Goal: Task Accomplishment & Management: Manage account settings

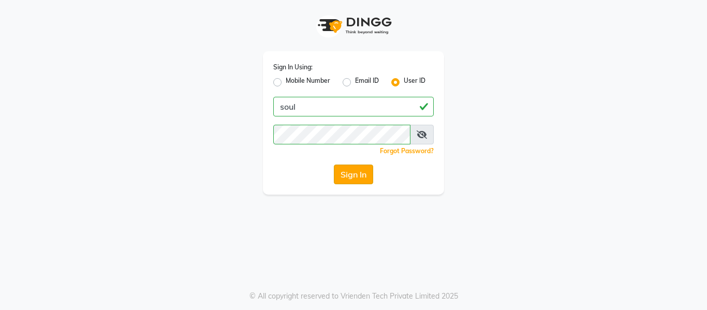
click at [352, 167] on button "Sign In" at bounding box center [353, 175] width 39 height 20
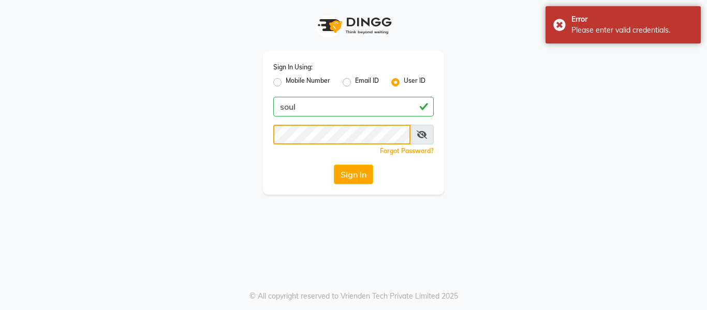
click at [78, 109] on div "Sign In Using: Mobile Number Email ID User ID soul Remember me Forgot Password?…" at bounding box center [354, 97] width 590 height 195
drag, startPoint x: 192, startPoint y: 200, endPoint x: 245, endPoint y: 182, distance: 56.3
click at [192, 200] on div "Sign In Using: Mobile Number Email ID User ID soul Remember me Forgot Password?…" at bounding box center [353, 155] width 707 height 310
click at [349, 168] on button "Sign In" at bounding box center [353, 175] width 39 height 20
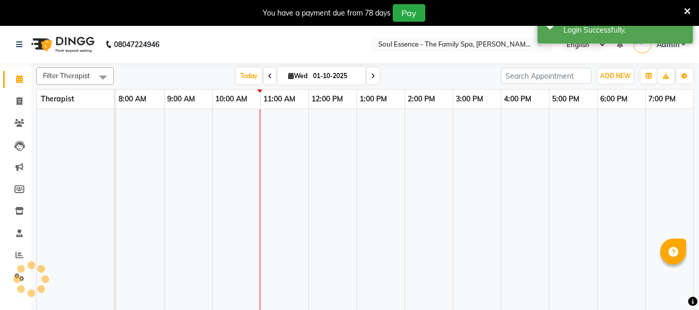
select select "en"
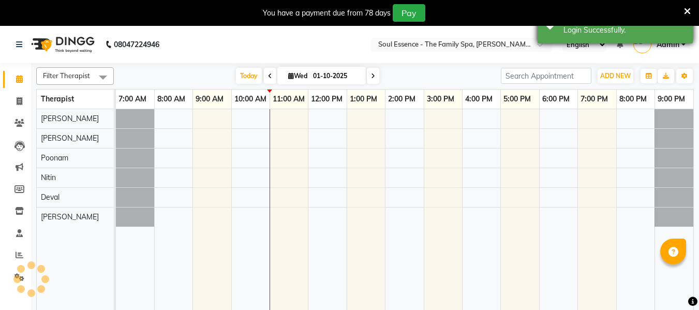
click at [690, 9] on icon at bounding box center [687, 11] width 7 height 9
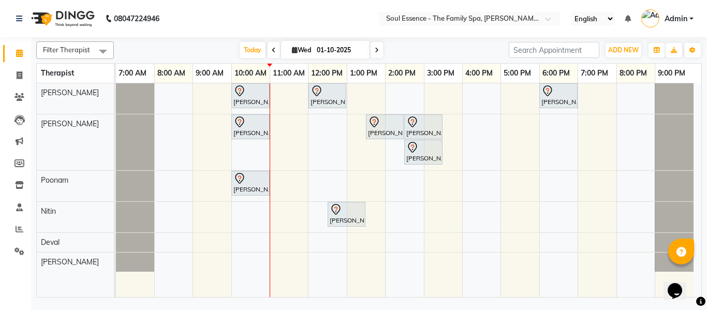
click at [261, 25] on nav "[PHONE_NUMBER] Need Help? Call us on 08047224946 Select Location × Soul Essence…" at bounding box center [353, 18] width 707 height 37
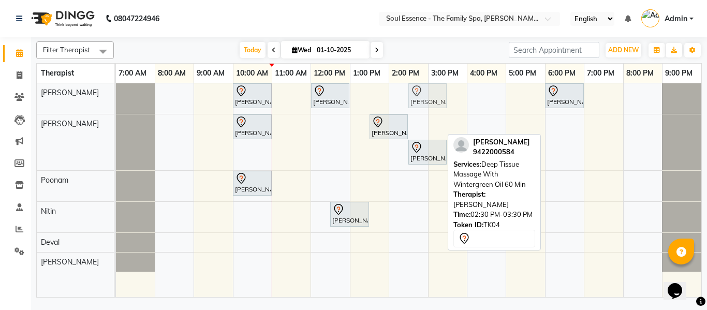
drag, startPoint x: 430, startPoint y: 125, endPoint x: 438, endPoint y: 95, distance: 31.0
click at [438, 95] on tbody "[PERSON_NAME], TK01, 10:00 AM-11:00 AM, Deep Tissue Massage With Wintergreen Oi…" at bounding box center [409, 177] width 586 height 188
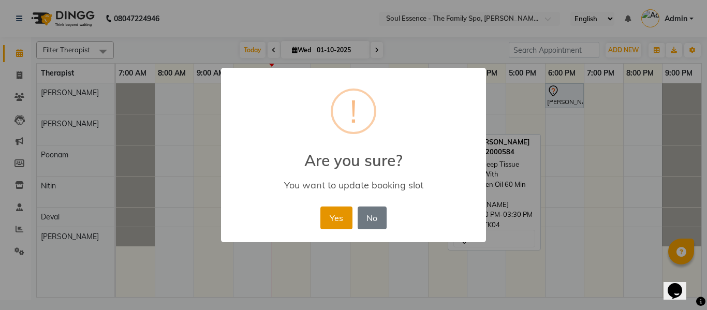
click at [346, 218] on button "Yes" at bounding box center [336, 218] width 32 height 23
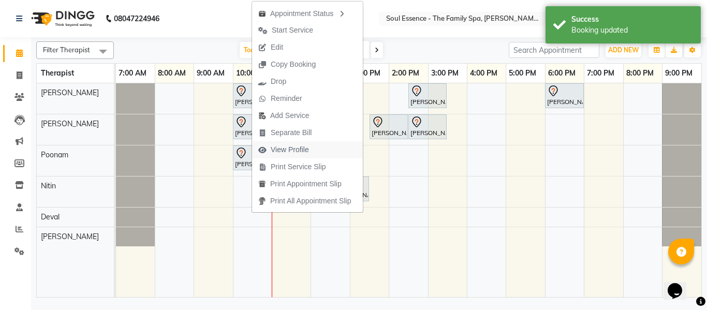
click at [298, 151] on span "View Profile" at bounding box center [290, 149] width 38 height 11
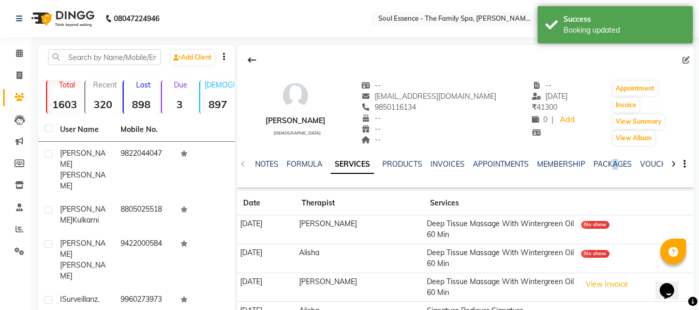
click at [614, 169] on div "PACKAGES" at bounding box center [613, 164] width 38 height 11
click at [614, 167] on link "PACKAGES" at bounding box center [613, 163] width 38 height 9
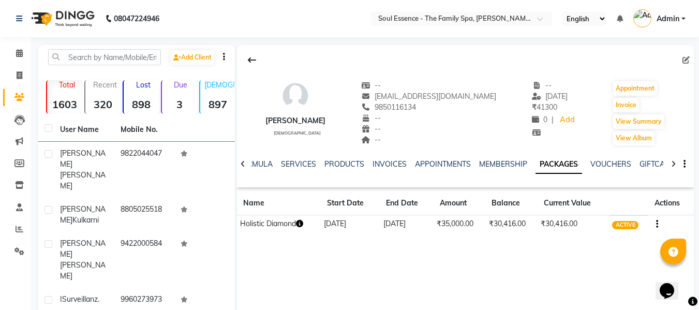
click at [416, 57] on div at bounding box center [465, 60] width 457 height 20
click at [403, 110] on span "9850116134" at bounding box center [388, 107] width 55 height 9
click at [404, 110] on span "9850116134" at bounding box center [388, 107] width 55 height 9
copy span "9850116134"
click at [388, 165] on link "INVOICES" at bounding box center [390, 163] width 34 height 9
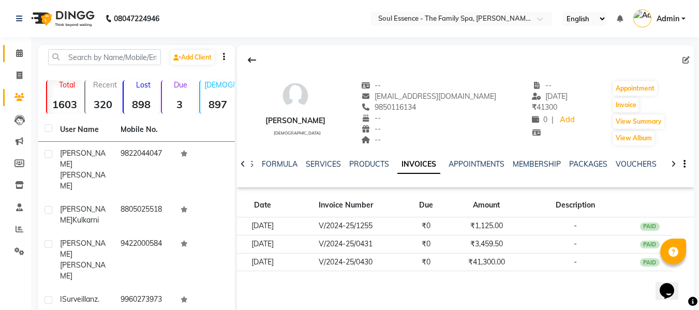
click at [15, 60] on link "Calendar" at bounding box center [15, 53] width 25 height 17
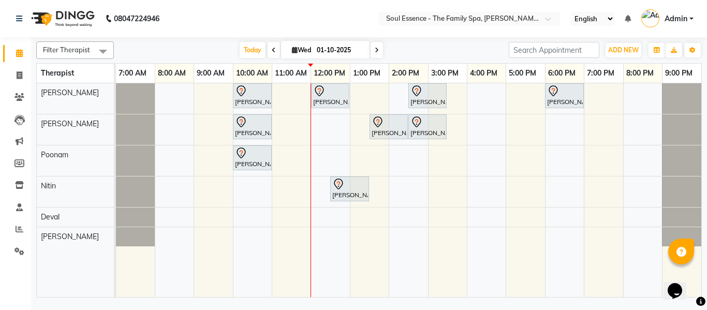
click at [383, 27] on nav "08047224946 Select Location × Soul Essence - The Family Spa, [PERSON_NAME] Colo…" at bounding box center [353, 18] width 707 height 37
click at [268, 49] on span at bounding box center [274, 50] width 12 height 16
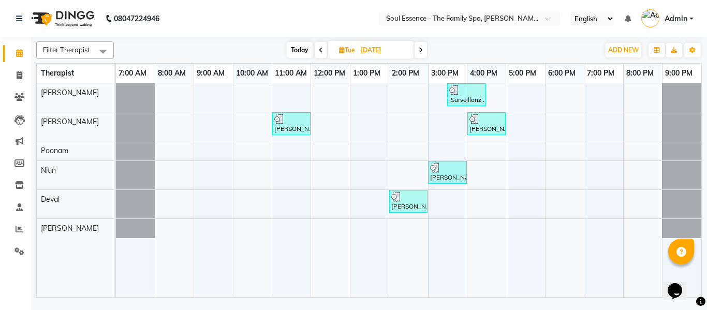
click at [311, 46] on span "Today" at bounding box center [300, 50] width 26 height 16
type input "01-10-2025"
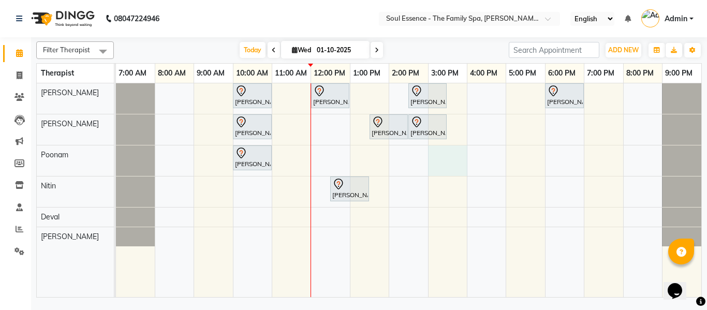
click at [438, 149] on div "[PERSON_NAME], TK01, 10:00 AM-11:00 AM, Deep Tissue Massage With Wintergreen Oi…" at bounding box center [409, 190] width 586 height 214
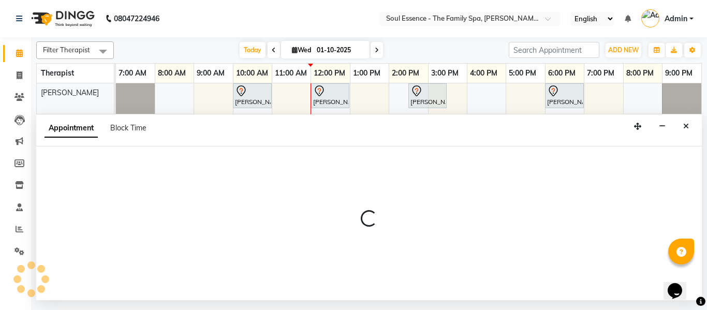
select select "45892"
select select "900"
select select "tentative"
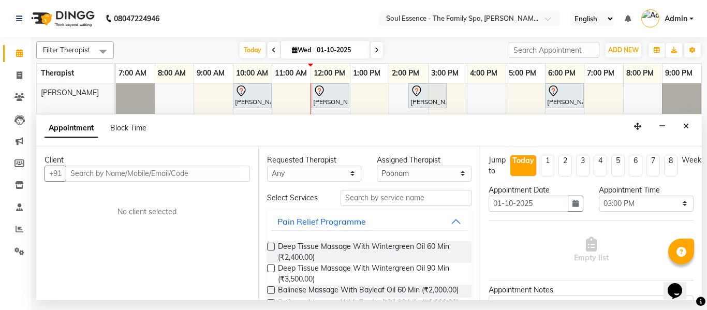
click at [99, 174] on input "text" at bounding box center [158, 174] width 184 height 16
type input "S"
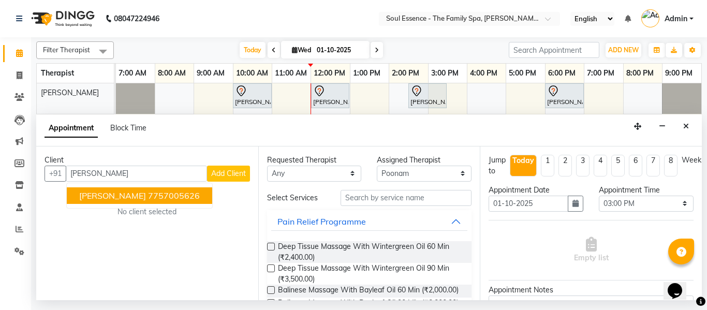
click at [194, 173] on input "[PERSON_NAME]" at bounding box center [136, 174] width 141 height 16
click at [188, 197] on ngb-highlight "7757005626" at bounding box center [174, 196] width 52 height 10
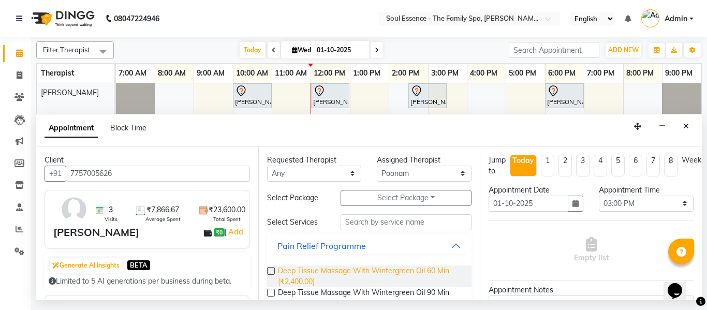
type input "7757005626"
click at [297, 273] on span "Deep Tissue Massage With Wintergreen Oil 60 Min (₹2,400.00)" at bounding box center [371, 277] width 186 height 22
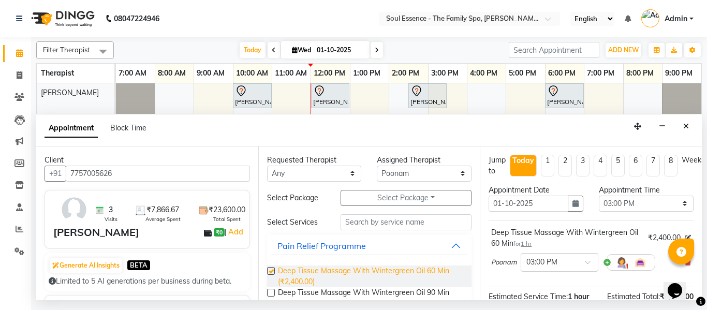
checkbox input "false"
click at [402, 163] on div "Assigned Therapist" at bounding box center [424, 160] width 95 height 11
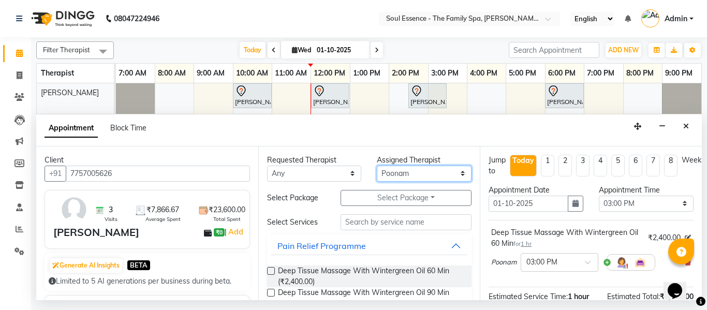
click at [404, 171] on select "Select Deval [PERSON_NAME] [PERSON_NAME]" at bounding box center [424, 174] width 95 height 16
select select "12594"
click at [377, 166] on select "Select Deval [PERSON_NAME] [PERSON_NAME]" at bounding box center [424, 174] width 95 height 16
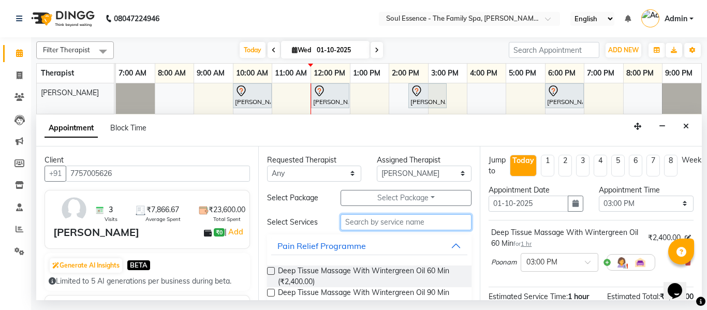
click at [373, 229] on input "text" at bounding box center [407, 222] width 132 height 16
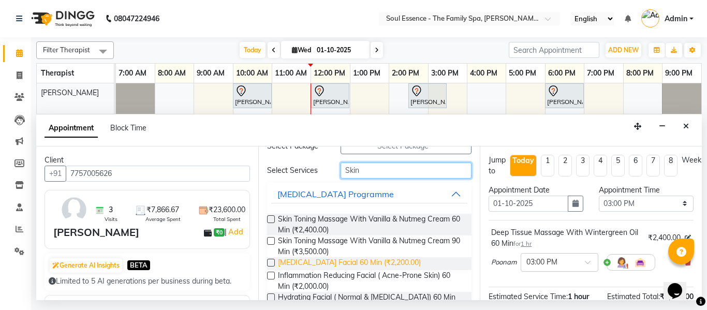
type input "Skin"
click at [363, 259] on span "[MEDICAL_DATA] Facial 60 Min (₹2,200.00)" at bounding box center [349, 263] width 143 height 13
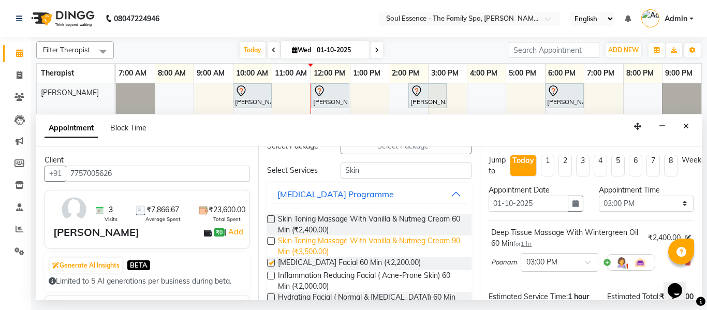
checkbox input "false"
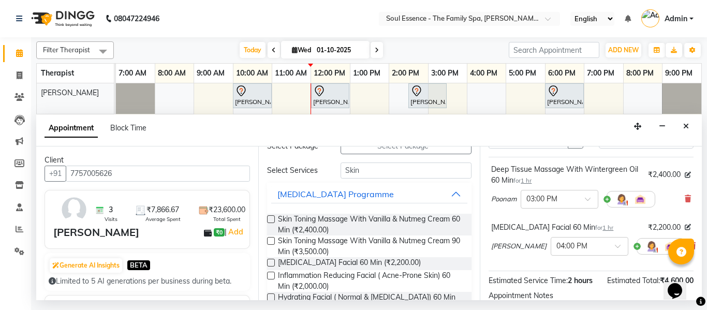
scroll to position [104, 0]
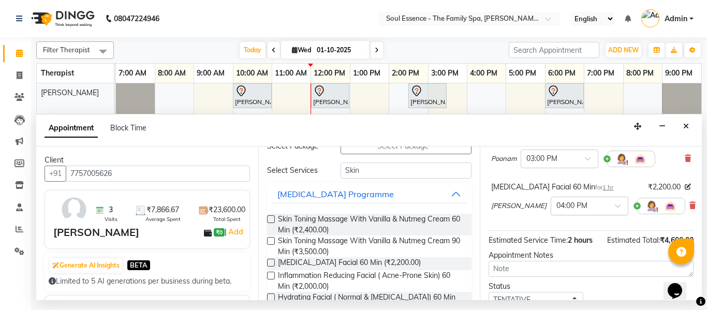
click at [589, 213] on div "× 04:00 PM" at bounding box center [590, 206] width 78 height 19
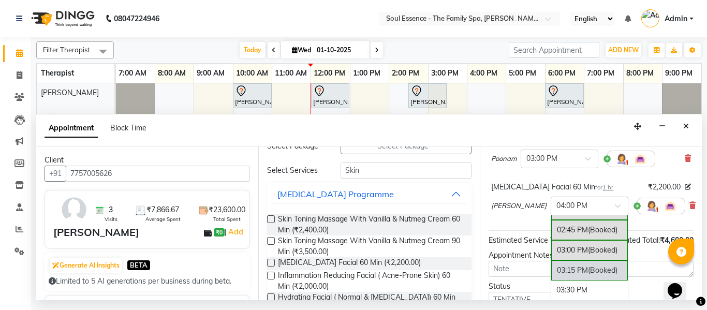
scroll to position [574, 0]
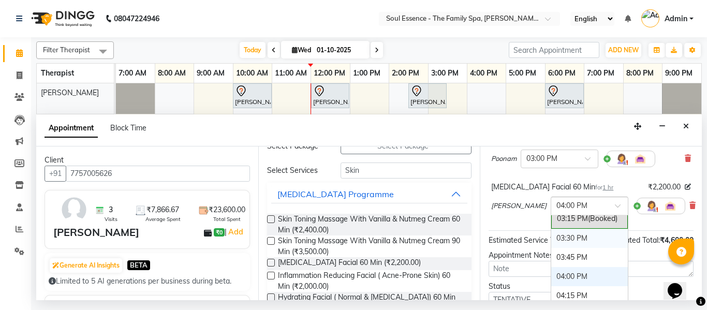
click at [575, 237] on div "03:30 PM" at bounding box center [589, 238] width 77 height 19
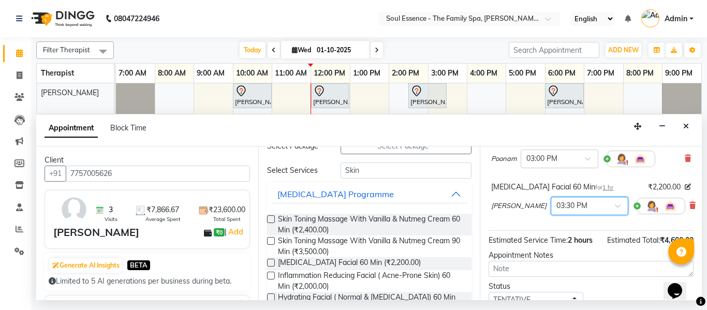
scroll to position [197, 0]
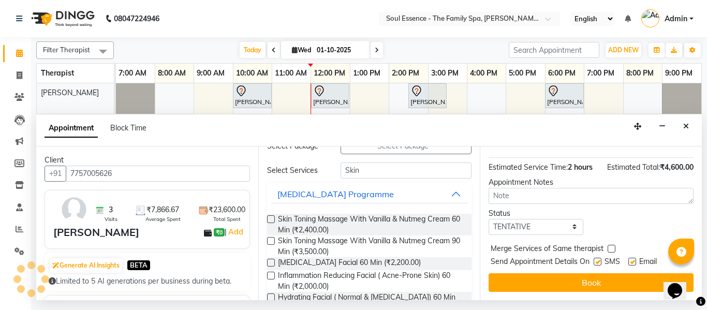
click at [598, 258] on label at bounding box center [598, 262] width 8 height 8
click at [598, 259] on input "checkbox" at bounding box center [597, 262] width 7 height 7
checkbox input "false"
click at [591, 275] on button "Book" at bounding box center [591, 282] width 205 height 19
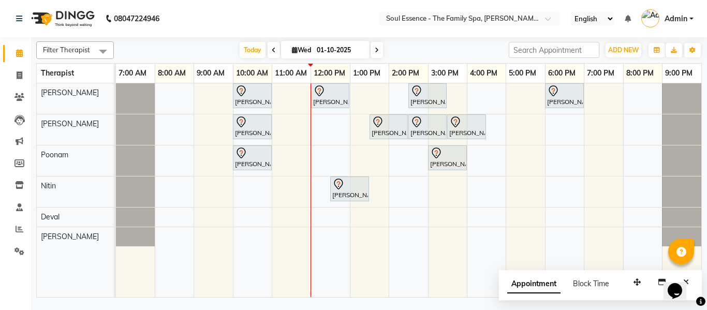
click at [421, 48] on div "[DATE] [DATE]" at bounding box center [311, 50] width 385 height 16
click at [407, 21] on input "text" at bounding box center [459, 19] width 150 height 10
click at [358, 32] on nav "08047224946 Select Location × Soul Essence - The Family Spa, [PERSON_NAME] Colo…" at bounding box center [353, 18] width 707 height 37
click at [494, 48] on div "[DATE] [DATE]" at bounding box center [311, 50] width 385 height 16
click at [509, 51] on input "search" at bounding box center [554, 50] width 91 height 16
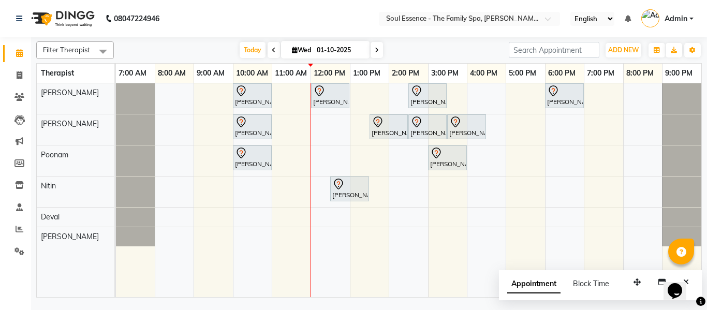
click at [475, 30] on nav "08047224946 Select Location × Soul Essence - The Family Spa, [PERSON_NAME] Colo…" at bounding box center [353, 18] width 707 height 37
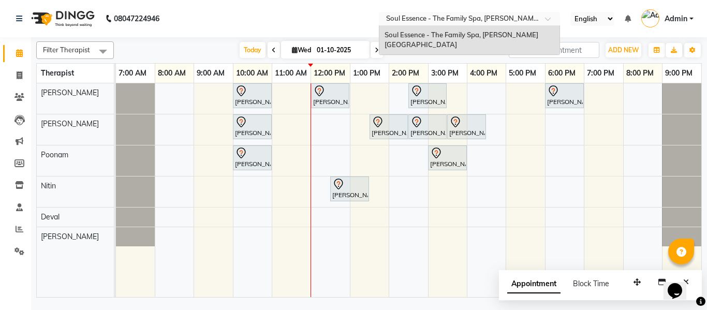
click at [475, 21] on input "text" at bounding box center [459, 19] width 150 height 10
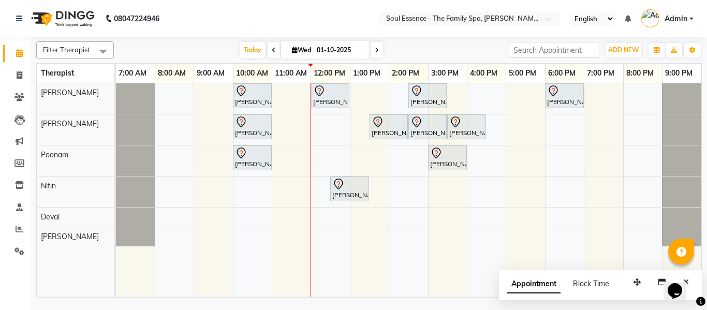
click at [346, 20] on nav "08047224946 Select Location × Soul Essence - The Family Spa, [PERSON_NAME] Colo…" at bounding box center [353, 18] width 707 height 37
click at [435, 56] on div "[DATE] [DATE]" at bounding box center [311, 50] width 385 height 16
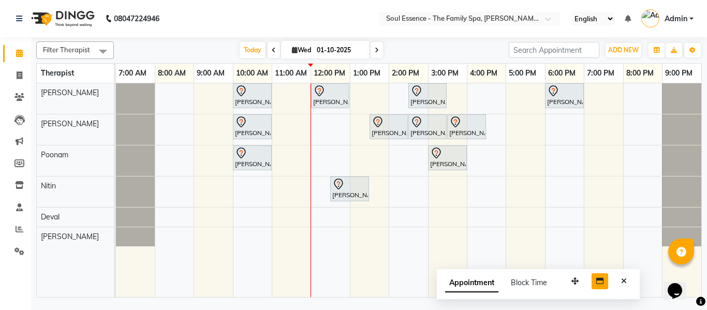
drag, startPoint x: 637, startPoint y: 282, endPoint x: 596, endPoint y: 279, distance: 41.5
click at [575, 281] on icon "button" at bounding box center [575, 281] width 7 height 7
click at [626, 284] on button "Close" at bounding box center [623, 281] width 15 height 16
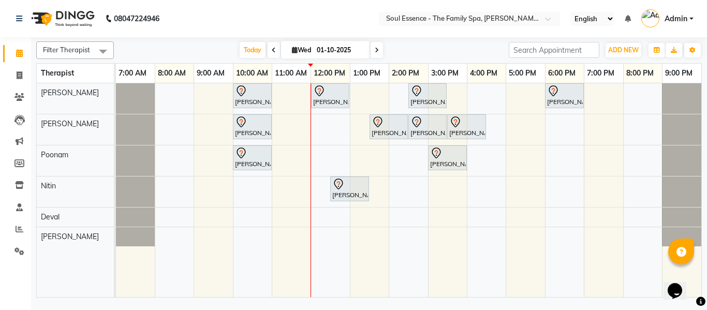
click at [407, 46] on div "[DATE] [DATE]" at bounding box center [311, 50] width 385 height 16
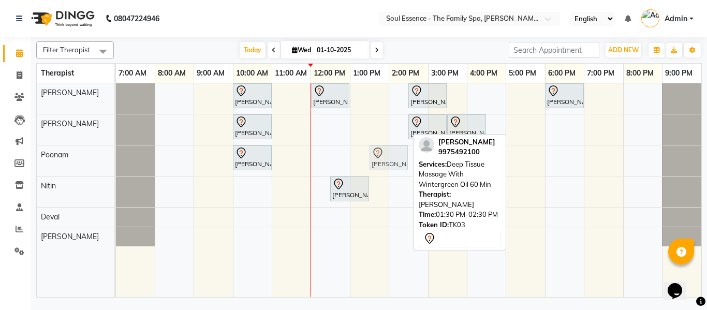
drag, startPoint x: 391, startPoint y: 128, endPoint x: 388, endPoint y: 149, distance: 21.5
click at [388, 149] on tbody "[PERSON_NAME], TK01, 10:00 AM-11:00 AM, Deep Tissue Massage With Wintergreen Oi…" at bounding box center [409, 164] width 586 height 163
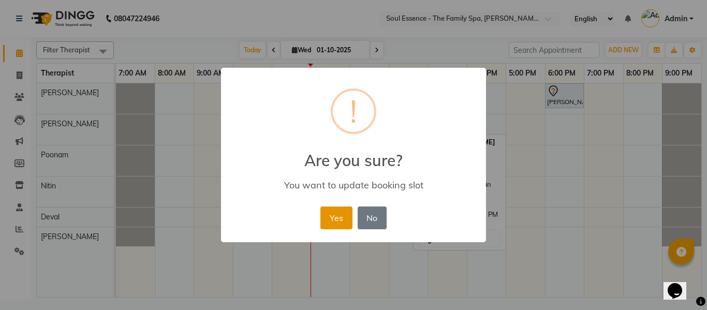
click at [343, 214] on button "Yes" at bounding box center [336, 218] width 32 height 23
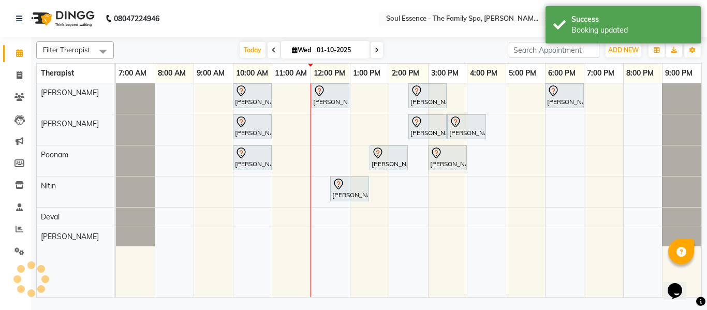
click at [427, 48] on div "[DATE] [DATE]" at bounding box center [311, 50] width 385 height 16
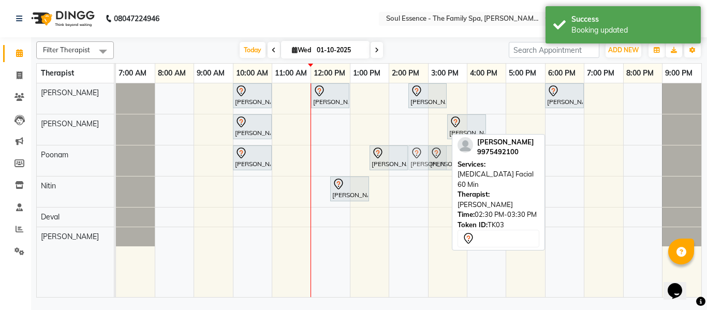
drag, startPoint x: 428, startPoint y: 128, endPoint x: 422, endPoint y: 153, distance: 26.0
click at [422, 153] on tbody "[PERSON_NAME], TK01, 10:00 AM-11:00 AM, Deep Tissue Massage With Wintergreen Oi…" at bounding box center [409, 164] width 586 height 163
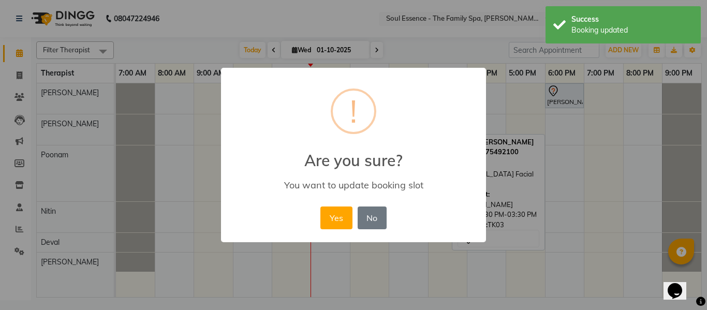
click at [317, 213] on div "× ! Are you sure? You want to update booking slot Yes No No" at bounding box center [353, 155] width 265 height 175
click at [330, 212] on button "Yes" at bounding box center [336, 218] width 32 height 23
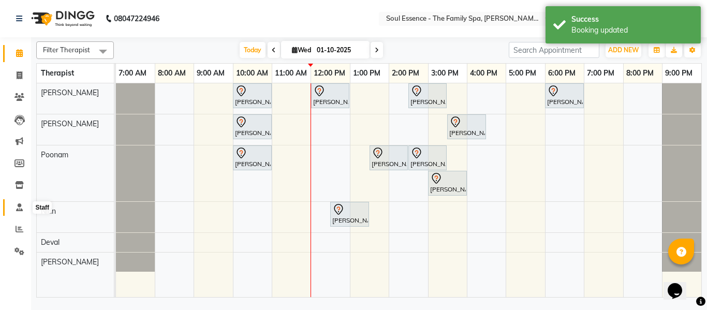
click at [22, 205] on icon at bounding box center [19, 207] width 7 height 8
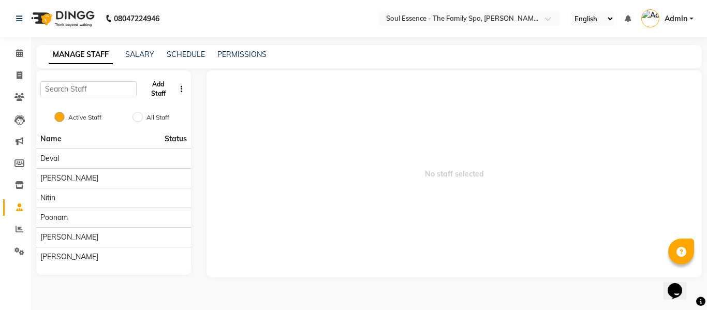
click at [163, 95] on button "Add Staff" at bounding box center [158, 89] width 35 height 27
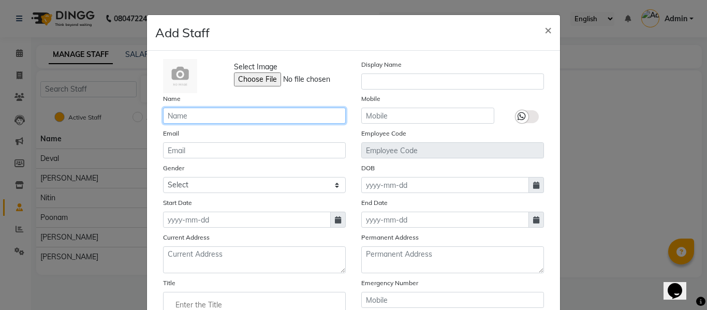
click at [260, 110] on input "text" at bounding box center [254, 116] width 183 height 16
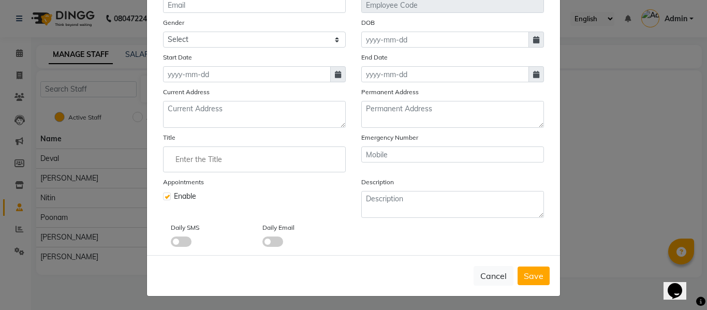
scroll to position [147, 0]
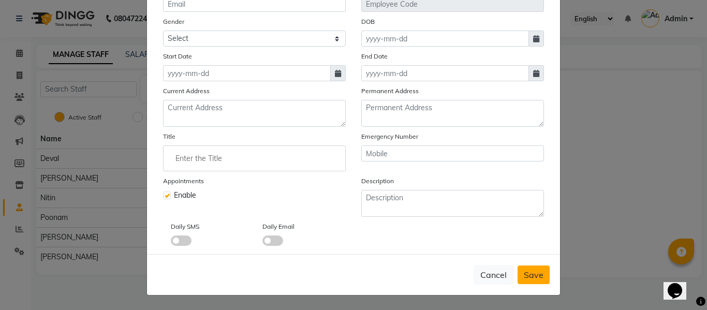
type input "[PERSON_NAME]"
click at [528, 273] on span "Save" at bounding box center [534, 275] width 20 height 10
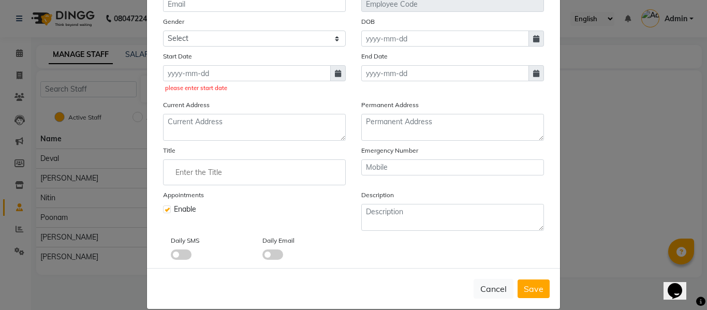
click at [339, 83] on div "please enter start date" at bounding box center [254, 78] width 183 height 27
click at [336, 77] on span at bounding box center [338, 73] width 16 height 16
select select "10"
select select "2025"
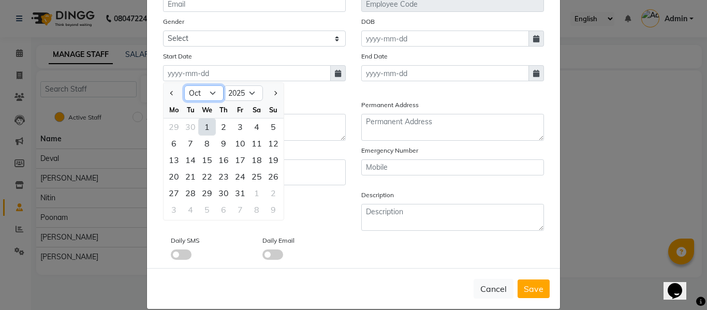
click at [199, 96] on select "Jan Feb Mar Apr May Jun [DATE] Aug Sep Oct Nov Dec" at bounding box center [203, 93] width 39 height 16
select select "9"
click at [184, 85] on select "Jan Feb Mar Apr May Jun [DATE] Aug Sep Oct Nov Dec" at bounding box center [203, 93] width 39 height 16
click at [216, 158] on div "18" at bounding box center [223, 160] width 17 height 17
type input "[DATE]"
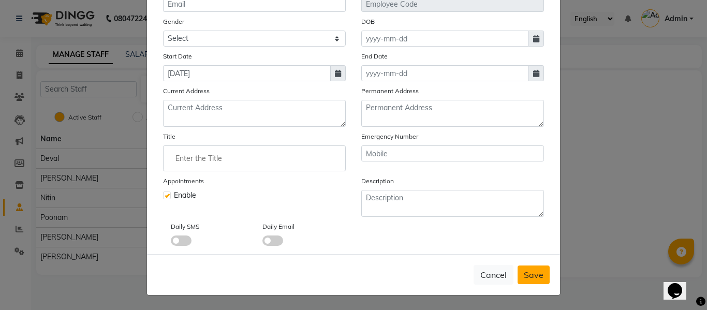
click at [524, 271] on span "Save" at bounding box center [534, 275] width 20 height 10
checkbox input "false"
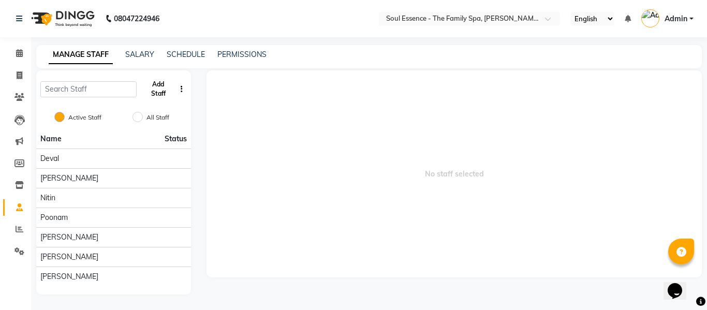
click at [157, 86] on button "Add Staff" at bounding box center [158, 89] width 35 height 27
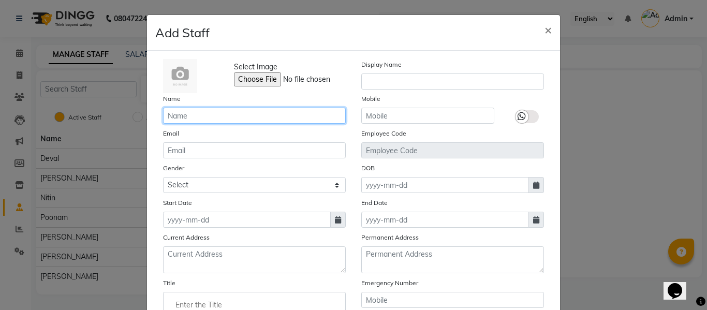
click at [241, 121] on input "text" at bounding box center [254, 116] width 183 height 16
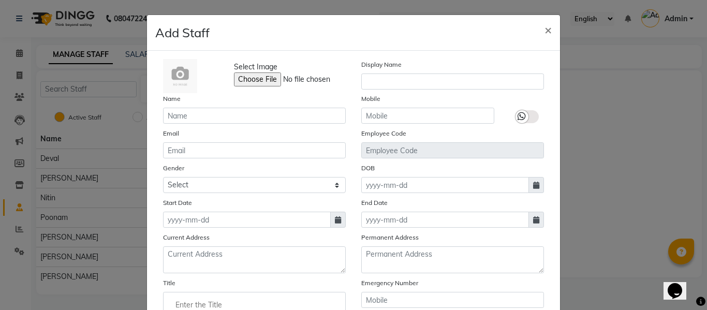
click at [336, 94] on div "Name" at bounding box center [254, 108] width 198 height 31
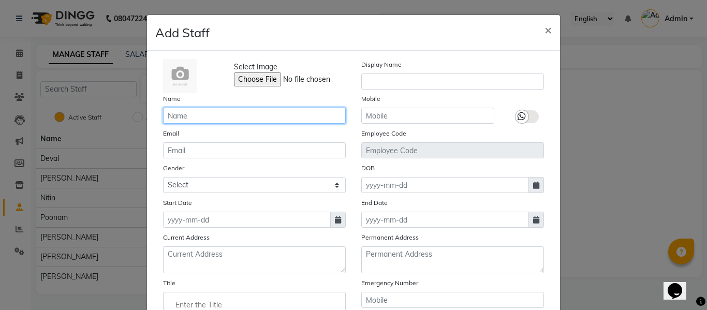
click at [319, 119] on input "text" at bounding box center [254, 116] width 183 height 16
type input "[PERSON_NAME]"
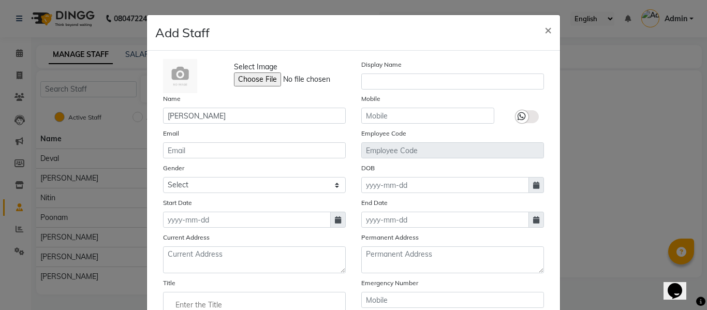
click at [338, 221] on span at bounding box center [338, 220] width 16 height 16
select select "10"
select select "2025"
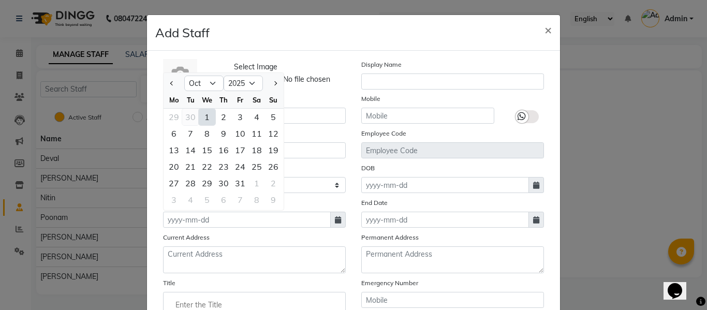
click at [186, 120] on div "30" at bounding box center [190, 117] width 17 height 17
type input "[DATE]"
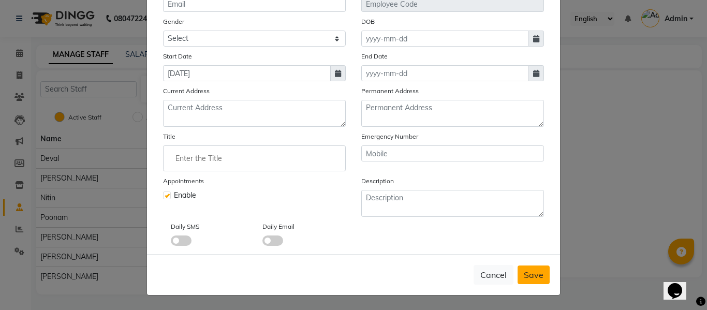
click at [524, 269] on button "Save" at bounding box center [534, 275] width 32 height 19
checkbox input "false"
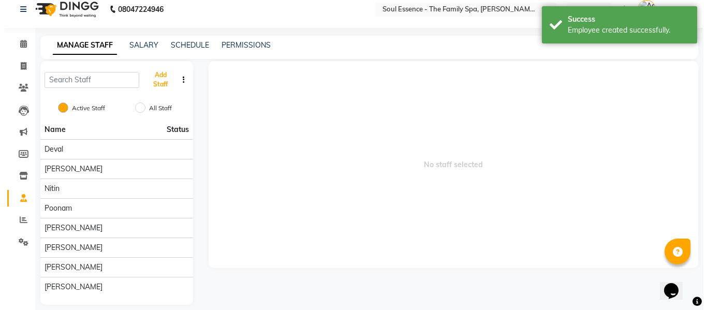
scroll to position [0, 0]
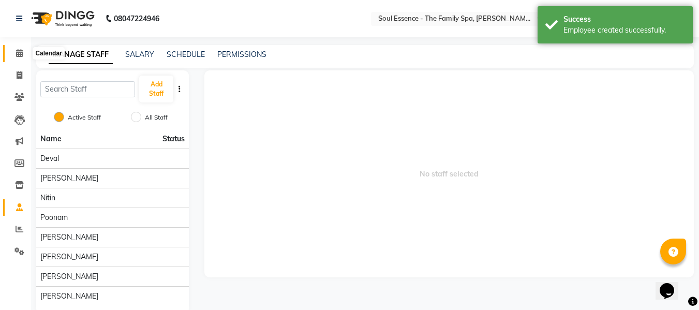
click at [22, 49] on span at bounding box center [19, 54] width 18 height 12
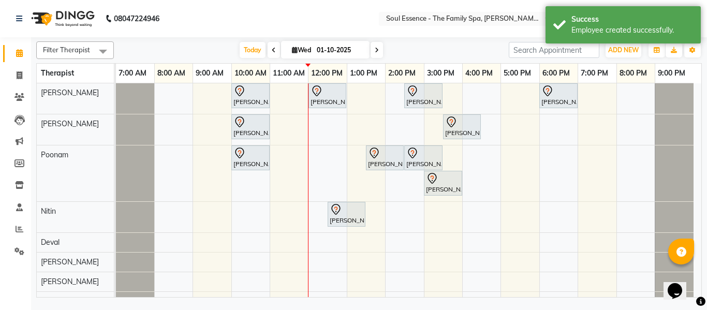
scroll to position [14, 0]
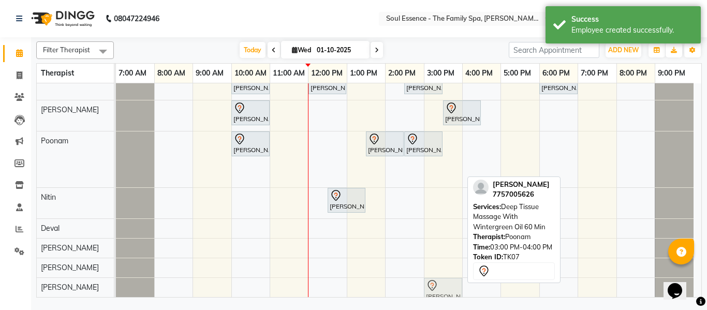
drag, startPoint x: 440, startPoint y: 160, endPoint x: 435, endPoint y: 279, distance: 118.7
click at [435, 279] on tbody "[PERSON_NAME], TK01, 10:00 AM-11:00 AM, Deep Tissue Massage With Wintergreen Oi…" at bounding box center [405, 183] width 578 height 228
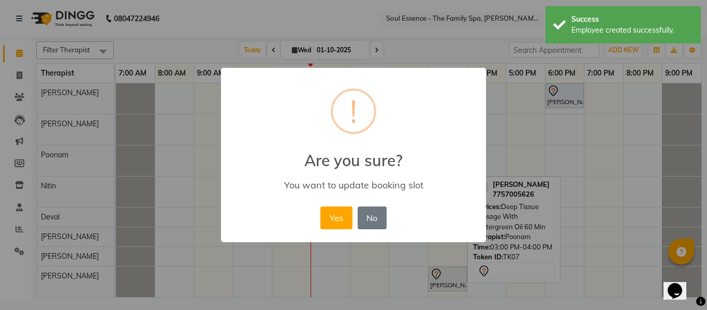
scroll to position [0, 0]
click at [336, 219] on button "Yes" at bounding box center [336, 218] width 32 height 23
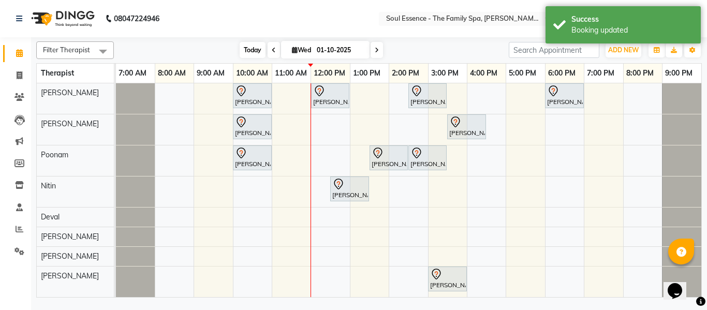
click at [257, 48] on span "Today" at bounding box center [253, 50] width 26 height 16
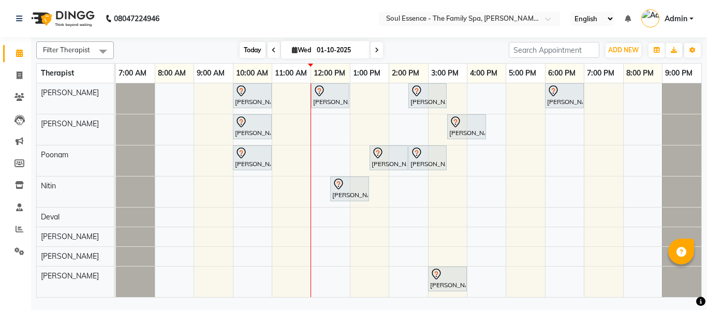
click at [257, 47] on span "Today" at bounding box center [253, 50] width 26 height 16
click at [376, 45] on span at bounding box center [377, 50] width 12 height 16
type input "02-10-2025"
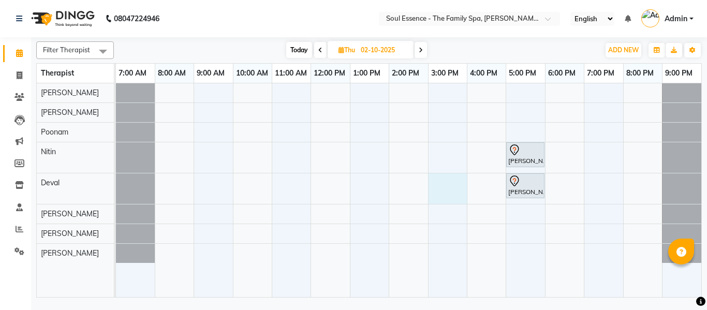
click at [446, 192] on div "[PERSON_NAME], 05:00 PM-06:00 PM, Deep Tissue Massage With Wintergreen Oil 60 M…" at bounding box center [409, 190] width 586 height 214
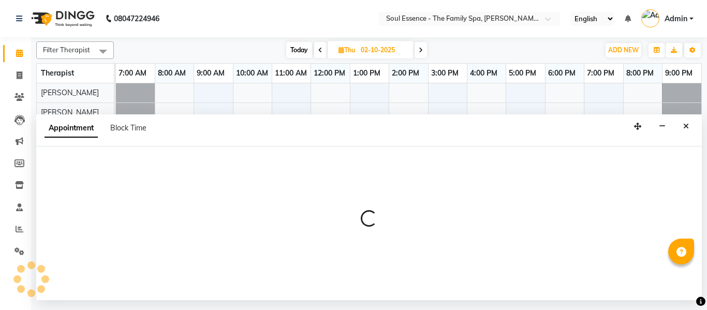
select select "66088"
select select "900"
select select "tentative"
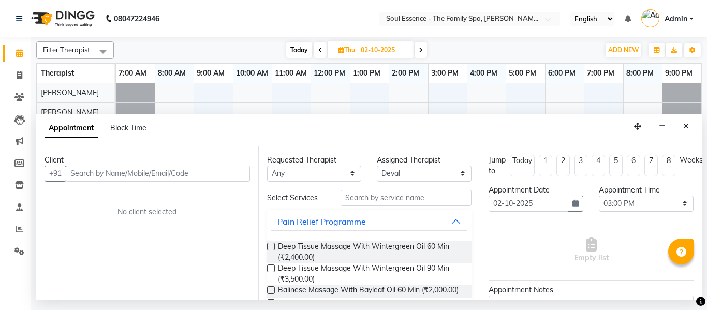
click at [207, 173] on input "text" at bounding box center [158, 174] width 184 height 16
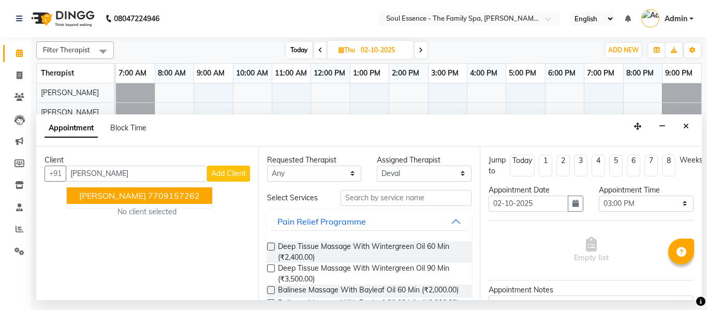
click at [193, 192] on ngb-highlight "7709157262" at bounding box center [174, 196] width 52 height 10
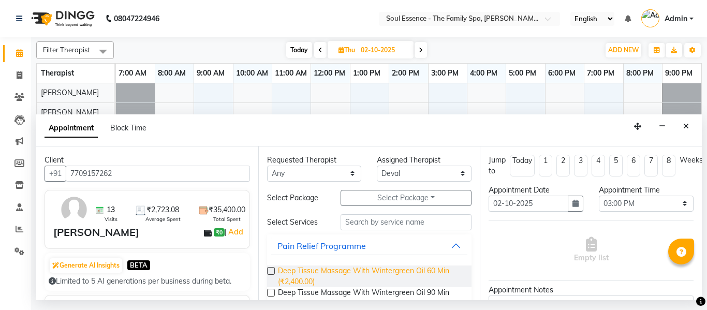
type input "7709157262"
click at [301, 270] on span "Deep Tissue Massage With Wintergreen Oil 60 Min (₹2,400.00)" at bounding box center [371, 277] width 186 height 22
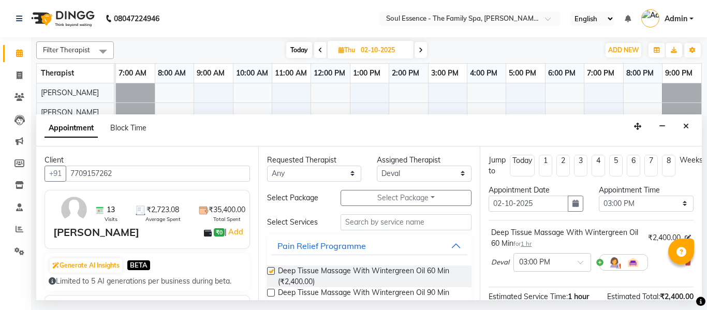
checkbox input "false"
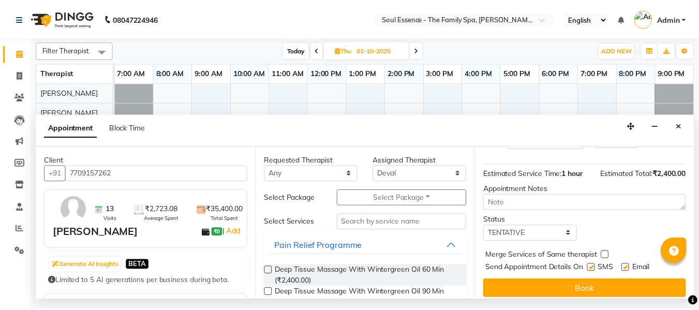
scroll to position [137, 0]
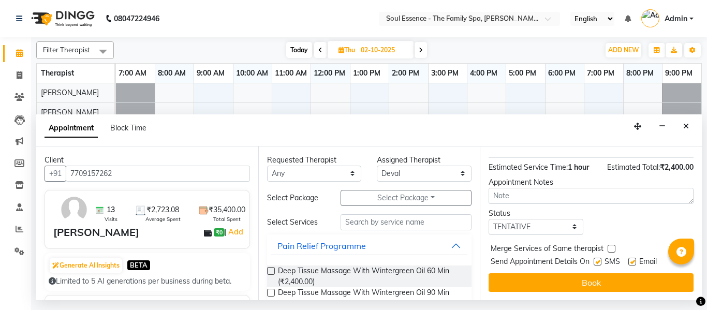
click at [601, 258] on label at bounding box center [598, 262] width 8 height 8
click at [601, 259] on input "checkbox" at bounding box center [597, 262] width 7 height 7
checkbox input "false"
click at [633, 258] on label at bounding box center [633, 262] width 8 height 8
click at [633, 259] on input "checkbox" at bounding box center [632, 262] width 7 height 7
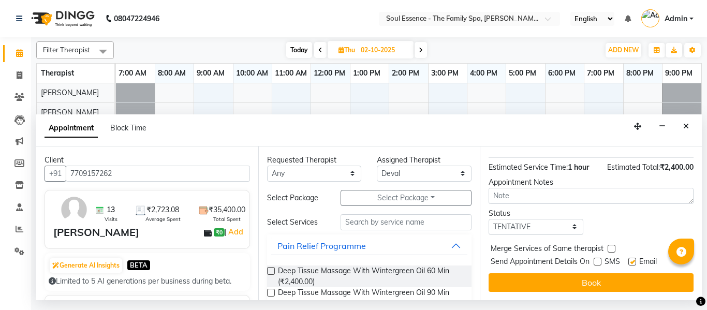
checkbox input "false"
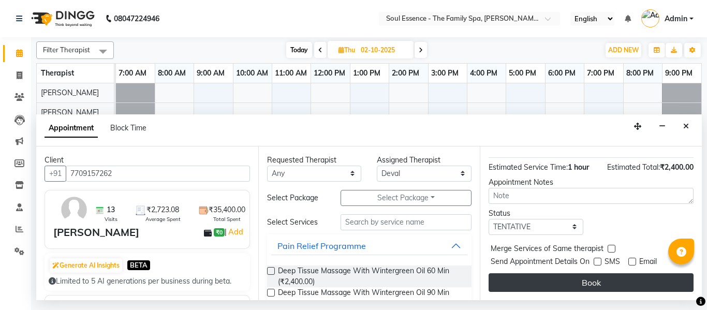
click at [630, 273] on button "Book" at bounding box center [591, 282] width 205 height 19
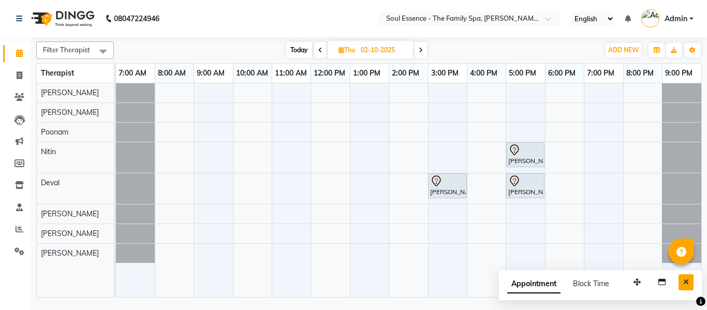
click at [684, 279] on icon "Close" at bounding box center [686, 282] width 6 height 7
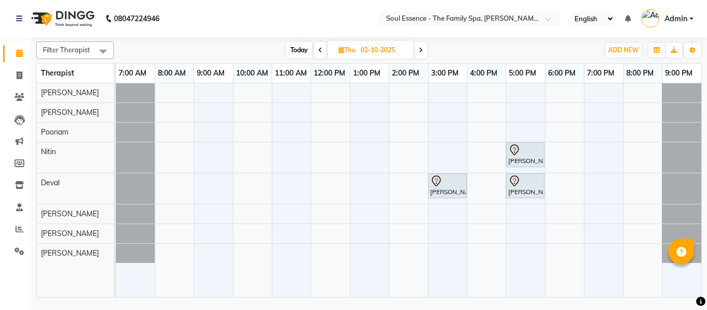
click at [293, 45] on span "Today" at bounding box center [299, 50] width 26 height 16
type input "01-10-2025"
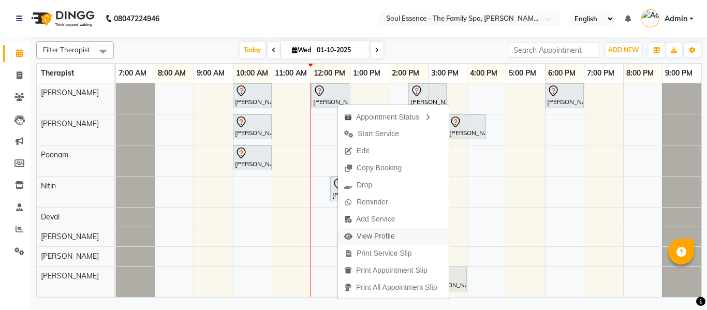
click at [363, 231] on span "View Profile" at bounding box center [376, 236] width 38 height 11
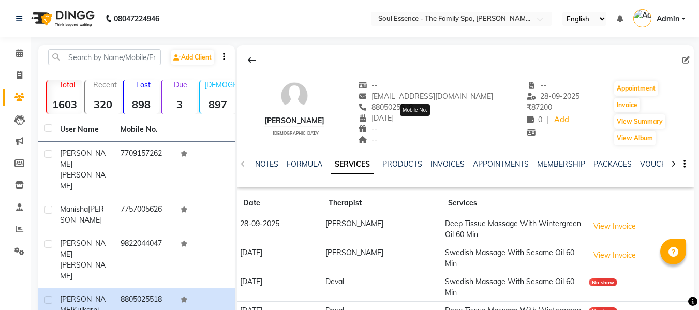
click at [413, 106] on span "8805025518" at bounding box center [385, 107] width 55 height 9
copy span "8805025518"
click at [601, 167] on link "PACKAGES" at bounding box center [613, 163] width 38 height 9
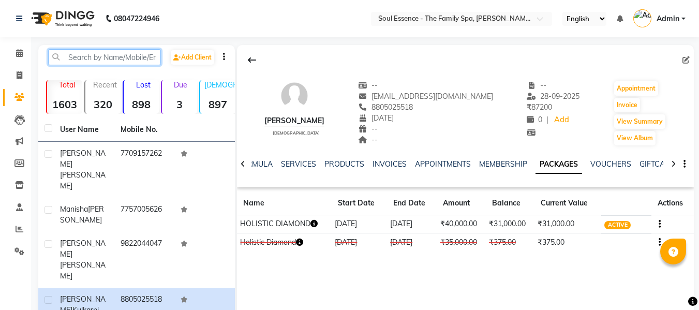
click at [122, 52] on input "text" at bounding box center [104, 57] width 113 height 16
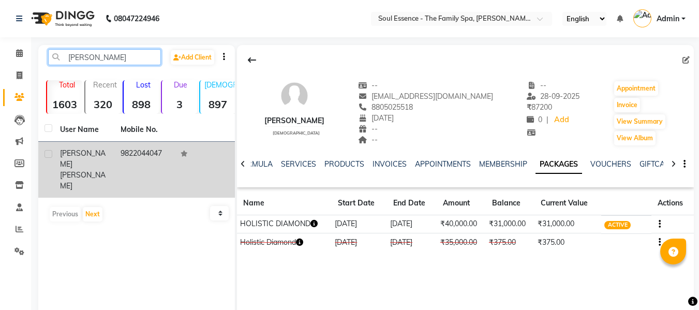
type input "[PERSON_NAME]"
click at [159, 149] on td "9822044047" at bounding box center [144, 170] width 61 height 56
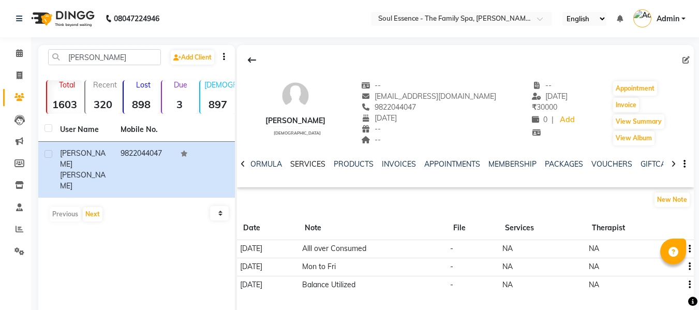
click at [313, 162] on link "SERVICES" at bounding box center [307, 163] width 35 height 9
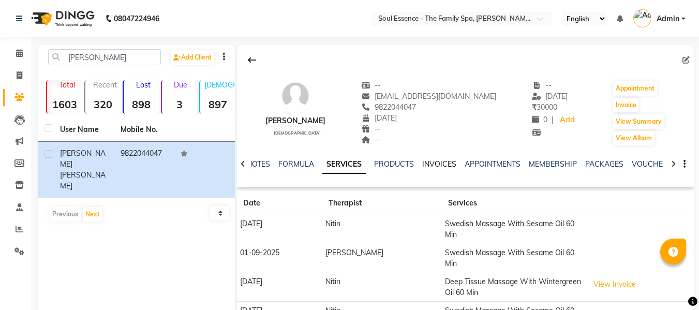
click at [443, 161] on link "INVOICES" at bounding box center [439, 163] width 34 height 9
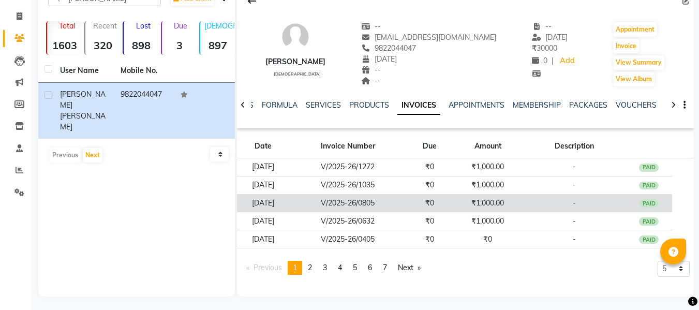
scroll to position [61, 0]
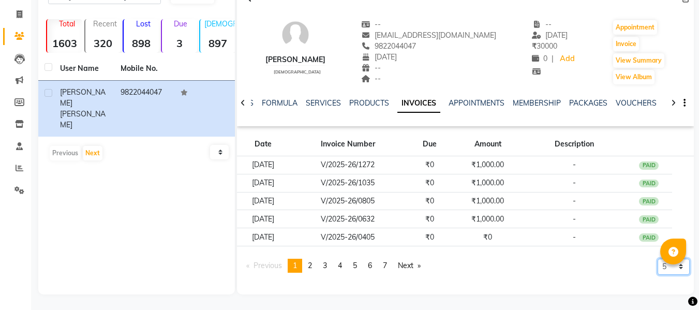
click at [664, 269] on select "5 10 50 100 500" at bounding box center [674, 267] width 32 height 16
select select "50"
click at [658, 275] on select "5 10 50 100 500" at bounding box center [674, 267] width 32 height 16
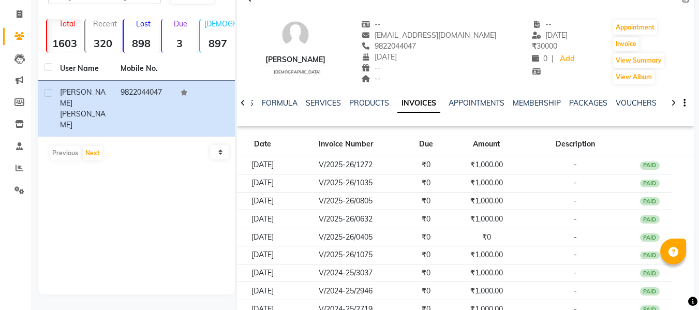
click at [272, 97] on div "NOTES FORMULA SERVICES PRODUCTS INVOICES APPOINTMENTS MEMBERSHIP PACKAGES VOUCH…" at bounding box center [465, 103] width 457 height 36
click at [274, 99] on link "FORMULA" at bounding box center [280, 102] width 36 height 9
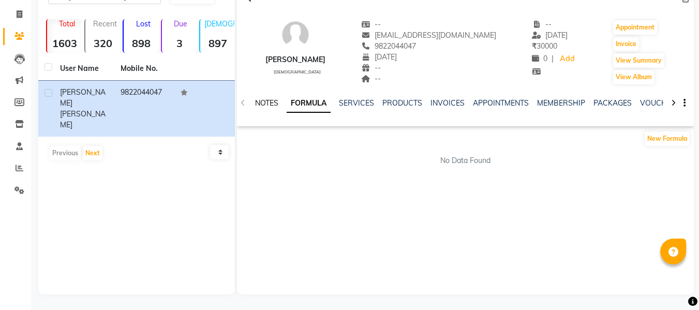
click at [274, 99] on link "NOTES" at bounding box center [266, 102] width 23 height 9
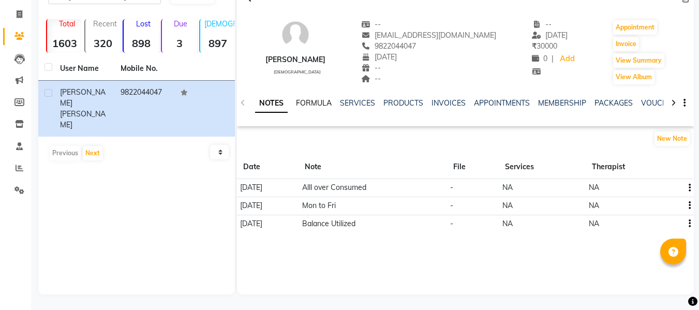
click at [316, 106] on link "FORMULA" at bounding box center [314, 102] width 36 height 9
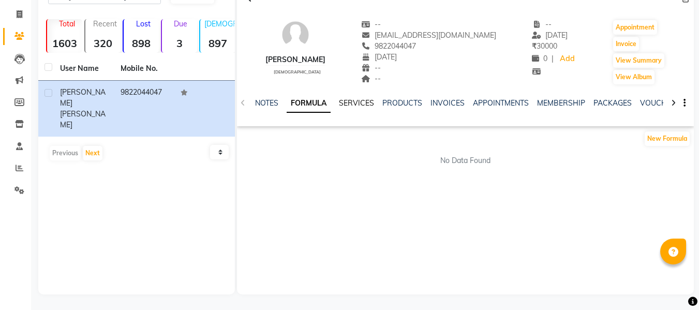
click at [345, 107] on link "SERVICES" at bounding box center [356, 102] width 35 height 9
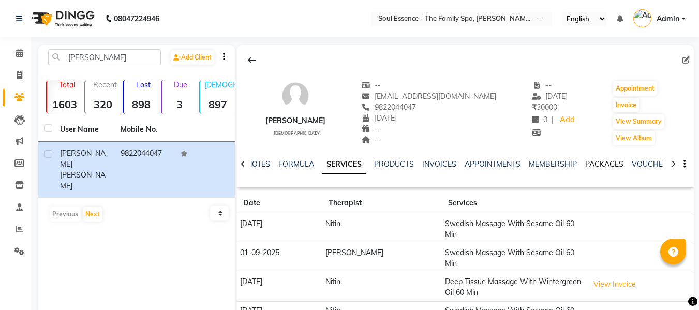
click at [607, 162] on link "PACKAGES" at bounding box center [605, 163] width 38 height 9
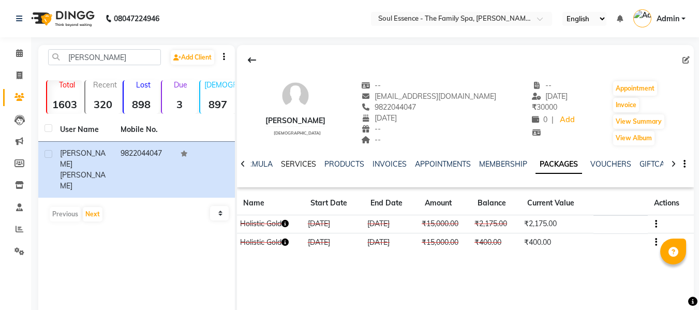
click at [310, 164] on link "SERVICES" at bounding box center [298, 163] width 35 height 9
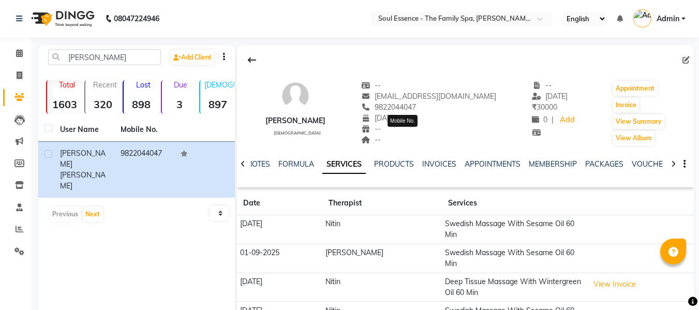
click at [414, 107] on span "9822044047" at bounding box center [388, 107] width 55 height 9
copy span "9822044047"
click at [608, 163] on link "PACKAGES" at bounding box center [605, 163] width 38 height 9
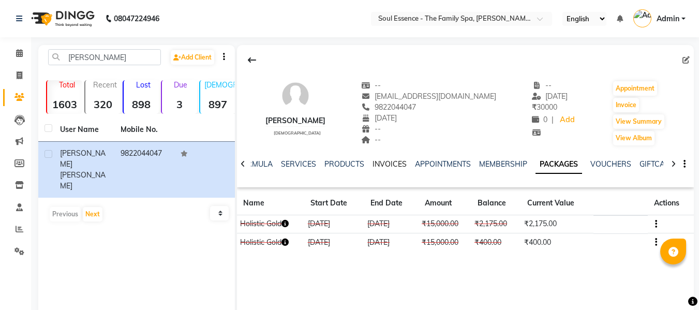
click at [375, 165] on link "INVOICES" at bounding box center [390, 163] width 34 height 9
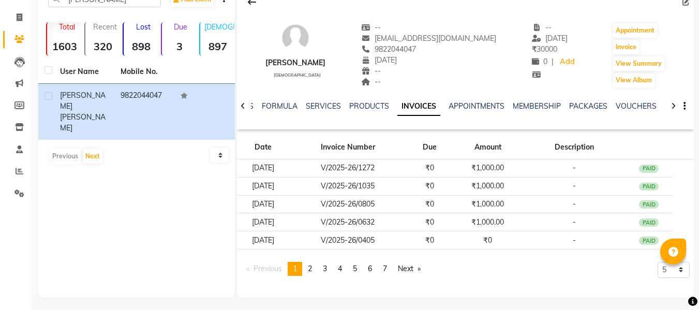
scroll to position [61, 0]
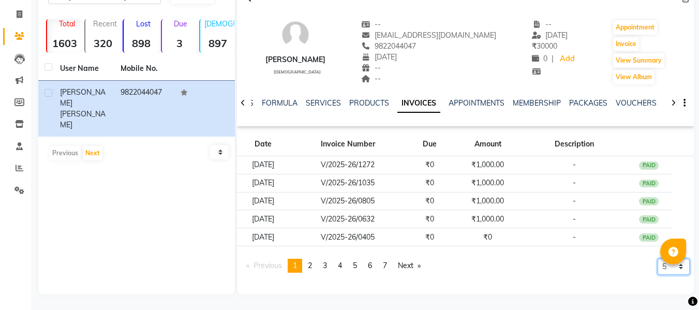
click at [671, 270] on select "5 10 50 100 500" at bounding box center [674, 267] width 32 height 16
select select "50"
click at [658, 275] on select "5 10 50 100 500" at bounding box center [674, 267] width 32 height 16
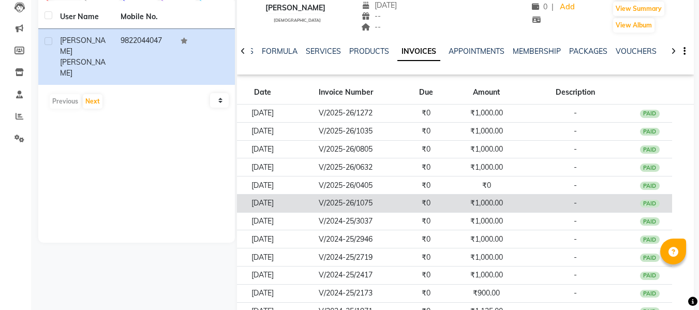
scroll to position [9, 0]
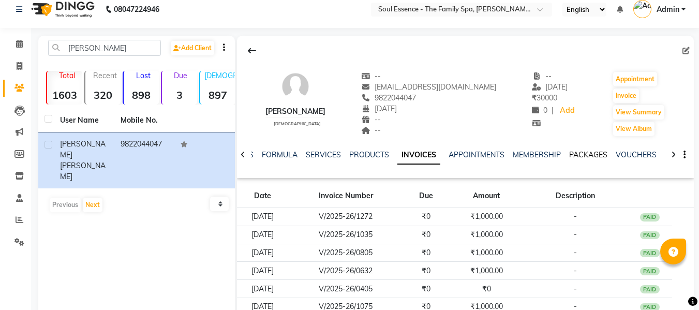
click at [587, 151] on link "PACKAGES" at bounding box center [589, 154] width 38 height 9
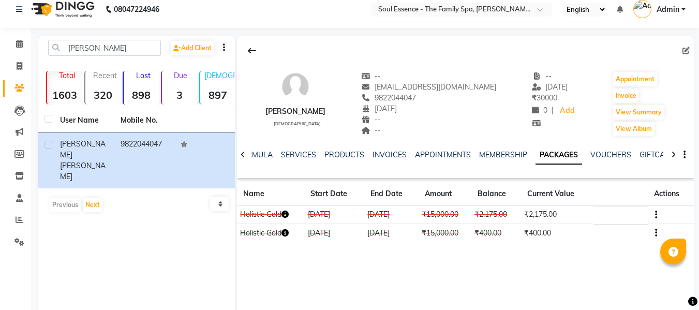
click at [658, 215] on icon "button" at bounding box center [656, 215] width 2 height 1
click at [590, 211] on div "Edit" at bounding box center [607, 214] width 68 height 13
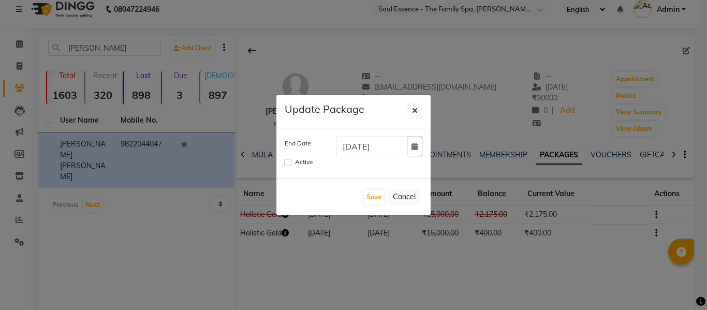
click at [295, 160] on label "Active" at bounding box center [304, 161] width 18 height 9
click at [291, 160] on input "Active" at bounding box center [287, 162] width 7 height 7
click at [289, 162] on input "Active" at bounding box center [287, 162] width 7 height 7
checkbox input "true"
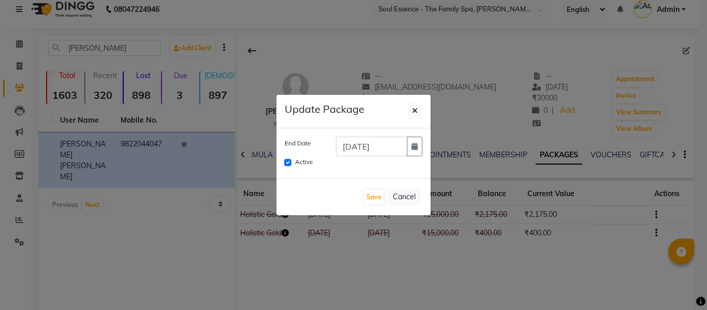
click at [424, 156] on div "[DATE]" at bounding box center [379, 147] width 102 height 20
click at [415, 147] on icon "button" at bounding box center [415, 146] width 6 height 7
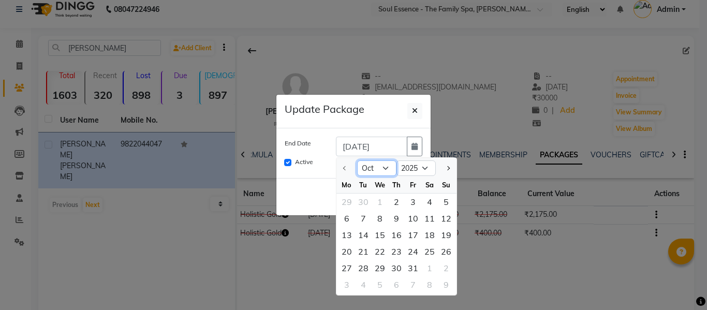
click at [385, 170] on select "Oct Nov Dec" at bounding box center [376, 169] width 39 height 16
select select "11"
click at [357, 161] on select "Oct Nov Dec" at bounding box center [376, 169] width 39 height 16
click at [350, 231] on div "10" at bounding box center [347, 235] width 17 height 17
type input "[DATE]"
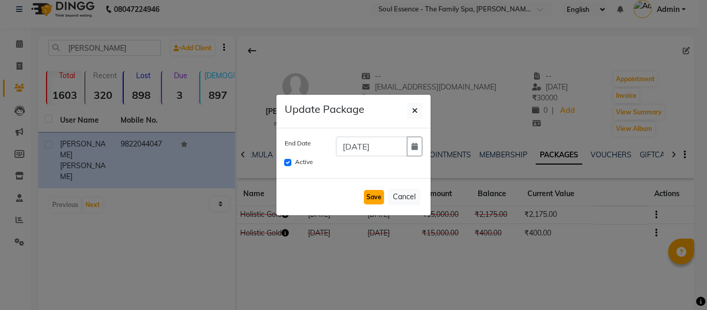
click at [378, 191] on button "Save" at bounding box center [374, 197] width 20 height 14
checkbox input "false"
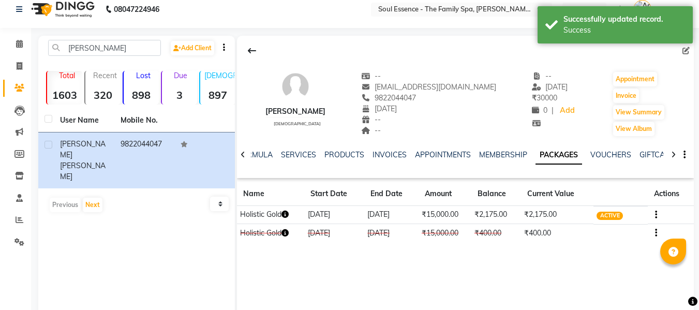
click at [655, 215] on button "button" at bounding box center [654, 214] width 6 height 11
click at [585, 223] on div "Edit" at bounding box center [607, 221] width 68 height 13
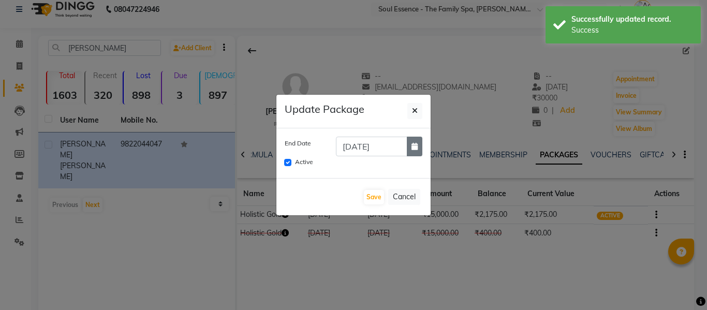
click at [421, 144] on button "button" at bounding box center [415, 147] width 16 height 20
select select "11"
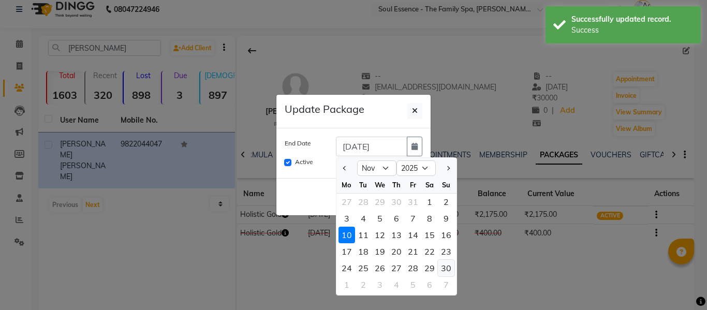
click at [449, 268] on div "30" at bounding box center [446, 268] width 17 height 17
type input "[DATE]"
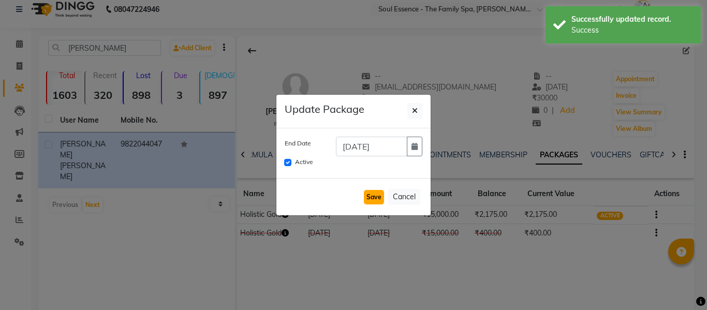
click at [376, 200] on button "Save" at bounding box center [374, 197] width 20 height 14
checkbox input "false"
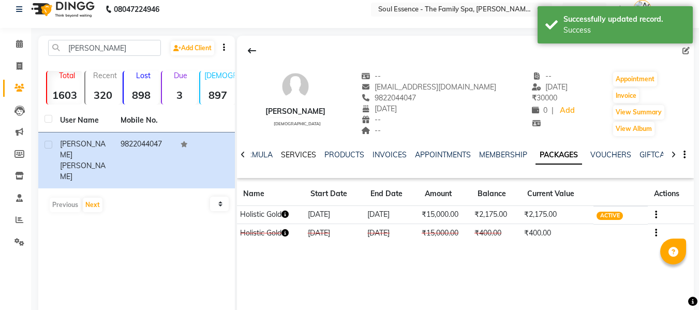
click at [301, 151] on link "SERVICES" at bounding box center [298, 154] width 35 height 9
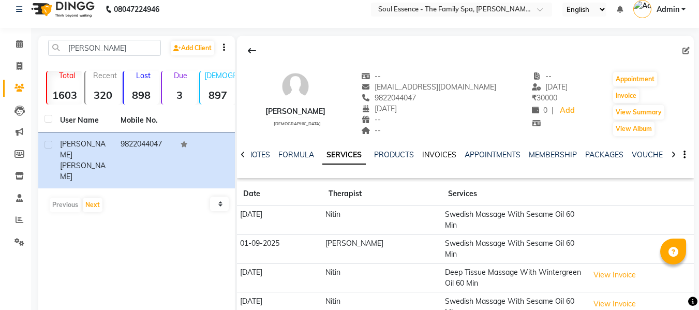
click at [447, 151] on link "INVOICES" at bounding box center [439, 154] width 34 height 9
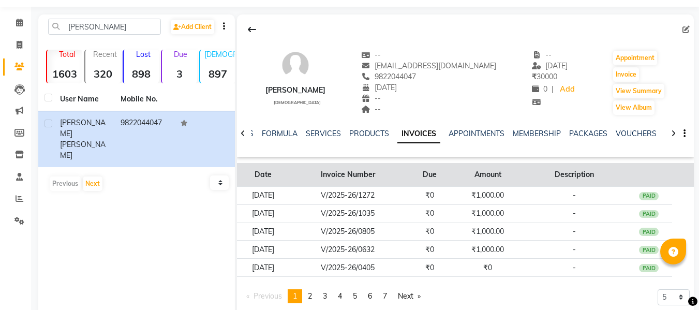
scroll to position [61, 0]
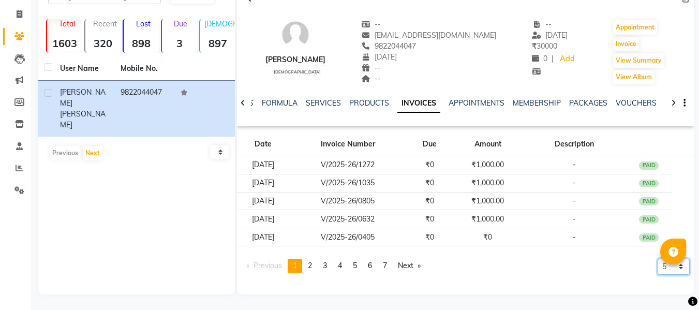
click at [670, 271] on select "5 10 50 100 500" at bounding box center [674, 267] width 32 height 16
select select "50"
click at [658, 275] on select "5 10 50 100 500" at bounding box center [674, 267] width 32 height 16
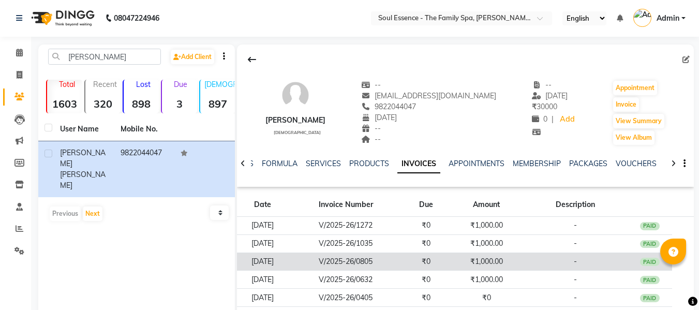
scroll to position [0, 0]
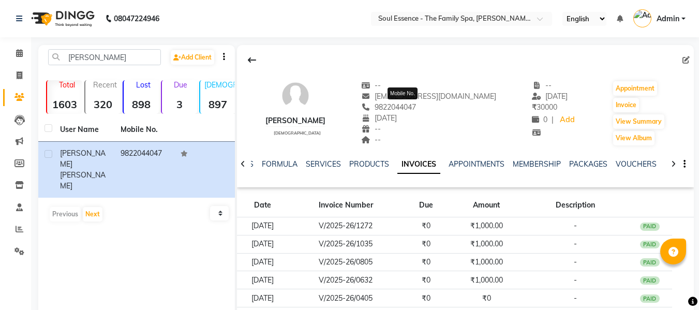
click at [410, 104] on span "9822044047" at bounding box center [388, 107] width 55 height 9
click at [410, 105] on span "9822044047" at bounding box center [388, 107] width 55 height 9
copy span "9822044047"
click at [600, 160] on div "PACKAGES" at bounding box center [589, 164] width 38 height 11
click at [595, 163] on link "PACKAGES" at bounding box center [589, 163] width 38 height 9
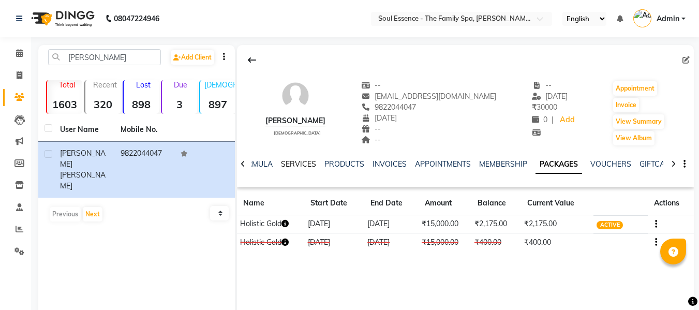
click at [300, 165] on link "SERVICES" at bounding box center [298, 163] width 35 height 9
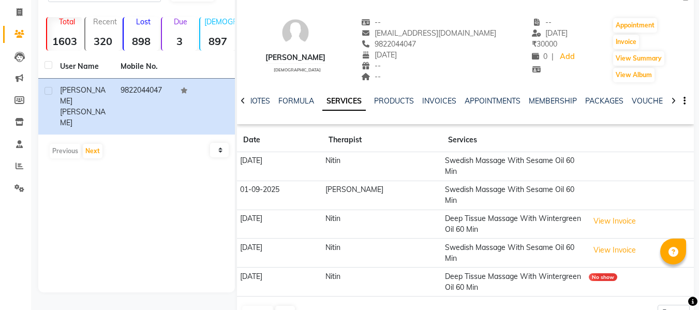
scroll to position [67, 0]
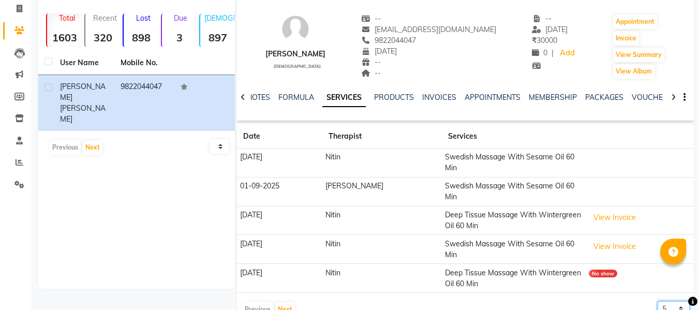
click at [679, 301] on select "5 10 50 100 500" at bounding box center [674, 309] width 32 height 16
select select "50"
click at [658, 301] on select "5 10 50 100 500" at bounding box center [674, 309] width 32 height 16
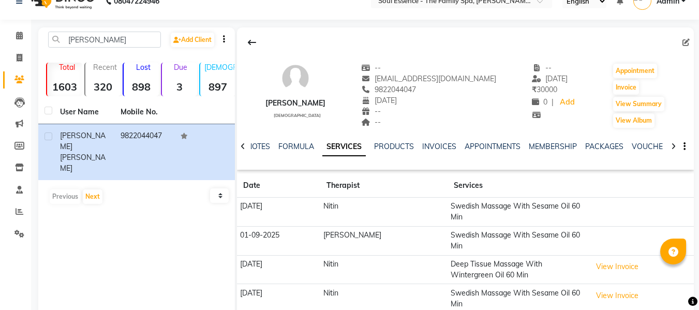
scroll to position [15, 0]
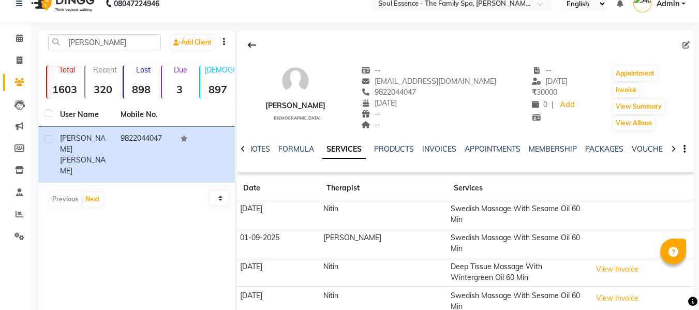
click at [407, 90] on span "9822044047" at bounding box center [388, 92] width 55 height 9
copy span "9822044047"
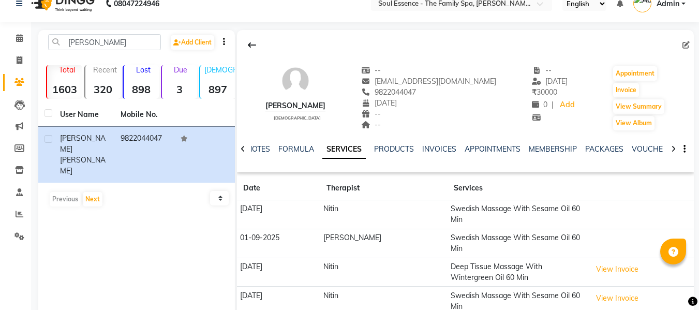
click at [598, 157] on div "NOTES FORMULA SERVICES PRODUCTS INVOICES APPOINTMENTS MEMBERSHIP PACKAGES VOUCH…" at bounding box center [453, 153] width 396 height 19
click at [602, 147] on link "PACKAGES" at bounding box center [605, 148] width 38 height 9
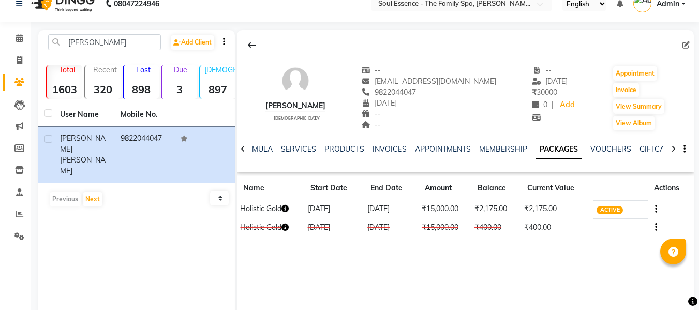
click at [396, 161] on div "NOTES FORMULA SERVICES PRODUCTS INVOICES APPOINTMENTS MEMBERSHIP PACKAGES VOUCH…" at bounding box center [453, 153] width 396 height 19
click at [394, 152] on link "INVOICES" at bounding box center [390, 148] width 34 height 9
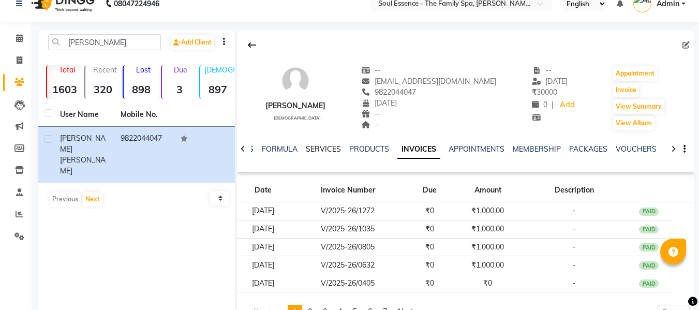
click at [323, 151] on link "SERVICES" at bounding box center [323, 148] width 35 height 9
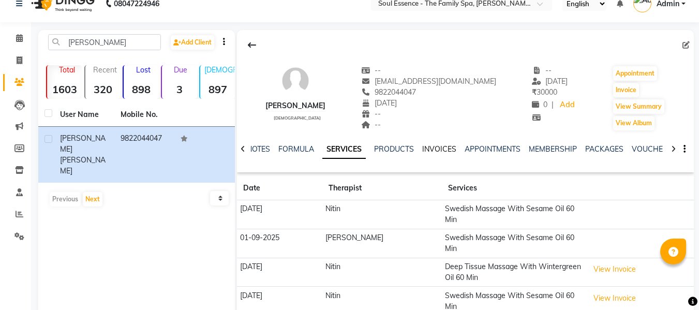
click at [432, 147] on link "INVOICES" at bounding box center [439, 148] width 34 height 9
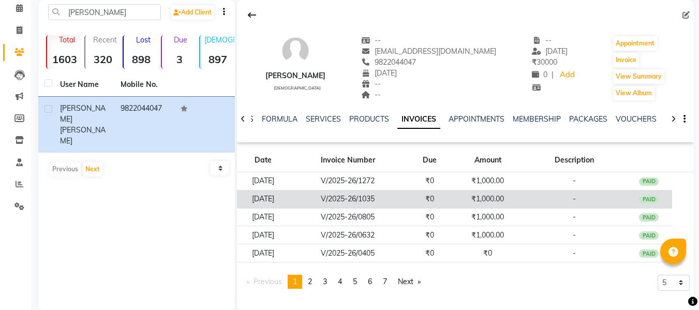
scroll to position [61, 0]
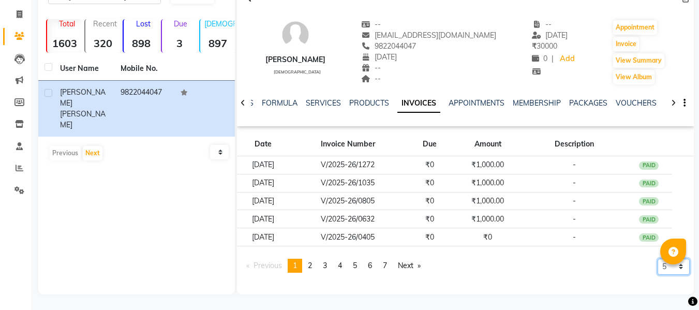
click at [663, 264] on select "5 10 50 100 500" at bounding box center [674, 267] width 32 height 16
select select "10"
click at [658, 275] on select "5 10 50 100 500" at bounding box center [674, 267] width 32 height 16
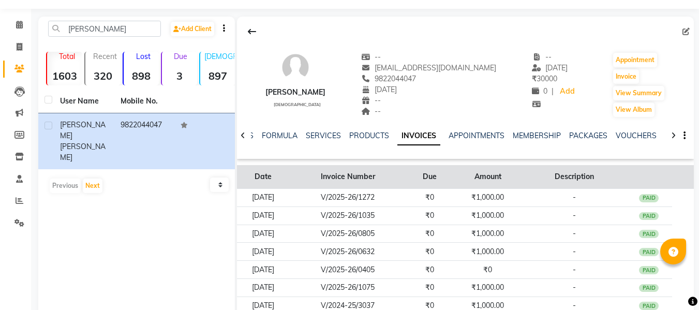
scroll to position [0, 0]
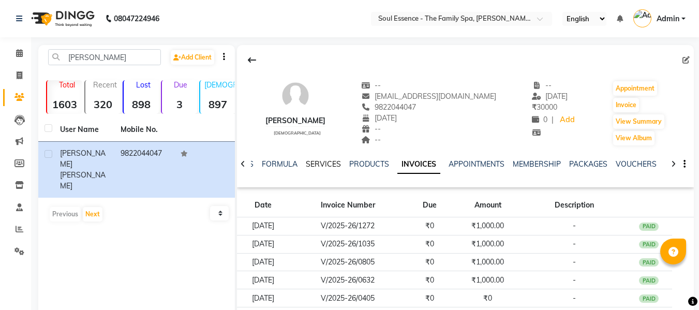
click at [318, 166] on link "SERVICES" at bounding box center [323, 163] width 35 height 9
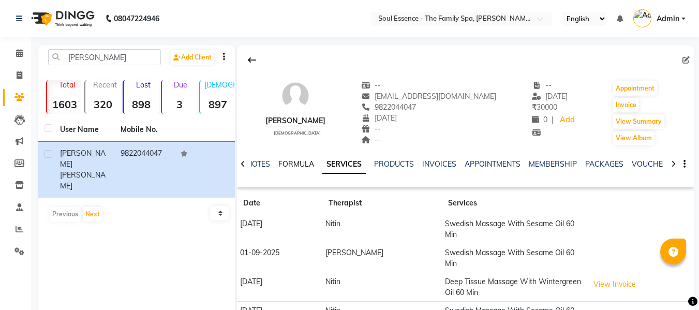
click at [303, 161] on link "FORMULA" at bounding box center [297, 163] width 36 height 9
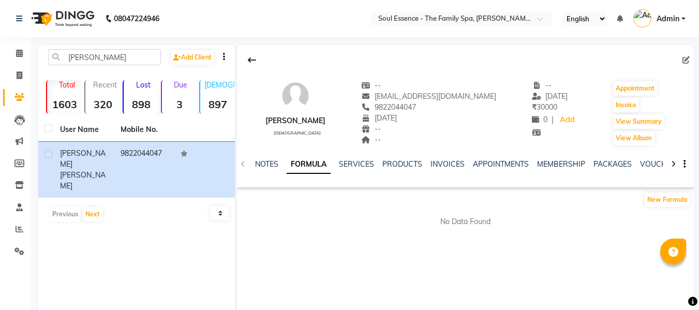
click at [279, 158] on div "NOTES FORMULA SERVICES PRODUCTS INVOICES APPOINTMENTS MEMBERSHIP PACKAGES VOUCH…" at bounding box center [465, 165] width 457 height 36
click at [273, 162] on link "NOTES" at bounding box center [266, 163] width 23 height 9
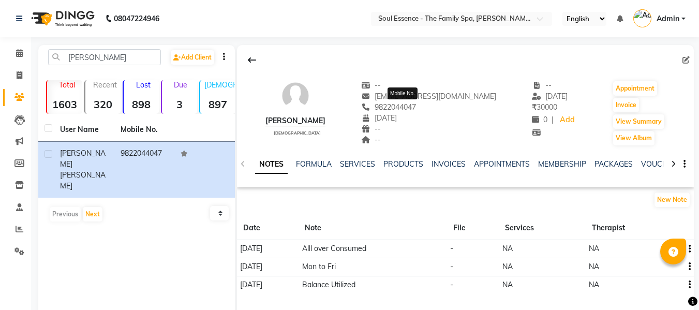
click at [413, 108] on span "9822044047" at bounding box center [388, 107] width 55 height 9
copy span "9822044047"
click at [19, 77] on icon at bounding box center [20, 75] width 6 height 8
select select "service"
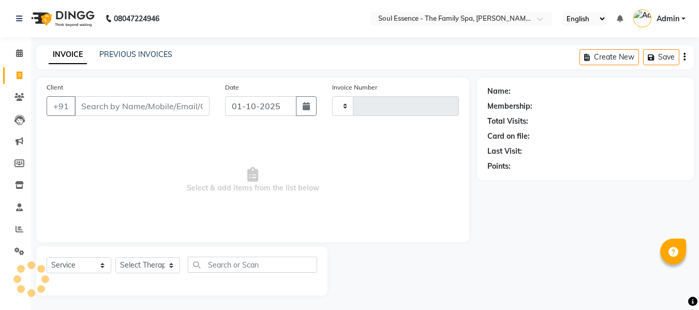
scroll to position [1, 0]
type input "1696"
select select "774"
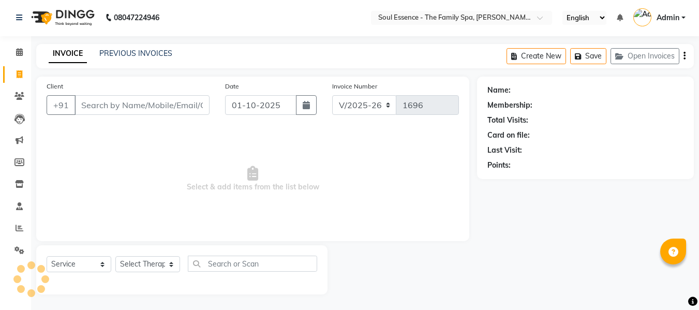
click at [172, 97] on input "Client" at bounding box center [142, 105] width 135 height 20
type input "9822044047"
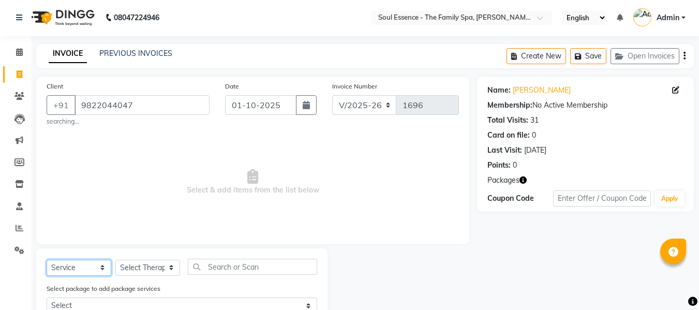
click at [81, 265] on select "Select Service Product Membership Package Voucher Prepaid Gift Card" at bounding box center [79, 268] width 65 height 16
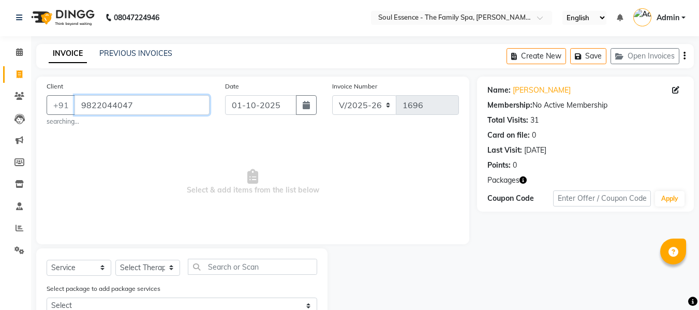
drag, startPoint x: 139, startPoint y: 102, endPoint x: 43, endPoint y: 93, distance: 96.2
click at [43, 93] on div "Client [PHONE_NUMBER] searching..." at bounding box center [128, 104] width 179 height 46
click at [181, 200] on span "Select & add items from the list below" at bounding box center [253, 182] width 413 height 104
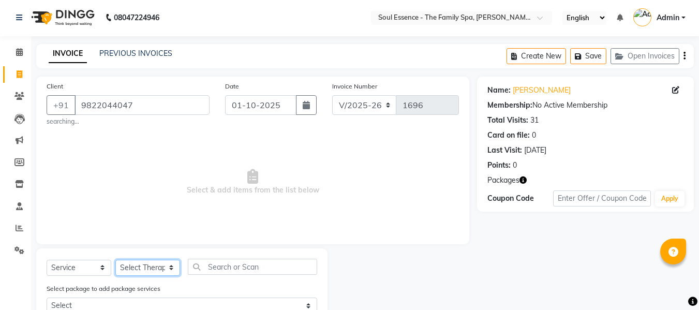
click at [149, 271] on select "Select Therapist Deval [PERSON_NAME] [PERSON_NAME] [PERSON_NAME]" at bounding box center [147, 268] width 65 height 16
select select "66088"
click at [115, 260] on select "Select Therapist Deval [PERSON_NAME] [PERSON_NAME] [PERSON_NAME]" at bounding box center [147, 268] width 65 height 16
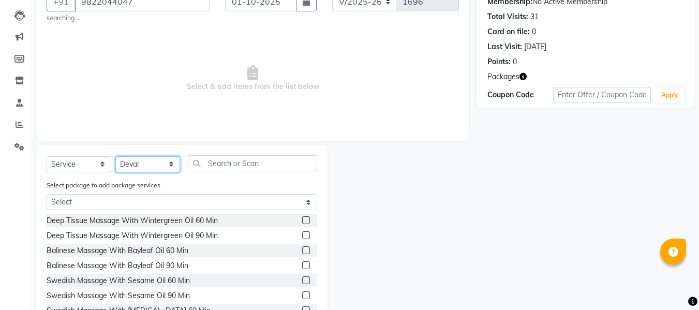
scroll to position [0, 0]
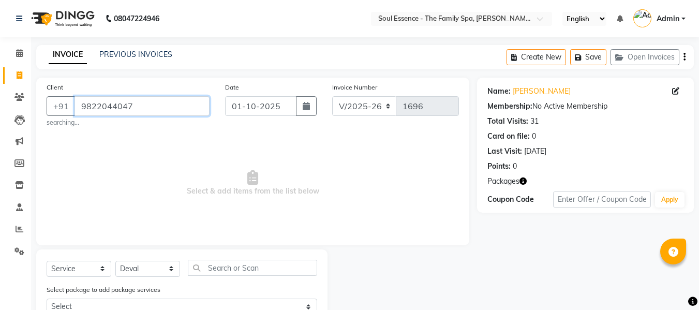
click at [157, 101] on input "9822044047" at bounding box center [142, 106] width 135 height 20
click at [11, 94] on span at bounding box center [19, 98] width 18 height 12
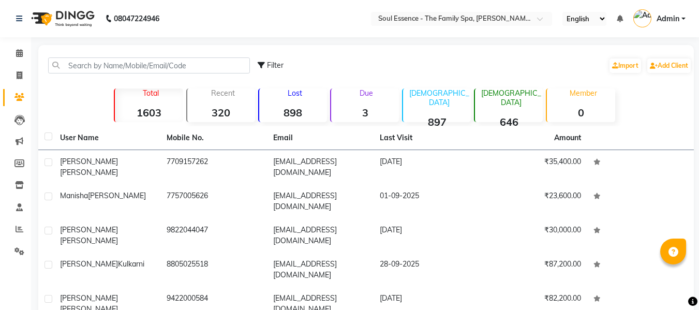
click at [78, 75] on div "Filter Import Add Client" at bounding box center [366, 65] width 652 height 33
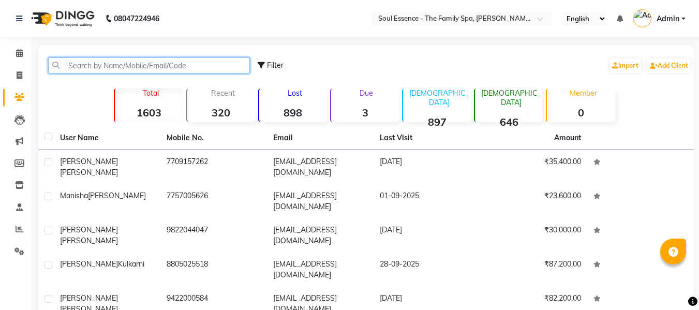
click at [97, 65] on input "text" at bounding box center [149, 65] width 202 height 16
paste input "9822044047"
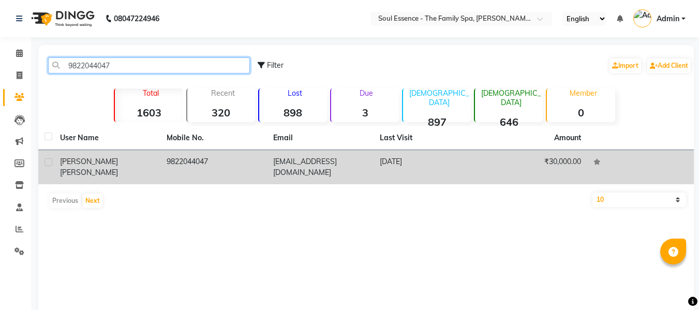
type input "9822044047"
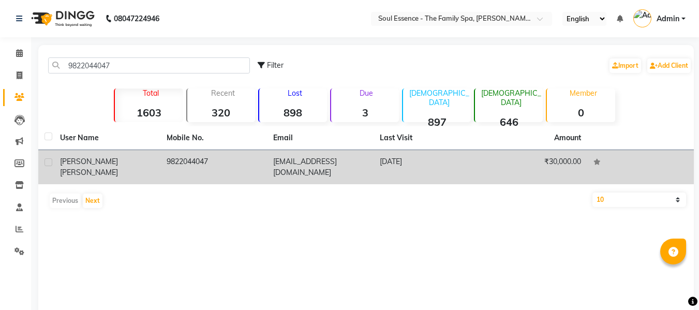
click at [118, 168] on span "[PERSON_NAME]" at bounding box center [89, 172] width 58 height 9
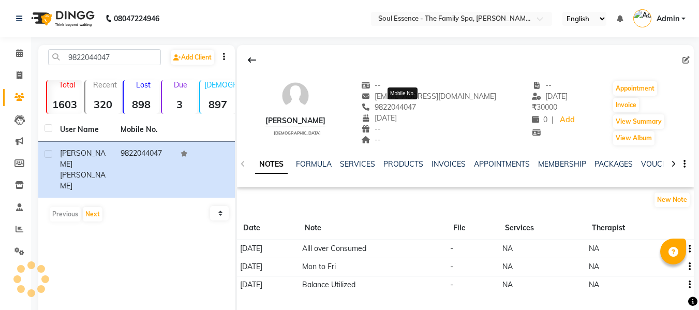
click at [416, 105] on span "9822044047" at bounding box center [388, 107] width 55 height 9
copy span "9822044047"
click at [618, 170] on div "NOTES FORMULA SERVICES PRODUCTS INVOICES APPOINTMENTS MEMBERSHIP PACKAGES VOUCH…" at bounding box center [453, 168] width 396 height 19
click at [615, 164] on link "PACKAGES" at bounding box center [614, 163] width 38 height 9
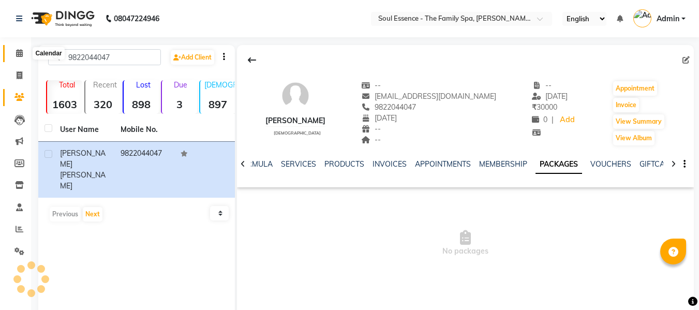
click at [14, 49] on span at bounding box center [19, 54] width 18 height 12
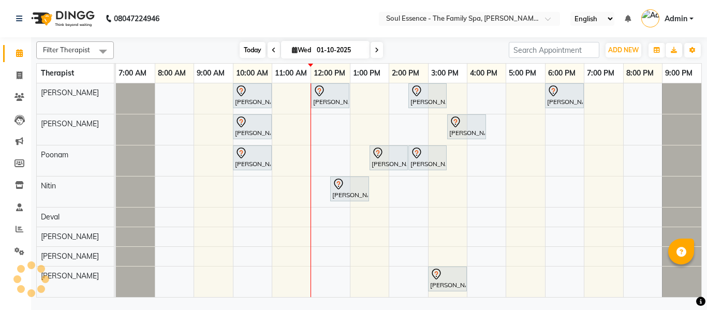
click at [245, 50] on span "Today" at bounding box center [253, 50] width 26 height 16
click at [14, 97] on span at bounding box center [19, 98] width 18 height 12
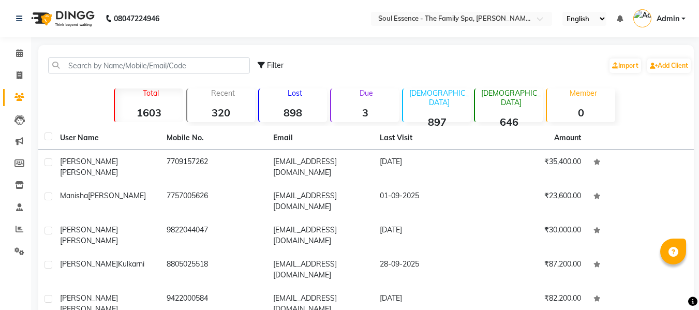
click at [115, 74] on div "Filter Import Add Client" at bounding box center [366, 65] width 652 height 33
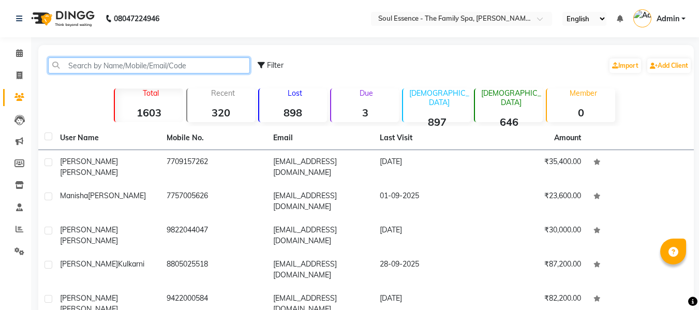
click at [127, 66] on input "text" at bounding box center [149, 65] width 202 height 16
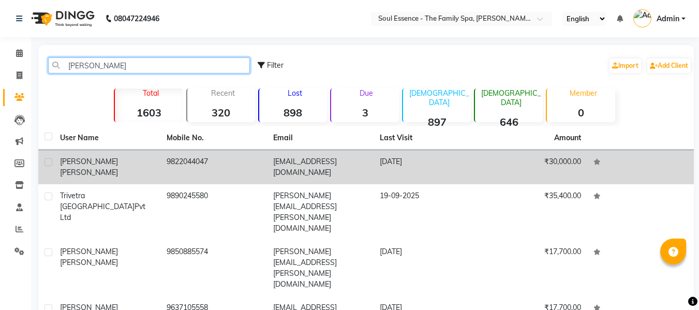
type input "[PERSON_NAME]"
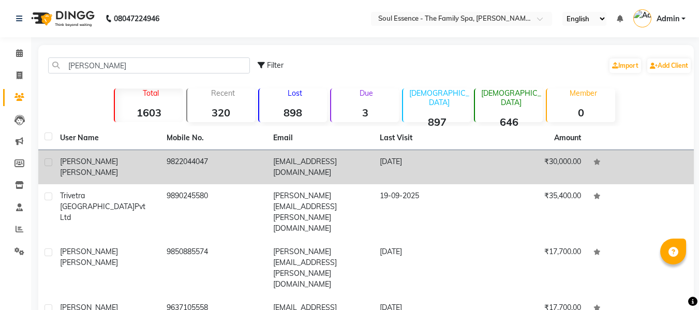
click at [160, 178] on td "[PERSON_NAME]" at bounding box center [107, 167] width 107 height 34
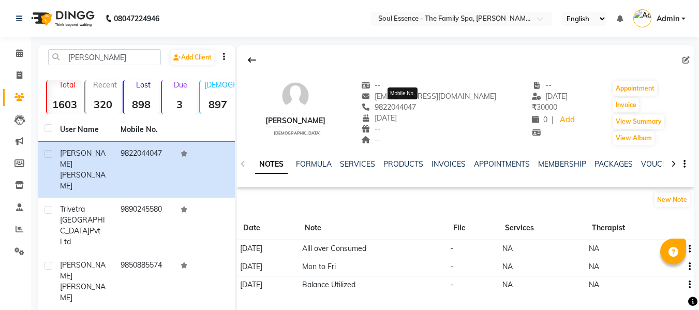
click at [411, 109] on span "9822044047" at bounding box center [388, 107] width 55 height 9
copy span "9822044047"
click at [599, 161] on link "PACKAGES" at bounding box center [614, 163] width 38 height 9
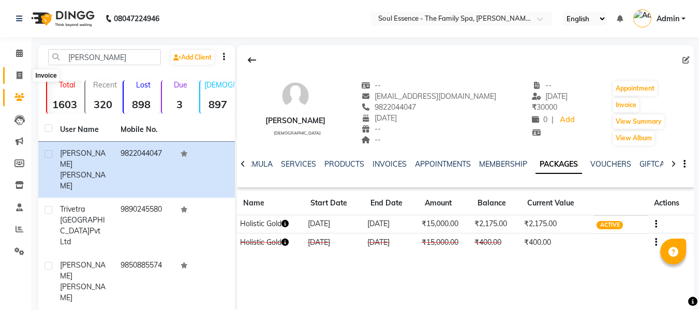
click at [11, 80] on span at bounding box center [19, 76] width 18 height 12
select select "service"
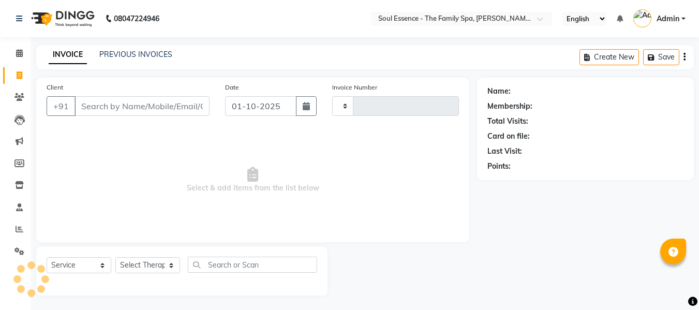
scroll to position [1, 0]
type input "1696"
select select "774"
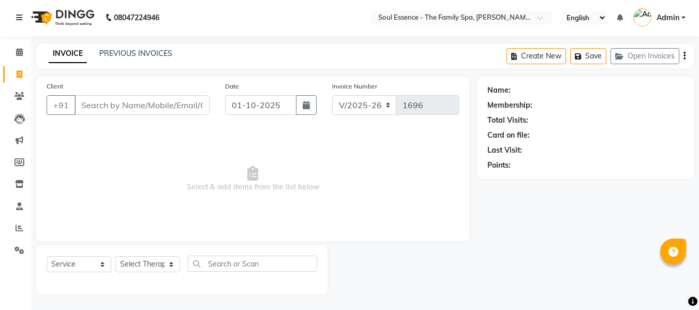
click at [118, 105] on input "Client" at bounding box center [142, 105] width 135 height 20
type input "9822044047"
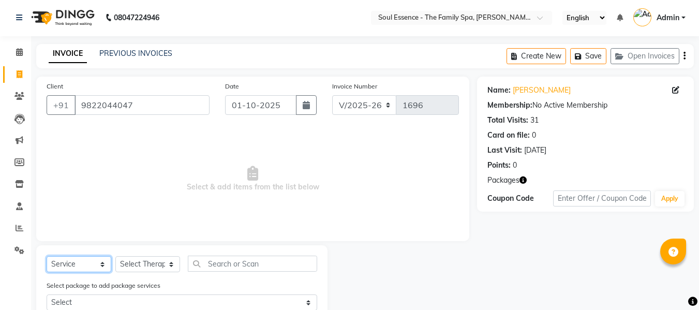
click at [96, 269] on select "Select Service Product Membership Package Voucher Prepaid Gift Card" at bounding box center [79, 264] width 65 height 16
click at [97, 267] on select "Select Service Product Membership Package Voucher Prepaid Gift Card" at bounding box center [79, 264] width 65 height 16
click at [133, 261] on select "Select Therapist Deval [PERSON_NAME] [PERSON_NAME] [PERSON_NAME]" at bounding box center [147, 264] width 65 height 16
select select "66088"
click at [115, 256] on select "Select Therapist Deval [PERSON_NAME] [PERSON_NAME] [PERSON_NAME]" at bounding box center [147, 264] width 65 height 16
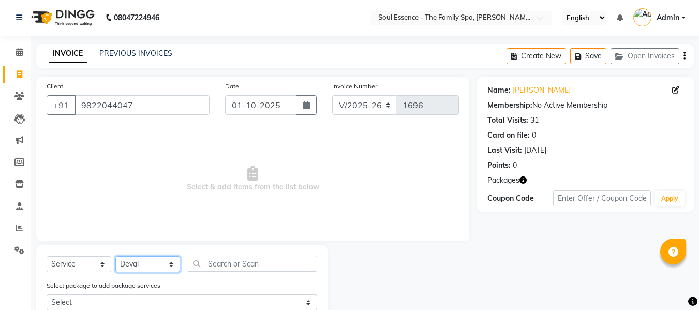
scroll to position [105, 0]
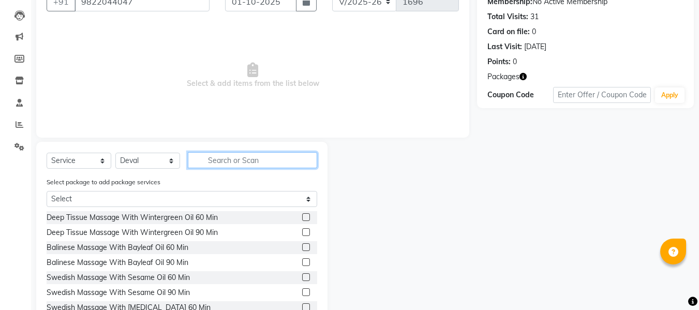
click at [229, 159] on input "text" at bounding box center [252, 160] width 129 height 16
click at [302, 218] on label at bounding box center [306, 217] width 8 height 8
click at [302, 218] on input "checkbox" at bounding box center [305, 217] width 7 height 7
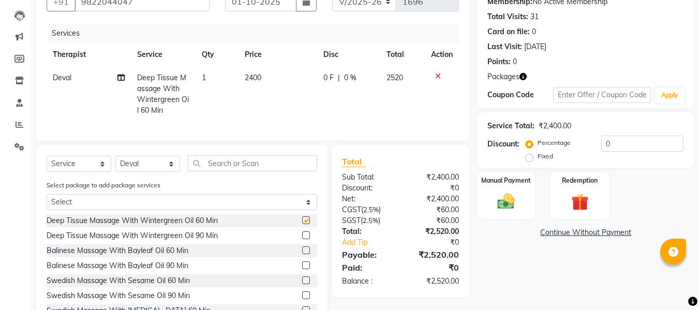
checkbox input "false"
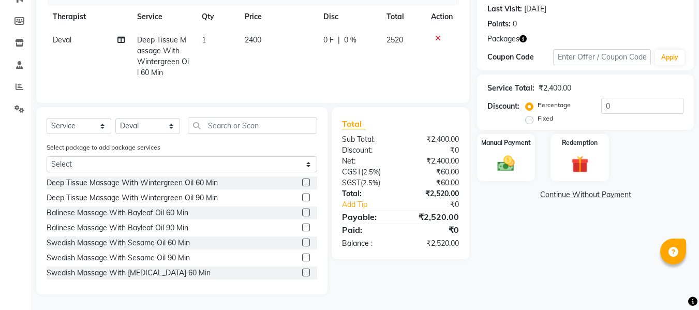
scroll to position [150, 0]
click at [584, 165] on img at bounding box center [579, 164] width 29 height 22
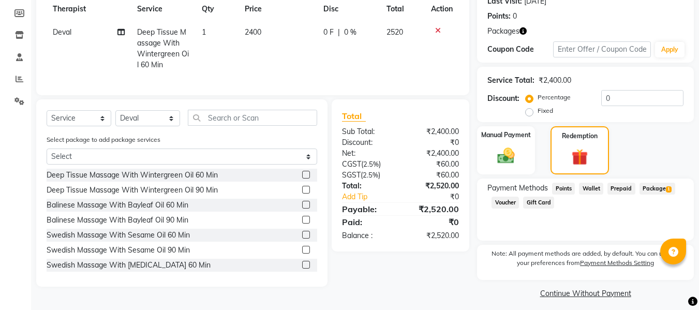
click at [658, 186] on span "Package 1" at bounding box center [658, 189] width 36 height 12
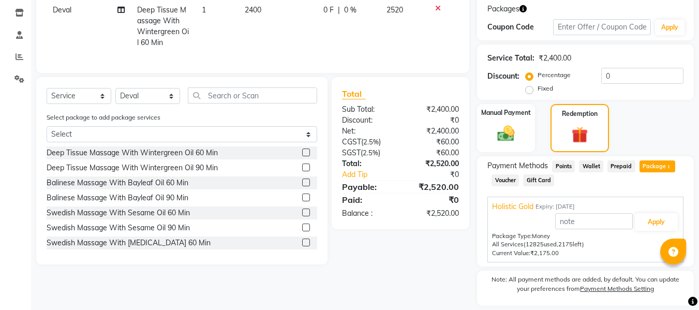
scroll to position [205, 0]
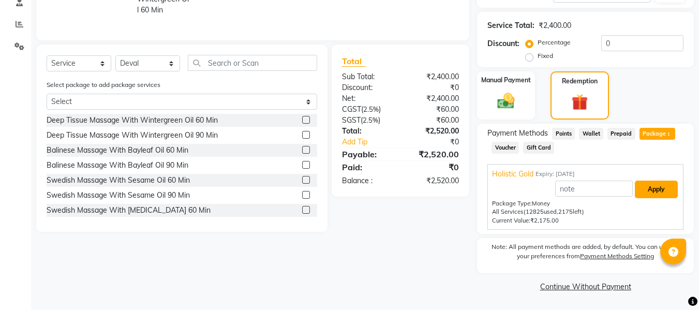
click at [658, 187] on button "Apply" at bounding box center [656, 190] width 43 height 18
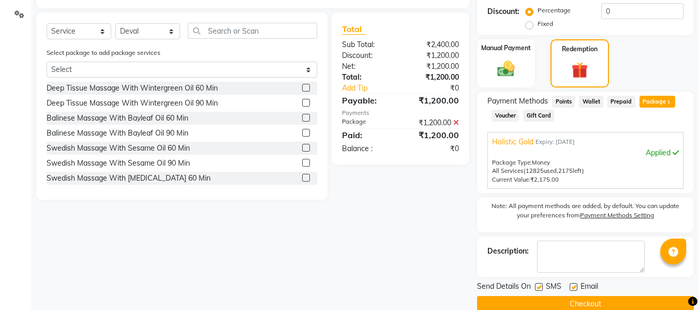
scroll to position [255, 0]
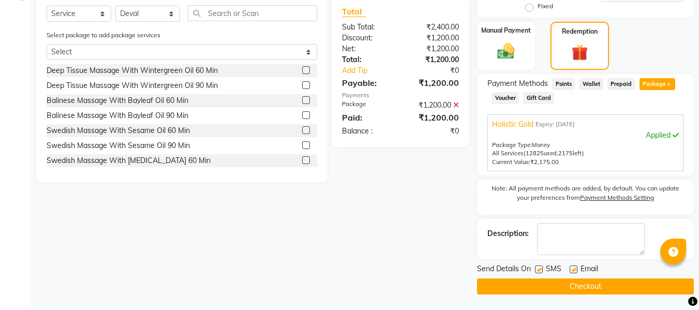
click at [539, 268] on label at bounding box center [539, 270] width 8 height 8
click at [539, 268] on input "checkbox" at bounding box center [538, 270] width 7 height 7
checkbox input "false"
click at [572, 269] on label at bounding box center [574, 270] width 8 height 8
click at [572, 269] on input "checkbox" at bounding box center [573, 270] width 7 height 7
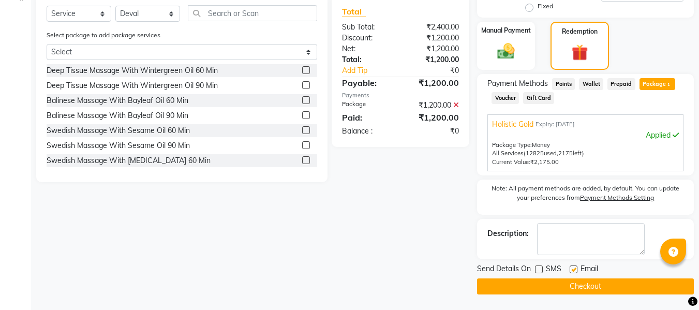
checkbox input "false"
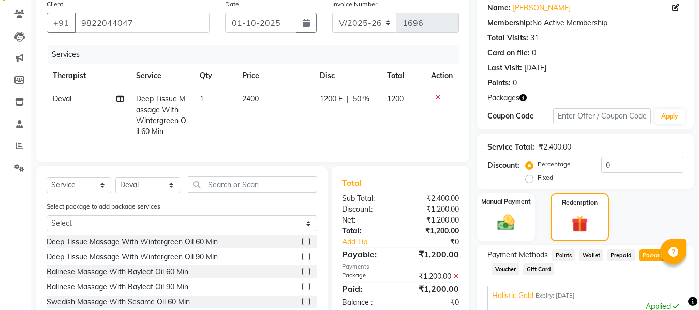
scroll to position [0, 0]
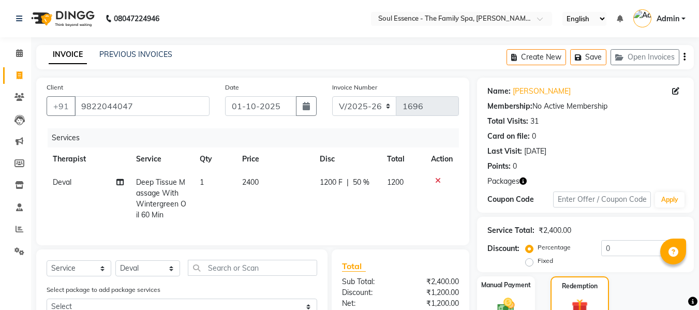
click at [358, 178] on span "50 %" at bounding box center [361, 182] width 17 height 11
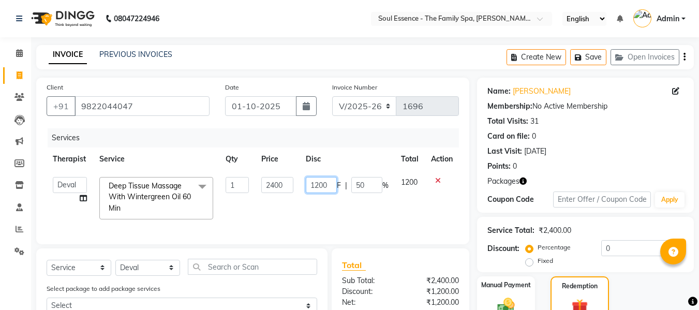
drag, startPoint x: 332, startPoint y: 188, endPoint x: 275, endPoint y: 185, distance: 57.6
click at [275, 185] on tr "Deval Gauri [PERSON_NAME] Poonam [PERSON_NAME] [PERSON_NAME] Deep Tissue Massag…" at bounding box center [253, 198] width 413 height 55
type input "300"
click at [345, 134] on div "Services" at bounding box center [257, 137] width 419 height 19
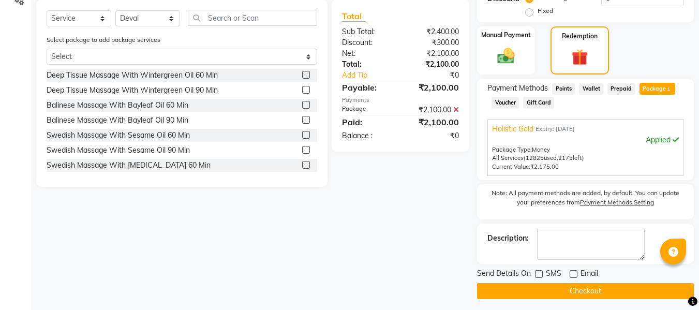
scroll to position [255, 0]
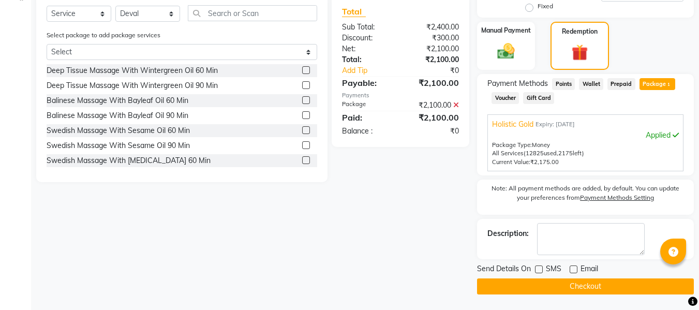
click at [563, 280] on button "Checkout" at bounding box center [585, 287] width 217 height 16
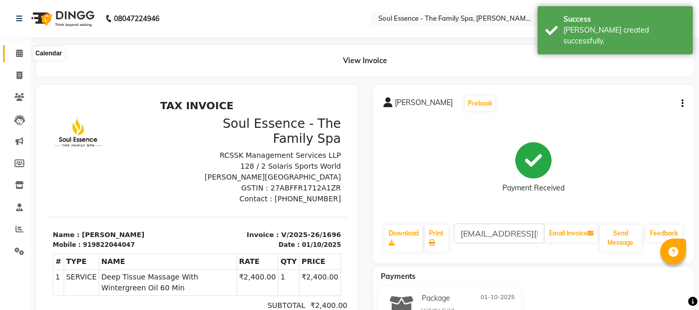
click at [17, 55] on icon at bounding box center [19, 53] width 7 height 8
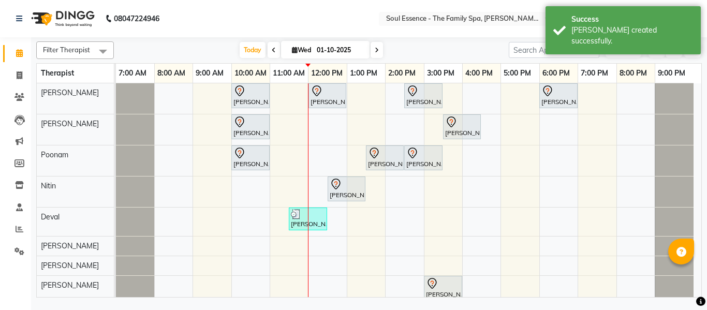
click at [293, 22] on nav "08047224946 Select Location × Soul Essence - The Family Spa, [PERSON_NAME] Colo…" at bounding box center [353, 18] width 707 height 37
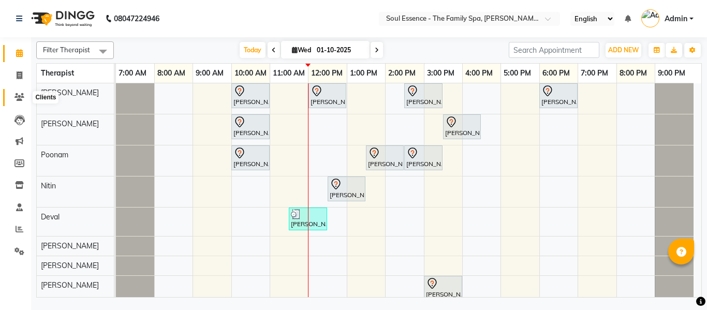
click at [10, 94] on span at bounding box center [19, 98] width 18 height 12
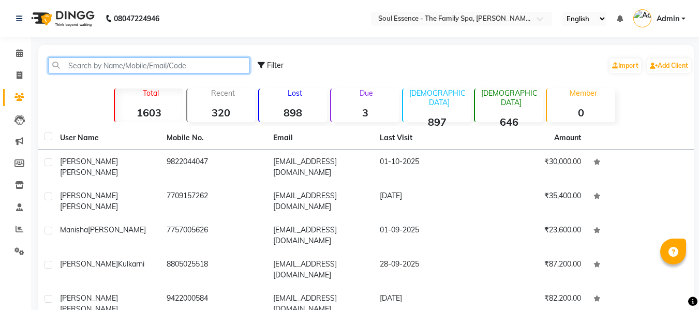
click at [81, 66] on input "text" at bounding box center [149, 65] width 202 height 16
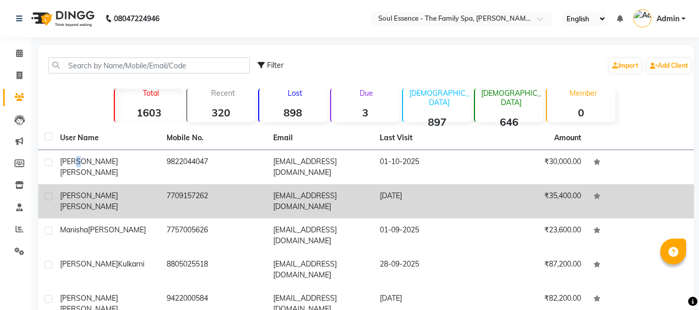
click at [78, 177] on td "[PERSON_NAME]" at bounding box center [107, 167] width 107 height 34
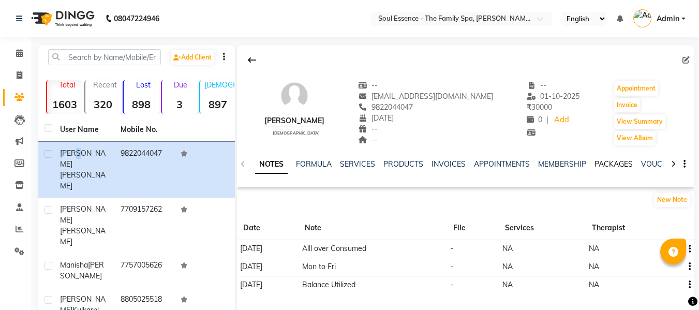
click at [609, 165] on link "PACKAGES" at bounding box center [614, 163] width 38 height 9
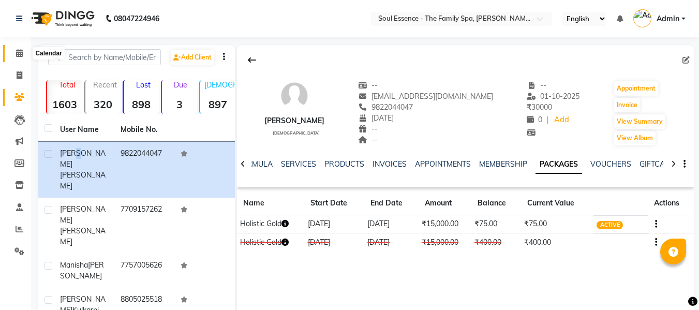
click at [11, 56] on span at bounding box center [19, 54] width 18 height 12
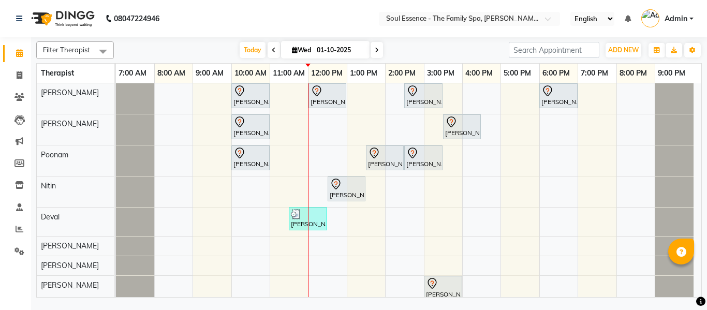
scroll to position [9, 0]
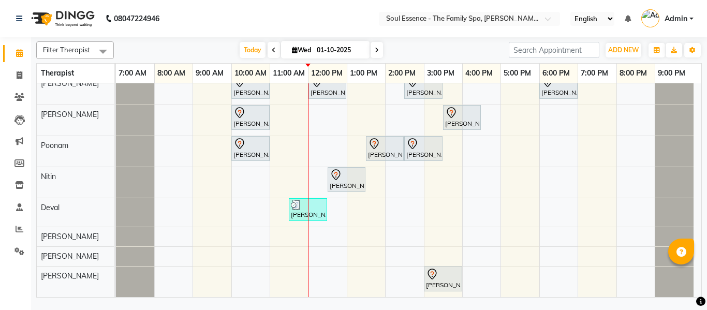
click at [16, 16] on div "08047224946" at bounding box center [87, 18] width 159 height 29
click at [20, 17] on icon at bounding box center [19, 18] width 6 height 7
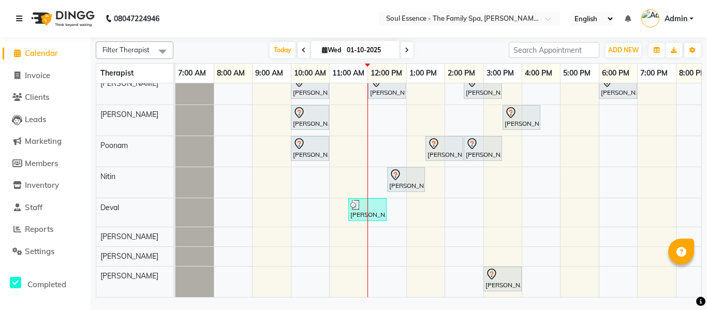
click at [20, 17] on icon at bounding box center [19, 18] width 6 height 7
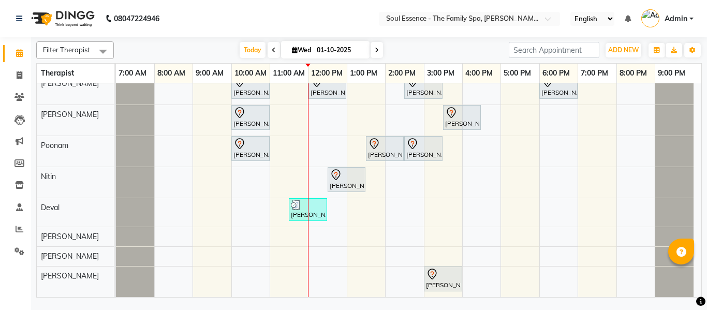
click at [71, 70] on span "Therapist" at bounding box center [57, 72] width 33 height 9
click at [99, 59] on span at bounding box center [103, 51] width 21 height 20
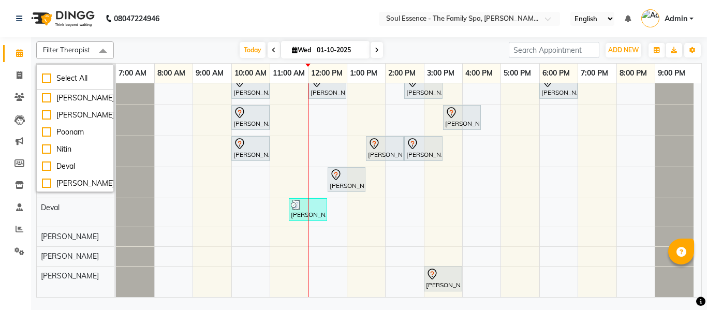
scroll to position [46, 0]
click at [167, 51] on div "[DATE] [DATE]" at bounding box center [311, 50] width 385 height 16
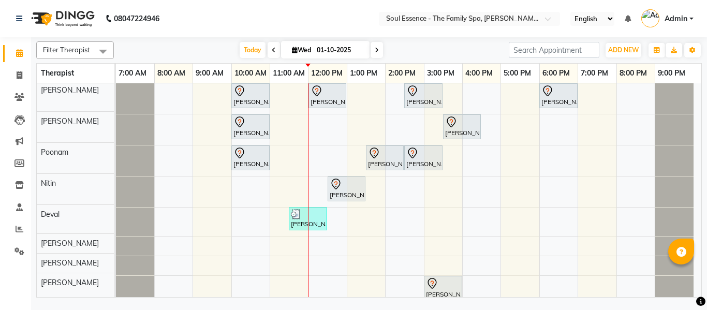
scroll to position [0, 0]
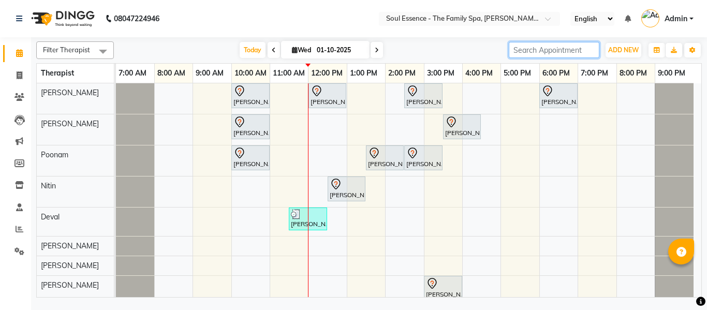
click at [583, 47] on input "search" at bounding box center [554, 50] width 91 height 16
click at [378, 13] on ul "Select Location × Soul Essence - The Family Spa, [PERSON_NAME][GEOGRAPHIC_DATA]" at bounding box center [470, 19] width 192 height 14
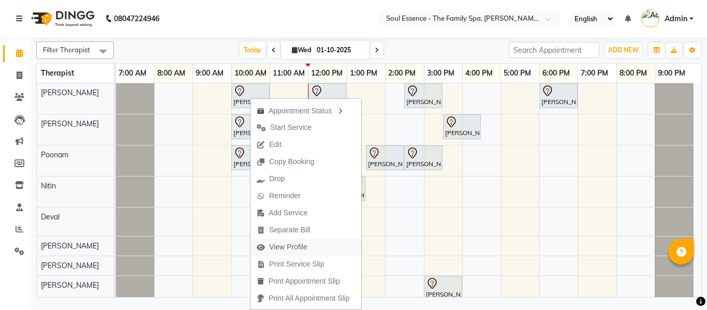
click at [297, 245] on span "View Profile" at bounding box center [288, 247] width 38 height 11
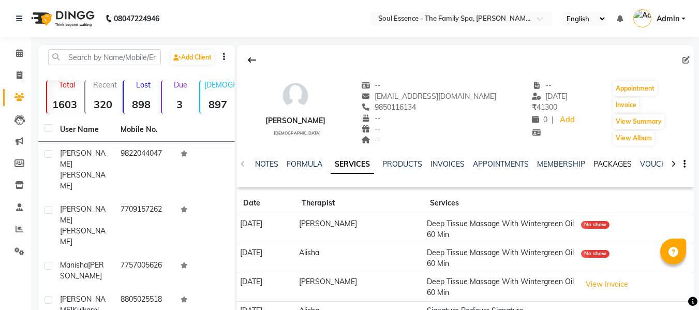
click at [607, 161] on link "PACKAGES" at bounding box center [613, 163] width 38 height 9
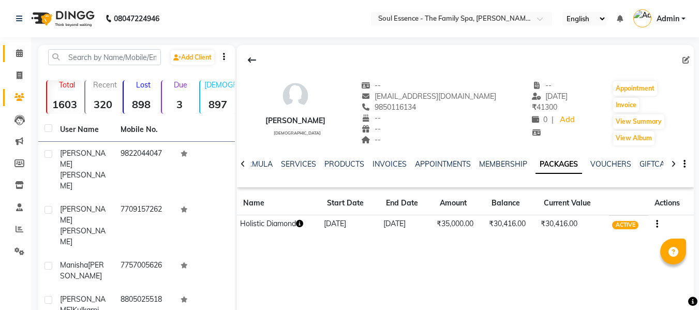
click at [22, 46] on link "Calendar" at bounding box center [15, 53] width 25 height 17
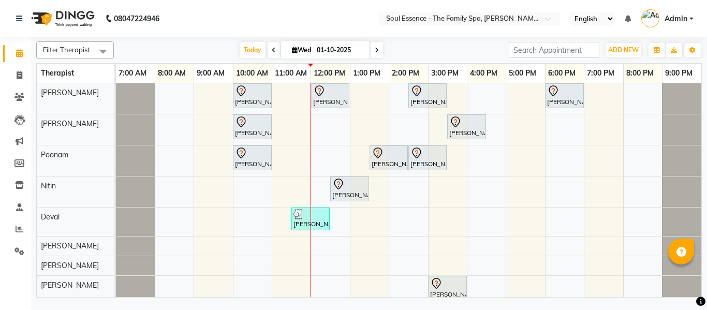
click at [332, 43] on input "01-10-2025" at bounding box center [340, 50] width 52 height 16
select select "10"
select select "2025"
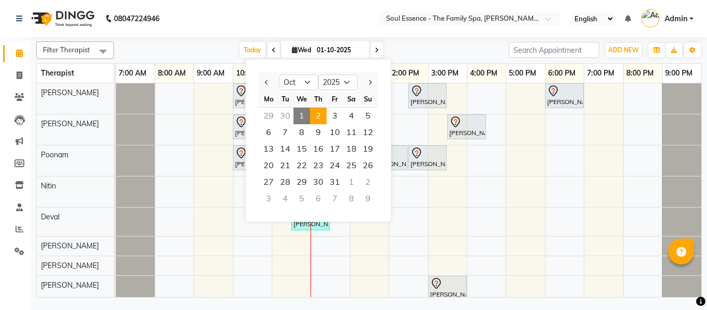
click at [319, 108] on span "2" at bounding box center [318, 116] width 17 height 17
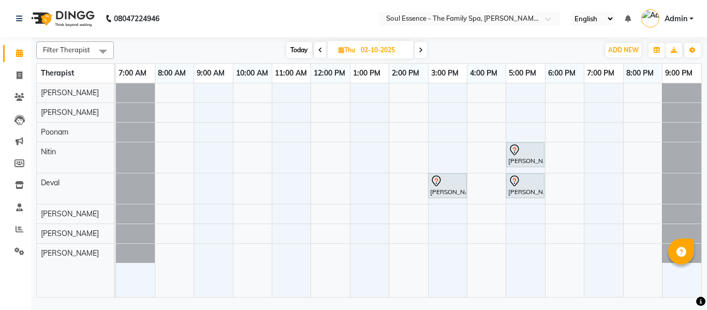
click at [328, 13] on nav "08047224946 Select Location × Soul Essence - The Family Spa, [PERSON_NAME] Colo…" at bounding box center [353, 18] width 707 height 37
click at [296, 40] on div "Filter Therapist Select All [PERSON_NAME] [PERSON_NAME] [PERSON_NAME] [PERSON_N…" at bounding box center [369, 167] width 666 height 260
click at [296, 51] on span "Today" at bounding box center [299, 50] width 26 height 16
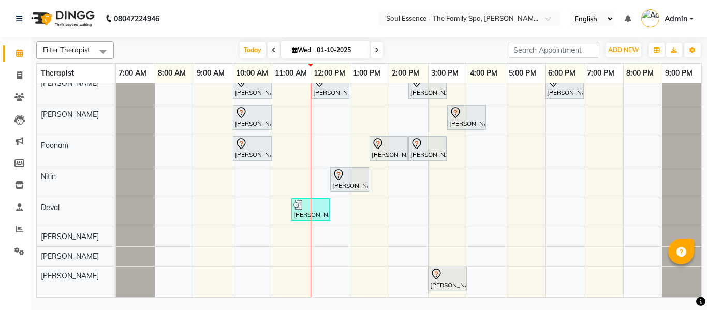
scroll to position [17, 0]
click at [373, 48] on span at bounding box center [377, 50] width 12 height 16
type input "02-10-2025"
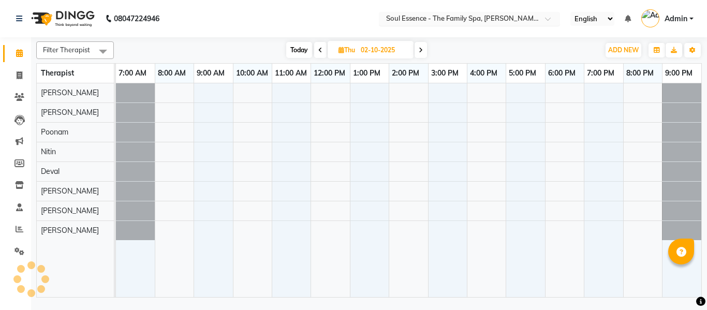
scroll to position [0, 0]
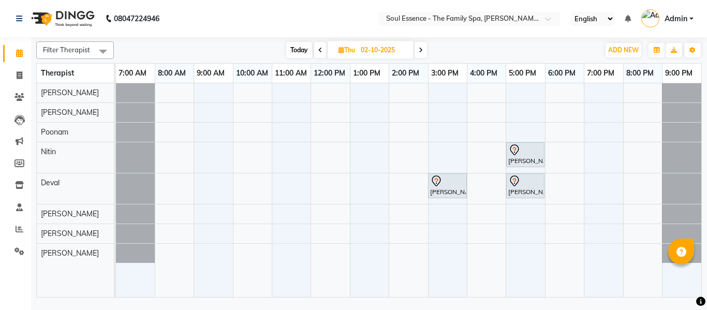
click at [427, 35] on nav "08047224946 Select Location × Soul Essence - The Family Spa, [PERSON_NAME] Colo…" at bounding box center [353, 18] width 707 height 37
click at [326, 184] on div "[PERSON_NAME], 05:00 PM-06:00 PM, Deep Tissue Massage With Wintergreen Oil 60 M…" at bounding box center [409, 190] width 586 height 214
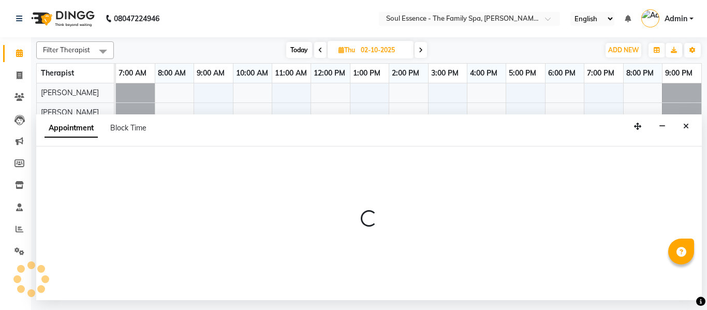
select select "66088"
select select "720"
select select "tentative"
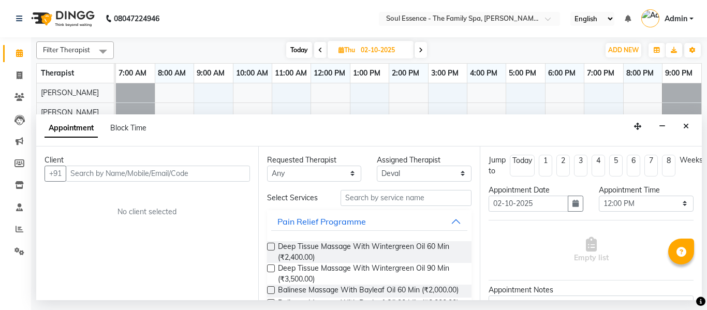
click at [213, 169] on input "text" at bounding box center [158, 174] width 184 height 16
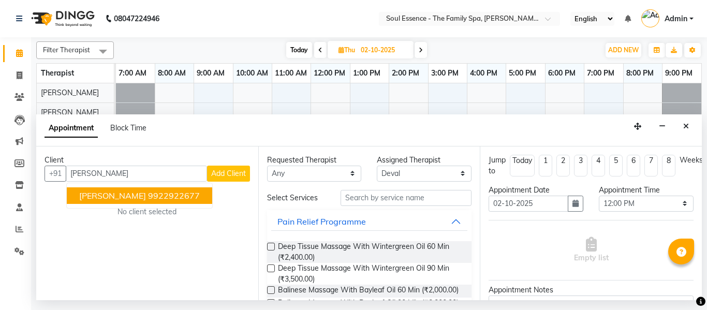
click at [178, 192] on button "[PERSON_NAME] 9922922677" at bounding box center [139, 195] width 145 height 17
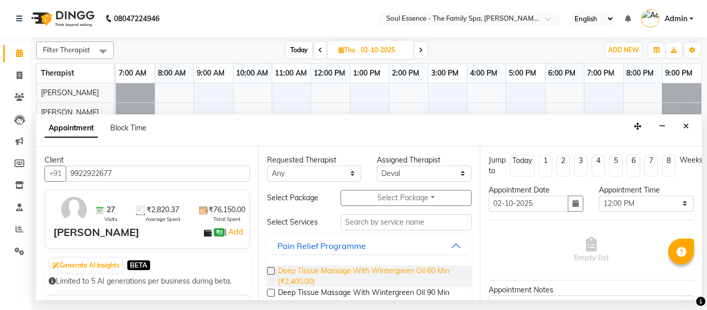
type input "9922922677"
click at [305, 274] on span "Deep Tissue Massage With Wintergreen Oil 60 Min (₹2,400.00)" at bounding box center [371, 277] width 186 height 22
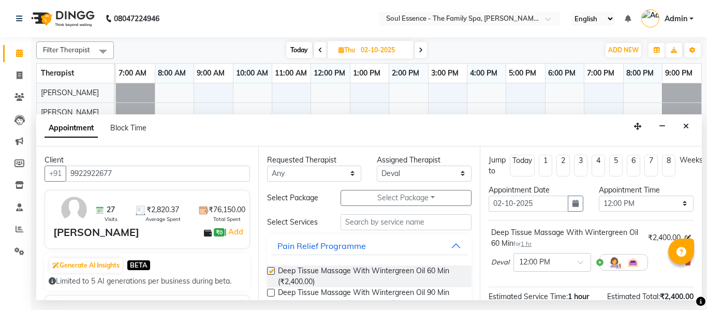
checkbox input "false"
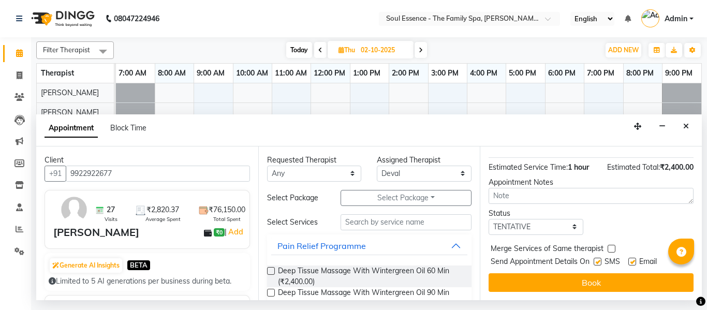
click at [600, 258] on label at bounding box center [598, 262] width 8 height 8
click at [600, 259] on input "checkbox" at bounding box center [597, 262] width 7 height 7
checkbox input "false"
click at [631, 258] on label at bounding box center [633, 262] width 8 height 8
click at [631, 259] on input "checkbox" at bounding box center [632, 262] width 7 height 7
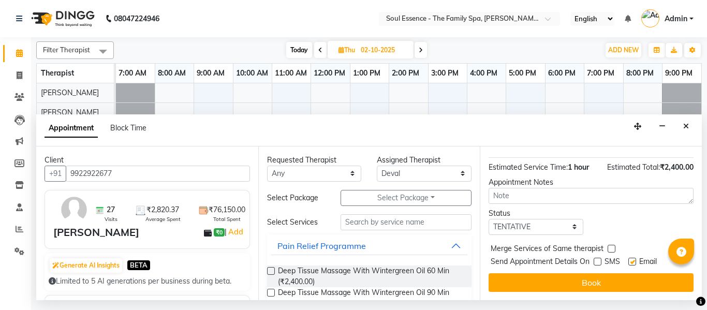
checkbox input "false"
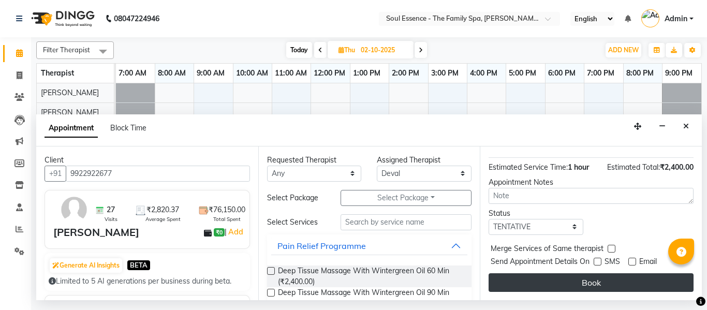
click at [627, 276] on button "Book" at bounding box center [591, 282] width 205 height 19
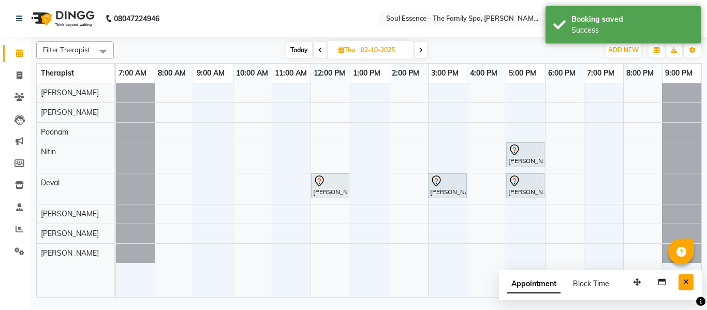
click at [683, 282] on button "Close" at bounding box center [686, 282] width 15 height 16
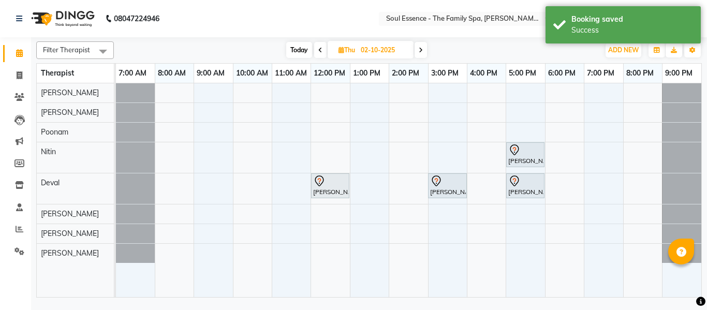
click at [290, 46] on span "Today" at bounding box center [299, 50] width 26 height 16
type input "01-10-2025"
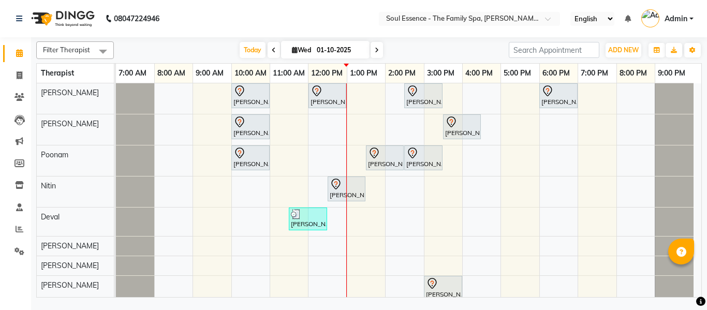
click at [369, 26] on nav "08047224946 Select Location × Soul Essence - The Family Spa, [PERSON_NAME] Colo…" at bounding box center [353, 18] width 707 height 37
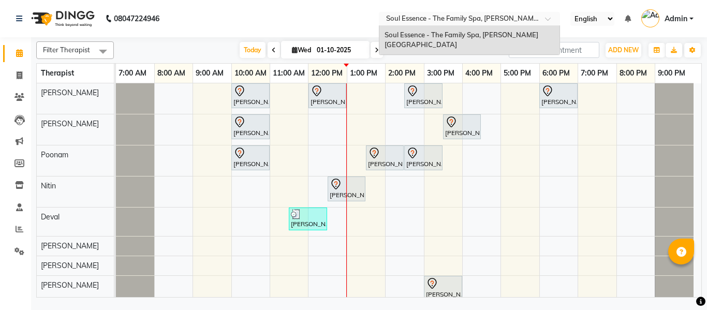
click at [380, 16] on div at bounding box center [469, 19] width 181 height 10
click at [330, 23] on nav "08047224946 Select Location × Soul Essence - The Family Spa, [PERSON_NAME][GEOG…" at bounding box center [353, 18] width 707 height 37
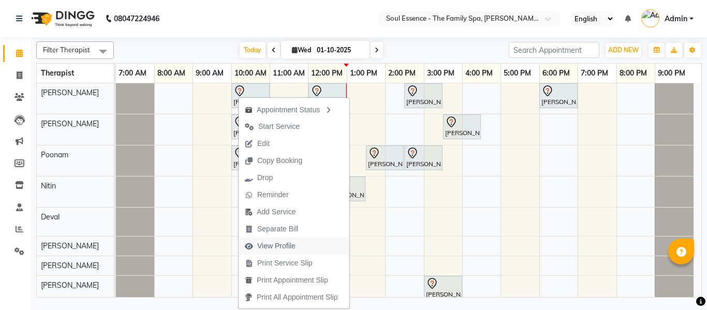
click at [271, 246] on span "View Profile" at bounding box center [276, 246] width 38 height 11
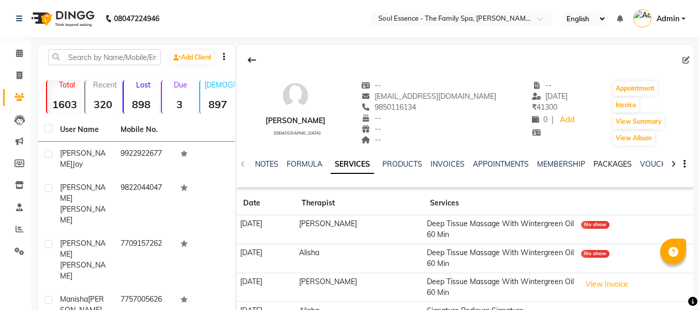
click at [630, 159] on link "PACKAGES" at bounding box center [613, 163] width 38 height 9
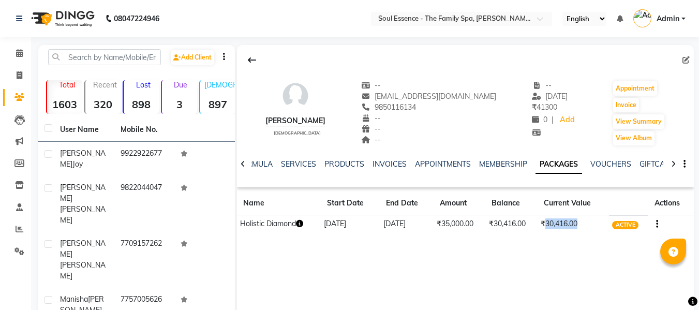
drag, startPoint x: 548, startPoint y: 225, endPoint x: 586, endPoint y: 224, distance: 37.8
click at [586, 224] on td "₹30,416.00" at bounding box center [573, 224] width 71 height 18
click at [569, 269] on div "[PERSON_NAME] [DEMOGRAPHIC_DATA] -- [EMAIL_ADDRESS][DOMAIN_NAME] 9850116134 -- …" at bounding box center [465, 200] width 457 height 311
click at [399, 105] on span "9850116134" at bounding box center [388, 107] width 55 height 9
click at [399, 106] on span "9850116134" at bounding box center [388, 107] width 55 height 9
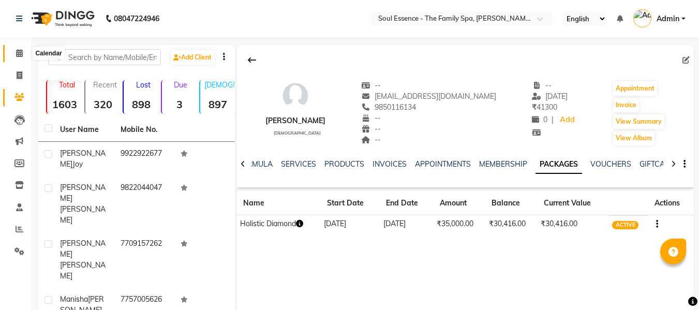
click at [11, 50] on span at bounding box center [19, 54] width 18 height 12
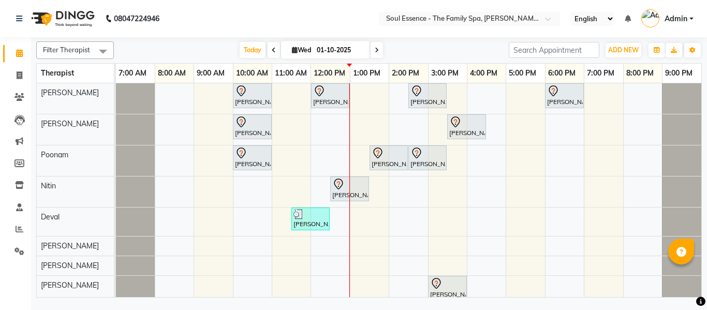
click at [269, 31] on nav "08047224946 Select Location × Soul Essence - The Family Spa, [PERSON_NAME] Colo…" at bounding box center [353, 18] width 707 height 37
click at [247, 43] on span "Today" at bounding box center [253, 50] width 26 height 16
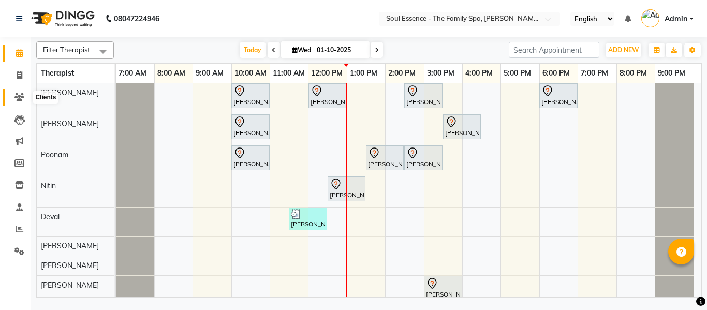
click at [21, 101] on span at bounding box center [19, 98] width 18 height 12
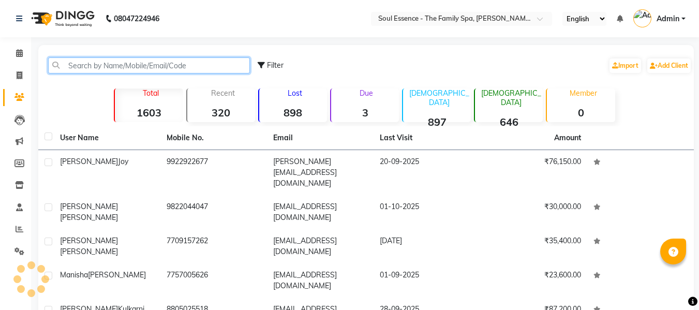
click at [92, 64] on input "text" at bounding box center [149, 65] width 202 height 16
paste input "919561071952"
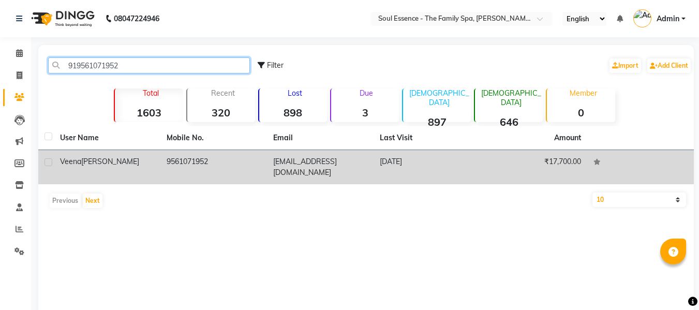
type input "919561071952"
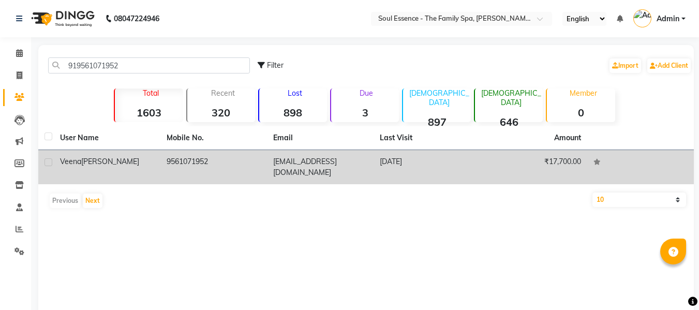
click at [107, 172] on td "[PERSON_NAME]" at bounding box center [107, 167] width 107 height 34
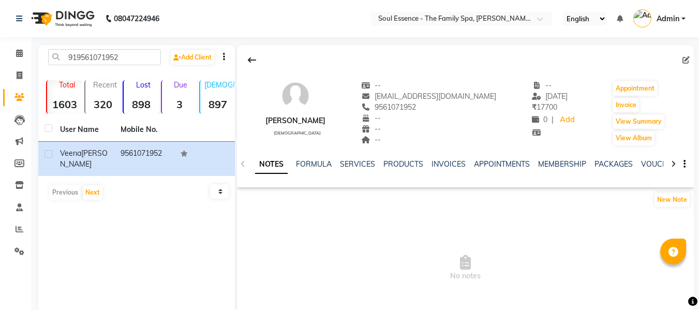
click at [636, 158] on div "NOTES FORMULA SERVICES PRODUCTS INVOICES APPOINTMENTS MEMBERSHIP PACKAGES VOUCH…" at bounding box center [465, 165] width 457 height 36
click at [623, 165] on link "PACKAGES" at bounding box center [614, 163] width 38 height 9
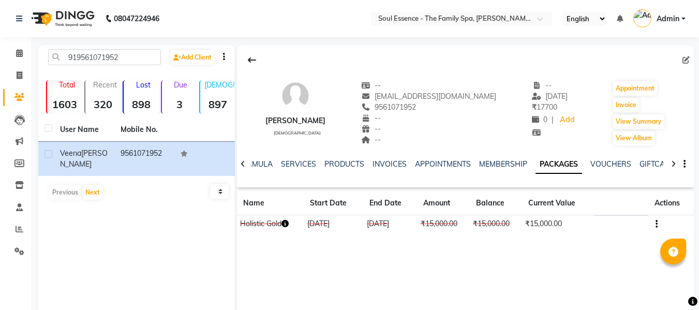
drag, startPoint x: 385, startPoint y: 225, endPoint x: 476, endPoint y: 230, distance: 91.8
click at [476, 230] on tr "Holistic Gold [DATE] [DATE] ₹15,000.00 ₹15,000.00 ₹15,000.00 CONSUMED" at bounding box center [465, 224] width 457 height 18
click at [475, 242] on div "[PERSON_NAME] [DEMOGRAPHIC_DATA] -- [EMAIL_ADDRESS][DOMAIN_NAME] 9561071952 -- …" at bounding box center [465, 200] width 457 height 311
click at [11, 61] on link "Calendar" at bounding box center [15, 53] width 25 height 17
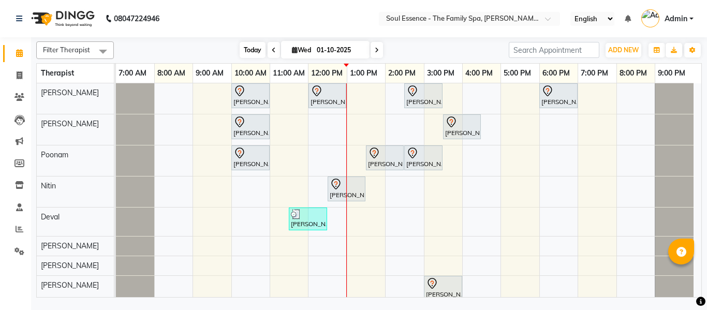
click at [242, 56] on span "Today" at bounding box center [253, 50] width 26 height 16
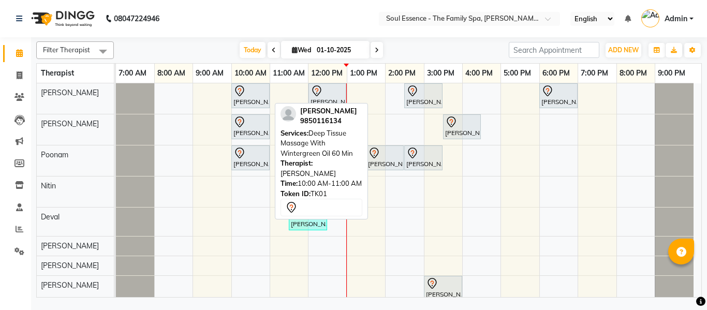
click at [252, 95] on div at bounding box center [251, 91] width 34 height 12
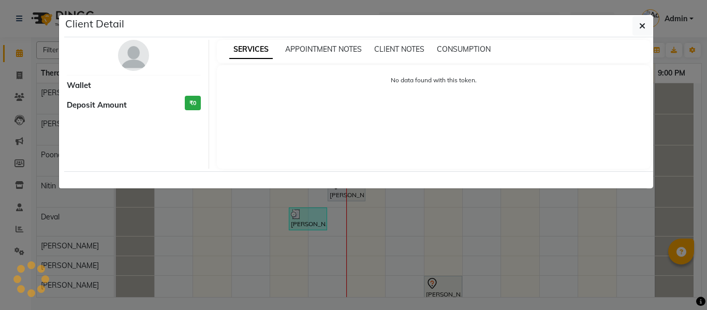
select select "7"
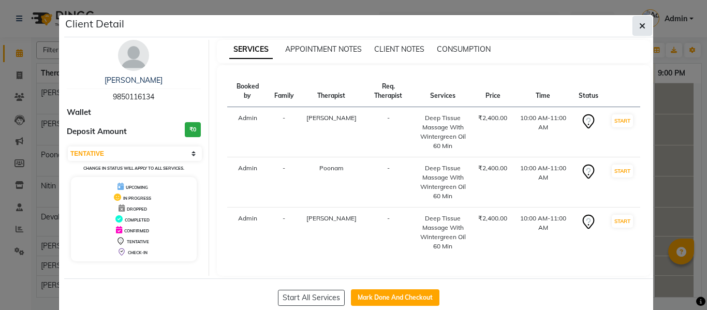
click at [638, 19] on button "button" at bounding box center [643, 26] width 20 height 20
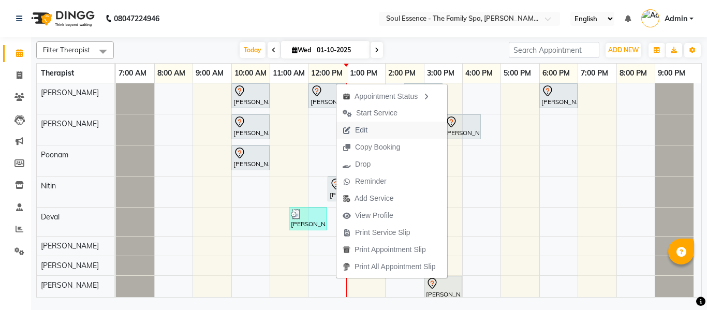
click at [368, 132] on span "Edit" at bounding box center [361, 130] width 12 height 11
select select "tentative"
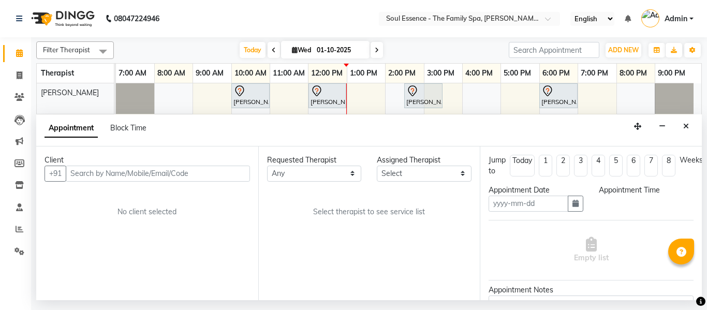
type input "01-10-2025"
select select "750"
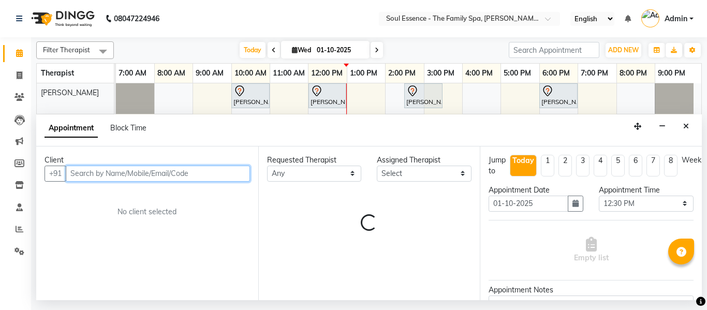
select select "70213"
select select "1188"
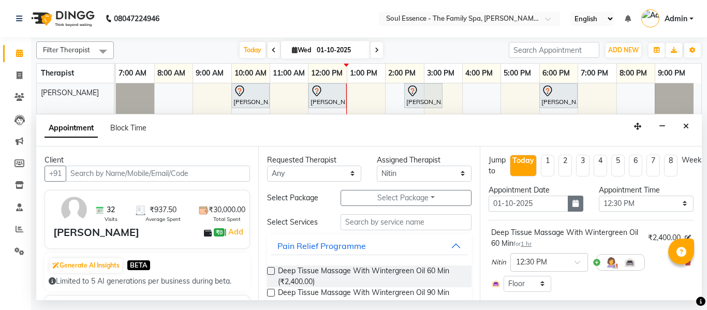
click at [573, 204] on icon "button" at bounding box center [576, 203] width 6 height 7
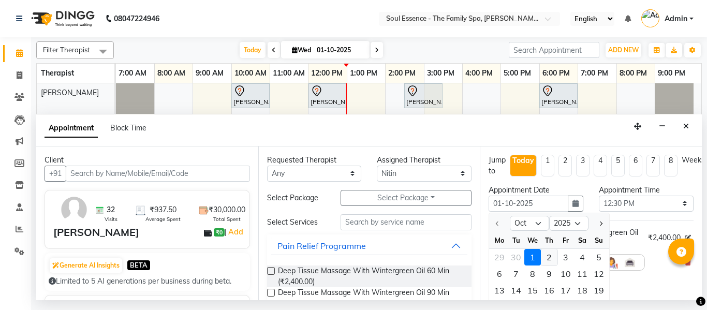
click at [550, 259] on div "2" at bounding box center [549, 257] width 17 height 17
type input "02-10-2025"
select select "750"
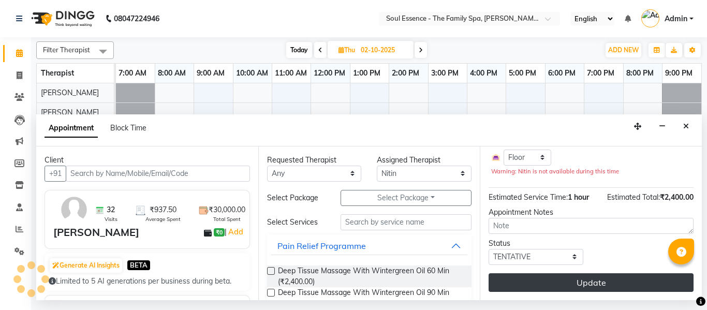
scroll to position [123, 0]
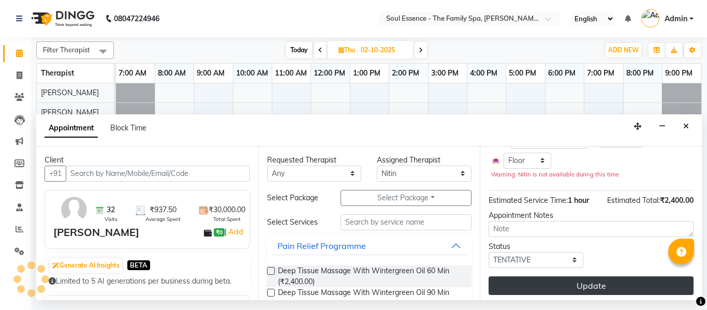
click at [567, 276] on button "Update" at bounding box center [591, 285] width 205 height 19
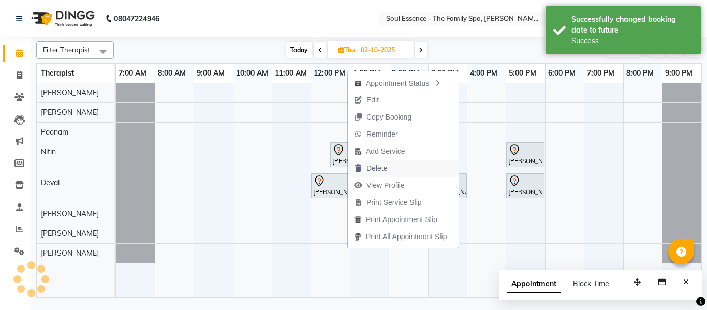
click at [373, 172] on span "Delete" at bounding box center [377, 168] width 21 height 11
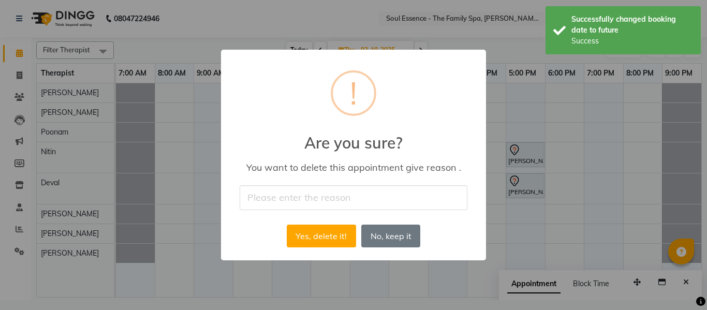
click at [300, 193] on input "text" at bounding box center [354, 197] width 228 height 24
type input "yes"
click at [323, 226] on button "Yes, delete it!" at bounding box center [321, 236] width 69 height 23
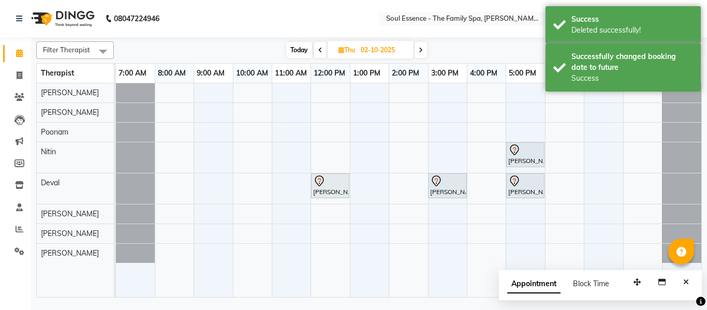
click at [296, 53] on span "Today" at bounding box center [299, 50] width 26 height 16
type input "01-10-2025"
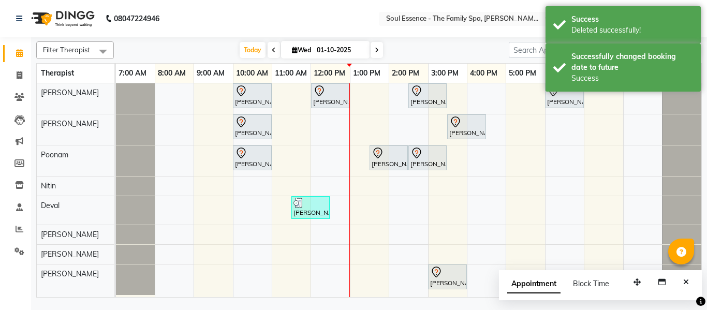
click at [688, 282] on icon "Close" at bounding box center [686, 282] width 6 height 7
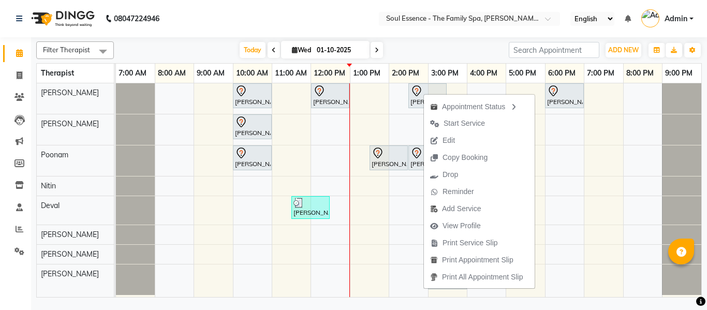
click at [456, 139] on span "Edit" at bounding box center [442, 140] width 37 height 17
select select "tentative"
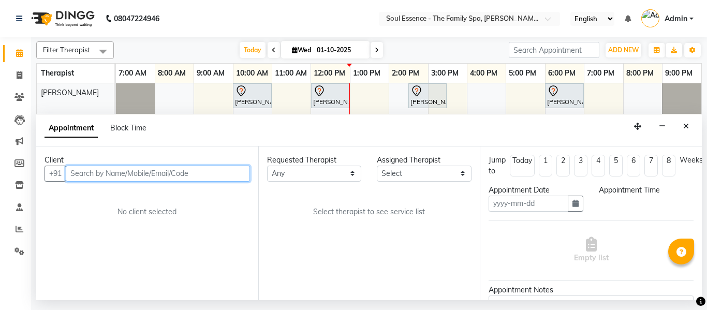
type input "01-10-2025"
select select "870"
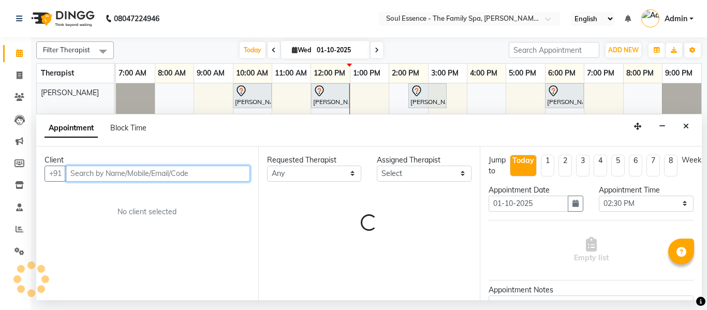
select select "64215"
select select "1188"
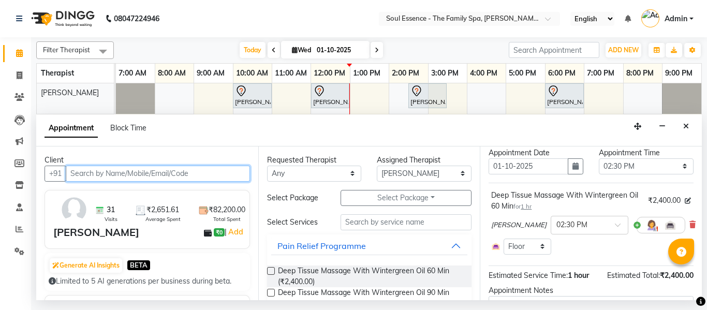
scroll to position [52, 0]
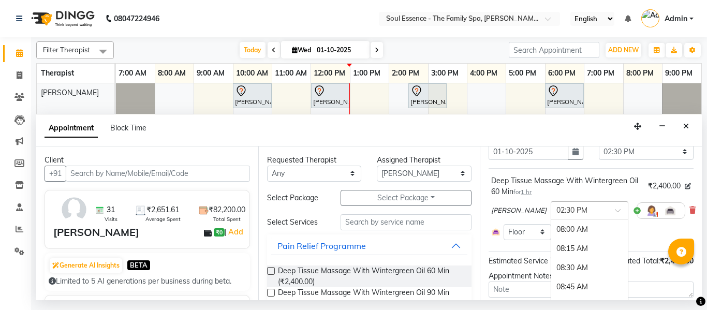
click at [560, 210] on input "text" at bounding box center [580, 210] width 46 height 11
click at [551, 266] on div "03:00 PM" at bounding box center [589, 267] width 77 height 19
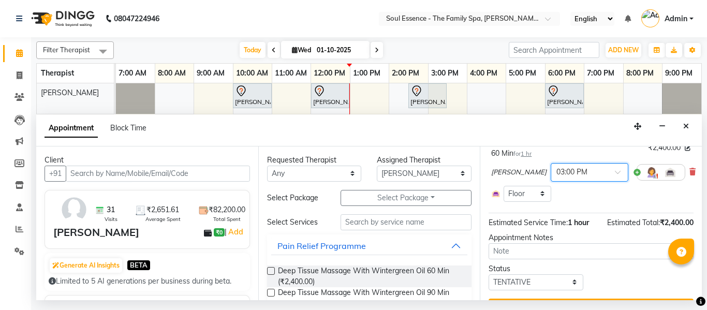
scroll to position [123, 0]
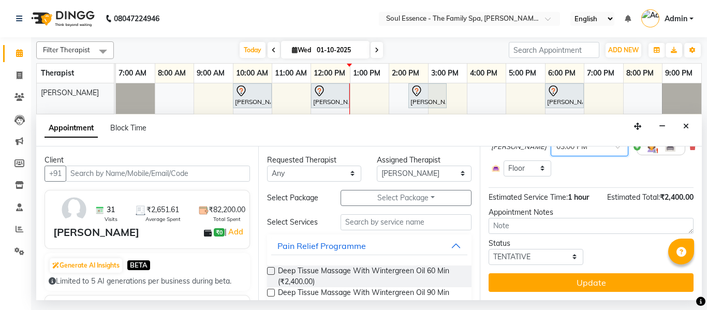
click at [600, 263] on div "Jump to [DATE] 1 2 3 4 5 6 7 8 Weeks Appointment Date [DATE] Appointment Time S…" at bounding box center [591, 224] width 222 height 154
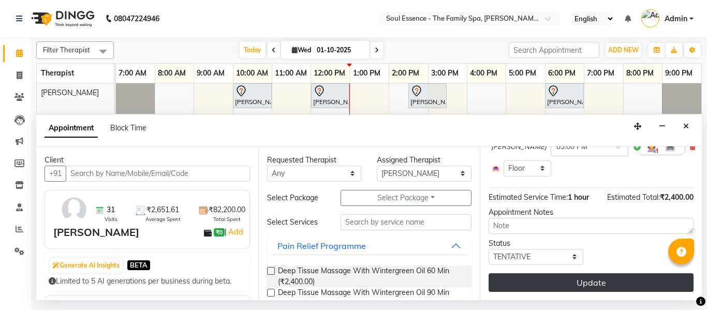
click at [600, 273] on button "Update" at bounding box center [591, 282] width 205 height 19
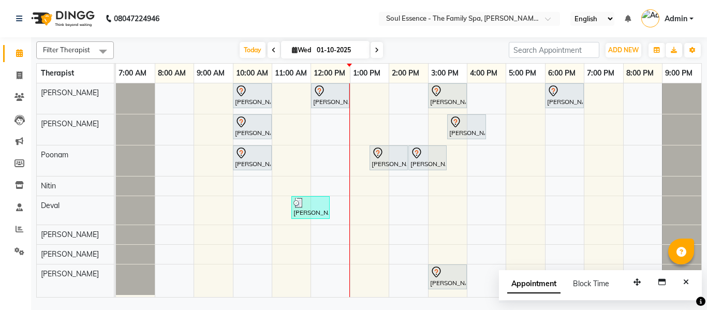
click at [688, 278] on button "Close" at bounding box center [686, 282] width 15 height 16
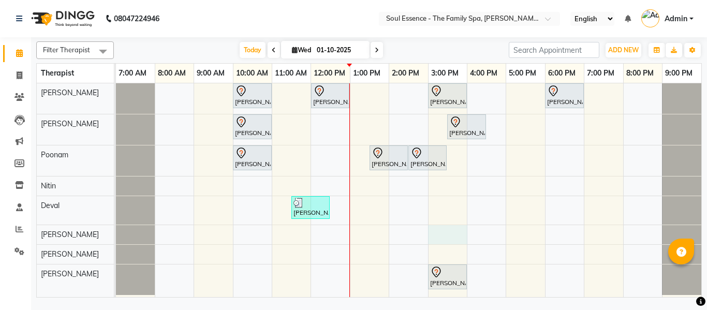
click at [458, 230] on div "[PERSON_NAME], TK01, 10:00 AM-11:00 AM, Deep Tissue Massage With Wintergreen Oi…" at bounding box center [409, 190] width 586 height 214
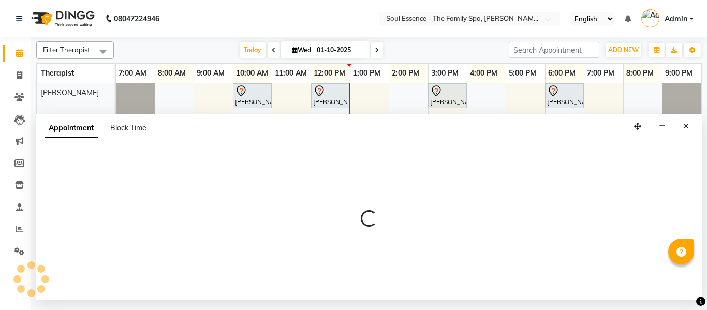
select select "37932"
select select "tentative"
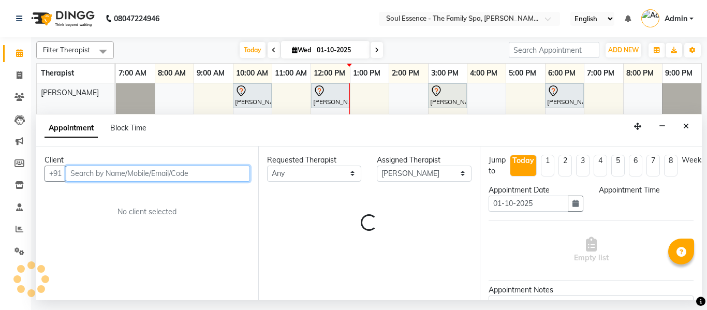
select select "900"
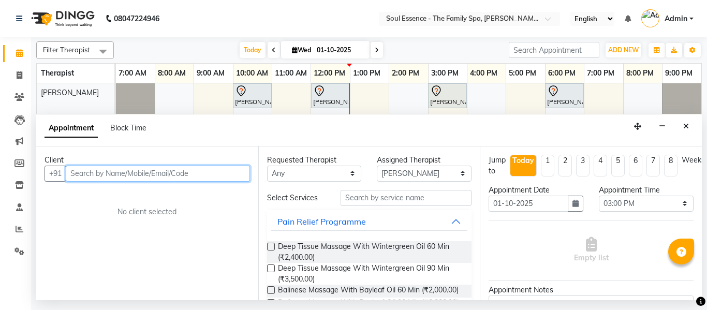
click at [154, 166] on input "text" at bounding box center [158, 174] width 184 height 16
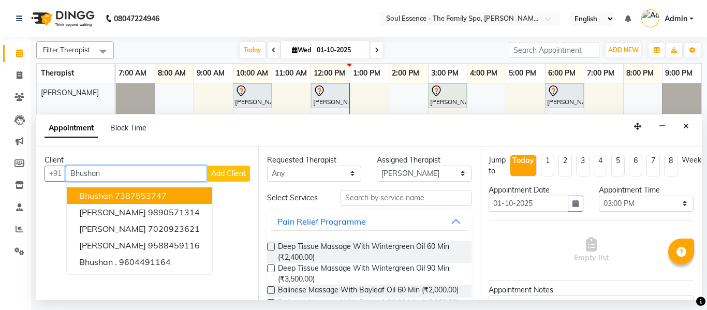
click at [154, 194] on ngb-highlight "7387553747" at bounding box center [141, 196] width 52 height 10
type input "7387553747"
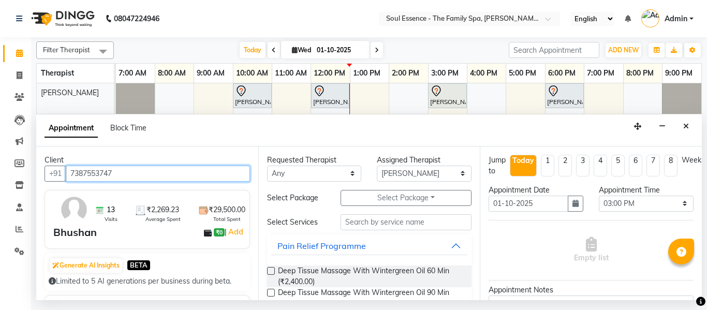
drag, startPoint x: 121, startPoint y: 173, endPoint x: 0, endPoint y: 146, distance: 124.1
click at [0, 146] on app-home "08047224946 Select Location × Soul Essence - The Family Spa, [PERSON_NAME] Colo…" at bounding box center [353, 150] width 707 height 300
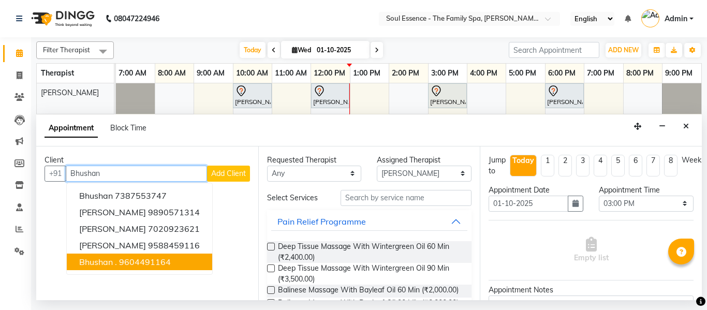
click at [141, 262] on ngb-highlight "9604491164" at bounding box center [145, 262] width 52 height 10
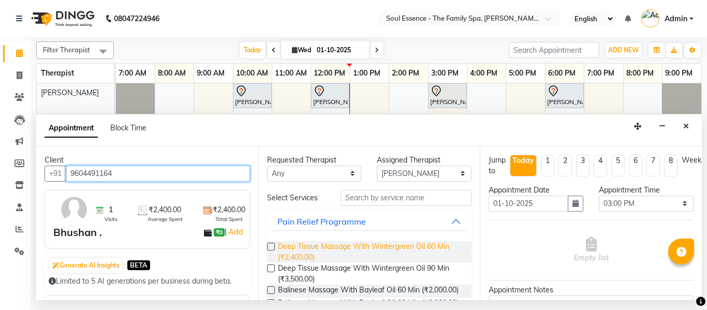
type input "9604491164"
click at [285, 244] on span "Deep Tissue Massage With Wintergreen Oil 60 Min (₹2,400.00)" at bounding box center [371, 252] width 186 height 22
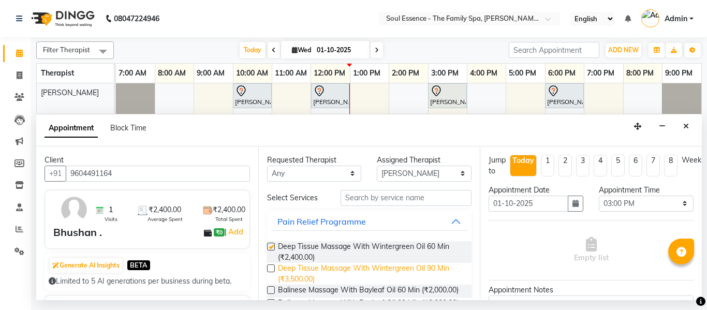
checkbox input "false"
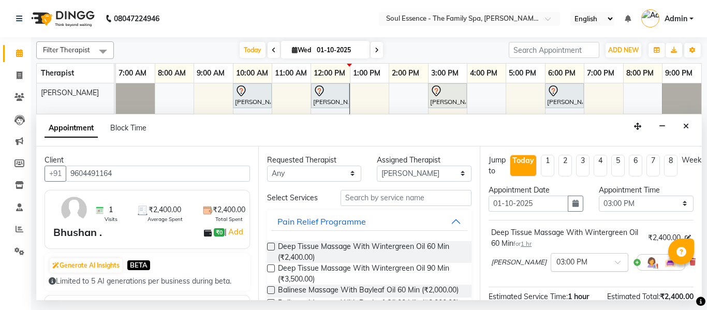
scroll to position [52, 0]
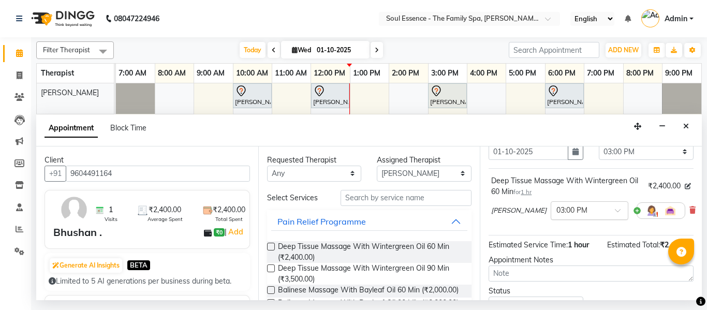
click at [615, 215] on span at bounding box center [621, 213] width 13 height 11
click at [565, 264] on div "03:30 PM" at bounding box center [589, 267] width 77 height 19
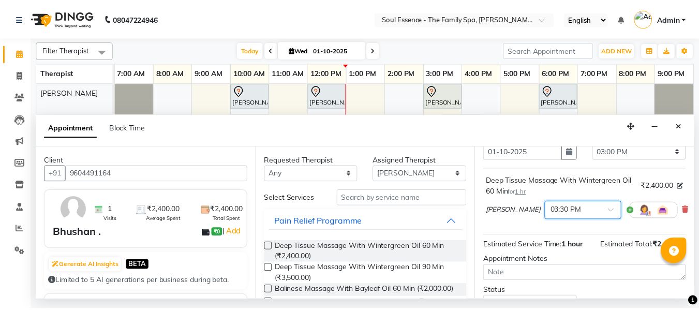
scroll to position [137, 0]
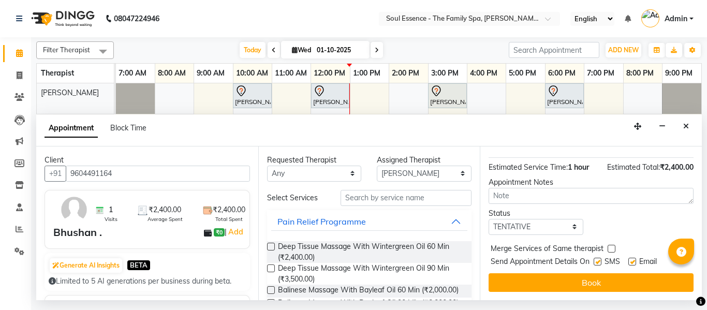
click at [598, 258] on label at bounding box center [598, 262] width 8 height 8
click at [598, 259] on input "checkbox" at bounding box center [597, 262] width 7 height 7
checkbox input "false"
click at [638, 256] on div "Email" at bounding box center [647, 262] width 37 height 13
click at [635, 258] on label at bounding box center [633, 262] width 8 height 8
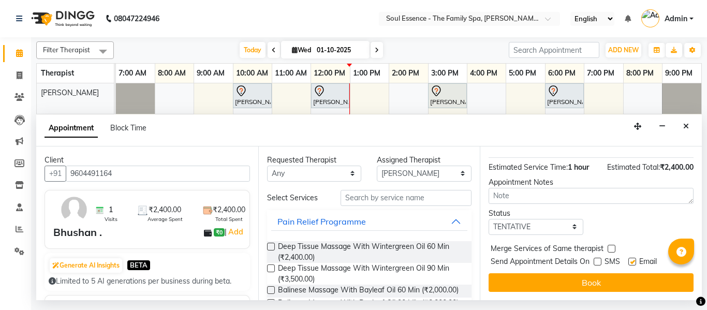
click at [635, 259] on input "checkbox" at bounding box center [632, 262] width 7 height 7
checkbox input "false"
click at [622, 282] on button "Book" at bounding box center [591, 282] width 205 height 19
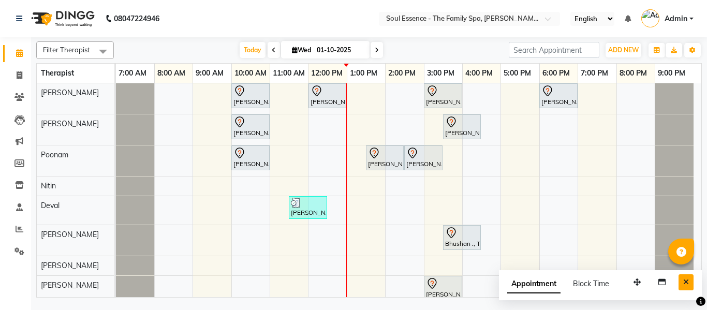
click at [687, 276] on button "Close" at bounding box center [686, 282] width 15 height 16
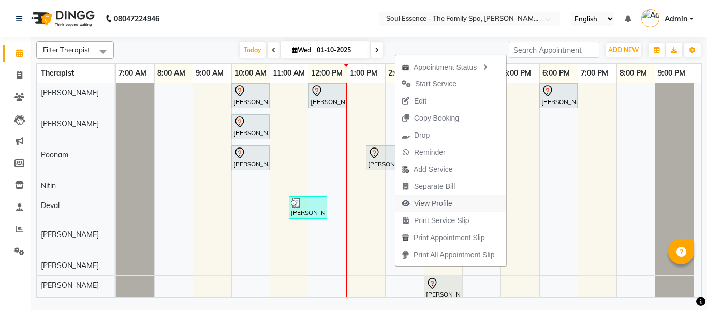
click at [421, 199] on span "View Profile" at bounding box center [433, 203] width 38 height 11
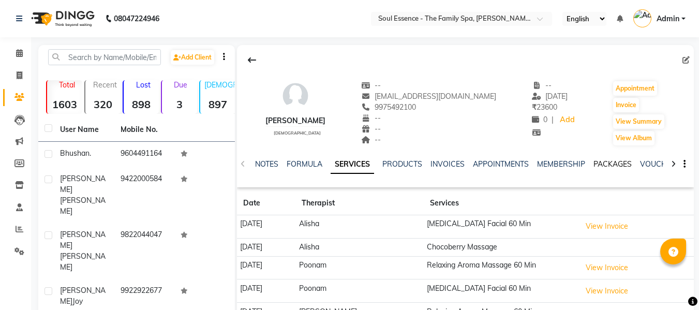
click at [597, 161] on link "PACKAGES" at bounding box center [613, 163] width 38 height 9
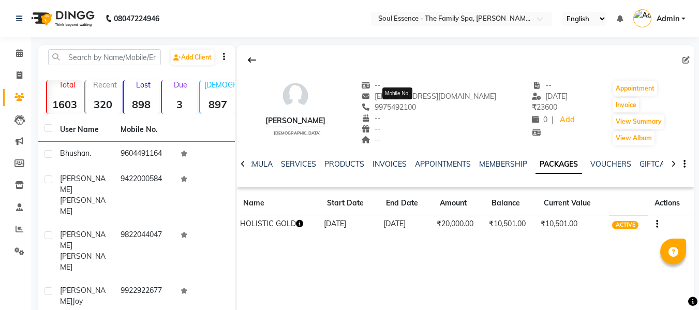
click at [407, 109] on span "9975492100" at bounding box center [388, 107] width 55 height 9
click at [408, 109] on span "9975492100" at bounding box center [388, 107] width 55 height 9
click at [301, 166] on link "SERVICES" at bounding box center [298, 163] width 35 height 9
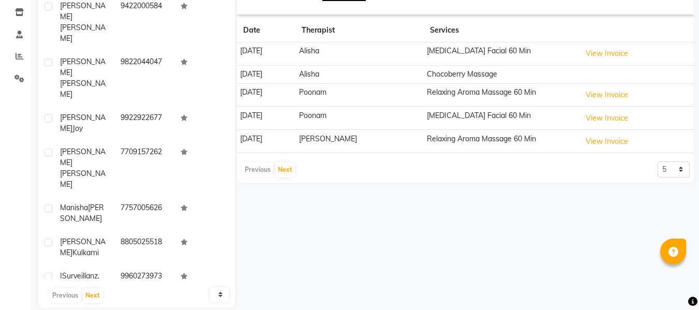
scroll to position [174, 0]
click at [681, 169] on select "5 10 50 100 500" at bounding box center [674, 169] width 32 height 16
select select "10"
click at [658, 161] on select "5 10 50 100 500" at bounding box center [674, 169] width 32 height 16
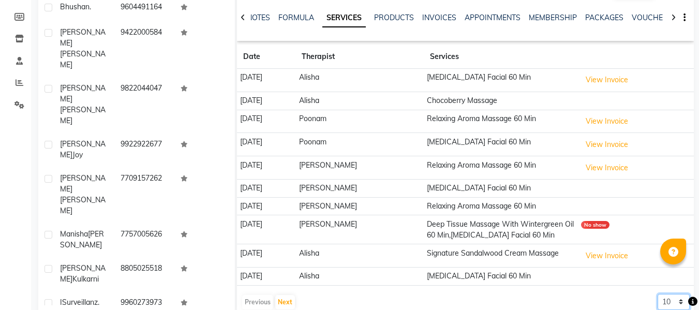
scroll to position [122, 0]
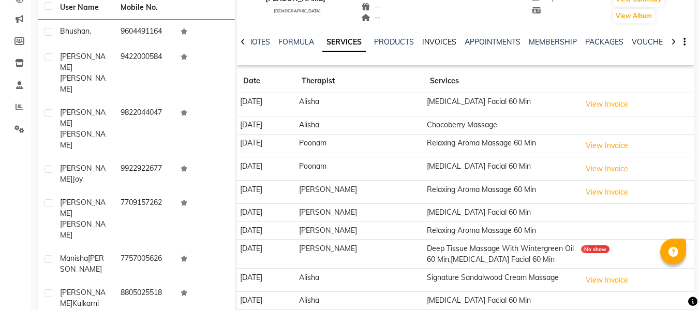
click at [445, 40] on link "INVOICES" at bounding box center [439, 41] width 34 height 9
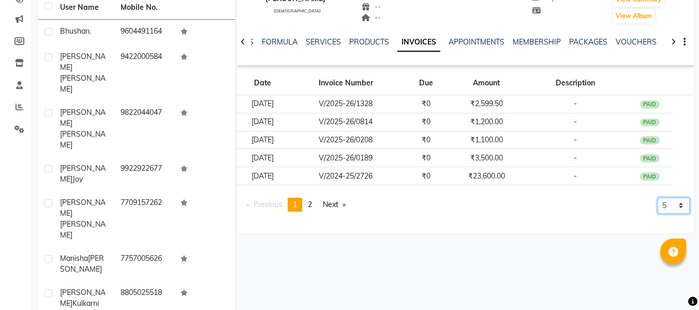
click at [675, 208] on select "5 10 50 100 500" at bounding box center [674, 206] width 32 height 16
select select "50"
click at [658, 214] on select "5 10 50 100 500" at bounding box center [674, 206] width 32 height 16
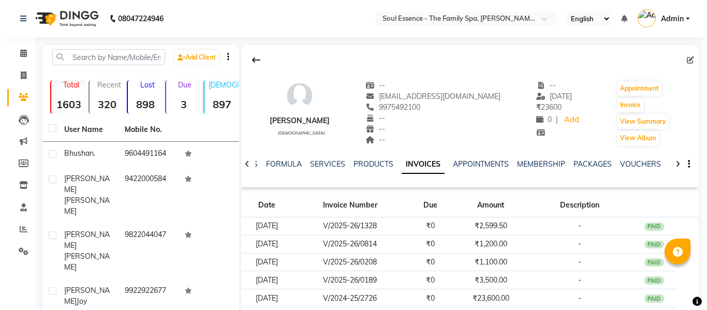
scroll to position [52, 0]
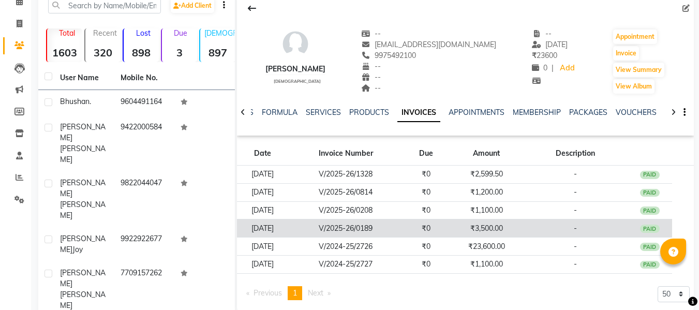
click at [280, 226] on td "[DATE]" at bounding box center [262, 229] width 51 height 18
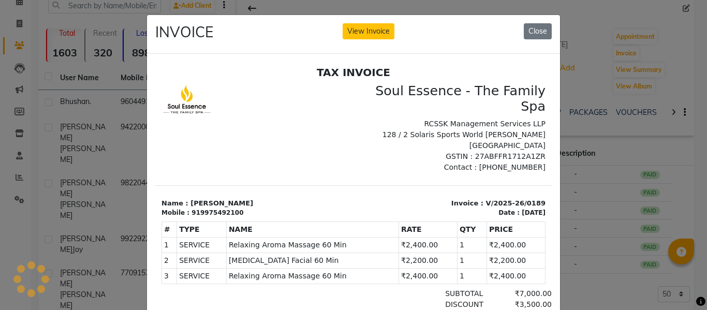
scroll to position [0, 0]
click at [532, 28] on button "Close" at bounding box center [538, 31] width 28 height 16
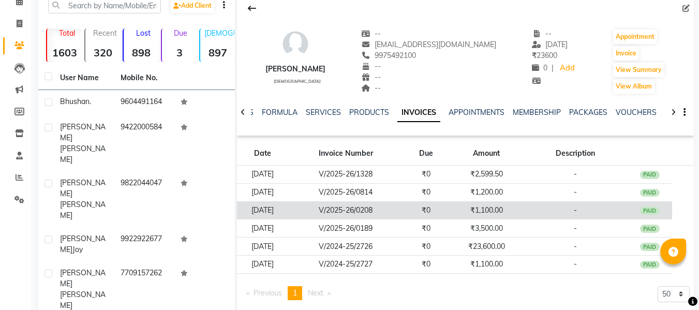
click at [315, 215] on td "V/2025-26/0208" at bounding box center [345, 210] width 115 height 18
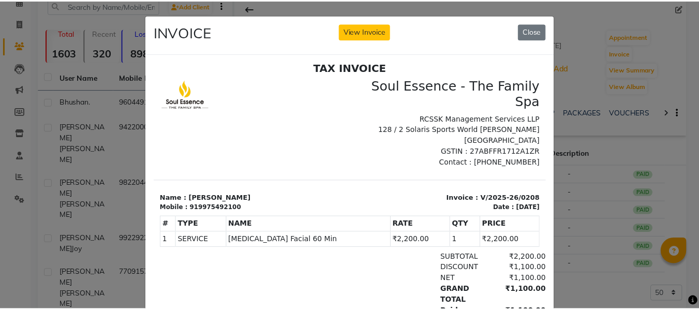
scroll to position [8, 0]
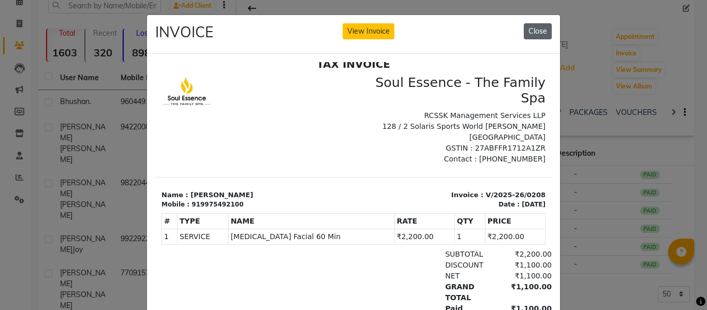
click at [544, 29] on button "Close" at bounding box center [538, 31] width 28 height 16
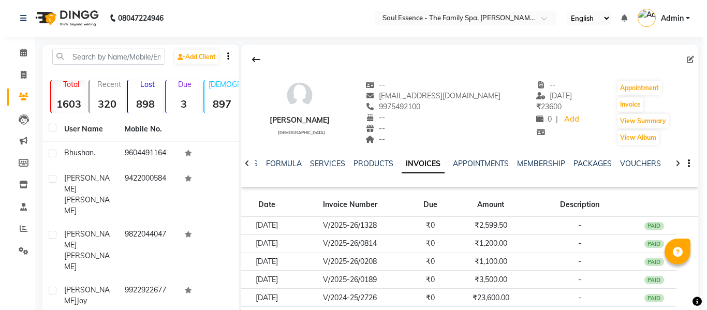
scroll to position [0, 0]
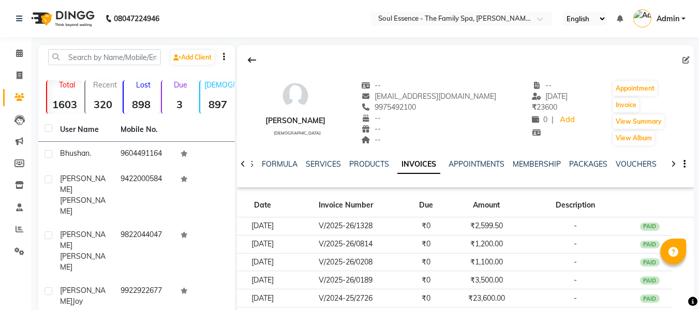
click at [593, 169] on div "PACKAGES" at bounding box center [589, 164] width 38 height 11
click at [594, 169] on div "PACKAGES" at bounding box center [589, 164] width 38 height 11
click at [594, 168] on link "PACKAGES" at bounding box center [589, 163] width 38 height 9
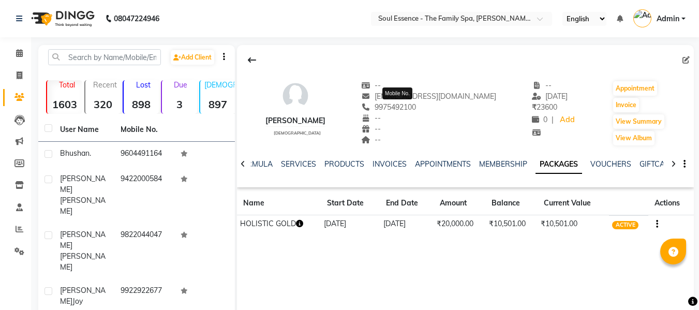
click at [410, 106] on span "9975492100" at bounding box center [388, 107] width 55 height 9
click at [410, 107] on span "9975492100" at bounding box center [388, 107] width 55 height 9
click at [378, 161] on link "INVOICES" at bounding box center [390, 163] width 34 height 9
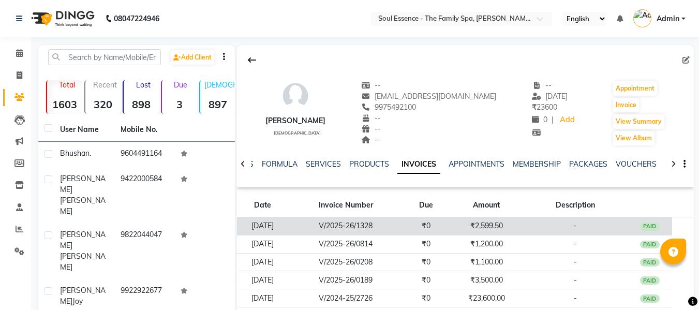
click at [431, 225] on td "₹0" at bounding box center [427, 226] width 46 height 18
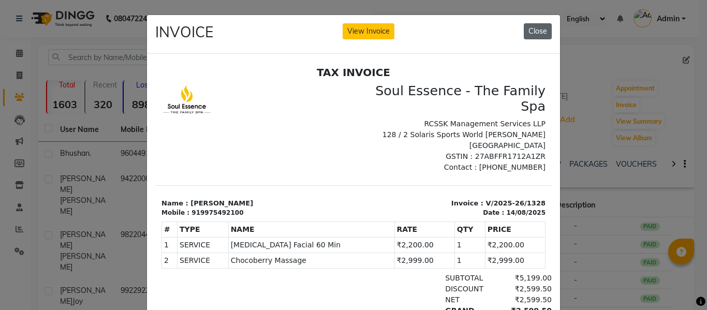
click at [534, 34] on button "Close" at bounding box center [538, 31] width 28 height 16
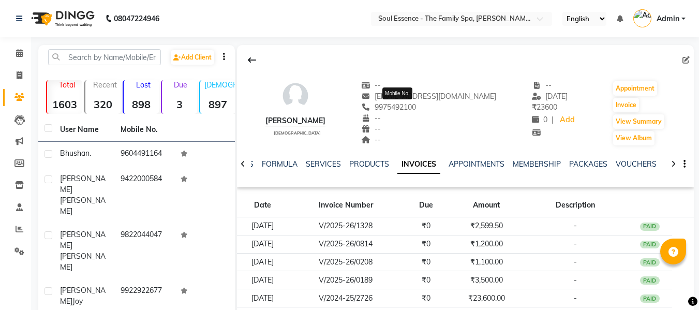
click at [398, 107] on span "9975492100" at bounding box center [388, 107] width 55 height 9
click at [331, 168] on link "SERVICES" at bounding box center [323, 163] width 35 height 9
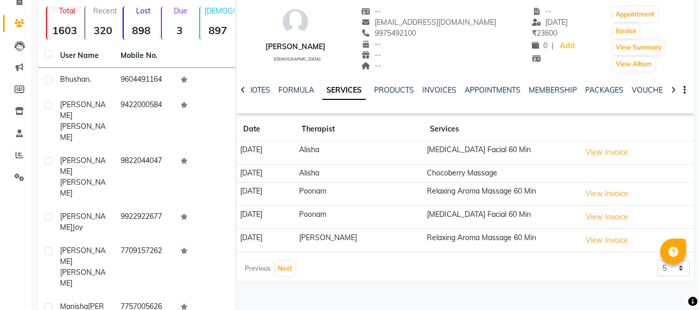
scroll to position [155, 0]
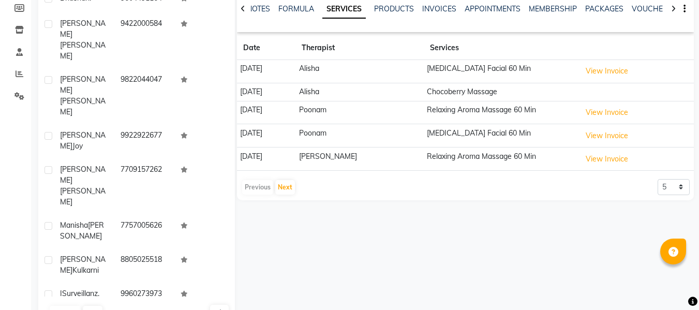
click at [682, 197] on div "[PERSON_NAME] [DEMOGRAPHIC_DATA] -- [EMAIL_ADDRESS][DOMAIN_NAME] 9975492100 -- …" at bounding box center [465, 45] width 457 height 310
click at [679, 191] on select "5 10 50 100 500" at bounding box center [674, 187] width 32 height 16
select select "50"
click at [658, 179] on select "5 10 50 100 500" at bounding box center [674, 187] width 32 height 16
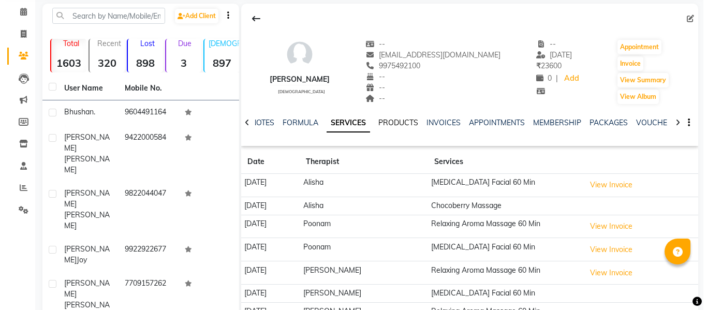
scroll to position [0, 0]
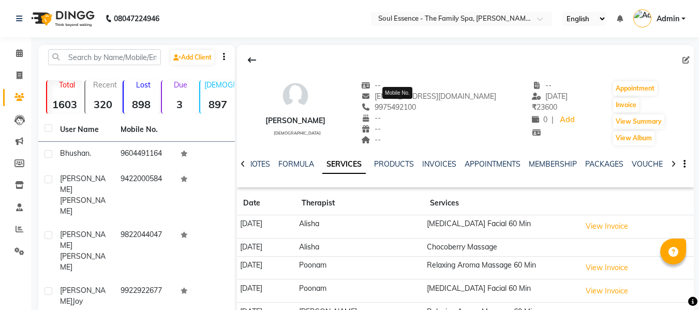
click at [405, 108] on span "9975492100" at bounding box center [388, 107] width 55 height 9
click at [12, 54] on span at bounding box center [19, 54] width 18 height 12
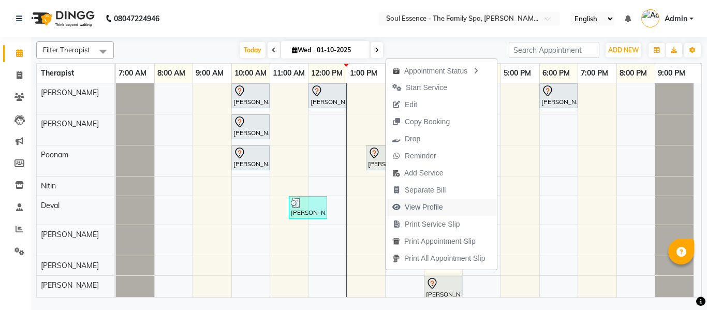
click at [413, 205] on span "View Profile" at bounding box center [424, 207] width 38 height 11
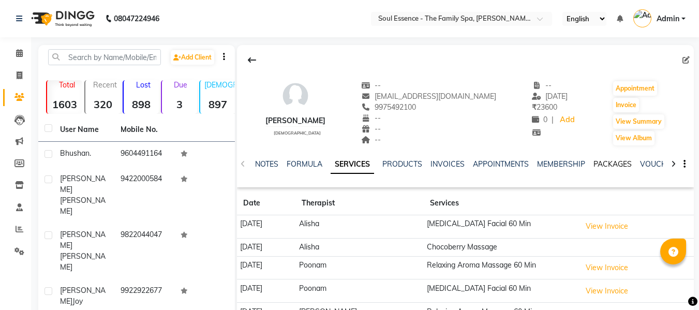
click at [601, 168] on div "PACKAGES" at bounding box center [613, 164] width 38 height 11
click at [604, 164] on link "PACKAGES" at bounding box center [613, 163] width 38 height 9
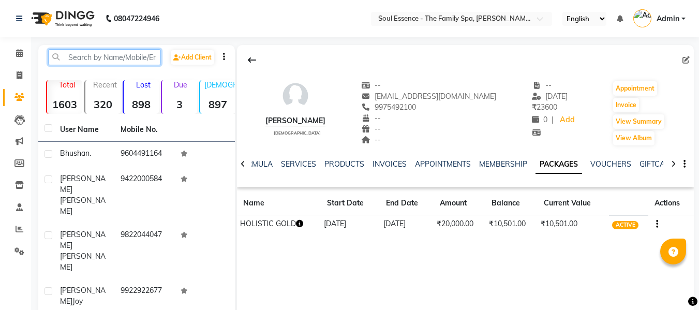
click at [86, 51] on input "text" at bounding box center [104, 57] width 113 height 16
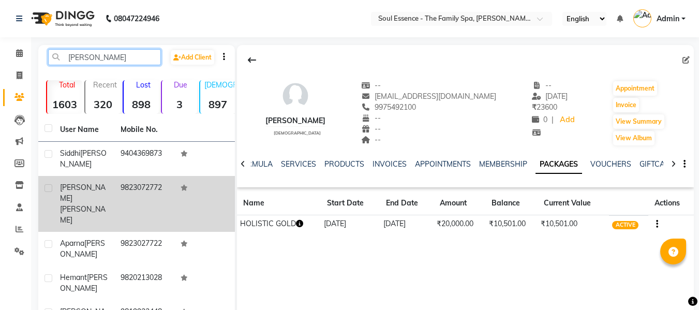
type input "[PERSON_NAME]"
click at [165, 176] on td "9823072772" at bounding box center [144, 204] width 61 height 56
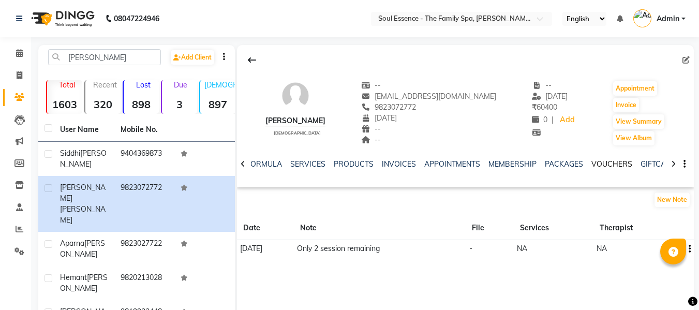
click at [603, 159] on link "VOUCHERS" at bounding box center [612, 163] width 41 height 9
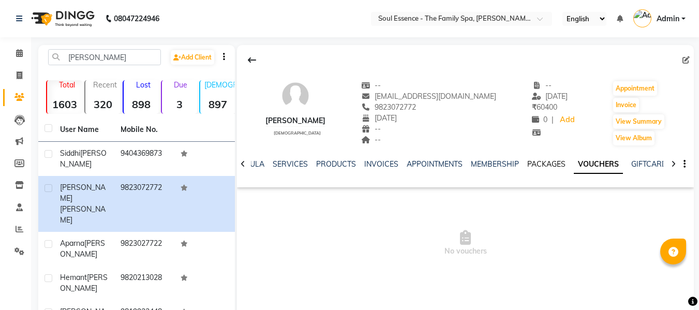
click at [534, 166] on link "PACKAGES" at bounding box center [547, 163] width 38 height 9
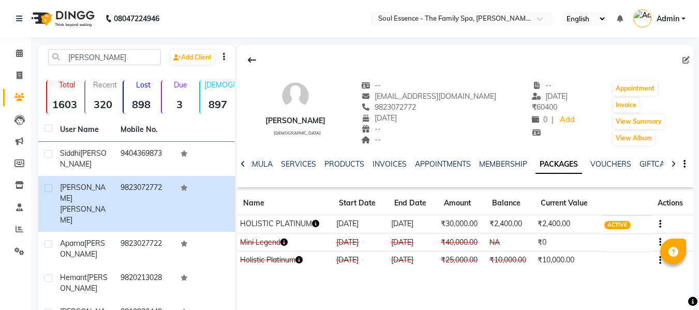
drag, startPoint x: 395, startPoint y: 224, endPoint x: 505, endPoint y: 226, distance: 110.3
click at [502, 226] on tr "HOLISTIC PLATINUM [DATE] [DATE] ₹30,000.00 ₹2,400.00 ₹2,400.00 ACTIVE" at bounding box center [465, 224] width 457 height 18
click at [570, 231] on td "₹2,400.00" at bounding box center [568, 224] width 67 height 18
click at [697, 94] on main "[PERSON_NAME] Add Client Total 1603 Recent 320 Lost 898 Due 3 [DEMOGRAPHIC_DATA…" at bounding box center [365, 212] width 668 height 334
click at [403, 103] on div "9823072772" at bounding box center [428, 107] width 135 height 11
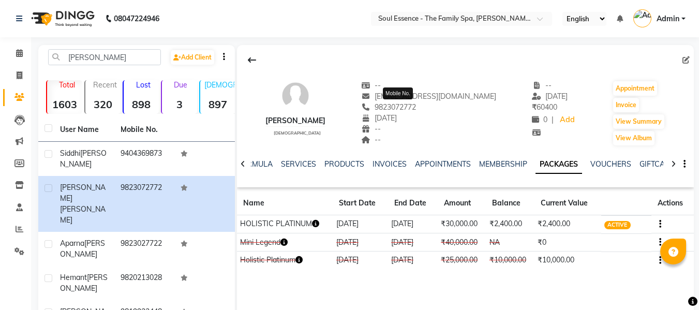
click at [403, 103] on span "9823072772" at bounding box center [388, 107] width 55 height 9
click at [243, 168] on div at bounding box center [243, 163] width 12 height 20
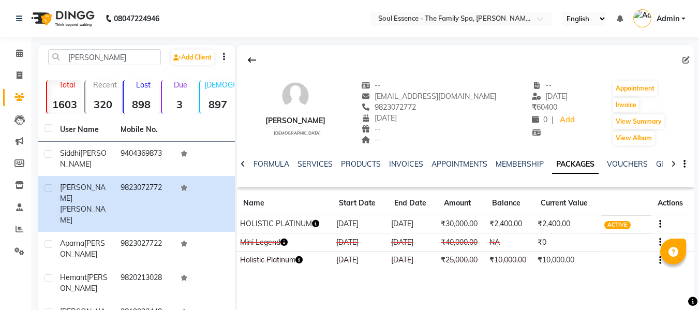
click at [243, 168] on div at bounding box center [243, 163] width 12 height 20
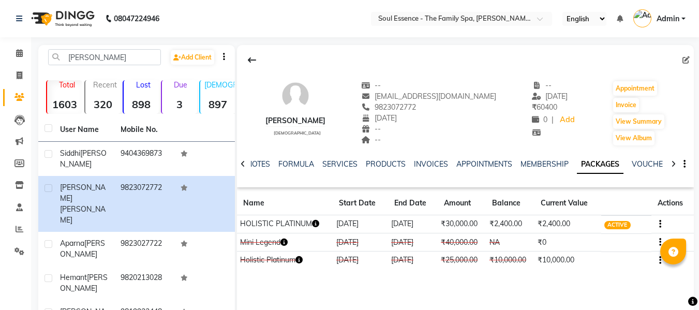
click at [243, 168] on div at bounding box center [243, 163] width 12 height 20
click at [243, 168] on div "NOTES FORMULA SERVICES PRODUCTS INVOICES APPOINTMENTS MEMBERSHIP PACKAGES VOUCH…" at bounding box center [465, 165] width 457 height 36
click at [242, 167] on div "NOTES FORMULA SERVICES PRODUCTS INVOICES APPOINTMENTS MEMBERSHIP PACKAGES VOUCH…" at bounding box center [465, 165] width 457 height 36
click at [263, 166] on link "NOTES" at bounding box center [266, 163] width 23 height 9
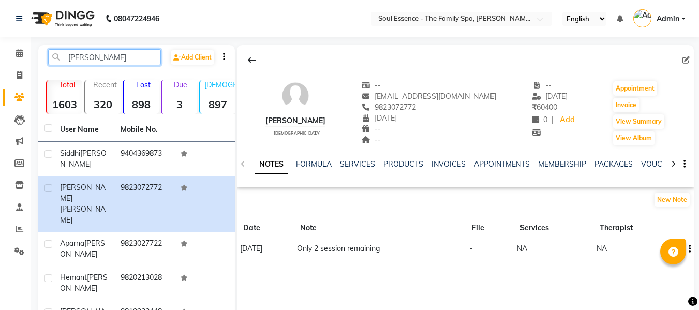
drag, startPoint x: 126, startPoint y: 57, endPoint x: 39, endPoint y: 34, distance: 90.6
click at [39, 34] on app-home "08047224946 Select Location × Soul Essence - The Family Spa, [PERSON_NAME] Colo…" at bounding box center [349, 189] width 699 height 379
click at [17, 50] on icon at bounding box center [19, 53] width 7 height 8
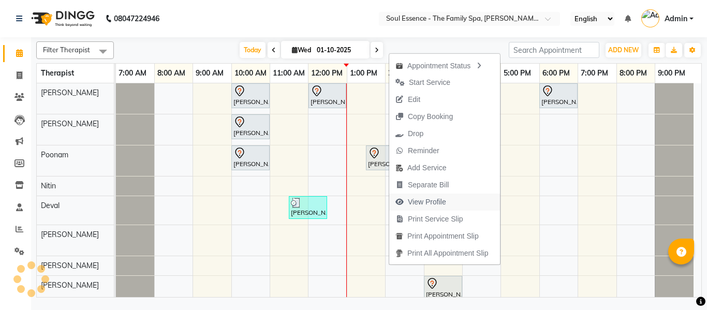
click at [409, 202] on span "View Profile" at bounding box center [427, 202] width 38 height 11
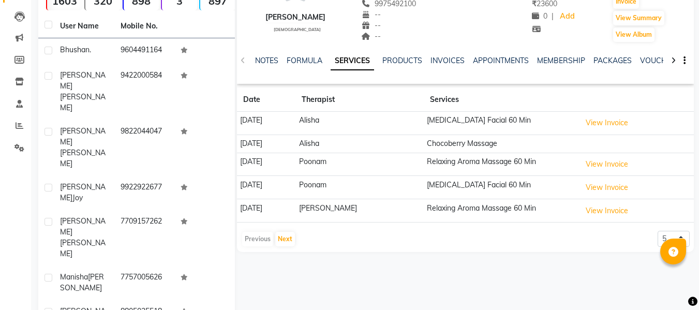
scroll to position [174, 0]
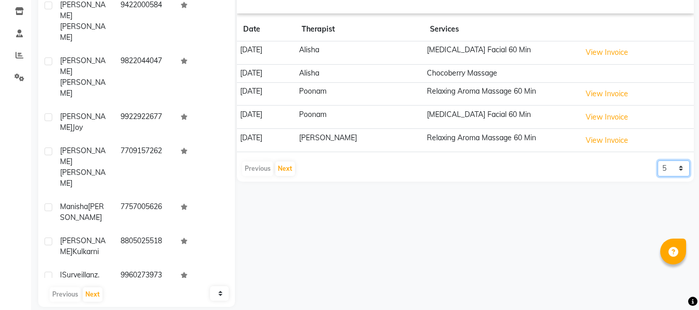
click at [679, 166] on select "5 10 50 100 500" at bounding box center [674, 169] width 32 height 16
select select "50"
click at [658, 161] on select "5 10 50 100 500" at bounding box center [674, 169] width 32 height 16
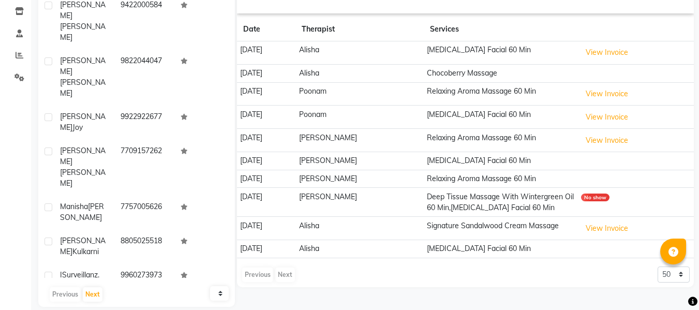
drag, startPoint x: 241, startPoint y: 195, endPoint x: 315, endPoint y: 195, distance: 74.0
click at [279, 194] on td "[DATE]" at bounding box center [266, 202] width 59 height 29
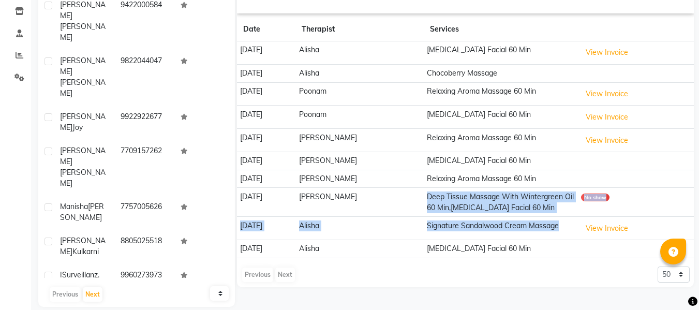
drag, startPoint x: 436, startPoint y: 196, endPoint x: 580, endPoint y: 216, distance: 145.3
click at [578, 216] on td "Deep Tissue Massage With Wintergreen Oil 60 Min,[MEDICAL_DATA] Facial 60 Min" at bounding box center [501, 202] width 154 height 29
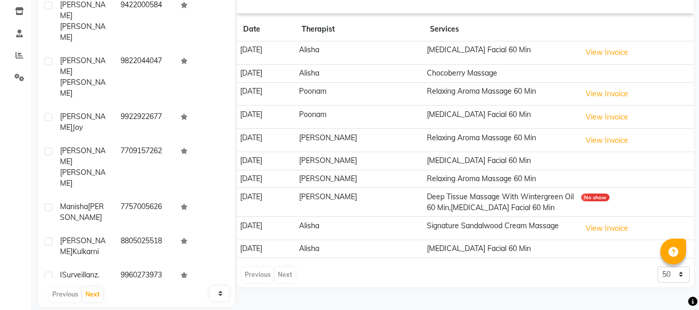
click at [415, 248] on td "Alisha" at bounding box center [360, 249] width 128 height 18
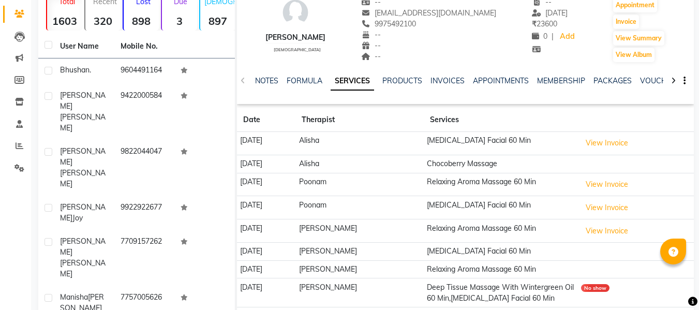
scroll to position [0, 0]
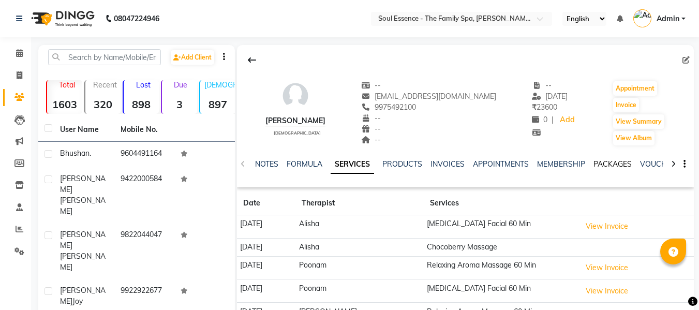
click at [600, 163] on link "PACKAGES" at bounding box center [613, 163] width 38 height 9
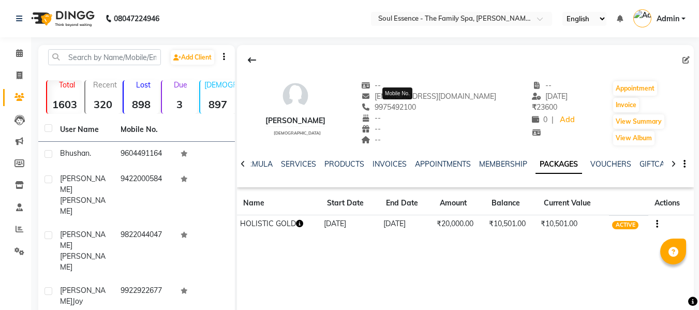
click at [414, 106] on span "9975492100" at bounding box center [388, 107] width 55 height 9
click at [291, 167] on link "SERVICES" at bounding box center [298, 163] width 35 height 9
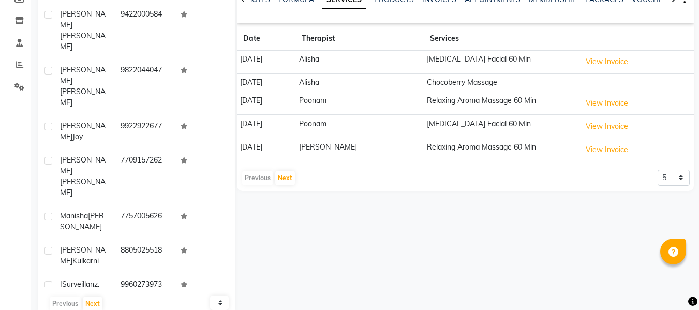
scroll to position [174, 0]
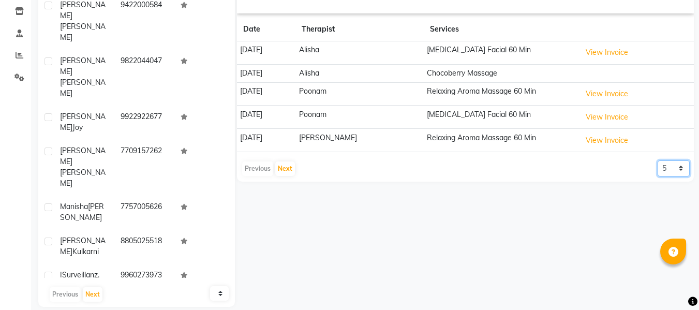
drag, startPoint x: 658, startPoint y: 168, endPoint x: 663, endPoint y: 170, distance: 6.3
click at [658, 168] on select "5 10 50 100 500" at bounding box center [674, 169] width 32 height 16
select select "10"
click at [658, 161] on select "5 10 50 100 500" at bounding box center [674, 169] width 32 height 16
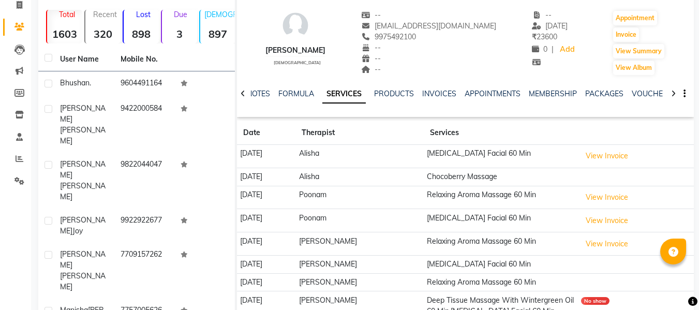
scroll to position [0, 0]
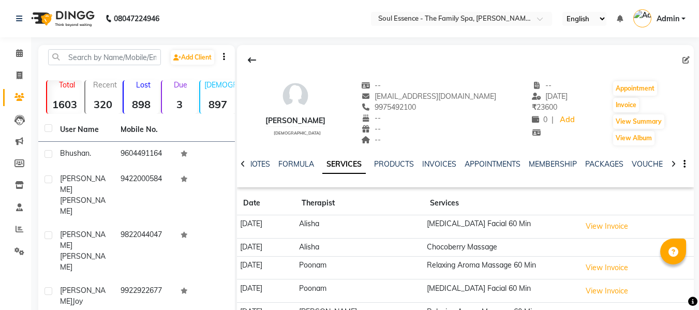
click at [415, 50] on div at bounding box center [465, 60] width 457 height 20
click at [402, 100] on ngb-tooltip-window "Mobile No." at bounding box center [398, 93] width 30 height 19
click at [402, 100] on span "[EMAIL_ADDRESS][DOMAIN_NAME]" at bounding box center [428, 96] width 135 height 9
click at [405, 107] on span "9975492100" at bounding box center [388, 107] width 55 height 9
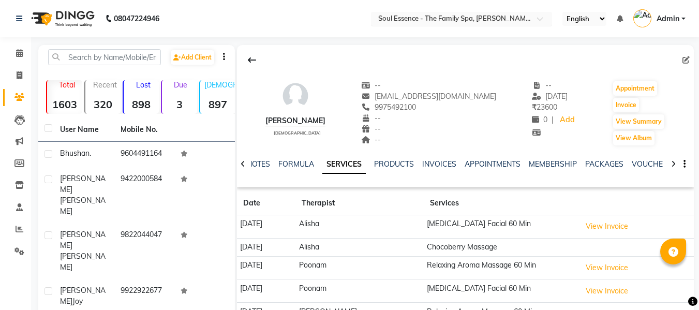
click at [489, 25] on ng-select "Select Location × Soul Essence - The Family Spa, [PERSON_NAME][GEOGRAPHIC_DATA]" at bounding box center [461, 19] width 181 height 14
click at [475, 103] on div "[PERSON_NAME] [DEMOGRAPHIC_DATA] -- [EMAIL_ADDRESS][DOMAIN_NAME] 9975492100 -- …" at bounding box center [465, 108] width 457 height 77
click at [305, 35] on nav "08047224946 Select Location × Soul Essence - The Family Spa, [PERSON_NAME] Colo…" at bounding box center [349, 18] width 699 height 37
click at [397, 109] on span "9975492100" at bounding box center [388, 107] width 55 height 9
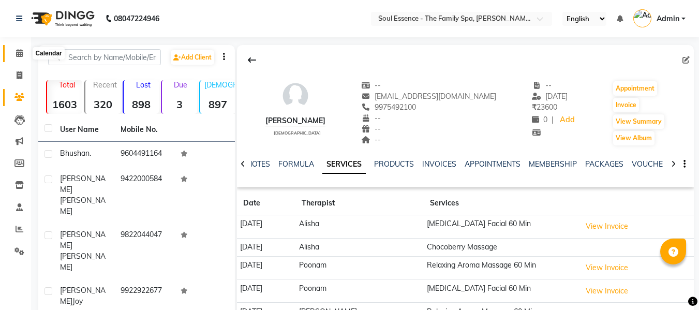
click at [12, 48] on span at bounding box center [19, 54] width 18 height 12
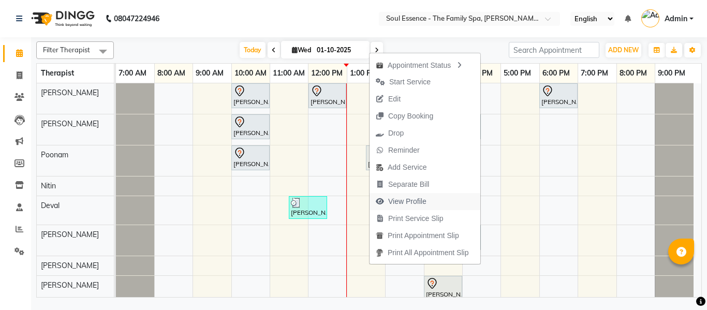
click at [413, 203] on span "View Profile" at bounding box center [407, 201] width 38 height 11
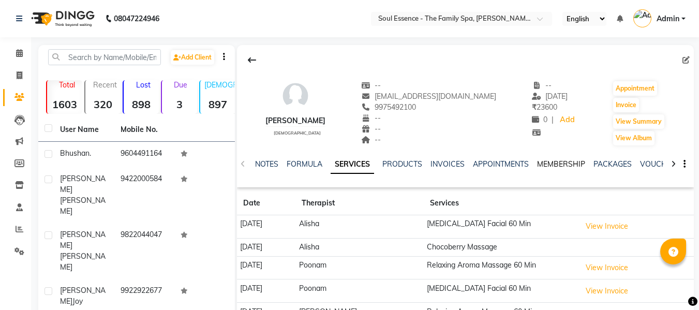
click at [558, 161] on link "MEMBERSHIP" at bounding box center [561, 163] width 48 height 9
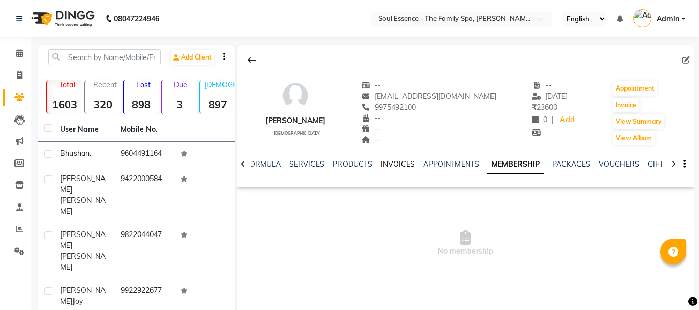
click at [395, 165] on link "INVOICES" at bounding box center [398, 163] width 34 height 9
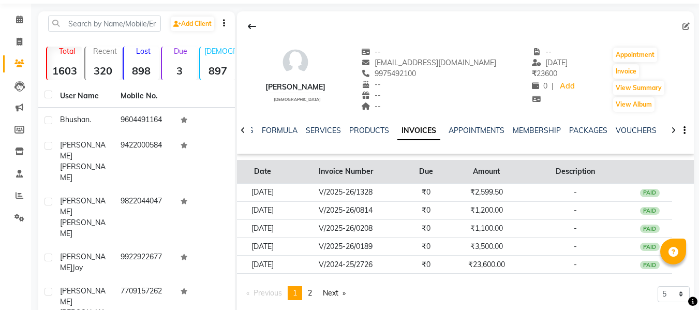
scroll to position [52, 0]
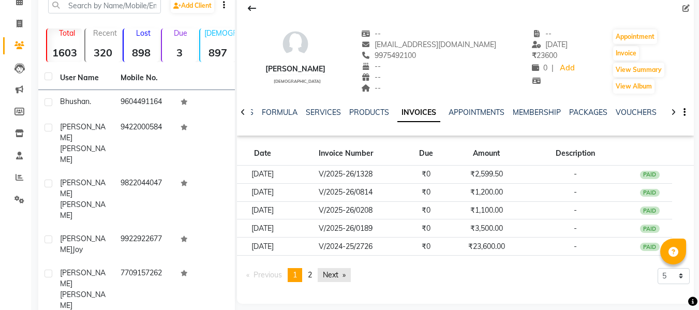
click at [329, 276] on link "Next page" at bounding box center [334, 275] width 33 height 14
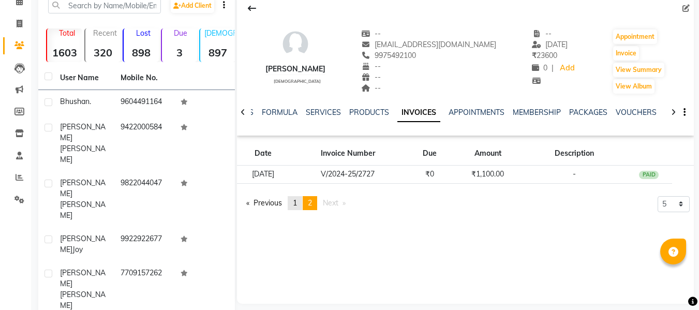
click at [296, 206] on span "1" at bounding box center [295, 202] width 4 height 9
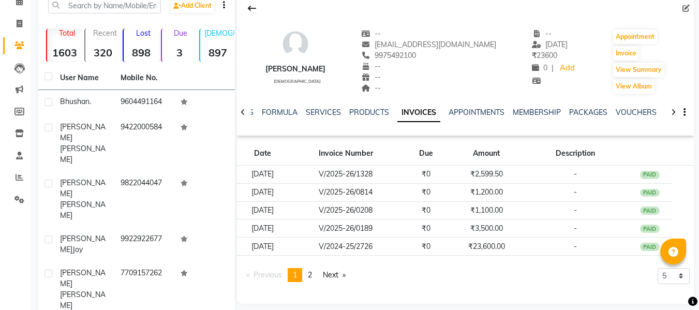
click at [297, 277] on span "1" at bounding box center [295, 274] width 4 height 9
click at [312, 275] on span "2" at bounding box center [310, 274] width 4 height 9
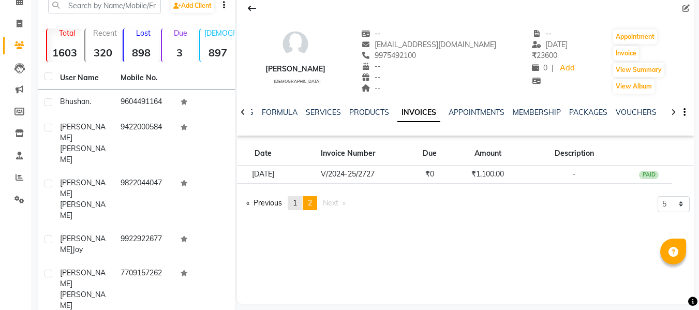
click at [300, 202] on link "page 1" at bounding box center [295, 203] width 14 height 14
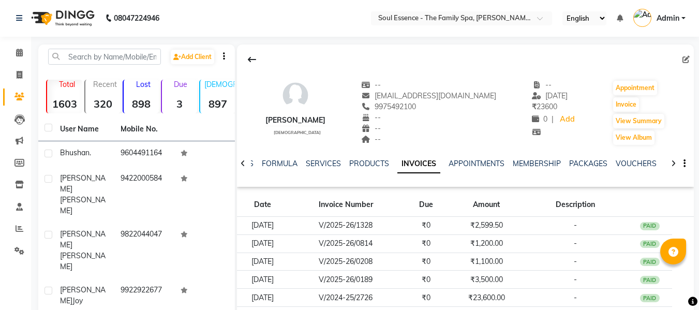
scroll to position [0, 0]
click at [310, 165] on link "SERVICES" at bounding box center [323, 163] width 35 height 9
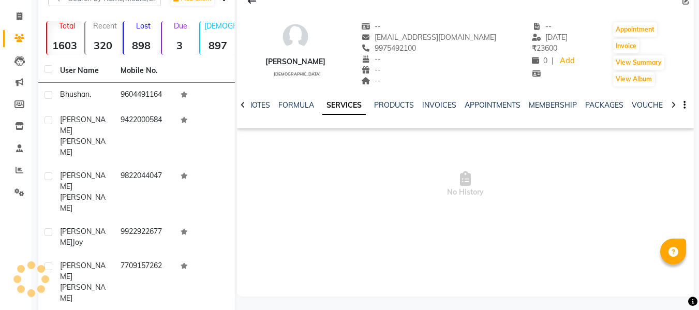
scroll to position [104, 0]
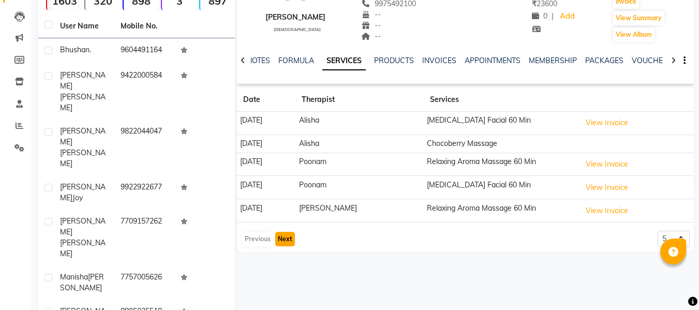
click at [282, 237] on button "Next" at bounding box center [285, 239] width 20 height 14
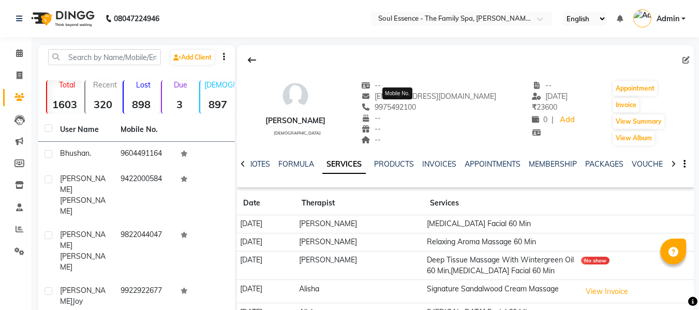
click at [404, 106] on span "9975492100" at bounding box center [388, 107] width 55 height 9
click at [81, 50] on input "text" at bounding box center [104, 57] width 113 height 16
paste input "9975492100"
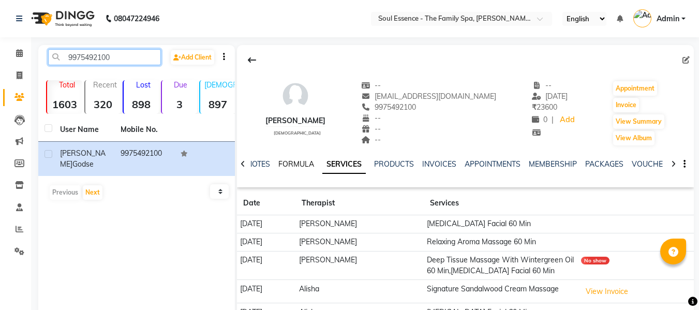
type input "9975492100"
click at [288, 162] on link "FORMULA" at bounding box center [297, 163] width 36 height 9
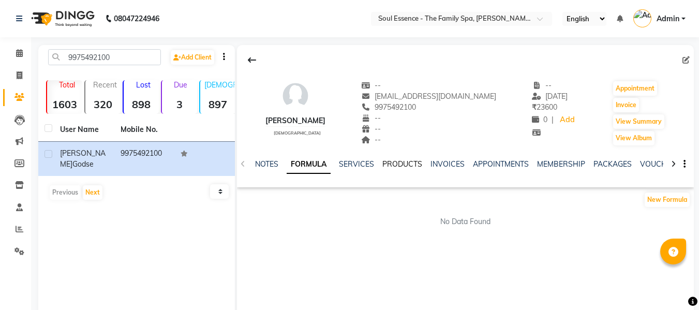
click at [397, 165] on link "PRODUCTS" at bounding box center [403, 163] width 40 height 9
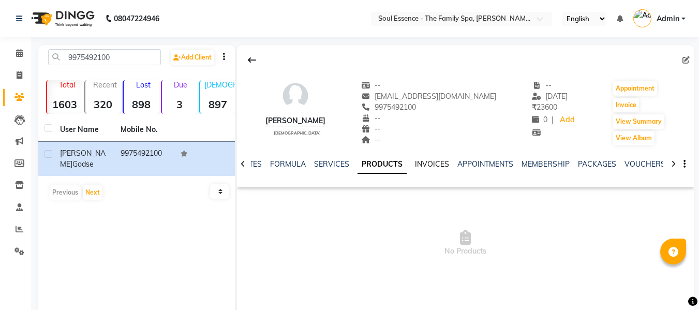
click at [439, 161] on link "INVOICES" at bounding box center [432, 163] width 34 height 9
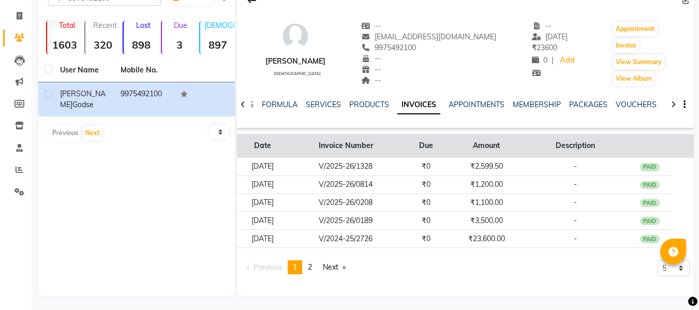
scroll to position [61, 0]
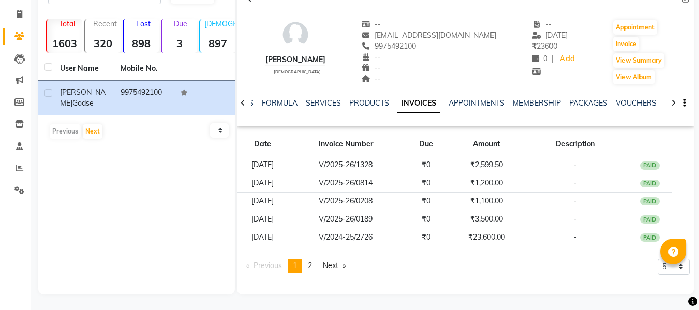
click at [307, 264] on link "page 2" at bounding box center [310, 266] width 14 height 14
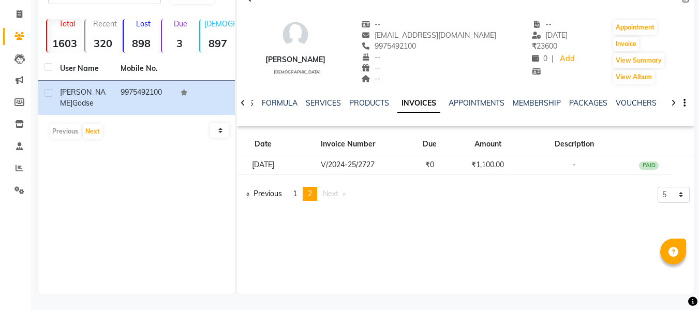
click at [317, 197] on li "You're on page 2" at bounding box center [310, 194] width 14 height 14
click at [358, 193] on div "Previous page 2 / 2 page 1 You're on page 2 Next page 5 10 50 100 500" at bounding box center [465, 198] width 449 height 22
click at [335, 108] on div "SERVICES" at bounding box center [323, 103] width 35 height 11
click at [332, 103] on link "SERVICES" at bounding box center [323, 102] width 35 height 9
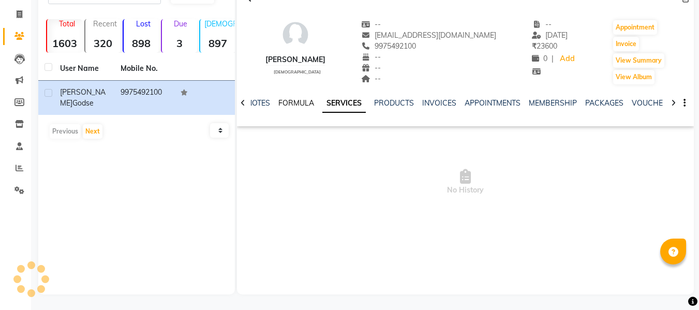
click at [300, 106] on link "FORMULA" at bounding box center [297, 102] width 36 height 9
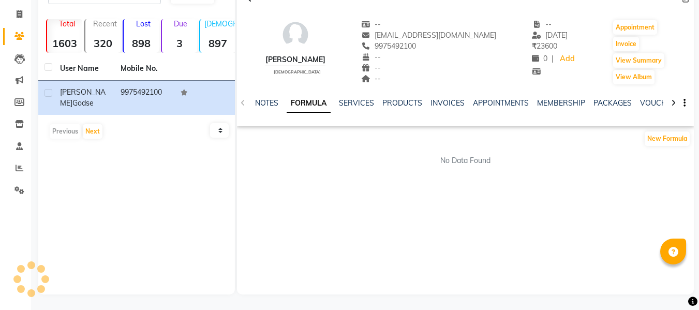
click at [403, 98] on div "PRODUCTS" at bounding box center [403, 103] width 40 height 11
click at [487, 102] on link "APPOINTMENTS" at bounding box center [501, 102] width 56 height 9
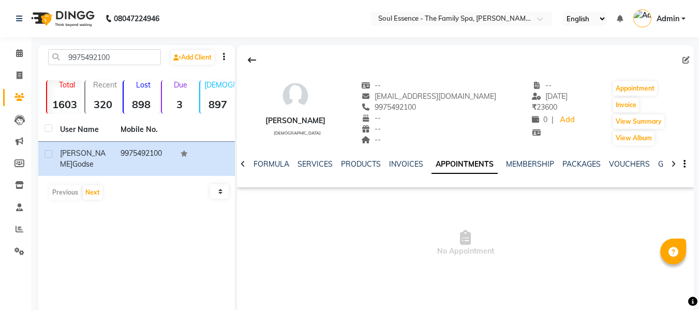
click at [23, 45] on li "Calendar" at bounding box center [15, 53] width 31 height 22
click at [15, 50] on span at bounding box center [19, 54] width 18 height 12
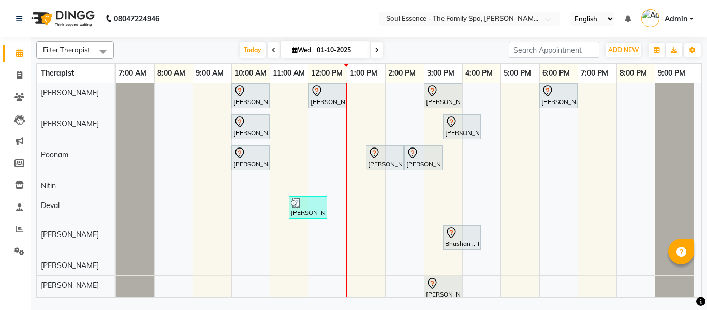
click at [524, 124] on div "[PERSON_NAME], TK01, 10:00 AM-11:00 AM, Deep Tissue Massage With Wintergreen Oi…" at bounding box center [409, 194] width 586 height 223
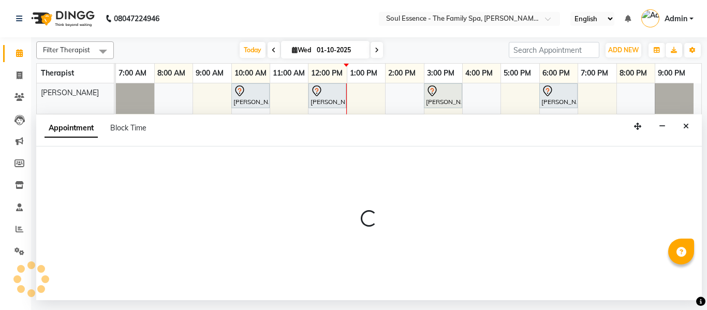
select select "12594"
select select "1020"
select select "tentative"
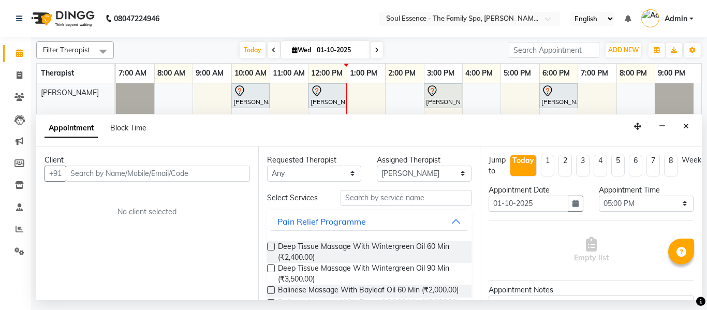
click at [224, 172] on input "text" at bounding box center [158, 174] width 184 height 16
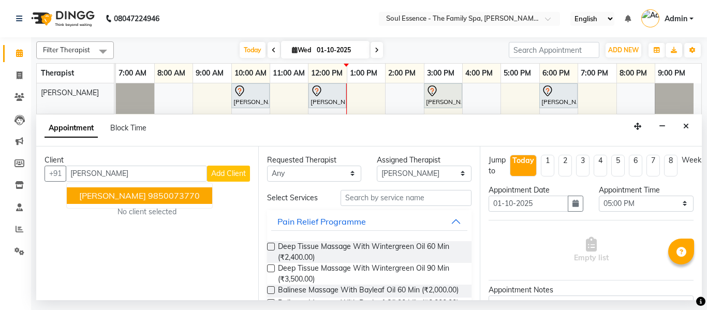
click at [148, 191] on ngb-highlight "9850073770" at bounding box center [174, 196] width 52 height 10
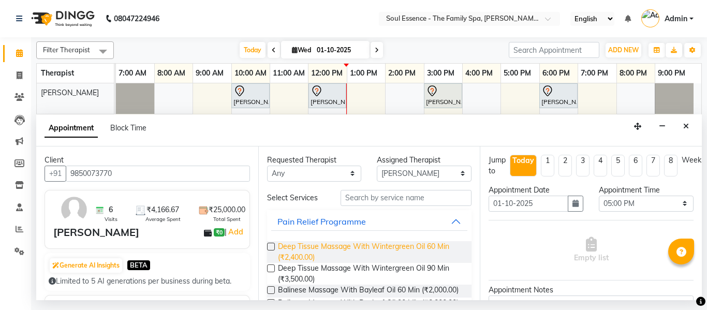
type input "9850073770"
click at [300, 256] on span "Deep Tissue Massage With Wintergreen Oil 60 Min (₹2,400.00)" at bounding box center [371, 252] width 186 height 22
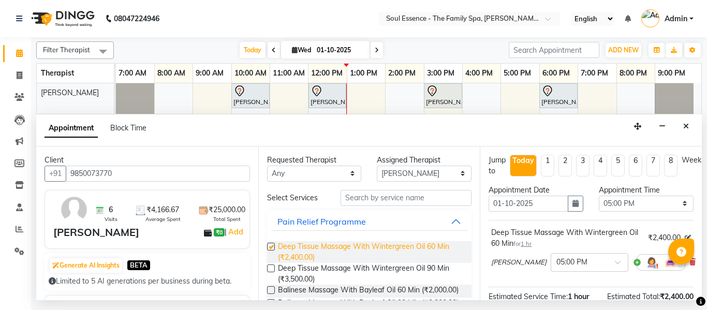
checkbox input "false"
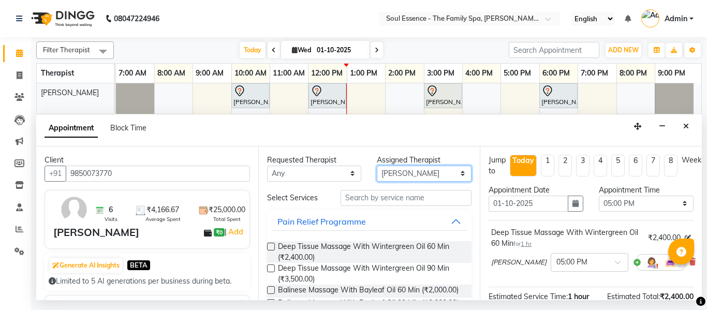
click at [386, 177] on select "Select Deval [PERSON_NAME] [PERSON_NAME] [PERSON_NAME]" at bounding box center [424, 174] width 95 height 16
select select "66088"
click at [377, 166] on select "Select Deval [PERSON_NAME] [PERSON_NAME] [PERSON_NAME]" at bounding box center [424, 174] width 95 height 16
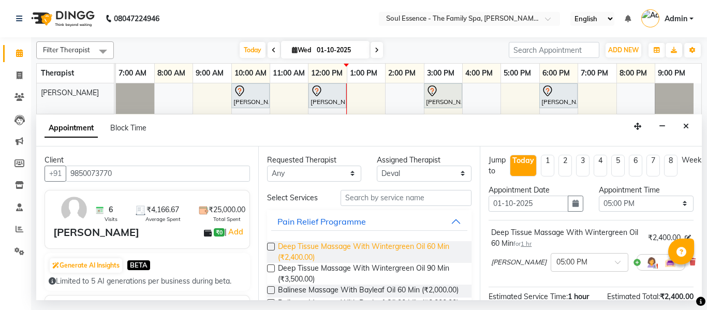
click at [303, 249] on span "Deep Tissue Massage With Wintergreen Oil 60 Min (₹2,400.00)" at bounding box center [371, 252] width 186 height 22
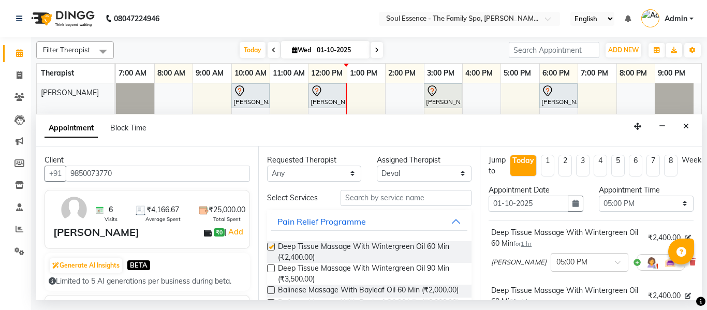
checkbox input "false"
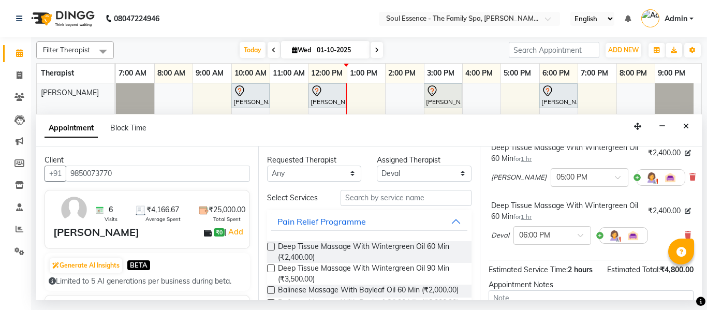
scroll to position [155, 0]
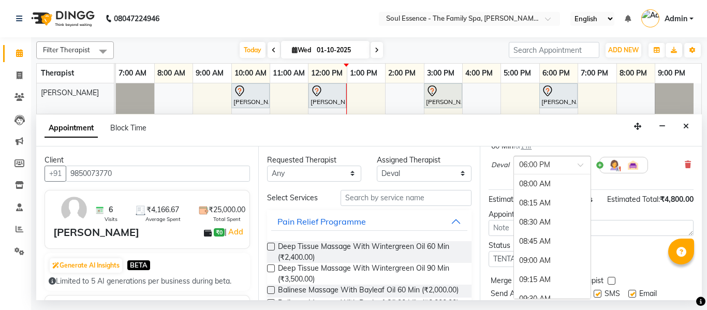
click at [560, 170] on div "× 06:00 PM" at bounding box center [544, 164] width 61 height 11
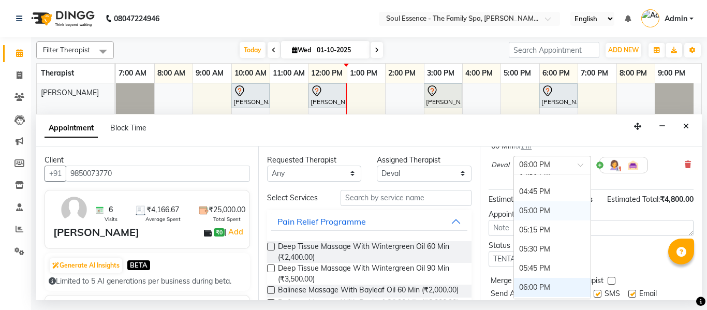
click at [546, 206] on div "05:00 PM" at bounding box center [552, 210] width 77 height 19
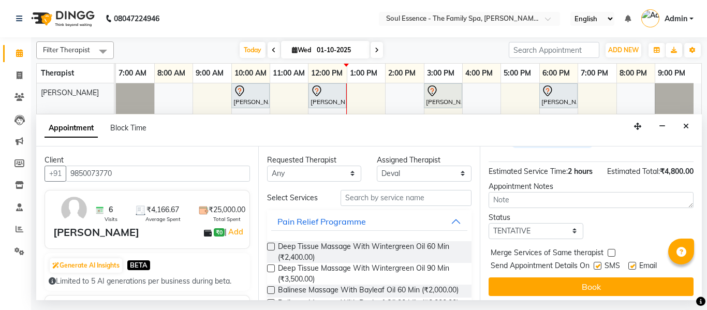
scroll to position [218, 0]
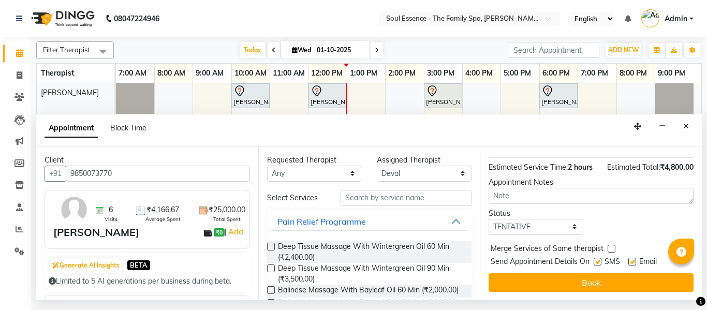
click at [590, 273] on button "Book" at bounding box center [591, 282] width 205 height 19
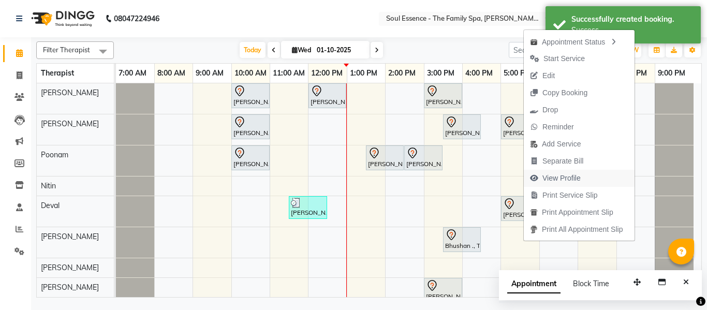
click at [563, 178] on span "View Profile" at bounding box center [562, 178] width 38 height 11
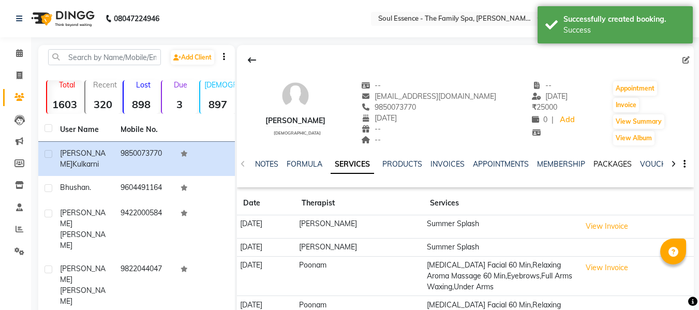
click at [606, 167] on link "PACKAGES" at bounding box center [613, 163] width 38 height 9
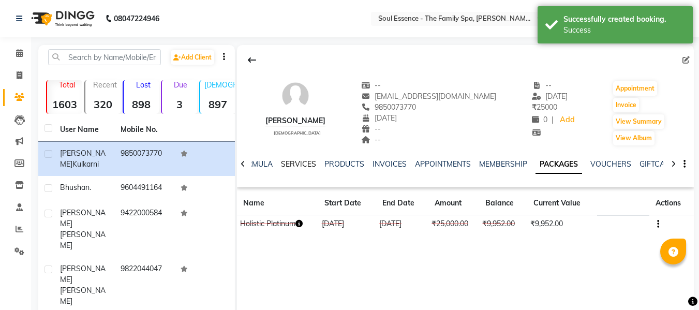
click at [302, 162] on link "SERVICES" at bounding box center [298, 163] width 35 height 9
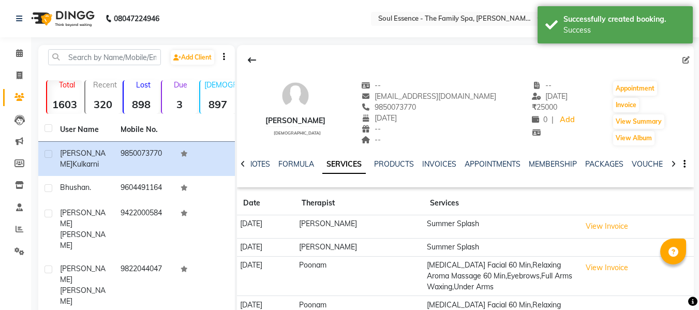
click at [284, 155] on div "NOTES FORMULA SERVICES PRODUCTS INVOICES APPOINTMENTS MEMBERSHIP PACKAGES VOUCH…" at bounding box center [465, 165] width 457 height 36
drag, startPoint x: 229, startPoint y: 179, endPoint x: 261, endPoint y: 157, distance: 38.5
click at [235, 176] on td at bounding box center [204, 188] width 61 height 25
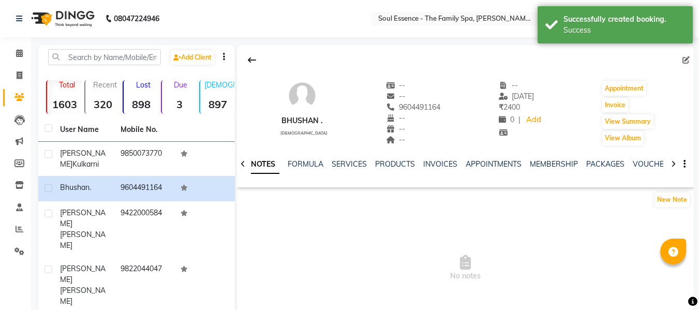
click at [263, 156] on div "NOTES FORMULA SERVICES PRODUCTS INVOICES APPOINTMENTS MEMBERSHIP PACKAGES VOUCH…" at bounding box center [465, 165] width 457 height 36
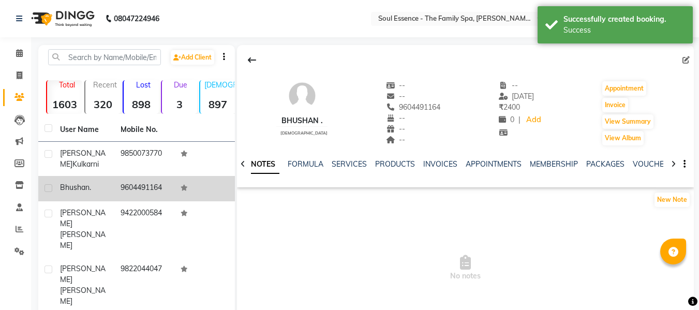
drag, startPoint x: 95, startPoint y: 159, endPoint x: 134, endPoint y: 170, distance: 39.7
click at [95, 159] on td "[PERSON_NAME]" at bounding box center [84, 159] width 61 height 34
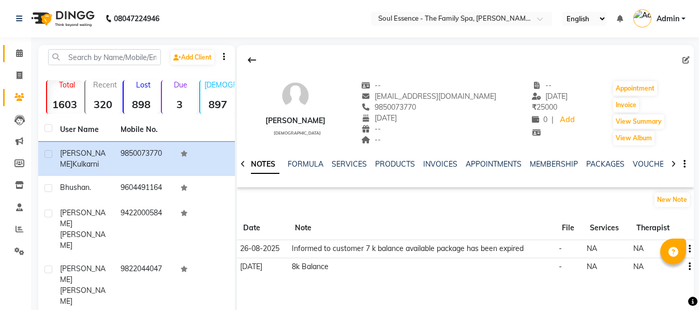
click at [17, 46] on link "Calendar" at bounding box center [15, 53] width 25 height 17
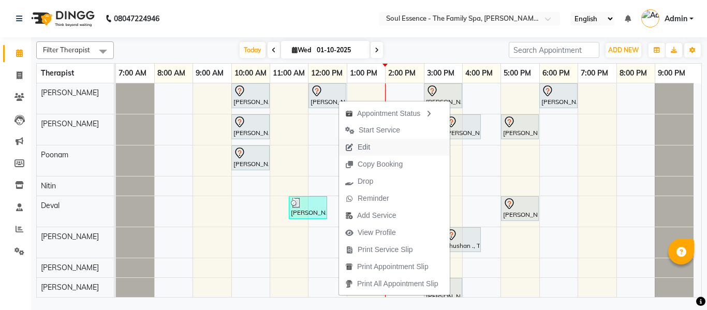
click at [349, 143] on span "Edit" at bounding box center [357, 147] width 37 height 17
select select "tentative"
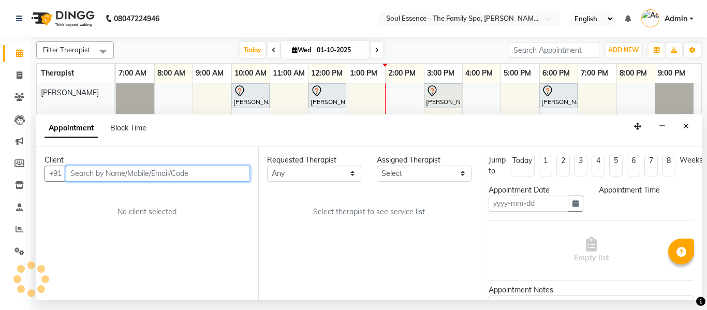
type input "01-10-2025"
select select "720"
select select "64215"
select select "1188"
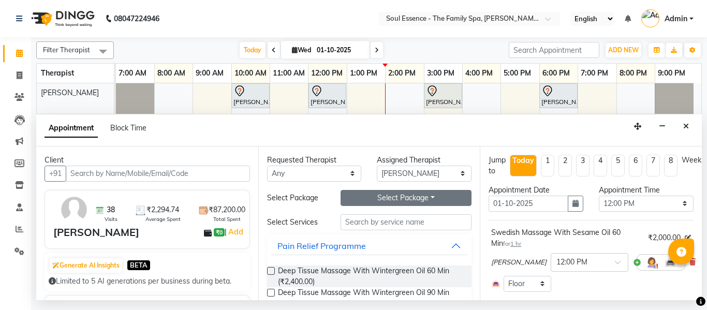
click at [401, 202] on button "Select Package Toggle Dropdown" at bounding box center [407, 198] width 132 height 16
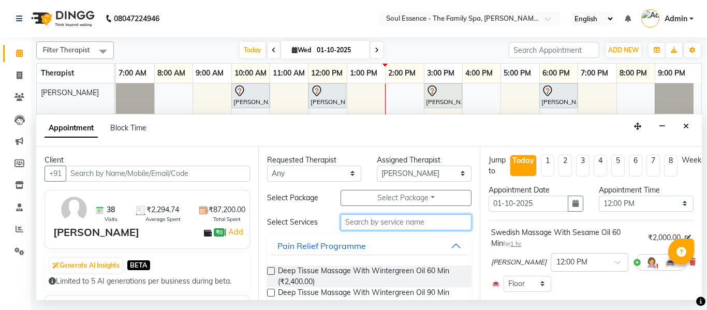
click at [404, 215] on input "text" at bounding box center [407, 222] width 132 height 16
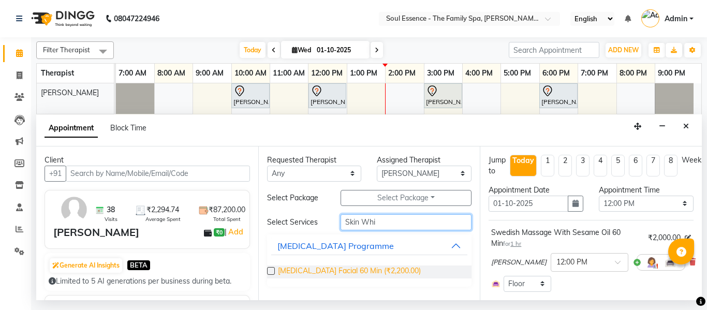
type input "Skin Whi"
click at [322, 267] on span "[MEDICAL_DATA] Facial 60 Min (₹2,200.00)" at bounding box center [349, 272] width 143 height 13
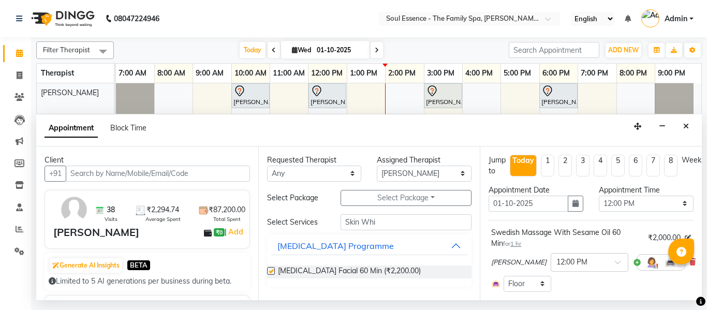
checkbox input "false"
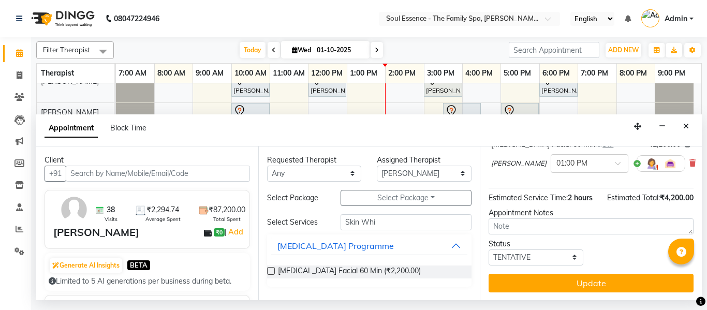
scroll to position [181, 0]
click at [584, 273] on button "Update" at bounding box center [591, 282] width 205 height 19
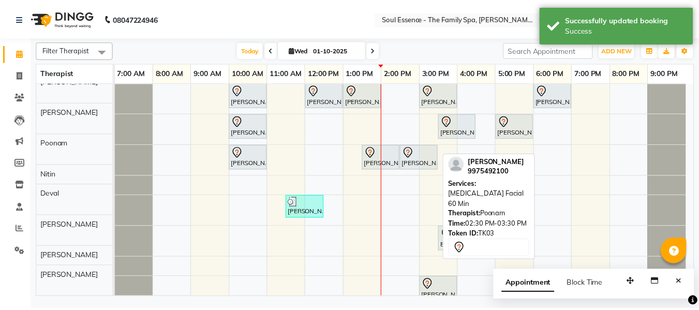
scroll to position [0, 0]
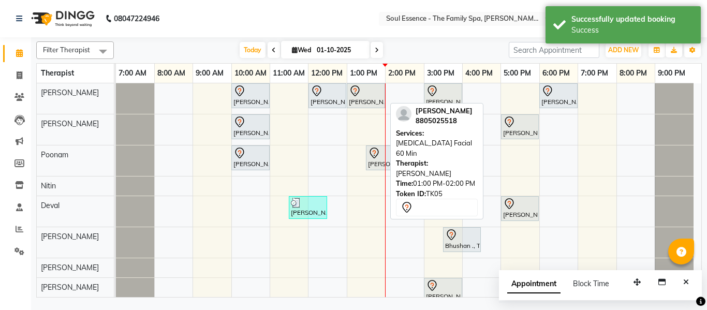
click at [351, 104] on div "[PERSON_NAME], TK05, 01:00 PM-02:00 PM, [MEDICAL_DATA] Facial 60 Min" at bounding box center [366, 96] width 36 height 22
select select "7"
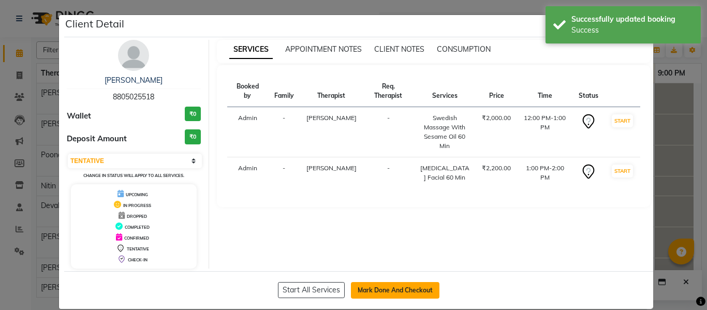
click at [384, 288] on button "Mark Done And Checkout" at bounding box center [395, 290] width 89 height 17
select select "774"
select select "service"
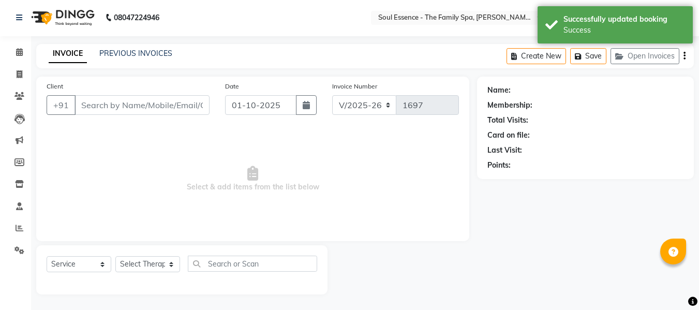
type input "8805025518"
select select "64215"
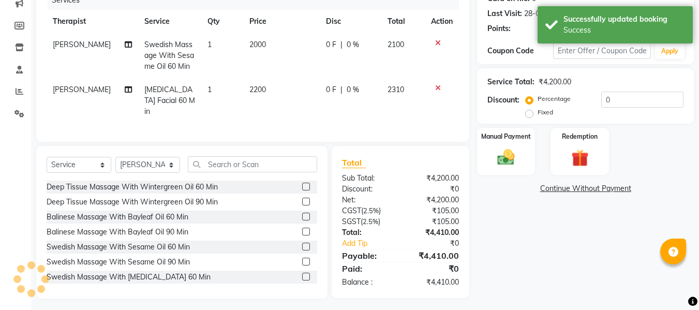
scroll to position [139, 0]
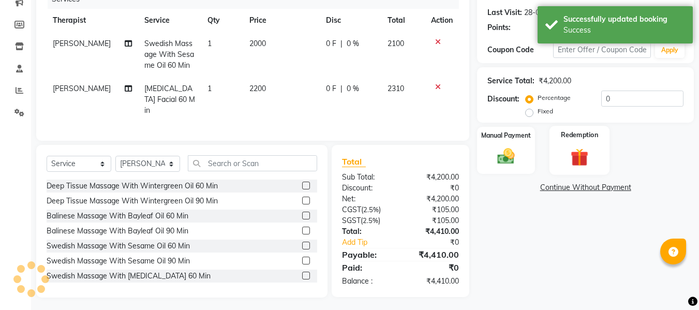
click at [582, 175] on div "Redemption" at bounding box center [580, 150] width 61 height 49
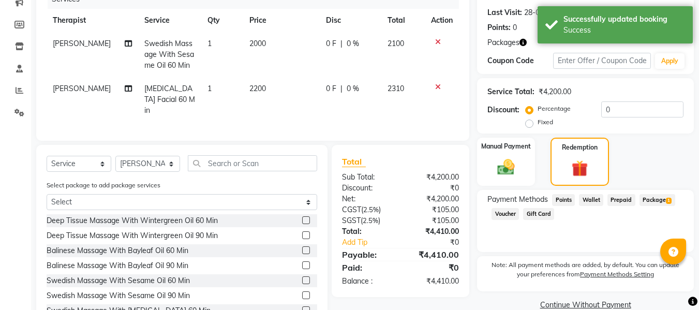
click at [648, 188] on div "Name: [PERSON_NAME] Membership: No Active Membership Total Visits: 38 Card on f…" at bounding box center [589, 135] width 225 height 393
click at [657, 196] on span "Package 1" at bounding box center [658, 200] width 36 height 12
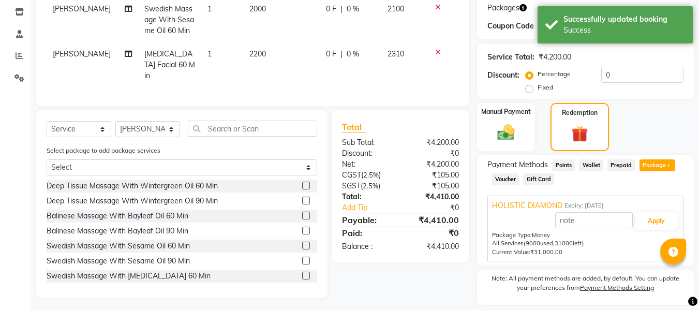
scroll to position [205, 0]
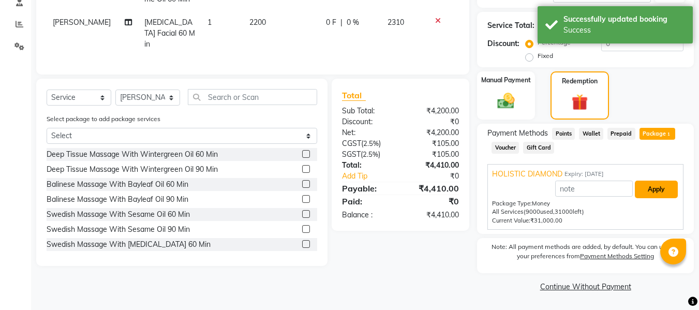
click at [672, 184] on button "Apply" at bounding box center [656, 190] width 43 height 18
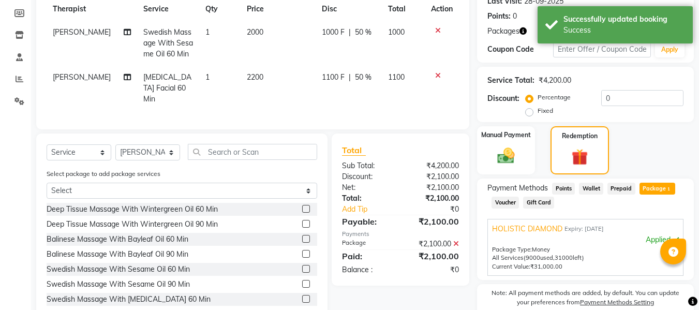
scroll to position [50, 0]
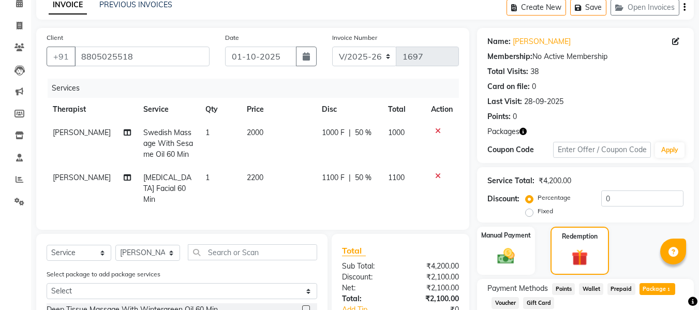
click at [324, 157] on td "1000 F | 50 %" at bounding box center [349, 143] width 66 height 45
select select "64215"
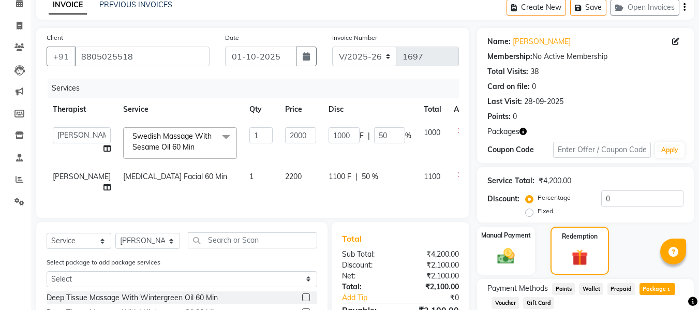
click at [329, 172] on span "1100 F" at bounding box center [340, 176] width 23 height 11
select select "64215"
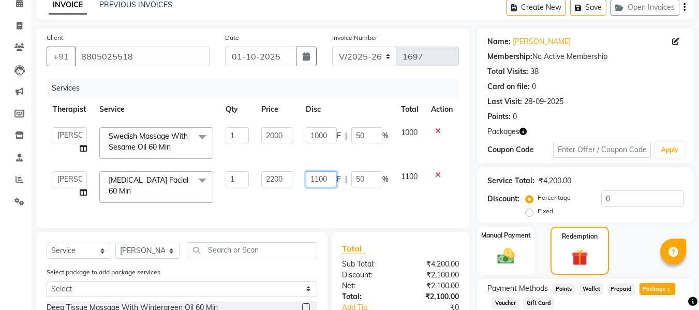
click at [317, 177] on input "1100" at bounding box center [321, 179] width 31 height 16
type input "1200"
click at [384, 72] on div "Invoice Number V/2025 V/[PHONE_NUMBER]" at bounding box center [396, 53] width 143 height 42
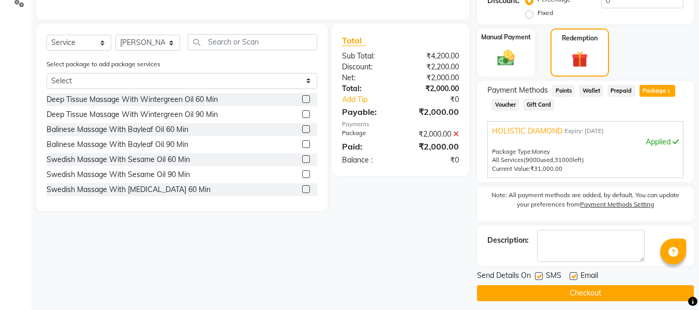
scroll to position [255, 0]
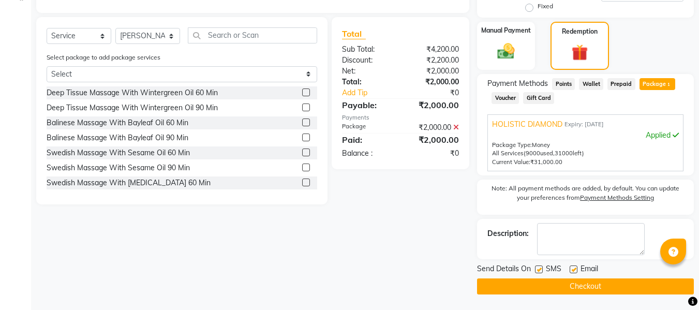
click at [574, 267] on label at bounding box center [574, 270] width 8 height 8
click at [574, 267] on input "checkbox" at bounding box center [573, 270] width 7 height 7
checkbox input "false"
click at [533, 266] on div "Send Details On SMS Email" at bounding box center [585, 270] width 217 height 13
click at [536, 269] on label at bounding box center [539, 270] width 8 height 8
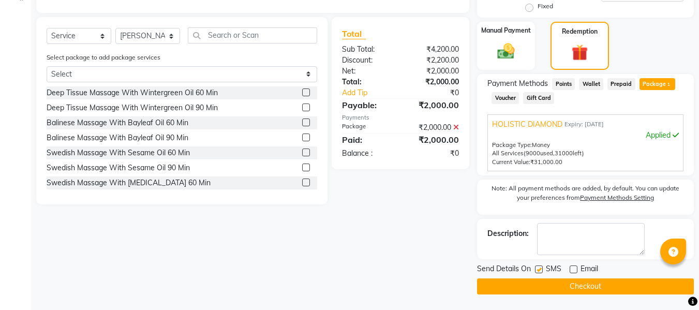
click at [536, 269] on input "checkbox" at bounding box center [538, 270] width 7 height 7
checkbox input "false"
click at [544, 293] on button "Checkout" at bounding box center [585, 287] width 217 height 16
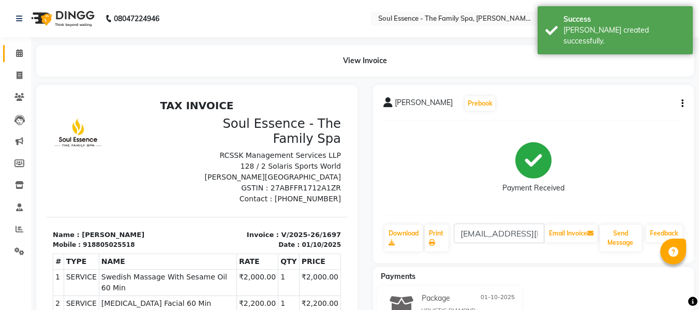
click at [14, 45] on li "Calendar" at bounding box center [15, 53] width 31 height 22
click at [16, 52] on icon at bounding box center [19, 53] width 7 height 8
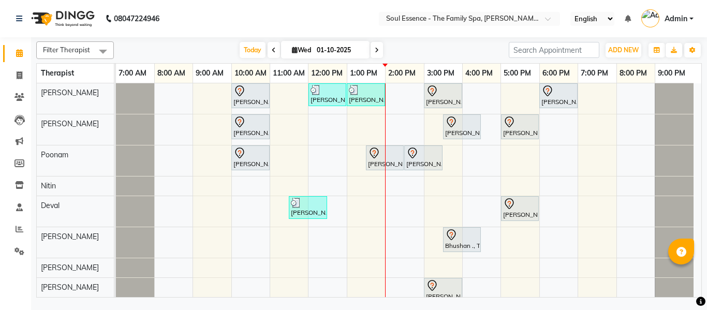
click at [295, 4] on nav "08047224946 Select Location × Soul Essence - The Family Spa, [PERSON_NAME] Colo…" at bounding box center [353, 18] width 707 height 37
click at [417, 48] on div "[DATE] [DATE]" at bounding box center [311, 50] width 385 height 16
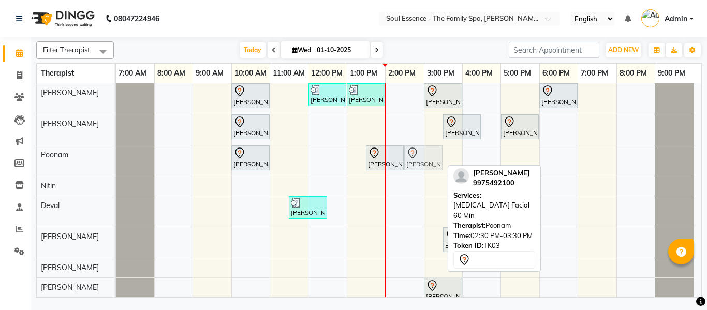
drag, startPoint x: 425, startPoint y: 160, endPoint x: 446, endPoint y: 164, distance: 22.1
click at [446, 164] on div "[PERSON_NAME], TK01, 10:00 AM-11:00 AM, Deep Tissue Massage With Wintergreen Oi…" at bounding box center [409, 195] width 586 height 225
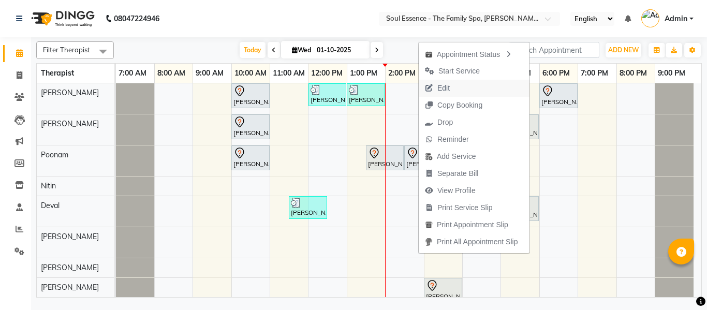
click at [446, 83] on span "Edit" at bounding box center [444, 88] width 12 height 11
select select "tentative"
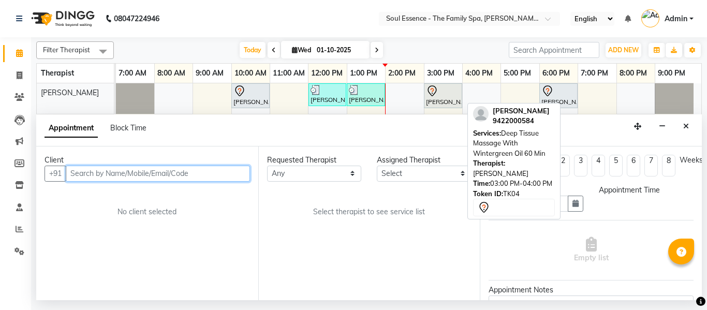
type input "01-10-2025"
select select "810"
select select "45892"
select select "1188"
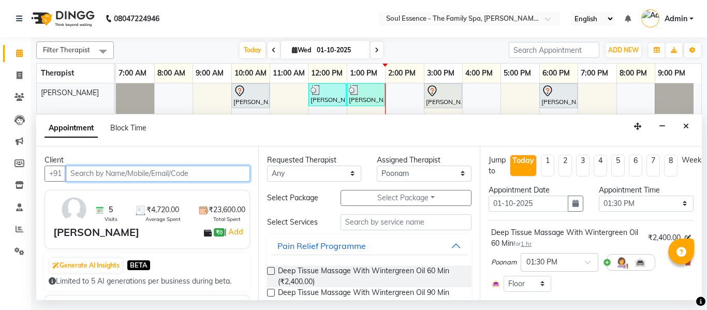
scroll to position [52, 0]
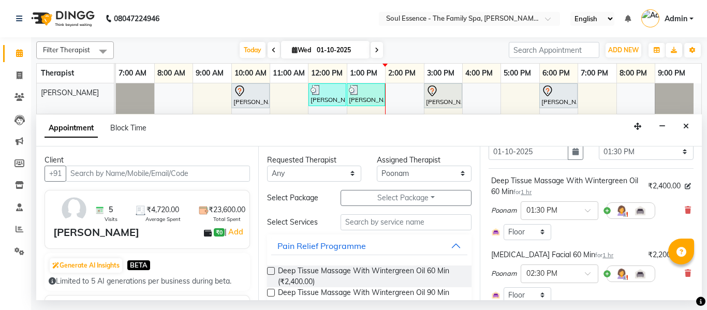
click at [592, 227] on div "Select Room Floor" at bounding box center [591, 232] width 200 height 16
click at [587, 223] on div "Poonam × 01:30 PM" at bounding box center [573, 210] width 164 height 27
click at [586, 220] on ng-select "× 01:30 PM 08:00 AM 08:15 AM 08:30 AM 08:45 AM 09:00 AM 09:15 AM 09:30 AM 09:45…" at bounding box center [560, 210] width 78 height 19
click at [542, 270] on div "02:00 PM" at bounding box center [559, 267] width 77 height 19
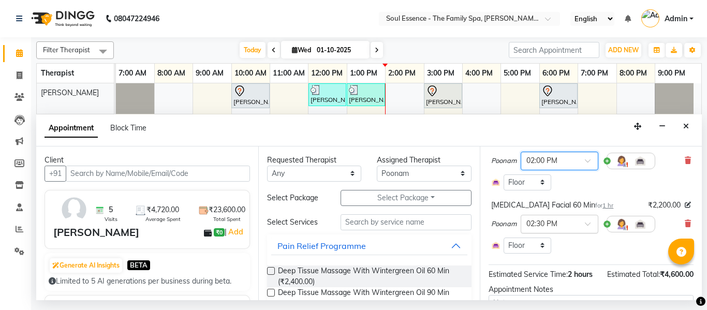
scroll to position [155, 0]
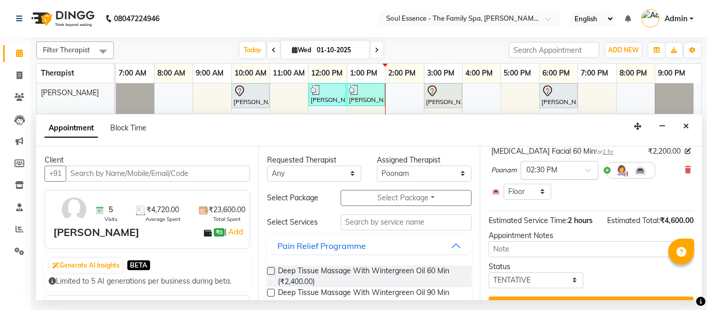
click at [564, 165] on input "text" at bounding box center [550, 169] width 46 height 11
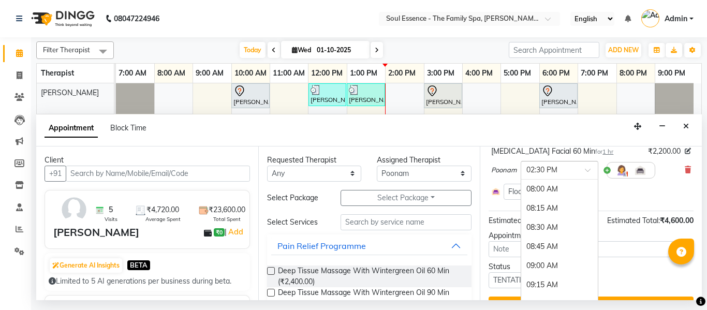
scroll to position [502, 0]
click at [557, 221] on div "03:00 PM" at bounding box center [559, 227] width 77 height 19
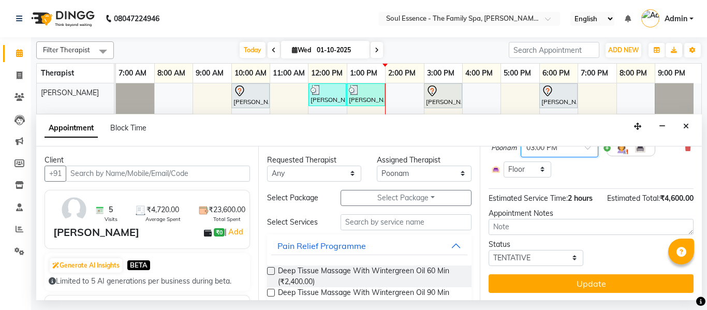
scroll to position [197, 0]
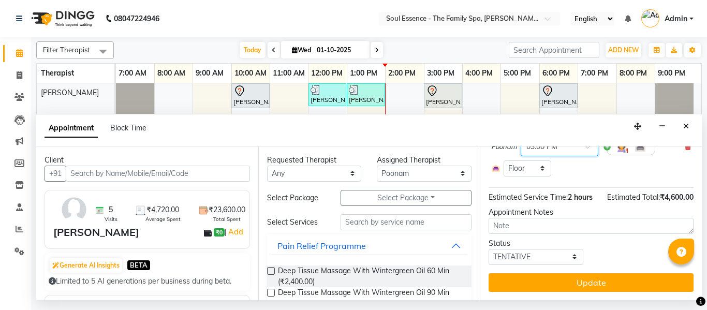
click at [608, 262] on div "Jump to [DATE] 1 2 3 4 5 6 7 8 Weeks Appointment Date [DATE] Appointment Time S…" at bounding box center [591, 224] width 222 height 154
click at [608, 265] on div "Jump to [DATE] 1 2 3 4 5 6 7 8 Weeks Appointment Date [DATE] Appointment Time S…" at bounding box center [591, 224] width 222 height 154
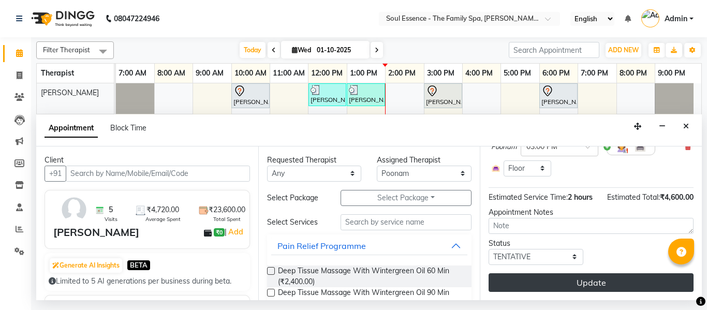
click at [608, 273] on button "Update" at bounding box center [591, 282] width 205 height 19
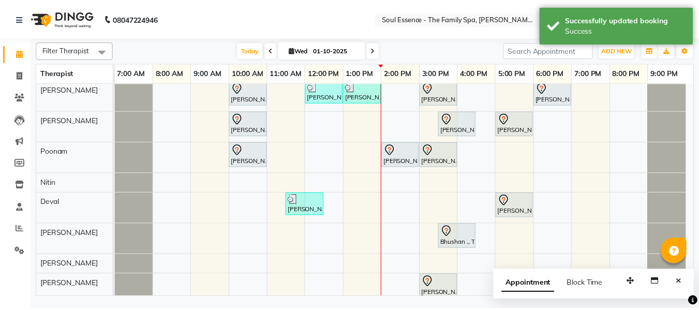
scroll to position [0, 0]
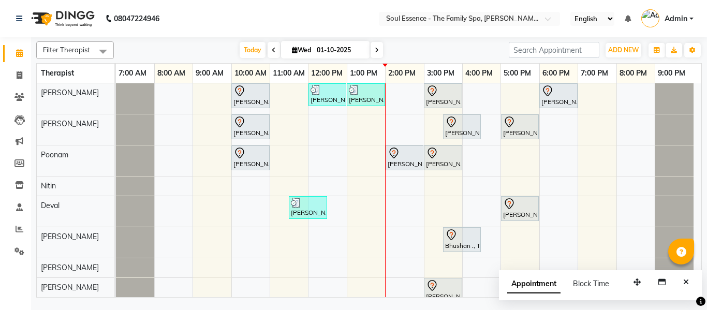
click at [414, 40] on div "Filter Therapist Select All [PERSON_NAME] [PERSON_NAME] [PERSON_NAME] [PERSON_N…" at bounding box center [369, 167] width 666 height 260
click at [260, 50] on span "Today" at bounding box center [253, 50] width 26 height 16
click at [322, 35] on nav "08047224946 Select Location × Soul Essence - The Family Spa, [PERSON_NAME] Colo…" at bounding box center [353, 18] width 707 height 37
click at [687, 281] on icon "Close" at bounding box center [686, 282] width 6 height 7
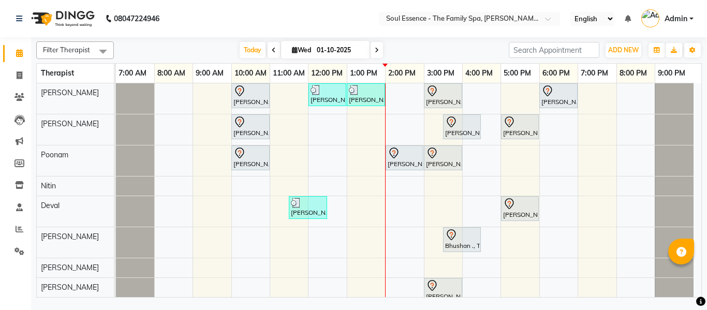
click at [459, 45] on div "[DATE] [DATE]" at bounding box center [311, 50] width 385 height 16
click at [257, 31] on nav "08047224946 Select Location × Soul Essence - The Family Spa, [PERSON_NAME] Colo…" at bounding box center [353, 18] width 707 height 37
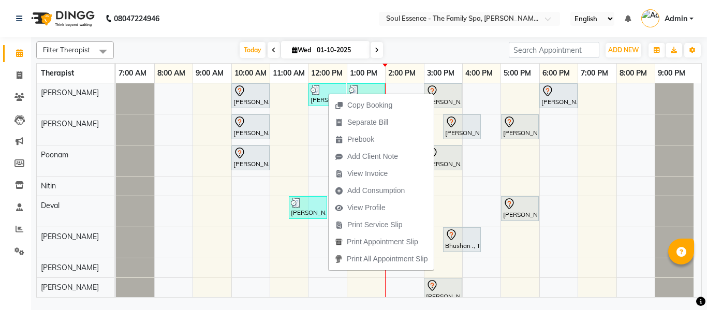
click at [351, 30] on nav "08047224946 Select Location × Soul Essence - The Family Spa, [PERSON_NAME] Colo…" at bounding box center [353, 18] width 707 height 37
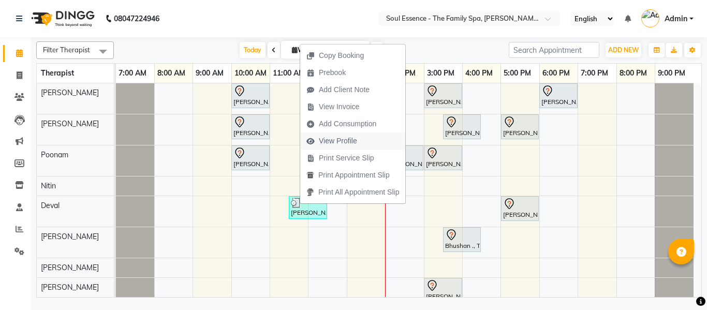
click at [325, 145] on span "View Profile" at bounding box center [338, 141] width 38 height 11
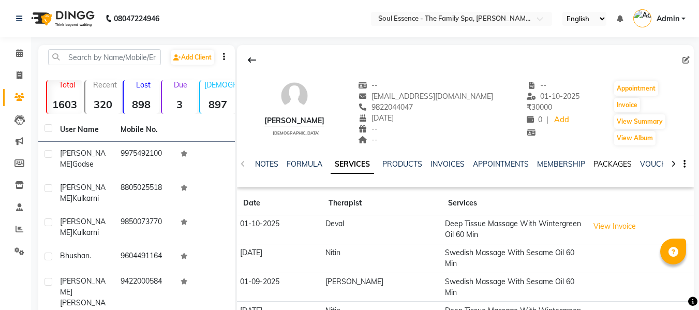
click at [614, 165] on link "PACKAGES" at bounding box center [613, 163] width 38 height 9
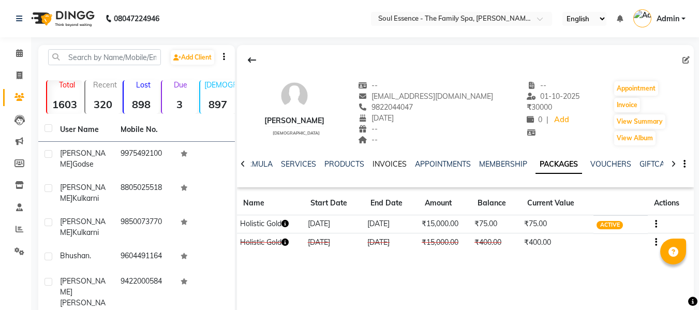
click at [376, 161] on link "INVOICES" at bounding box center [390, 163] width 34 height 9
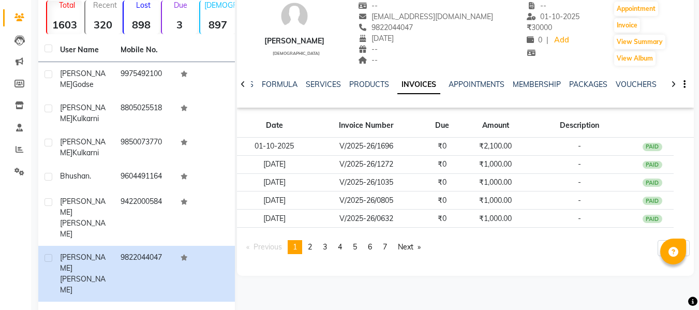
scroll to position [165, 0]
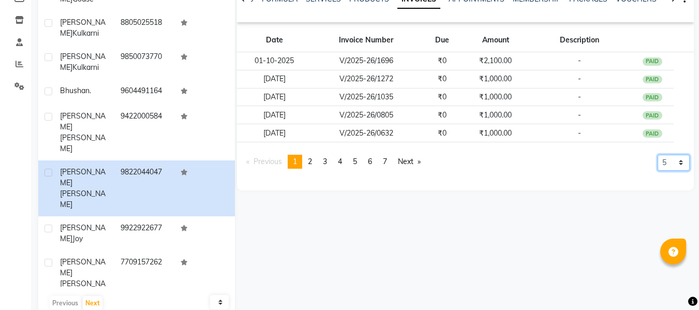
click at [675, 165] on select "5 10 50 100 500" at bounding box center [674, 163] width 32 height 16
select select "50"
click at [658, 171] on select "5 10 50 100 500" at bounding box center [674, 163] width 32 height 16
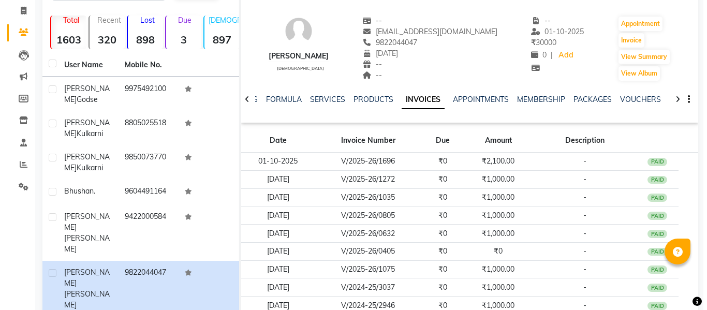
scroll to position [0, 0]
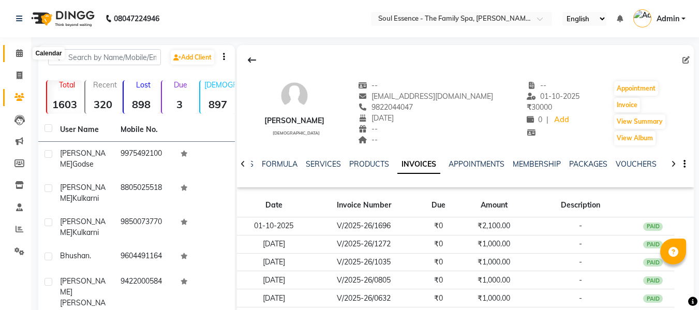
click at [19, 55] on icon at bounding box center [19, 53] width 7 height 8
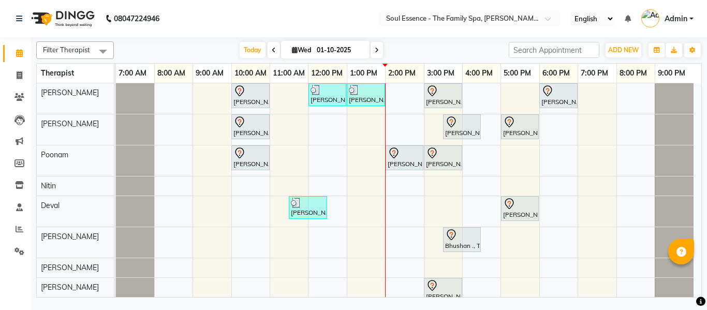
click at [222, 25] on nav "08047224946 Select Location × Soul Essence - The Family Spa, [PERSON_NAME] Colo…" at bounding box center [353, 18] width 707 height 37
click at [246, 48] on span "Today" at bounding box center [253, 50] width 26 height 16
click at [288, 29] on nav "08047224946 Select Location × Soul Essence - The Family Spa, [PERSON_NAME] Colo…" at bounding box center [353, 18] width 707 height 37
click at [411, 9] on nav "08047224946 Select Location × Soul Essence - The Family Spa, [PERSON_NAME] Colo…" at bounding box center [353, 18] width 707 height 37
click at [405, 19] on input "text" at bounding box center [459, 19] width 150 height 10
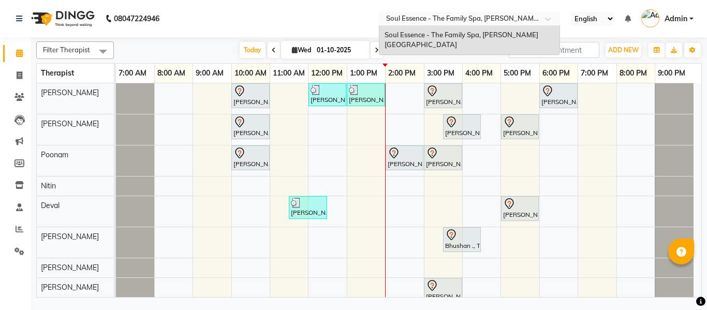
click at [367, 16] on nav "08047224946 Select Location × Soul Essence - The Family Spa, [PERSON_NAME][GEOG…" at bounding box center [353, 18] width 707 height 37
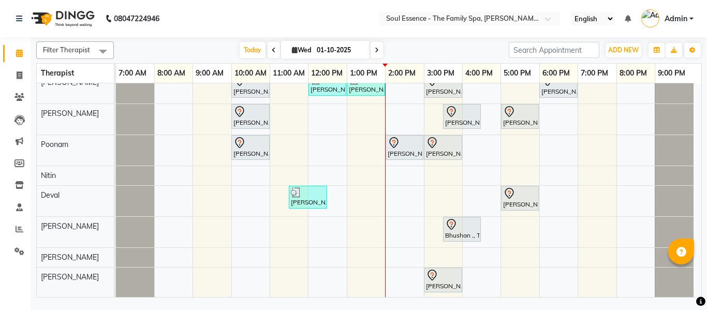
scroll to position [11, 0]
click at [465, 43] on div "[DATE] [DATE]" at bounding box center [311, 50] width 385 height 16
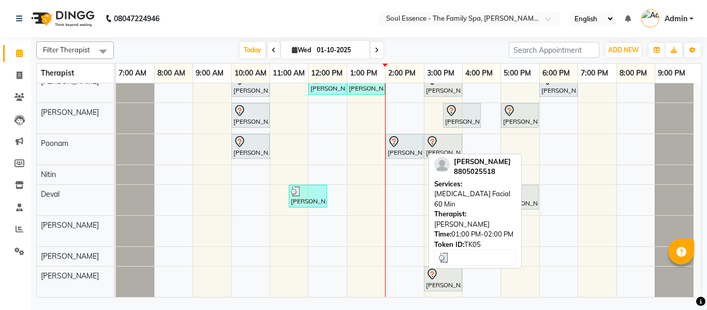
scroll to position [0, 0]
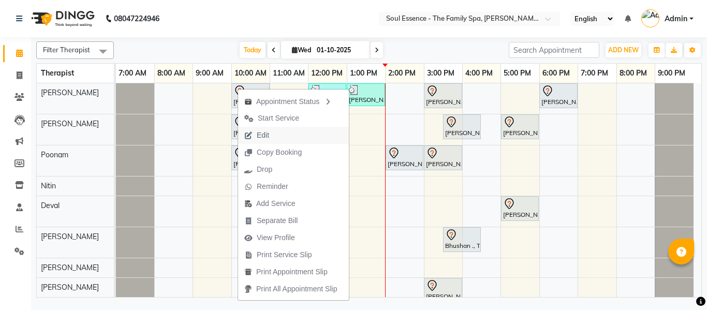
click at [281, 139] on button "Edit" at bounding box center [293, 135] width 111 height 17
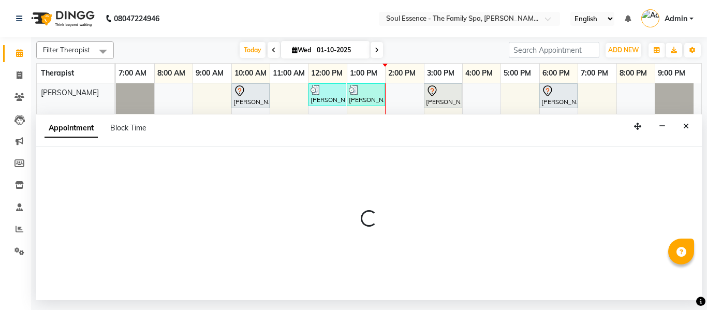
select select "tentative"
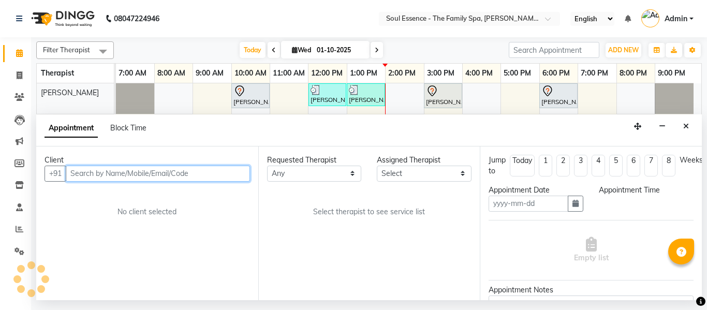
type input "01-10-2025"
select select "45892"
select select "600"
select select "1188"
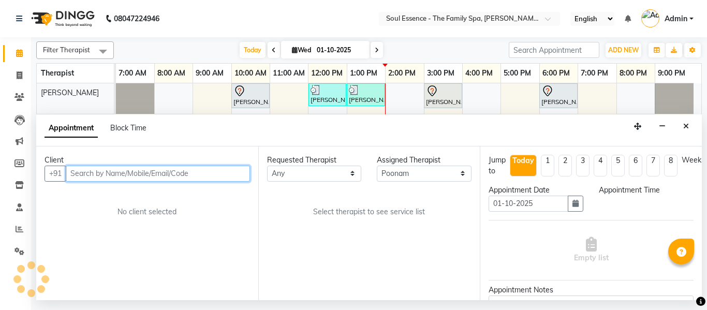
select select "1188"
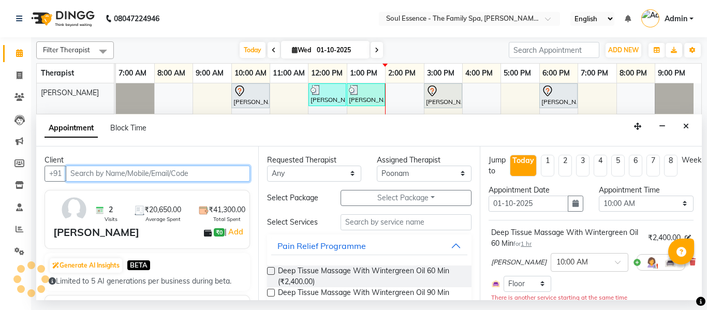
scroll to position [52, 0]
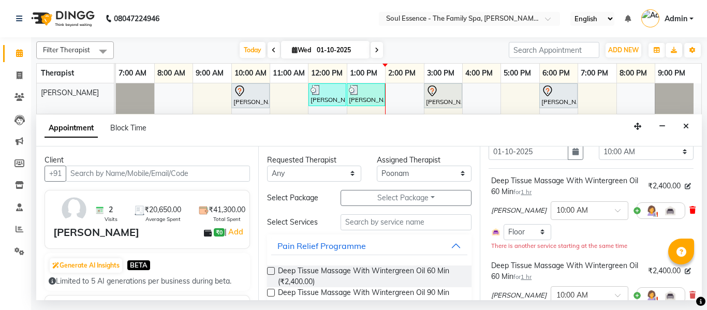
click at [690, 207] on icon at bounding box center [693, 210] width 6 height 7
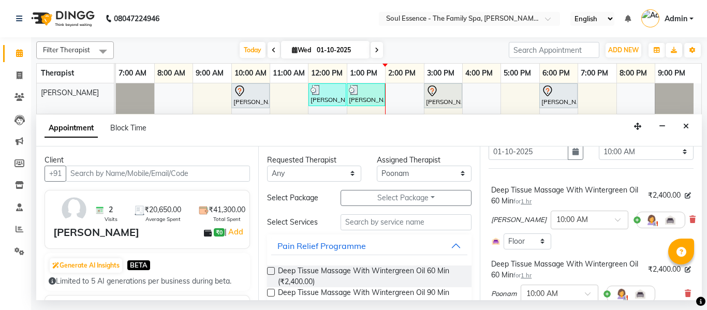
click at [690, 220] on icon at bounding box center [693, 219] width 6 height 7
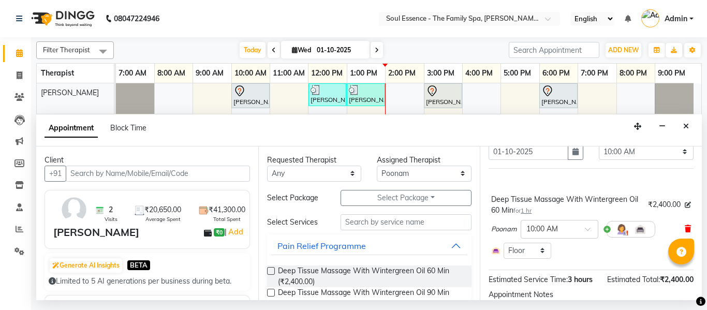
click at [685, 225] on icon at bounding box center [688, 228] width 6 height 7
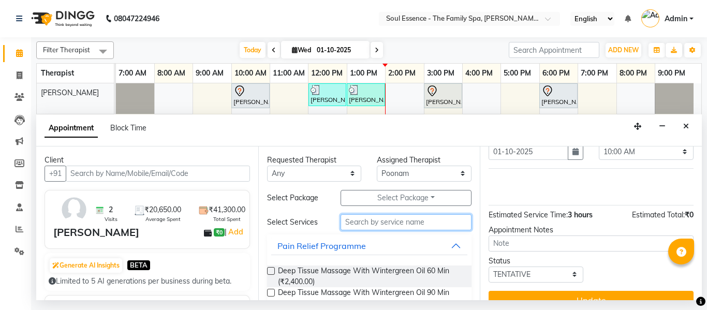
click at [349, 218] on input "text" at bounding box center [407, 222] width 132 height 16
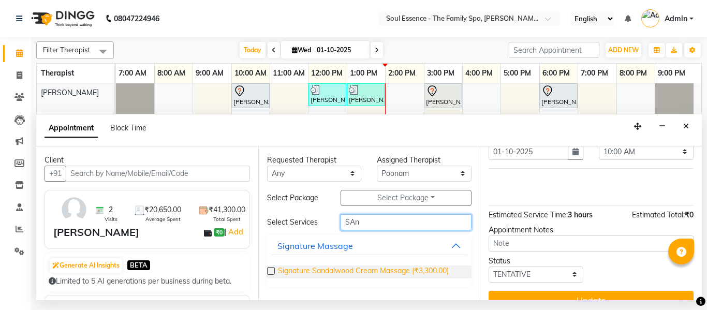
type input "SAn"
click at [323, 271] on span "Signature Sandalwood Cream Massage (₹3,300.00)" at bounding box center [363, 272] width 171 height 13
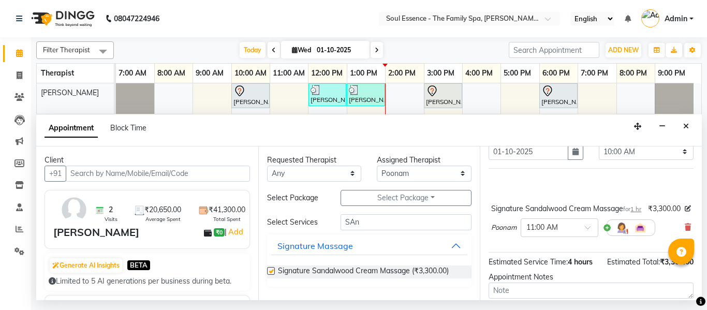
checkbox input "false"
click at [558, 232] on input "text" at bounding box center [550, 227] width 46 height 11
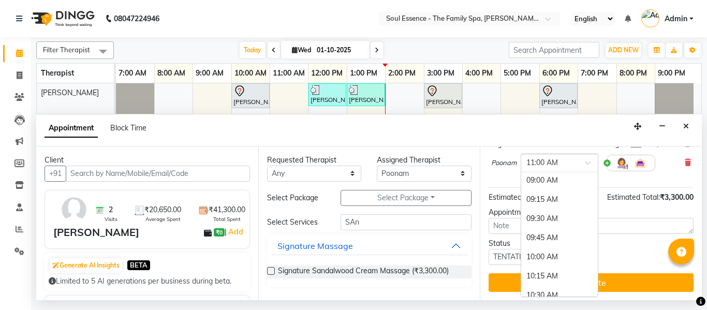
scroll to position [75, 0]
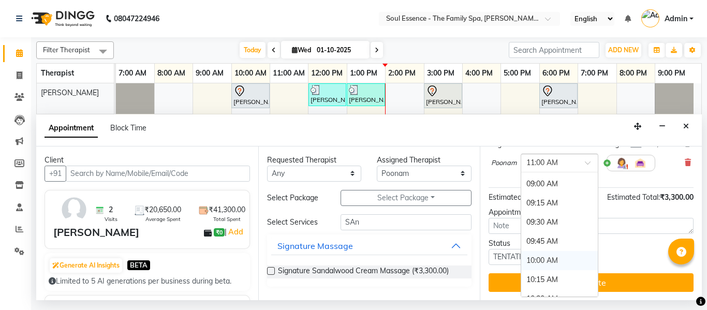
click at [546, 251] on div "10:00 AM" at bounding box center [559, 260] width 77 height 19
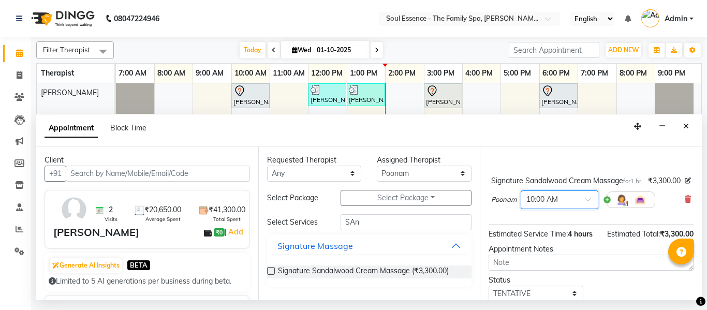
scroll to position [42, 0]
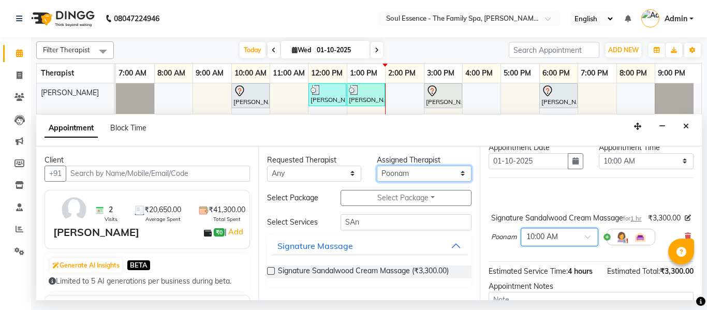
click at [386, 170] on select "Select Deval [PERSON_NAME] [PERSON_NAME] [PERSON_NAME]" at bounding box center [424, 174] width 95 height 16
select select "12594"
click at [377, 166] on select "Select Deval [PERSON_NAME] [PERSON_NAME] [PERSON_NAME]" at bounding box center [424, 174] width 95 height 16
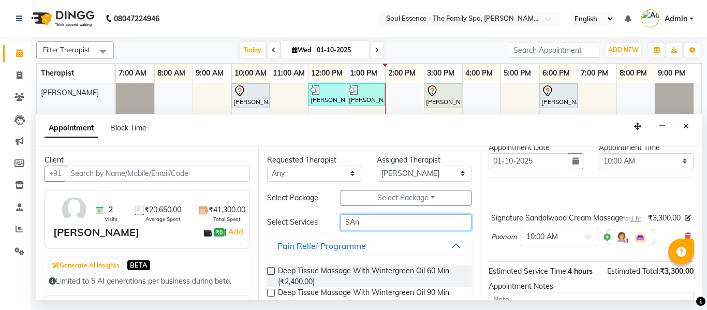
click at [372, 227] on input "SAn" at bounding box center [407, 222] width 132 height 16
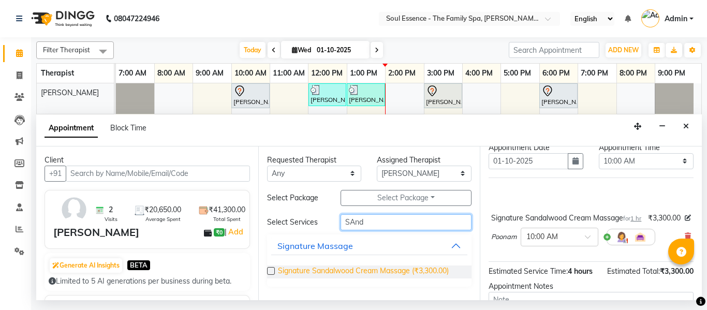
type input "SAnd"
click at [354, 266] on span "Signature Sandalwood Cream Massage (₹3,300.00)" at bounding box center [363, 272] width 171 height 13
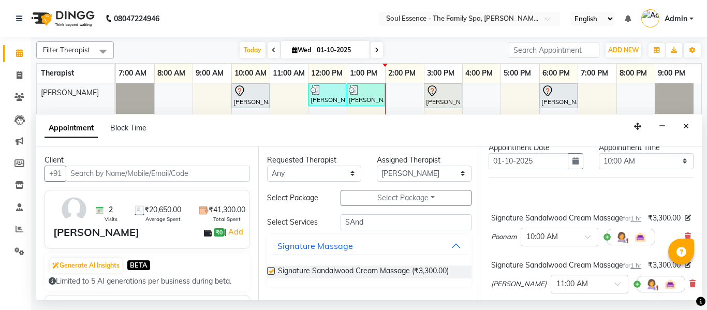
checkbox input "false"
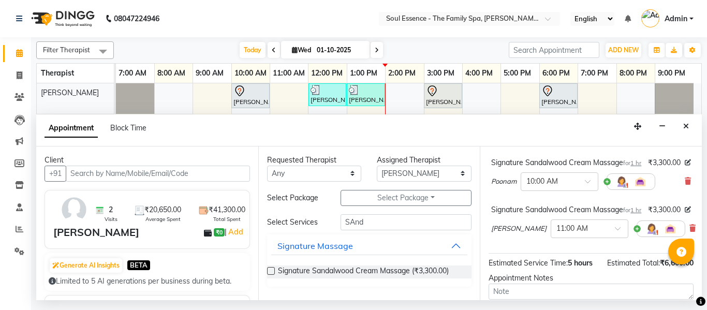
scroll to position [146, 0]
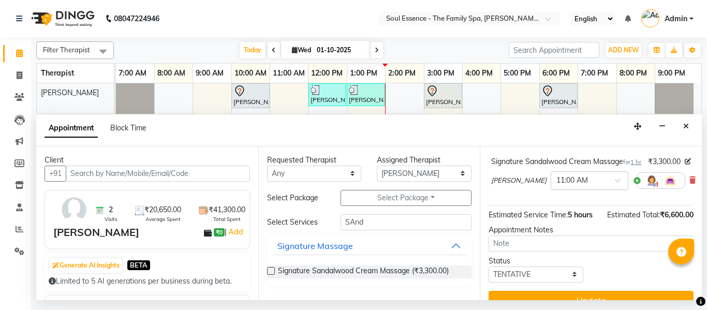
click at [558, 185] on input "text" at bounding box center [580, 179] width 46 height 11
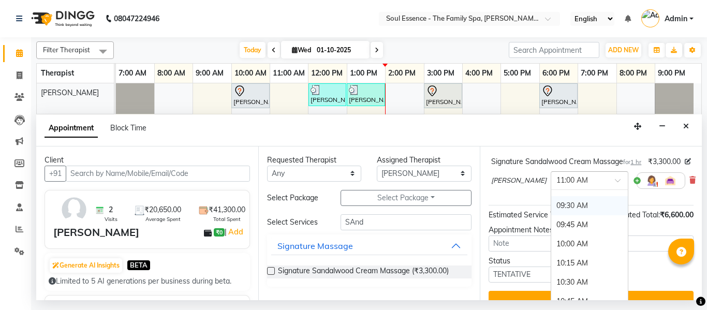
scroll to position [126, 0]
click at [562, 236] on div "10:00 AM" at bounding box center [589, 226] width 77 height 19
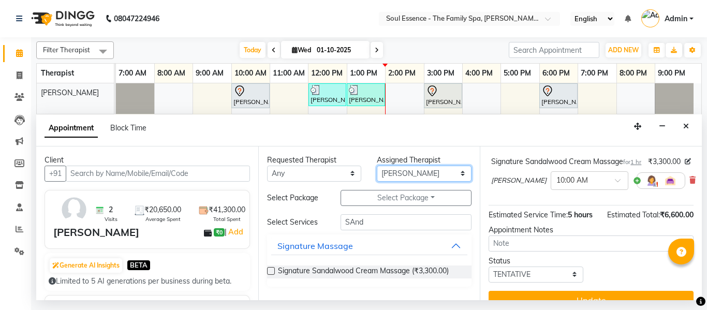
click at [435, 170] on select "Select Deval [PERSON_NAME] [PERSON_NAME] [PERSON_NAME]" at bounding box center [424, 174] width 95 height 16
select select "45892"
click at [377, 166] on select "Select Deval [PERSON_NAME] [PERSON_NAME] [PERSON_NAME]" at bounding box center [424, 174] width 95 height 16
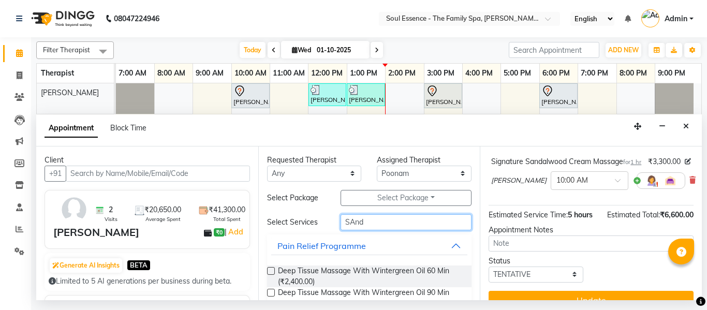
click at [387, 218] on input "SAnd" at bounding box center [407, 222] width 132 height 16
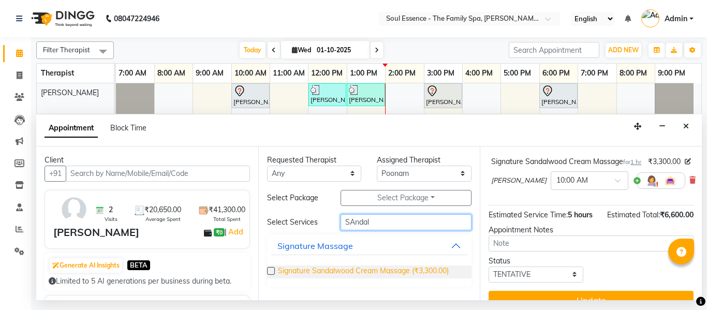
type input "SAndal"
click at [372, 267] on span "Signature Sandalwood Cream Massage (₹3,300.00)" at bounding box center [363, 272] width 171 height 13
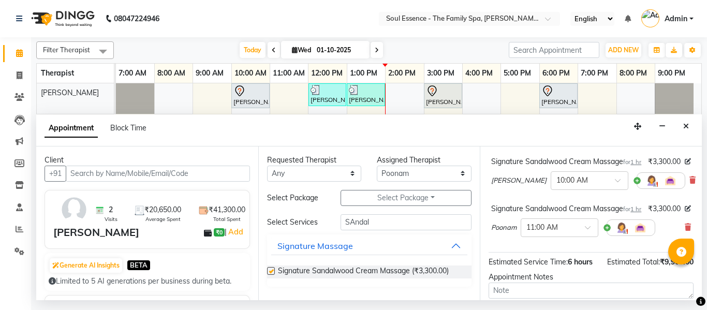
checkbox input "false"
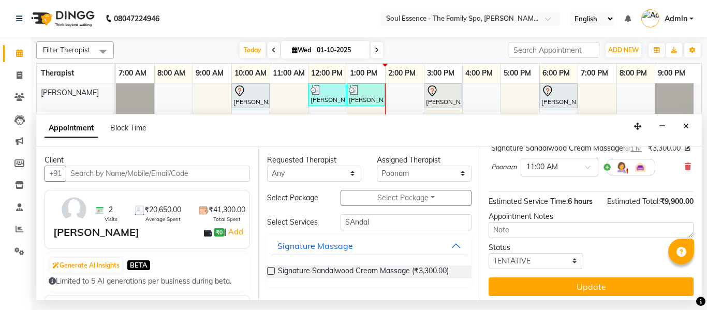
scroll to position [250, 0]
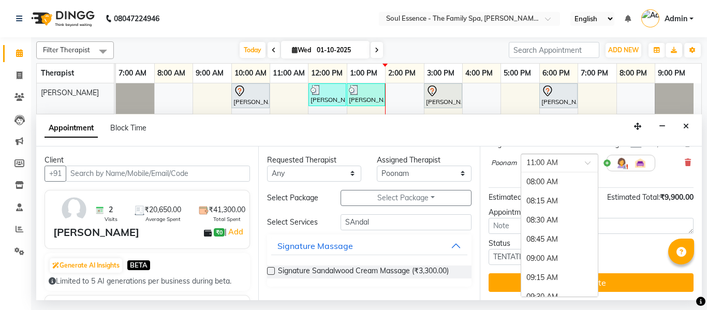
click at [558, 157] on input "text" at bounding box center [550, 162] width 46 height 11
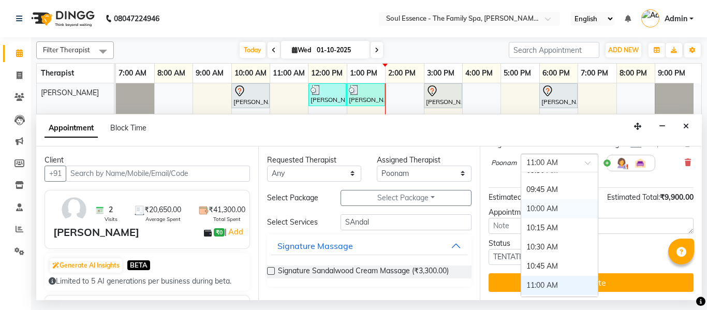
click at [560, 200] on div "10:00 AM" at bounding box center [559, 208] width 77 height 19
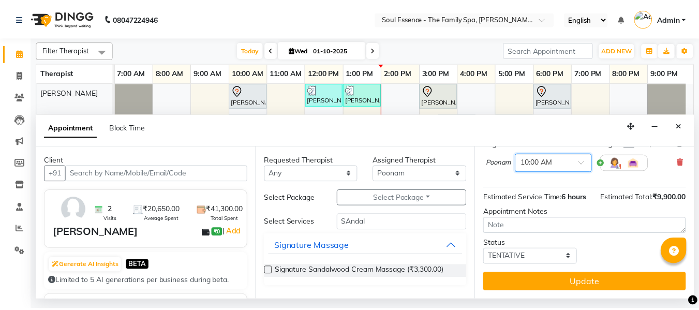
scroll to position [264, 0]
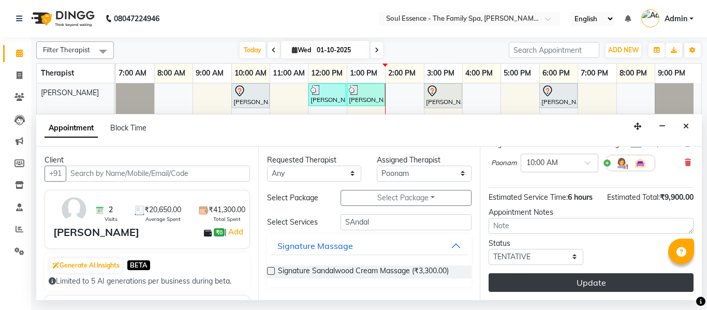
click at [587, 273] on button "Update" at bounding box center [591, 282] width 205 height 19
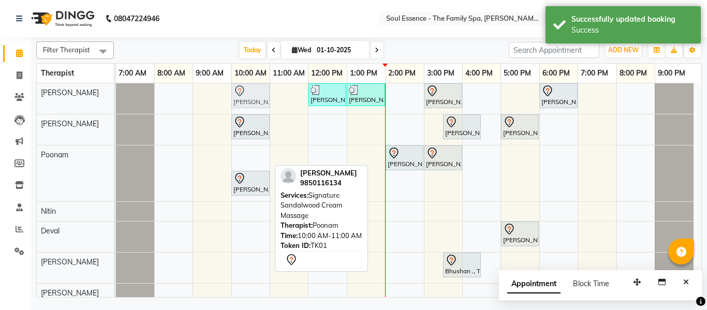
drag, startPoint x: 252, startPoint y: 159, endPoint x: 263, endPoint y: 86, distance: 73.8
click at [263, 86] on tbody "[PERSON_NAME], TK05, 12:00 PM-01:00 PM, Swedish Massage With Sesame Oil 60 Min …" at bounding box center [405, 208] width 578 height 251
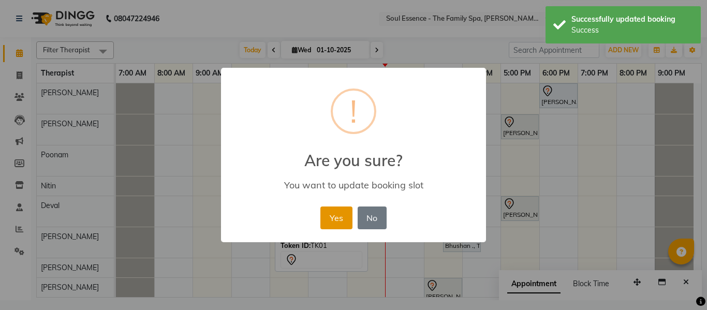
click at [336, 209] on button "Yes" at bounding box center [336, 218] width 32 height 23
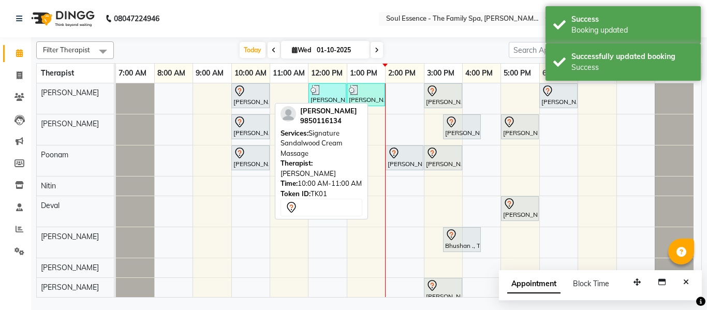
click at [245, 96] on icon at bounding box center [240, 91] width 12 height 12
select select "7"
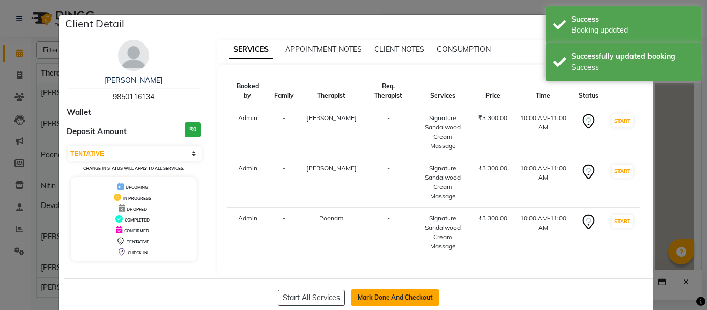
click at [387, 289] on button "Mark Done And Checkout" at bounding box center [395, 297] width 89 height 17
select select "service"
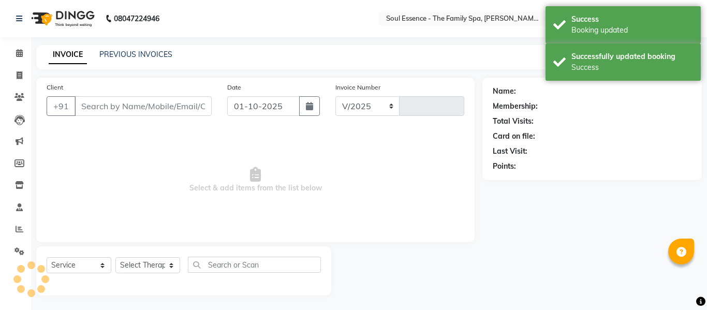
select select "774"
type input "1698"
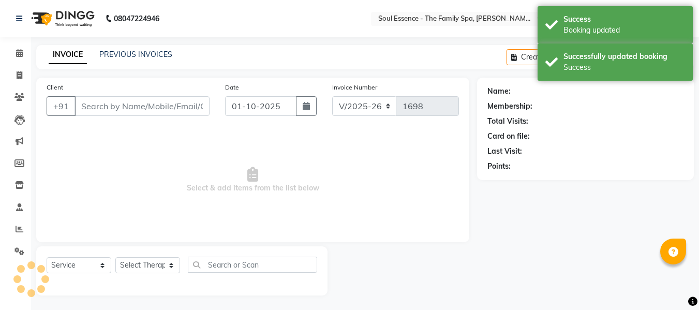
type input "9850116134"
select select "64215"
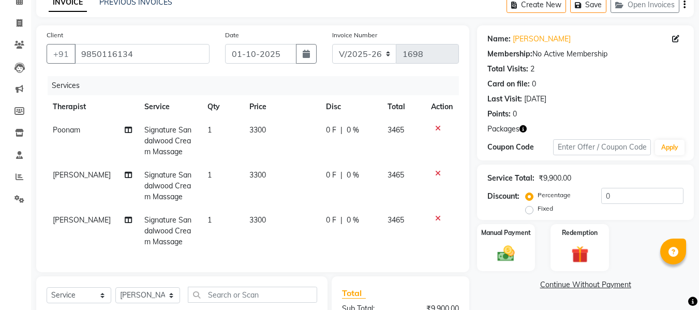
scroll to position [155, 0]
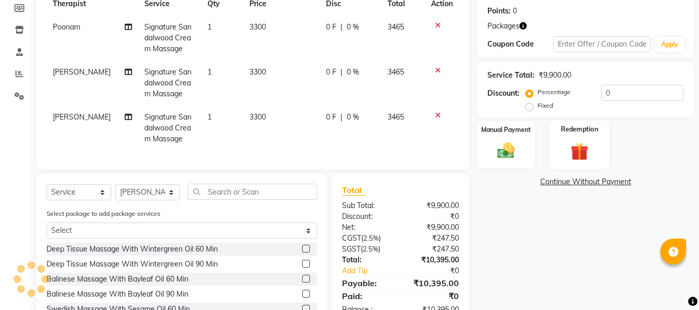
click at [594, 133] on label "Redemption" at bounding box center [580, 129] width 37 height 10
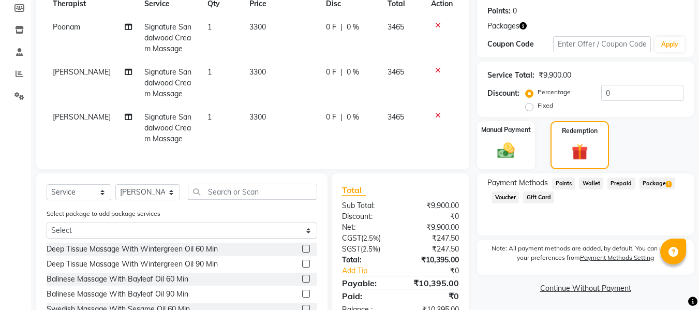
drag, startPoint x: 644, startPoint y: 171, endPoint x: 647, endPoint y: 178, distance: 6.7
click at [646, 173] on div "Name: [PERSON_NAME] Membership: No Active Membership Total Visits: 2 Card on fi…" at bounding box center [589, 141] width 225 height 439
click at [647, 181] on span "Package 1" at bounding box center [658, 184] width 36 height 12
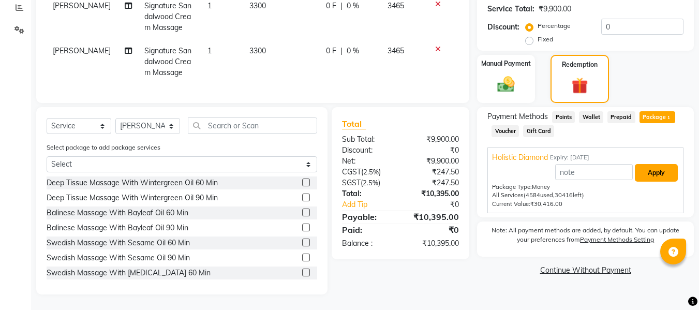
click at [652, 168] on button "Apply" at bounding box center [656, 173] width 43 height 18
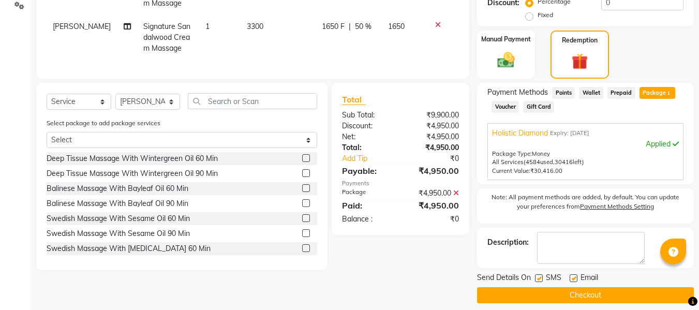
scroll to position [255, 0]
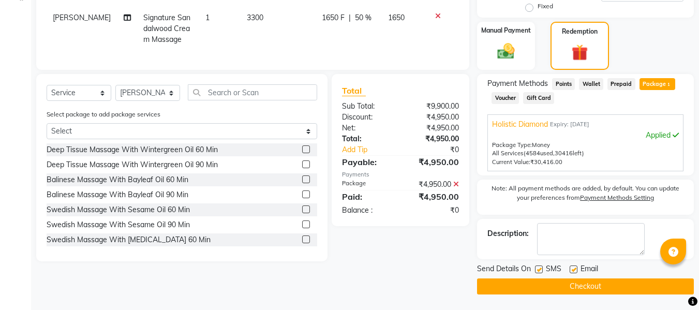
click at [536, 267] on label at bounding box center [539, 270] width 8 height 8
click at [536, 267] on input "checkbox" at bounding box center [538, 270] width 7 height 7
checkbox input "false"
click at [575, 269] on label at bounding box center [574, 270] width 8 height 8
click at [575, 269] on input "checkbox" at bounding box center [573, 270] width 7 height 7
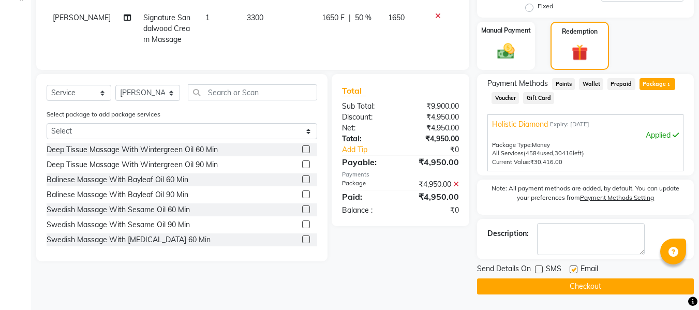
checkbox input "false"
click at [567, 290] on button "Checkout" at bounding box center [585, 287] width 217 height 16
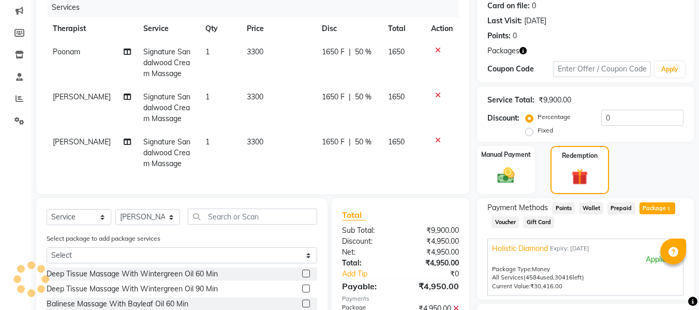
scroll to position [0, 0]
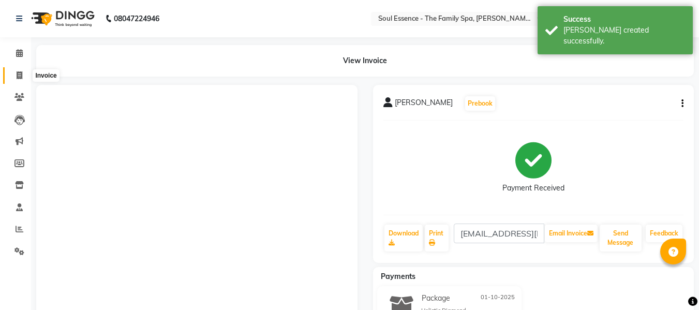
drag, startPoint x: 12, startPoint y: 69, endPoint x: 13, endPoint y: 63, distance: 6.8
click at [13, 70] on link "Invoice" at bounding box center [15, 75] width 25 height 17
select select "service"
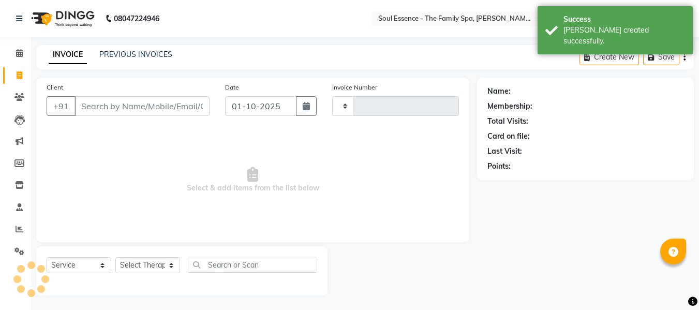
scroll to position [1, 0]
click at [13, 62] on li "Calendar" at bounding box center [15, 52] width 31 height 22
drag, startPoint x: 14, startPoint y: 57, endPoint x: 0, endPoint y: 35, distance: 26.6
click at [13, 56] on span at bounding box center [19, 53] width 18 height 12
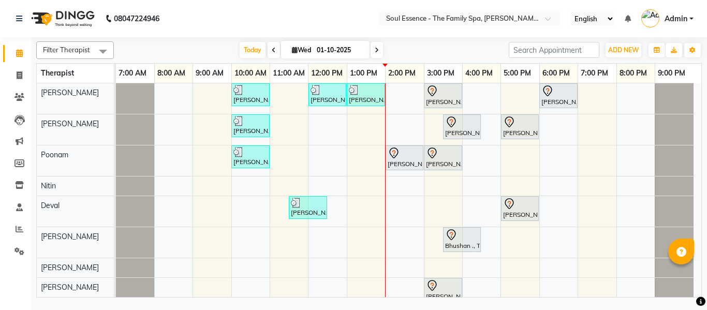
click at [385, 52] on div "[DATE] [DATE]" at bounding box center [311, 50] width 385 height 16
click at [383, 52] on div "[DATE] [DATE]" at bounding box center [311, 50] width 145 height 16
click at [376, 49] on icon at bounding box center [377, 50] width 4 height 6
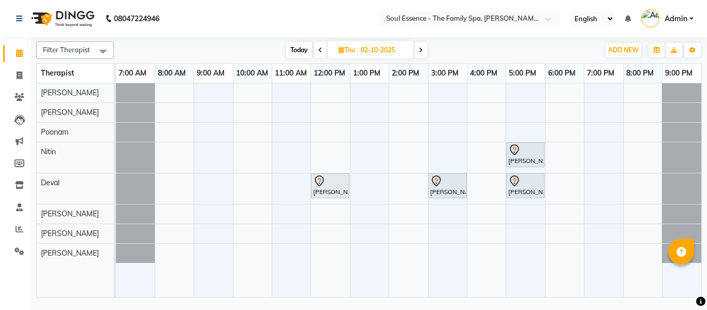
click at [295, 53] on span "Today" at bounding box center [299, 50] width 26 height 16
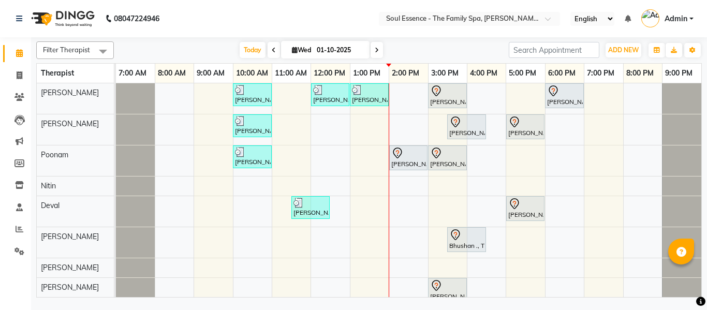
click at [399, 41] on div "Filter Therapist Select All [PERSON_NAME] [PERSON_NAME] [PERSON_NAME] [PERSON_N…" at bounding box center [369, 167] width 666 height 260
click at [377, 53] on span at bounding box center [377, 50] width 12 height 16
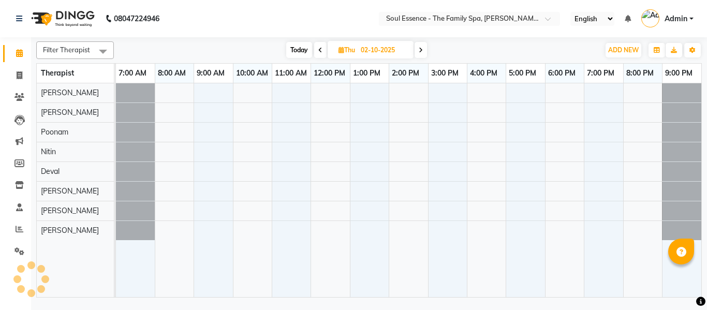
click at [295, 55] on span "Today" at bounding box center [299, 50] width 26 height 16
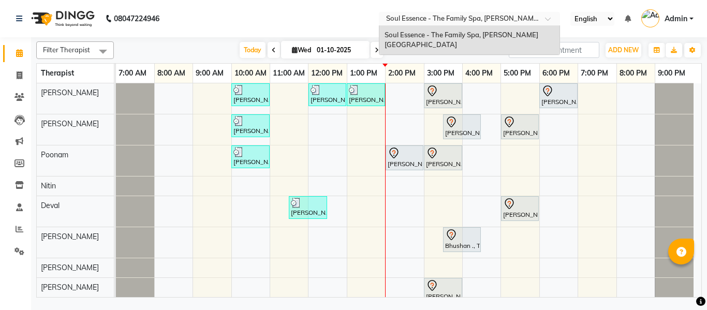
click at [440, 26] on ng-select "Select Location × Soul Essence - The Family Spa, [PERSON_NAME][GEOGRAPHIC_DATA]…" at bounding box center [469, 19] width 181 height 14
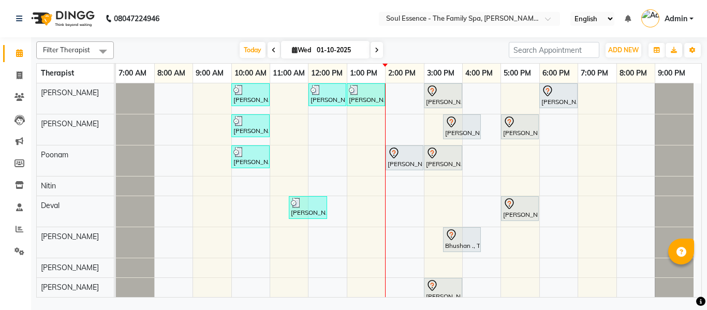
click at [295, 6] on nav "08047224946 Select Location × Soul Essence - The Family Spa, [PERSON_NAME] Colo…" at bounding box center [353, 18] width 707 height 37
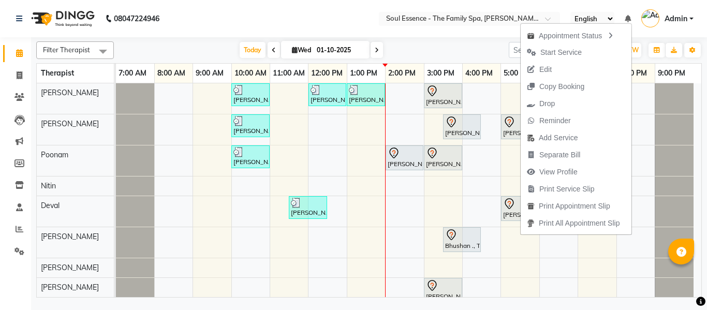
click at [418, 2] on nav "08047224946 Select Location × Soul Essence - The Family Spa, [PERSON_NAME] Colo…" at bounding box center [353, 18] width 707 height 37
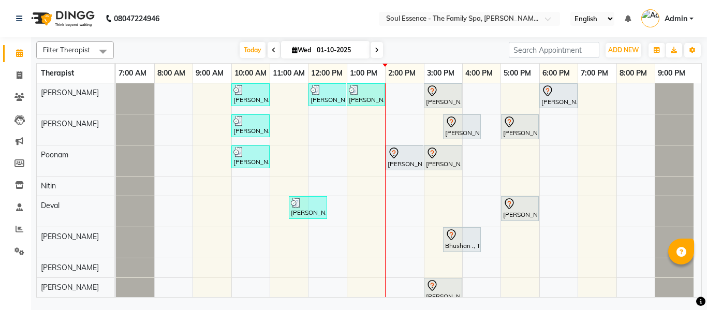
click at [377, 9] on nav "08047224946 Select Location × Soul Essence - The Family Spa, [PERSON_NAME] Colo…" at bounding box center [353, 18] width 707 height 37
click at [239, 41] on div "Filter Therapist Select All [PERSON_NAME] [PERSON_NAME] [PERSON_NAME] [PERSON_N…" at bounding box center [369, 167] width 666 height 260
click at [293, 35] on nav "08047224946 Select Location × Soul Essence - The Family Spa, [PERSON_NAME] Colo…" at bounding box center [353, 18] width 707 height 37
click at [399, 17] on input "text" at bounding box center [459, 19] width 150 height 10
click at [353, 22] on nav "08047224946 Select Location × Soul Essence - The Family Spa, [PERSON_NAME] Colo…" at bounding box center [353, 18] width 707 height 37
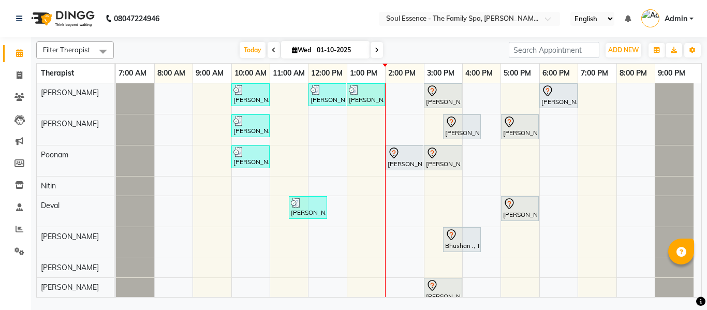
scroll to position [11, 0]
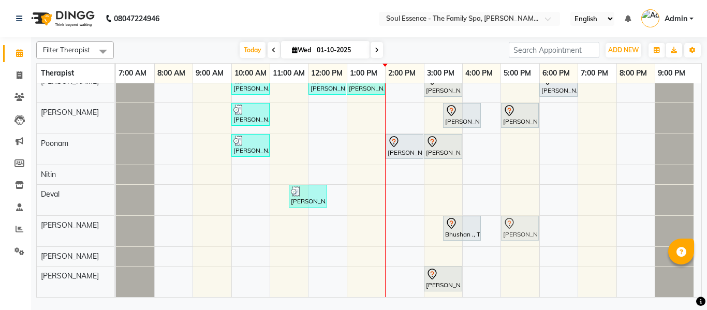
drag, startPoint x: 520, startPoint y: 204, endPoint x: 531, endPoint y: 250, distance: 47.5
click at [531, 250] on div "[PERSON_NAME], TK01, 10:00 AM-11:00 AM, Signature Sandalwood Cream Massage [PER…" at bounding box center [409, 184] width 586 height 225
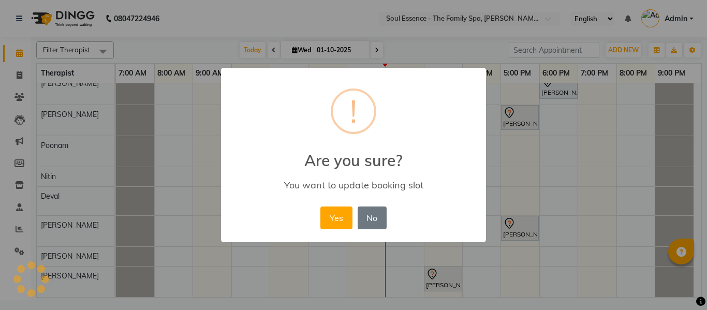
scroll to position [9, 0]
click at [337, 224] on button "Yes" at bounding box center [336, 218] width 32 height 23
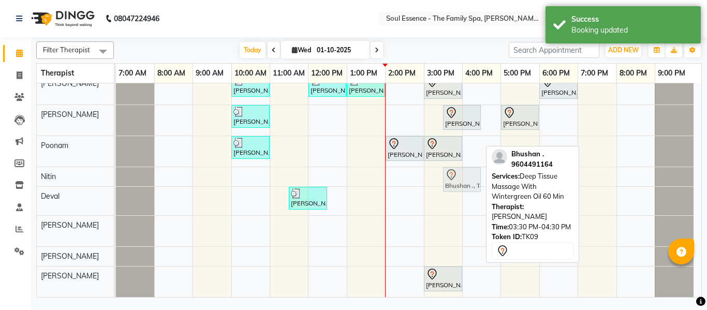
drag, startPoint x: 472, startPoint y: 229, endPoint x: 477, endPoint y: 173, distance: 56.7
click at [477, 173] on tbody "[PERSON_NAME], TK01, 10:00 AM-11:00 AM, Signature Sandalwood Cream Massage [PER…" at bounding box center [405, 185] width 578 height 223
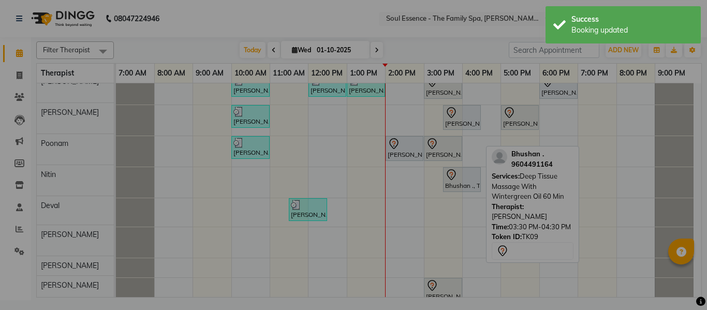
scroll to position [11, 0]
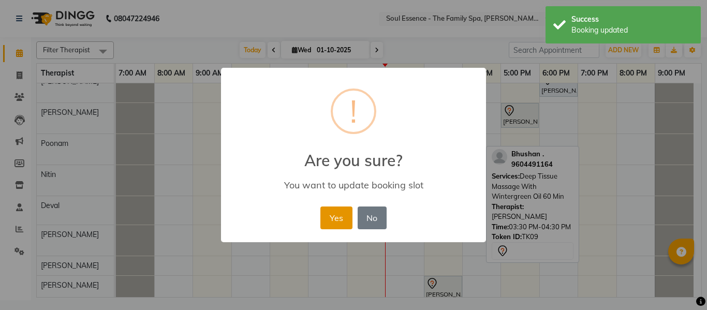
click at [333, 213] on button "Yes" at bounding box center [336, 218] width 32 height 23
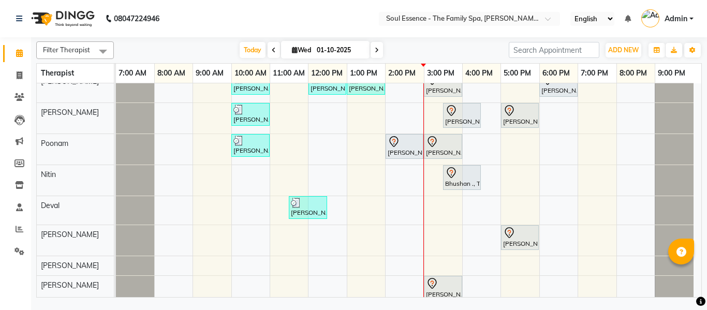
click at [375, 49] on icon at bounding box center [377, 50] width 4 height 6
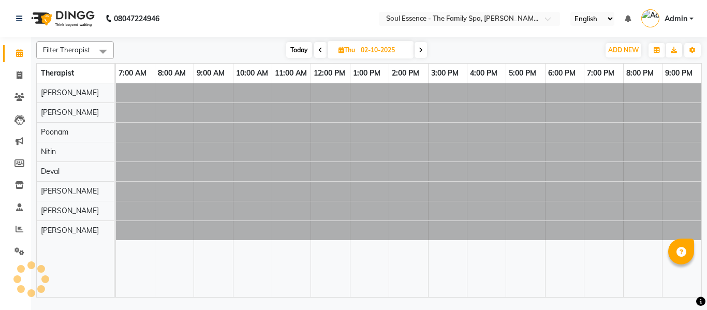
scroll to position [0, 0]
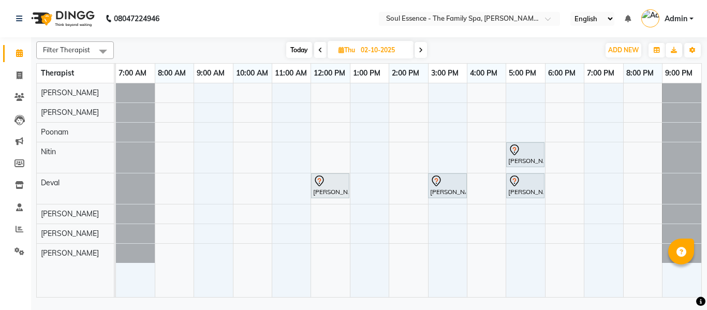
click at [299, 48] on span "Today" at bounding box center [299, 50] width 26 height 16
type input "01-10-2025"
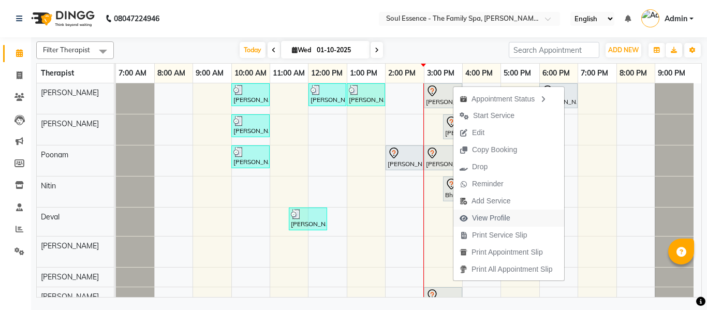
click at [489, 221] on span "View Profile" at bounding box center [491, 218] width 38 height 11
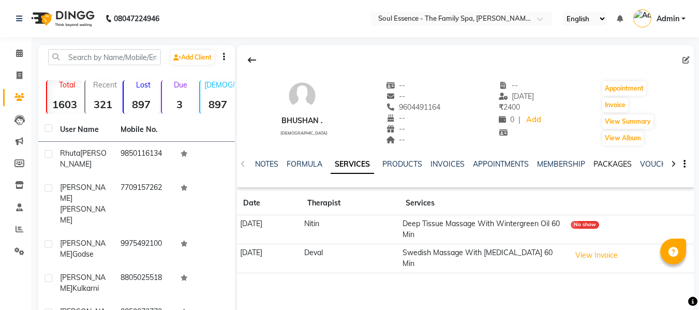
click at [621, 165] on link "PACKAGES" at bounding box center [613, 163] width 38 height 9
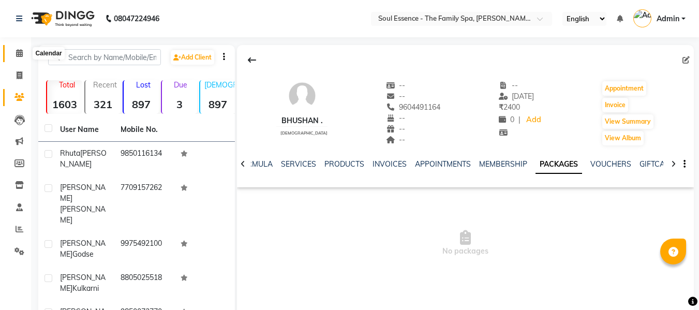
drag, startPoint x: 11, startPoint y: 57, endPoint x: 45, endPoint y: 59, distance: 33.2
click at [11, 57] on span at bounding box center [19, 54] width 18 height 12
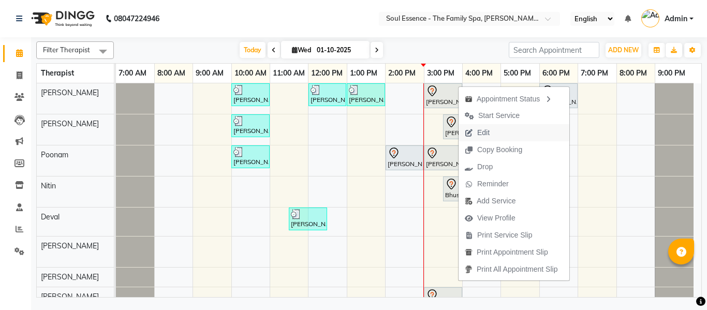
click at [489, 132] on span "Edit" at bounding box center [483, 132] width 12 height 11
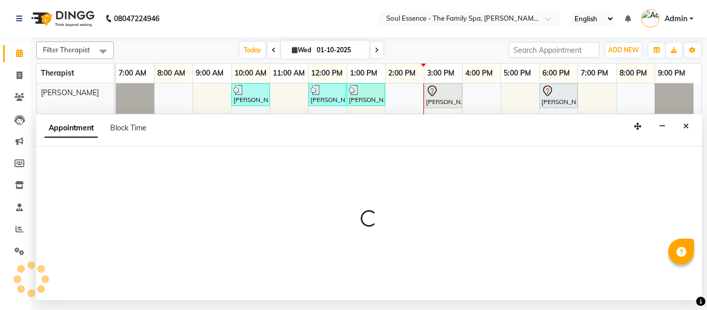
select select "tentative"
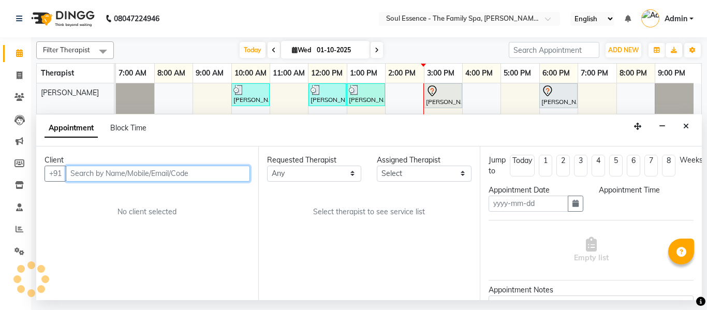
type input "01-10-2025"
select select "930"
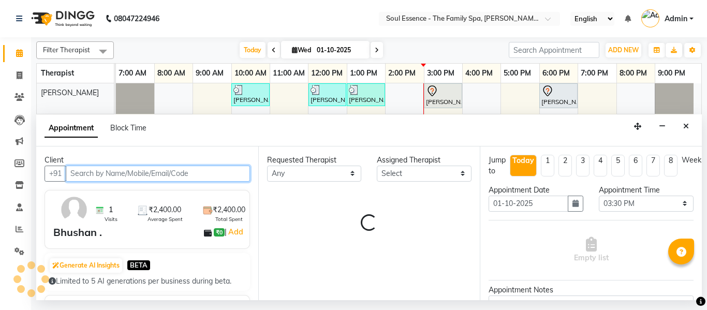
select select "70213"
select select "1188"
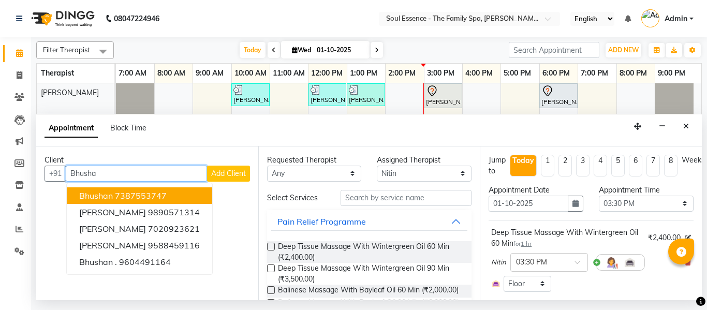
click at [158, 196] on ngb-highlight "7387553747" at bounding box center [141, 196] width 52 height 10
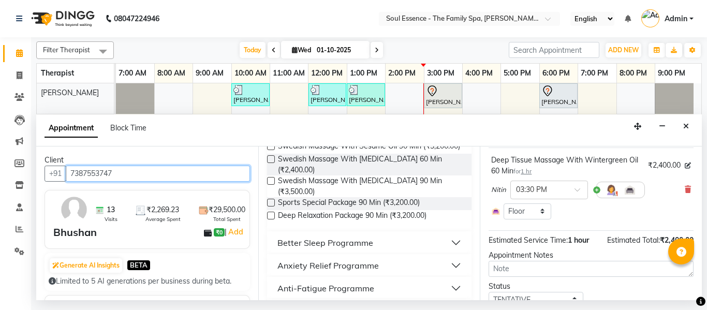
scroll to position [123, 0]
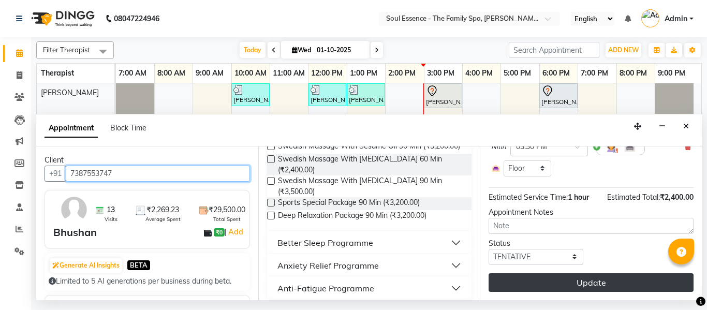
type input "7387553747"
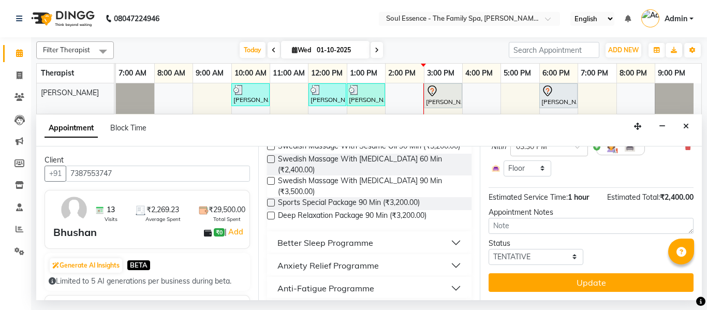
click at [587, 281] on button "Update" at bounding box center [591, 282] width 205 height 19
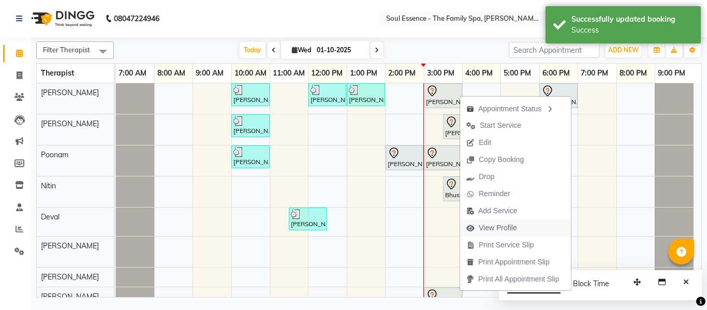
click at [489, 226] on span "View Profile" at bounding box center [498, 228] width 38 height 11
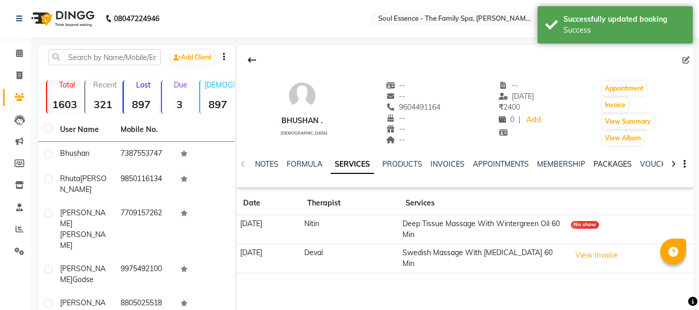
click at [613, 165] on link "PACKAGES" at bounding box center [613, 163] width 38 height 9
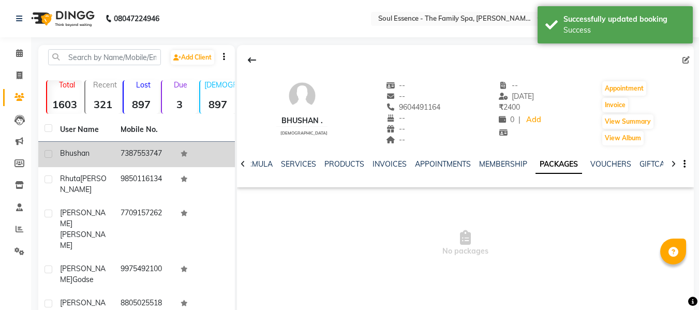
click at [93, 144] on td "Bhushan" at bounding box center [84, 154] width 61 height 25
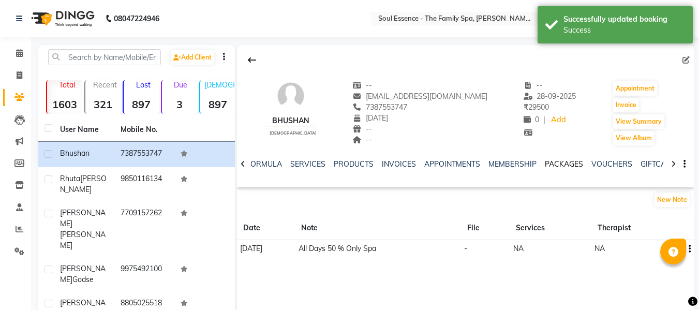
click at [575, 167] on link "PACKAGES" at bounding box center [564, 163] width 38 height 9
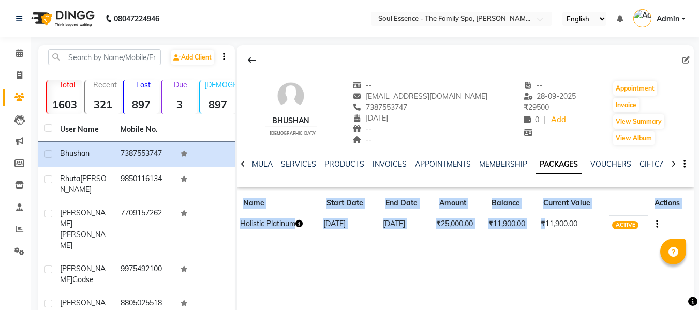
drag, startPoint x: 548, startPoint y: 225, endPoint x: 580, endPoint y: 237, distance: 34.2
click at [580, 236] on div "Bhushan [DEMOGRAPHIC_DATA] -- [EMAIL_ADDRESS][DOMAIN_NAME] 7387553747 [DATE] --…" at bounding box center [465, 143] width 457 height 197
click at [574, 256] on div "Bhushan [DEMOGRAPHIC_DATA] -- [EMAIL_ADDRESS][DOMAIN_NAME] 7387553747 [DATE] --…" at bounding box center [465, 200] width 457 height 311
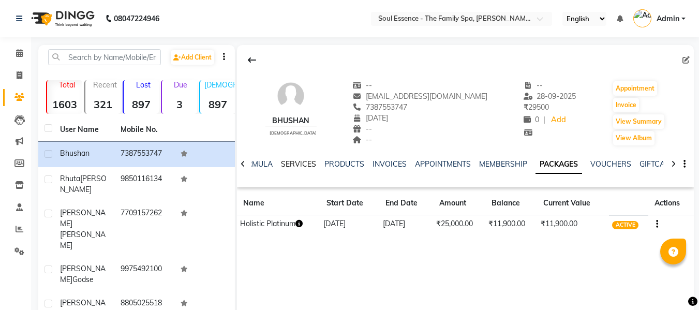
click at [309, 162] on link "SERVICES" at bounding box center [298, 163] width 35 height 9
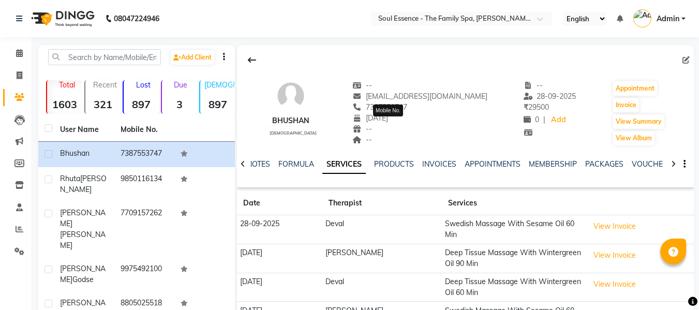
click at [393, 108] on span "7387553747" at bounding box center [380, 107] width 55 height 9
click at [394, 107] on span "7387553747" at bounding box center [380, 107] width 55 height 9
click at [31, 54] on li "Calendar" at bounding box center [15, 53] width 31 height 22
click at [26, 52] on span at bounding box center [19, 54] width 18 height 12
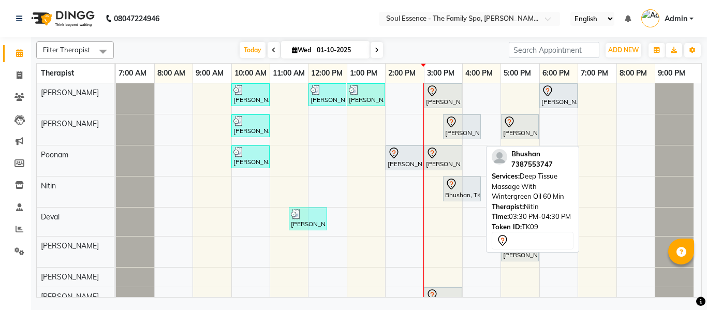
click at [455, 186] on icon at bounding box center [451, 184] width 12 height 12
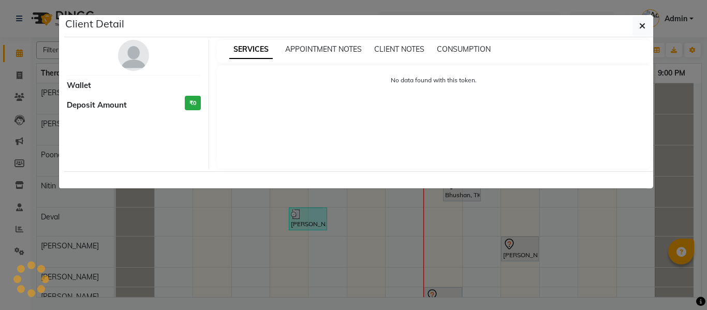
select select "7"
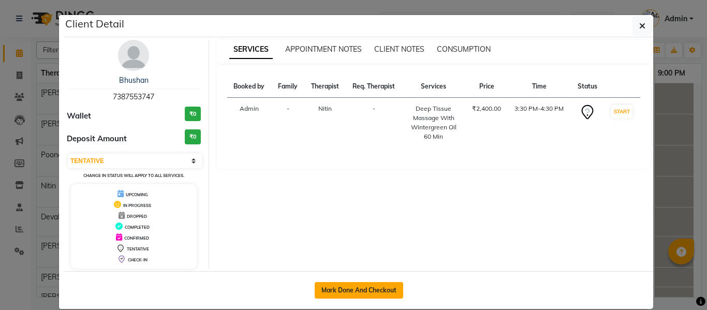
click at [369, 288] on button "Mark Done And Checkout" at bounding box center [359, 290] width 89 height 17
select select "service"
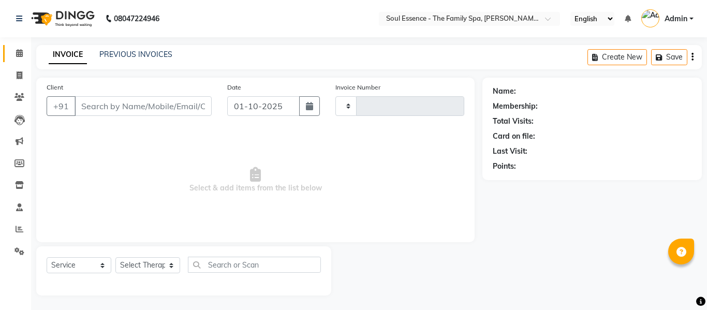
type input "1699"
select select "774"
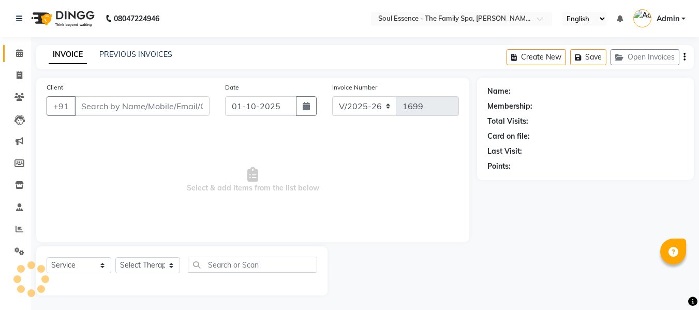
type input "7387553747"
select select "70213"
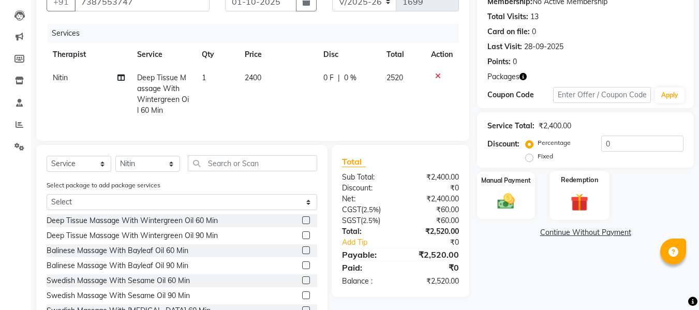
click at [589, 190] on div "Redemption" at bounding box center [580, 195] width 61 height 49
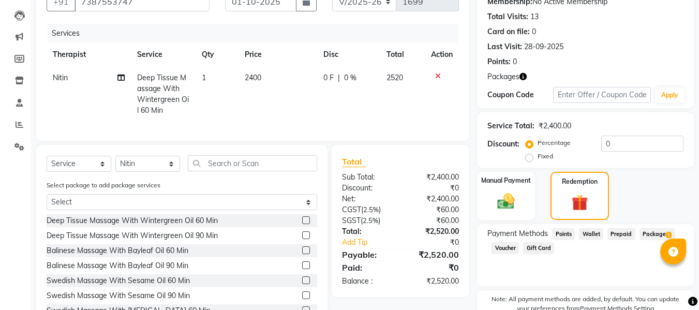
click at [654, 231] on span "Package 1" at bounding box center [658, 234] width 36 height 12
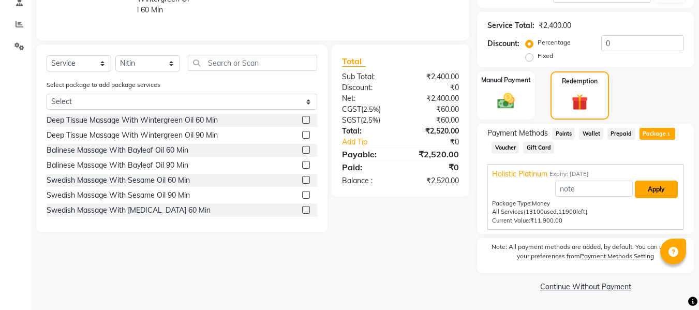
click at [656, 195] on button "Apply" at bounding box center [656, 190] width 43 height 18
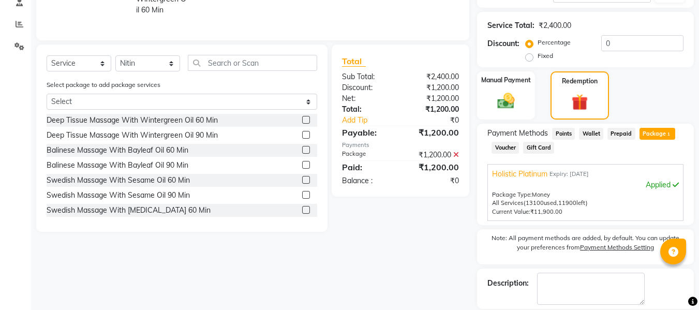
scroll to position [255, 0]
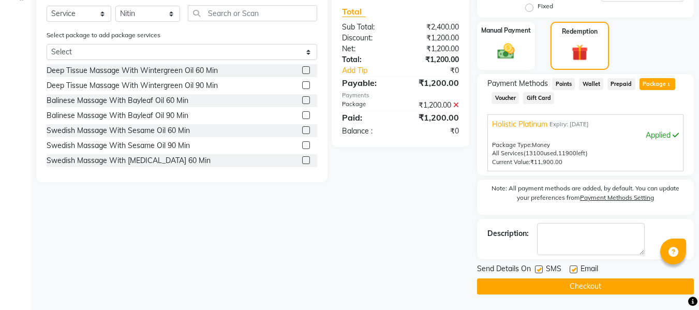
drag, startPoint x: 537, startPoint y: 267, endPoint x: 549, endPoint y: 268, distance: 11.4
click at [537, 268] on label at bounding box center [539, 270] width 8 height 8
click at [537, 268] on input "checkbox" at bounding box center [538, 270] width 7 height 7
checkbox input "false"
click at [574, 267] on label at bounding box center [574, 270] width 8 height 8
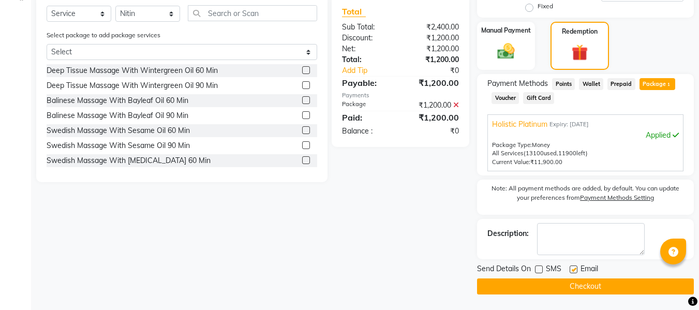
click at [574, 267] on input "checkbox" at bounding box center [573, 270] width 7 height 7
click at [570, 271] on label at bounding box center [574, 270] width 8 height 8
click at [570, 271] on input "checkbox" at bounding box center [573, 270] width 7 height 7
checkbox input "true"
click at [573, 281] on button "Checkout" at bounding box center [585, 287] width 217 height 16
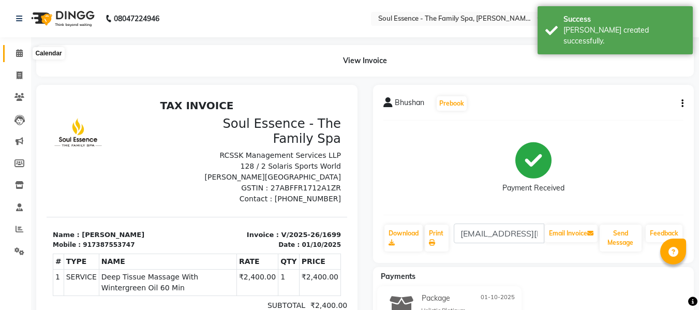
click at [19, 52] on icon at bounding box center [19, 53] width 7 height 8
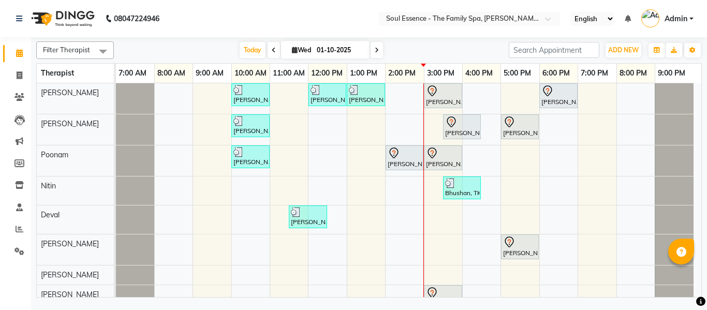
drag, startPoint x: 376, startPoint y: 29, endPoint x: 367, endPoint y: 26, distance: 9.8
click at [376, 30] on nav "08047224946 Select Location × Soul Essence - The Family Spa, [PERSON_NAME] Colo…" at bounding box center [353, 18] width 707 height 37
click at [241, 12] on nav "08047224946 Select Location × Soul Essence - The Family Spa, [PERSON_NAME] Colo…" at bounding box center [353, 18] width 707 height 37
click at [282, 10] on nav "08047224946 Select Location × Soul Essence - The Family Spa, [PERSON_NAME] Colo…" at bounding box center [353, 18] width 707 height 37
click at [245, 30] on nav "08047224946 Select Location × Soul Essence - The Family Spa, [PERSON_NAME] Colo…" at bounding box center [353, 18] width 707 height 37
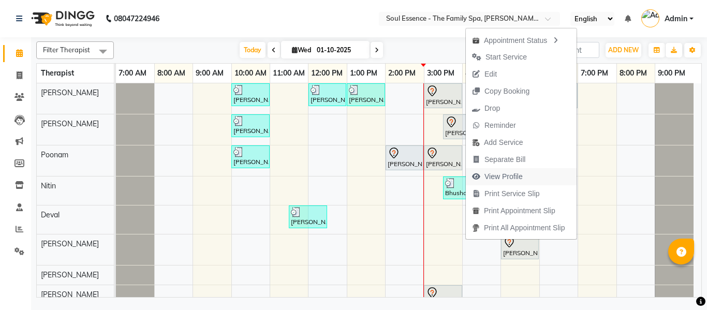
click at [483, 174] on span "View Profile" at bounding box center [497, 176] width 63 height 17
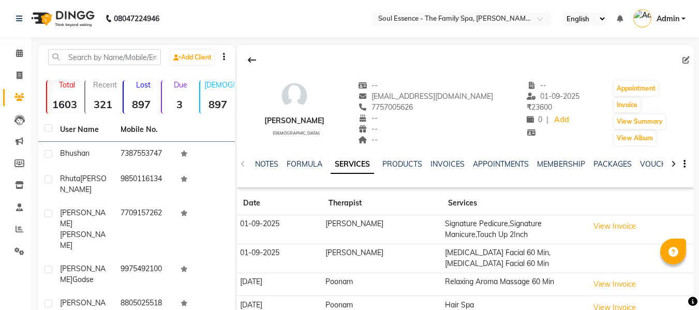
click at [599, 158] on div "NOTES FORMULA SERVICES PRODUCTS INVOICES APPOINTMENTS MEMBERSHIP PACKAGES VOUCH…" at bounding box center [465, 165] width 457 height 36
click at [404, 111] on span "7757005626" at bounding box center [385, 107] width 55 height 9
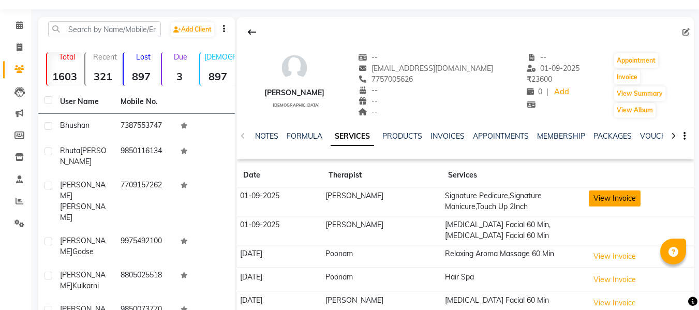
scroll to position [52, 0]
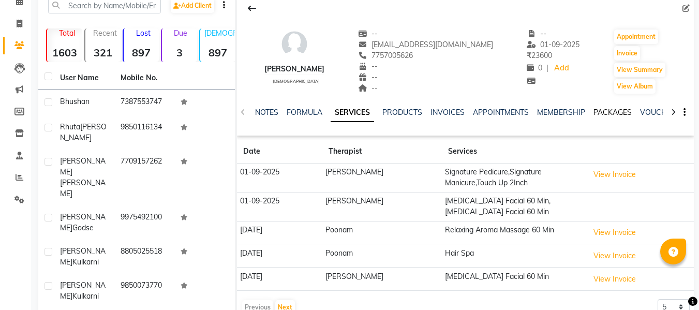
click at [605, 115] on link "PACKAGES" at bounding box center [613, 112] width 38 height 9
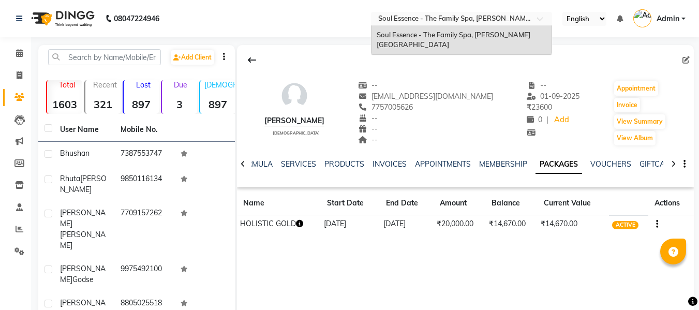
click at [431, 22] on input "text" at bounding box center [451, 19] width 150 height 10
click at [370, 12] on ul "Select Location × Soul Essence - The Family Spa, [PERSON_NAME][GEOGRAPHIC_DATA]…" at bounding box center [462, 19] width 192 height 14
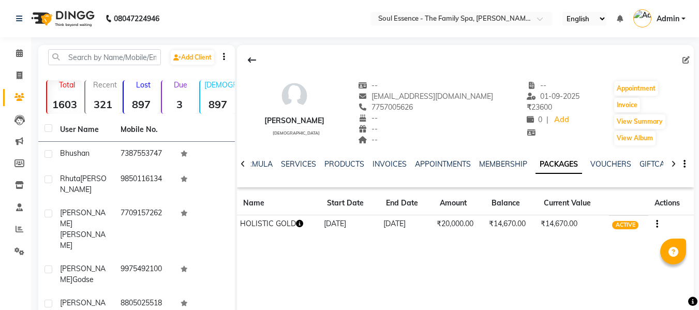
click at [414, 101] on div "[EMAIL_ADDRESS][DOMAIN_NAME]" at bounding box center [425, 96] width 135 height 11
click at [414, 103] on div "-- [EMAIL_ADDRESS][DOMAIN_NAME] [PHONE_NUMBER] Mobile No. -- -- --" at bounding box center [425, 113] width 135 height 66
click at [413, 104] on span "7757005626" at bounding box center [385, 107] width 55 height 9
click at [413, 108] on span "7757005626" at bounding box center [385, 107] width 55 height 9
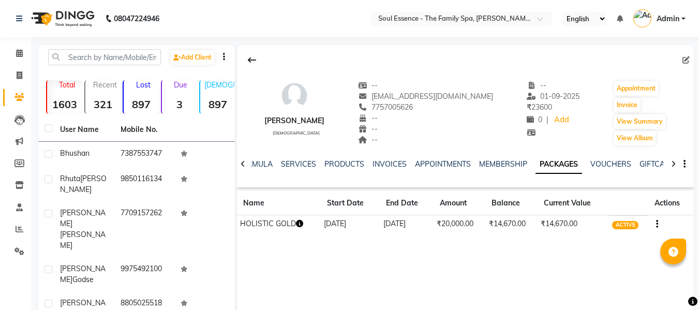
click at [413, 108] on span "7757005626" at bounding box center [385, 107] width 55 height 9
click at [434, 81] on div "--" at bounding box center [425, 85] width 135 height 11
click at [411, 112] on div "[PHONE_NUMBER] Mobile No." at bounding box center [425, 107] width 135 height 11
click at [411, 112] on div "7757005626" at bounding box center [425, 107] width 135 height 11
click at [295, 159] on div "SERVICES" at bounding box center [298, 164] width 35 height 11
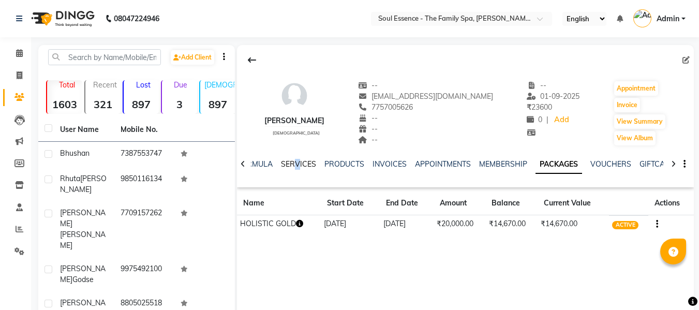
click at [299, 163] on link "SERVICES" at bounding box center [298, 163] width 35 height 9
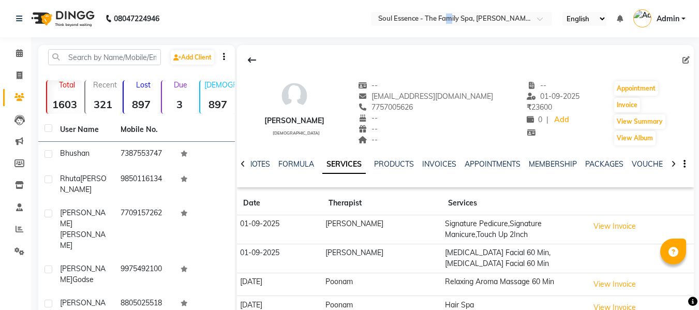
click at [450, 28] on nav "08047224946 Select Location × Soul Essence - The Family Spa, [PERSON_NAME] Colo…" at bounding box center [349, 18] width 699 height 37
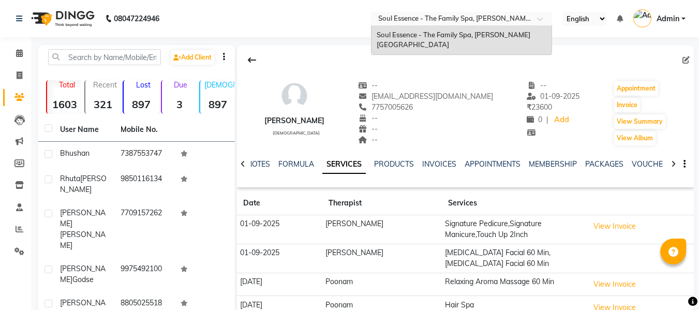
click at [419, 23] on input "text" at bounding box center [451, 19] width 150 height 10
click at [340, 25] on nav "08047224946 Select Location × Soul Essence - The Family Spa, [PERSON_NAME][GEOG…" at bounding box center [349, 18] width 699 height 37
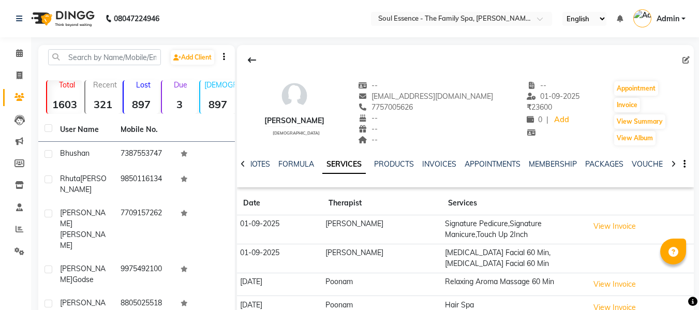
click at [188, 98] on strong "3" at bounding box center [179, 104] width 35 height 13
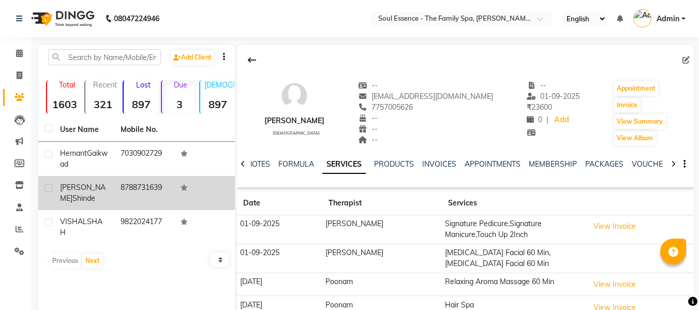
click at [143, 193] on td "8788731639" at bounding box center [144, 193] width 61 height 34
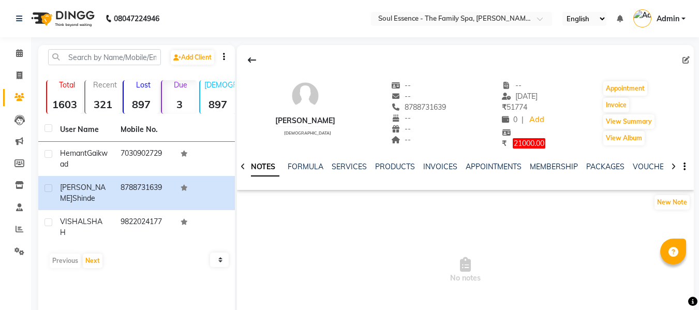
click at [606, 177] on div "NOTES FORMULA SERVICES PRODUCTS INVOICES APPOINTMENTS MEMBERSHIP PACKAGES VOUCH…" at bounding box center [453, 171] width 396 height 19
click at [608, 171] on div "PACKAGES" at bounding box center [606, 167] width 38 height 11
click at [608, 168] on link "PACKAGES" at bounding box center [606, 166] width 38 height 9
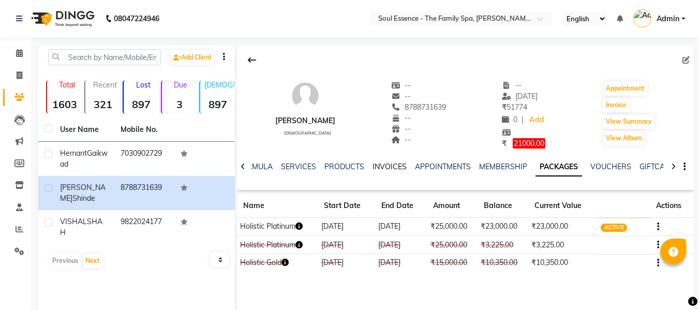
click at [382, 163] on link "INVOICES" at bounding box center [390, 166] width 34 height 9
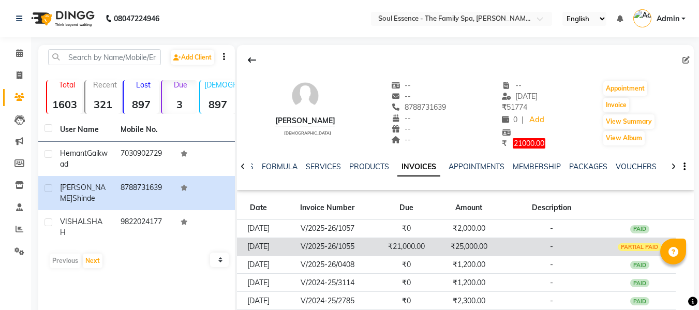
click at [449, 245] on td "₹25,000.00" at bounding box center [469, 247] width 62 height 18
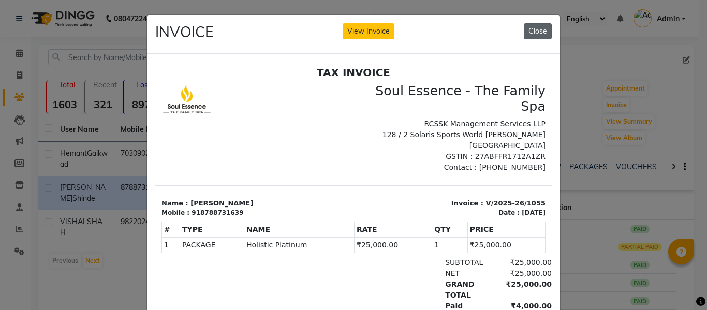
click at [529, 33] on button "Close" at bounding box center [538, 31] width 28 height 16
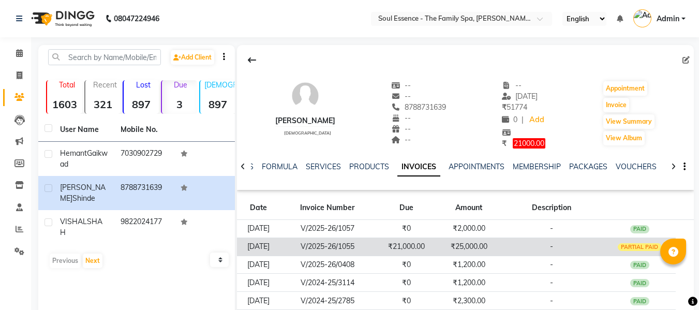
click at [500, 249] on td "₹25,000.00" at bounding box center [469, 247] width 62 height 18
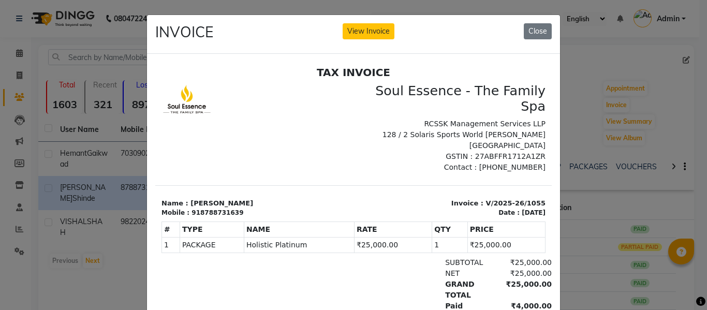
click at [550, 35] on div "INVOICE View Invoice Close" at bounding box center [353, 34] width 413 height 39
click at [535, 37] on button "Close" at bounding box center [538, 31] width 28 height 16
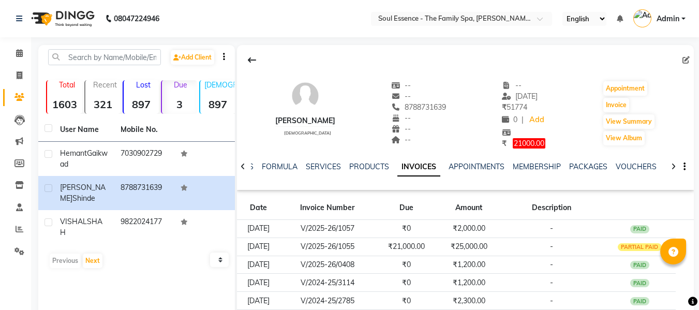
click at [11, 45] on li "Calendar" at bounding box center [15, 53] width 31 height 22
click at [16, 52] on icon at bounding box center [19, 53] width 7 height 8
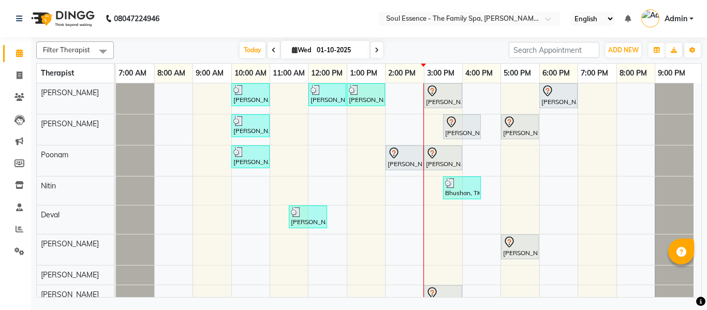
click at [352, 31] on nav "08047224946 Select Location × Soul Essence - The Family Spa, [PERSON_NAME] Colo…" at bounding box center [353, 18] width 707 height 37
click at [461, 50] on div "[DATE] [DATE]" at bounding box center [311, 50] width 385 height 16
click at [443, 36] on nav "08047224946 Select Location × Soul Essence - The Family Spa, [PERSON_NAME] Colo…" at bounding box center [353, 18] width 707 height 37
click at [431, 15] on input "text" at bounding box center [459, 19] width 150 height 10
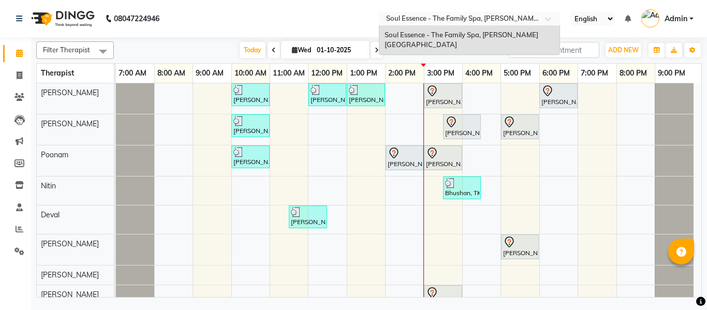
click at [328, 31] on nav "08047224946 Select Location × Soul Essence - The Family Spa, [PERSON_NAME][GEOG…" at bounding box center [353, 18] width 707 height 37
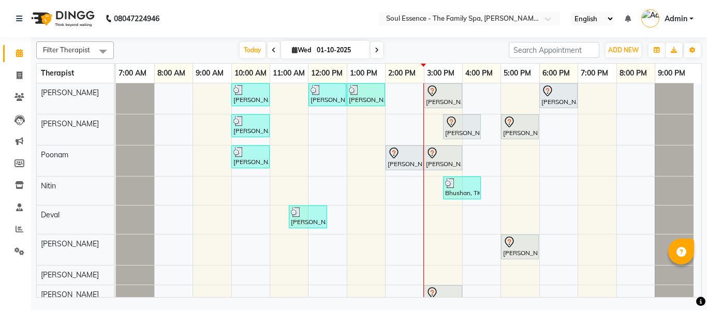
click at [464, 45] on div "[DATE] [DATE]" at bounding box center [311, 50] width 385 height 16
click at [509, 49] on input "search" at bounding box center [554, 50] width 91 height 16
click at [442, 16] on input "text" at bounding box center [459, 19] width 150 height 10
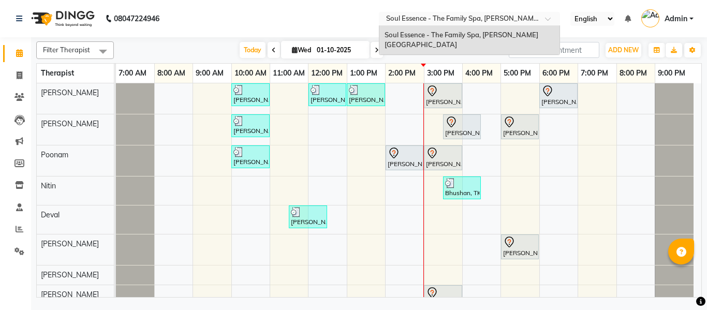
click at [335, 21] on nav "08047224946 Select Location × Soul Essence - The Family Spa, [PERSON_NAME][GEOG…" at bounding box center [353, 18] width 707 height 37
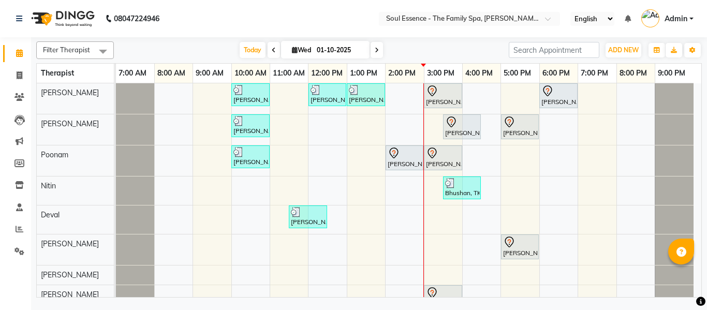
click at [469, 56] on div "[DATE] [DATE]" at bounding box center [311, 50] width 385 height 16
drag, startPoint x: 304, startPoint y: 43, endPoint x: 327, endPoint y: 14, distance: 36.1
click at [304, 42] on span "[DATE]" at bounding box center [325, 50] width 89 height 18
click at [332, 7] on nav "08047224946 Select Location × Soul Essence - The Family Spa, [PERSON_NAME] Colo…" at bounding box center [353, 18] width 707 height 37
click at [410, 21] on input "text" at bounding box center [459, 19] width 150 height 10
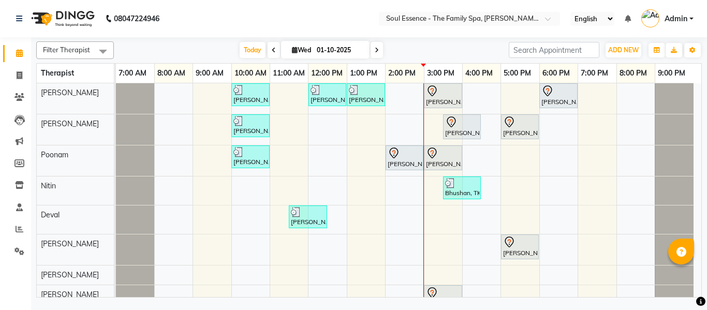
click at [353, 29] on nav "08047224946 Select Location × Soul Essence - The Family Spa, [PERSON_NAME] Colo…" at bounding box center [353, 18] width 707 height 37
click at [409, 30] on nav "08047224946 Select Location × Soul Essence - The Family Spa, [PERSON_NAME] Colo…" at bounding box center [353, 18] width 707 height 37
click at [391, 22] on input "text" at bounding box center [459, 19] width 150 height 10
click at [363, 21] on nav "08047224946 Select Location × Soul Essence - The Family Spa, [PERSON_NAME] Colo…" at bounding box center [353, 18] width 707 height 37
click at [308, 38] on div "Filter Therapist Select All [PERSON_NAME] [PERSON_NAME] [PERSON_NAME] [PERSON_N…" at bounding box center [369, 167] width 666 height 260
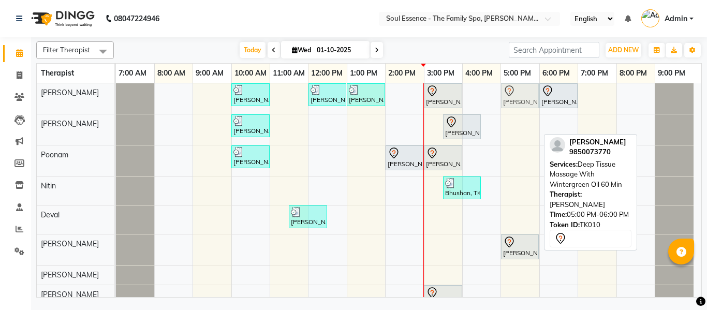
drag, startPoint x: 506, startPoint y: 135, endPoint x: 514, endPoint y: 100, distance: 35.5
click at [514, 100] on tbody "[PERSON_NAME], TK01, 10:00 AM-11:00 AM, Signature Sandalwood Cream Massage [PER…" at bounding box center [405, 199] width 578 height 232
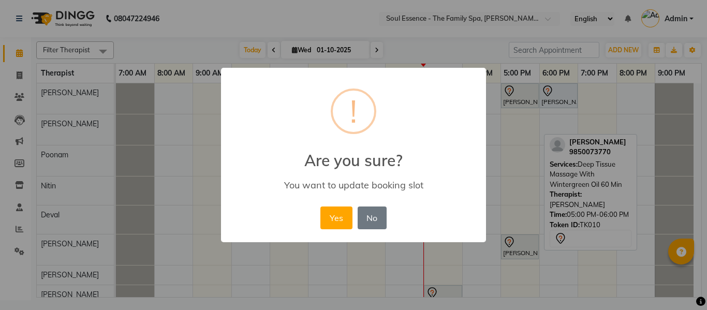
click at [356, 209] on div "Yes No No" at bounding box center [353, 218] width 71 height 28
click at [339, 215] on button "Yes" at bounding box center [336, 218] width 32 height 23
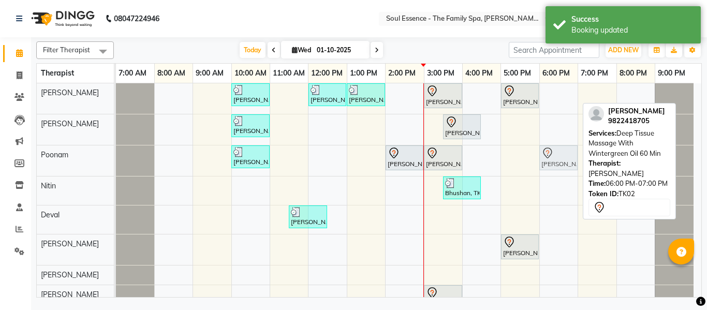
drag, startPoint x: 553, startPoint y: 93, endPoint x: 548, endPoint y: 162, distance: 68.6
click at [548, 162] on tbody "[PERSON_NAME], TK01, 10:00 AM-11:00 AM, Signature Sandalwood Cream Massage [PER…" at bounding box center [405, 199] width 578 height 232
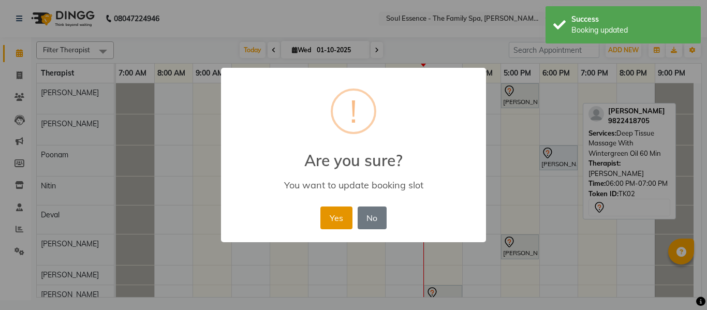
click at [323, 212] on button "Yes" at bounding box center [336, 218] width 32 height 23
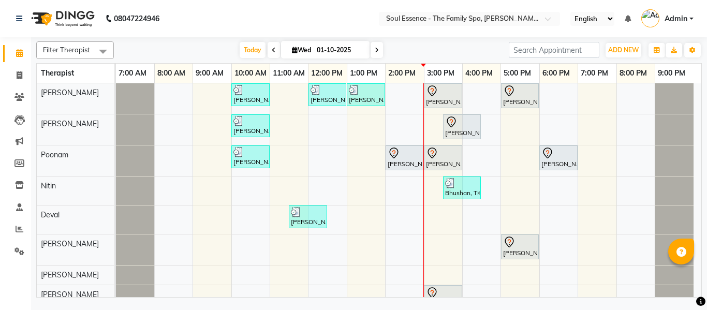
click at [435, 45] on div "[DATE] [DATE]" at bounding box center [311, 50] width 385 height 16
click at [395, 38] on div "Filter Therapist Select All [PERSON_NAME] [PERSON_NAME] [PERSON_NAME] [PERSON_N…" at bounding box center [369, 167] width 666 height 260
click at [281, 55] on span "[DATE]" at bounding box center [325, 50] width 89 height 18
click at [240, 54] on span "Today" at bounding box center [253, 50] width 26 height 16
click at [301, 30] on nav "08047224946 Select Location × Soul Essence - The Family Spa, [PERSON_NAME] Colo…" at bounding box center [353, 18] width 707 height 37
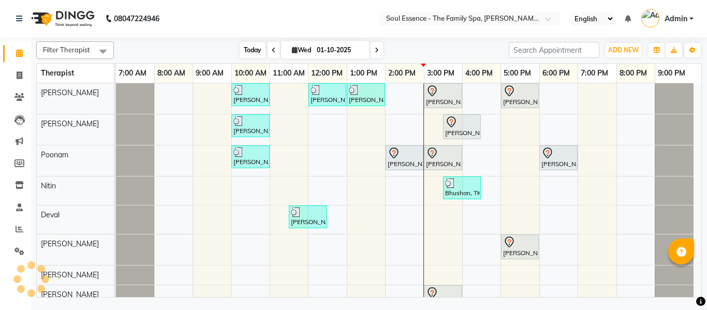
click at [252, 50] on span "Today" at bounding box center [253, 50] width 26 height 16
click at [267, 20] on nav "08047224946 Select Location × Soul Essence - The Family Spa, [PERSON_NAME] Colo…" at bounding box center [353, 18] width 707 height 37
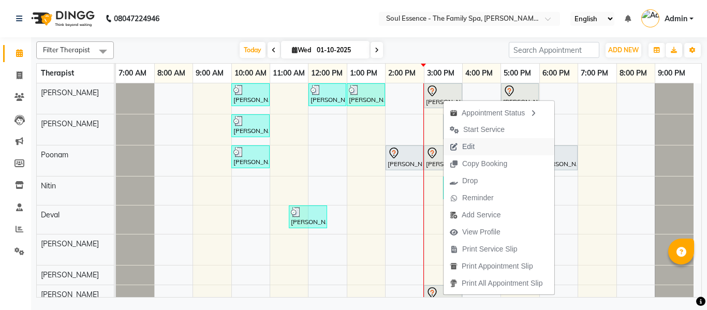
click at [460, 150] on span "Edit" at bounding box center [462, 146] width 37 height 17
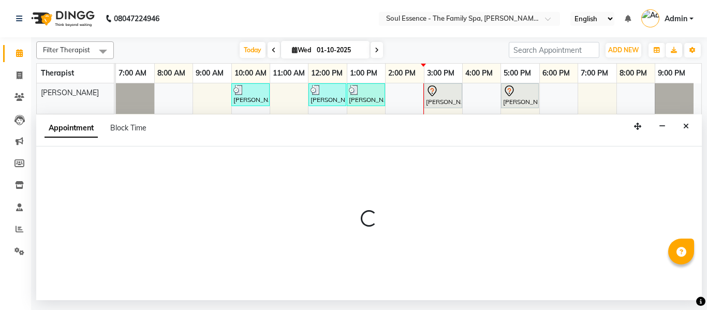
select select "tentative"
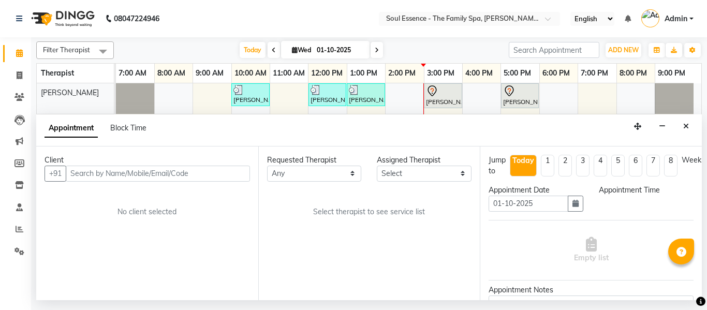
select select "64215"
select select "900"
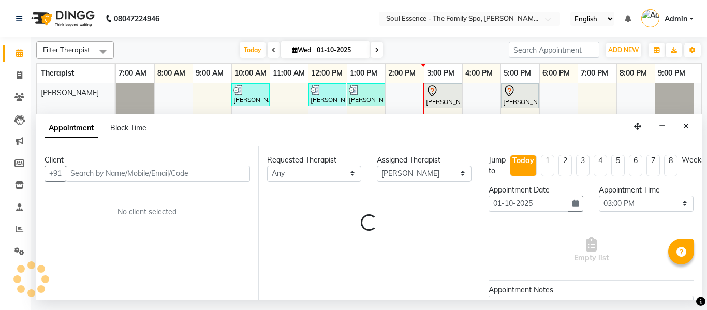
select select "1188"
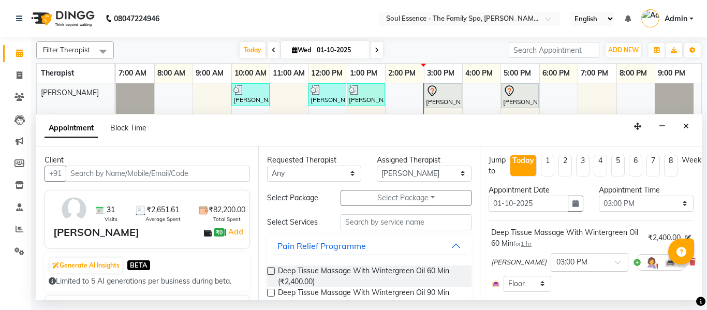
click at [563, 253] on div "× 03:00 PM" at bounding box center [590, 262] width 78 height 19
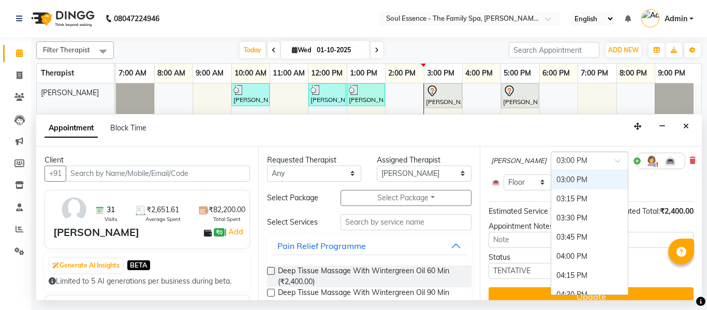
scroll to position [104, 0]
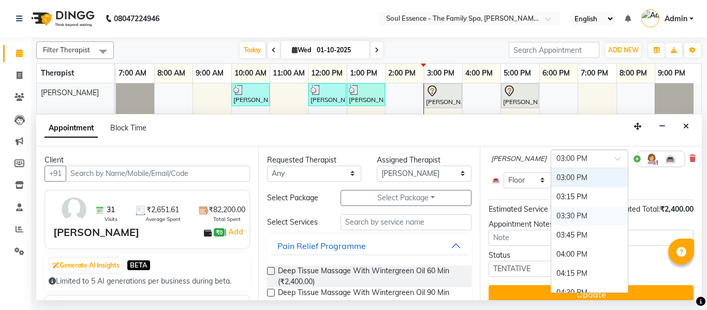
click at [551, 215] on div "03:30 PM" at bounding box center [589, 216] width 77 height 19
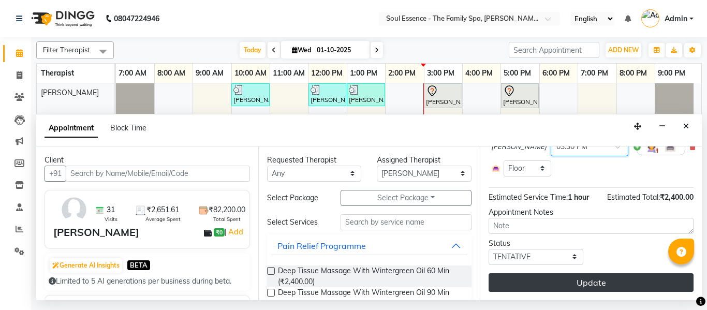
scroll to position [123, 0]
click at [628, 273] on button "Update" at bounding box center [591, 282] width 205 height 19
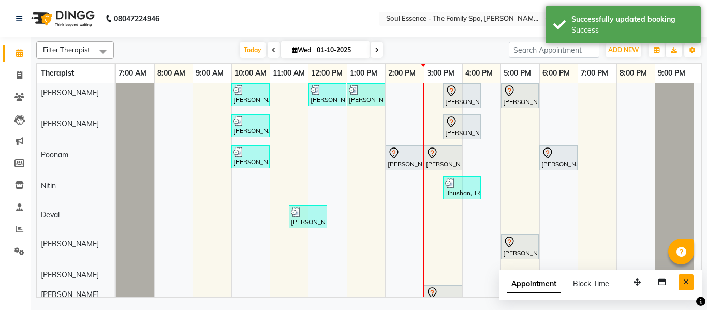
click at [689, 279] on button "Close" at bounding box center [686, 282] width 15 height 16
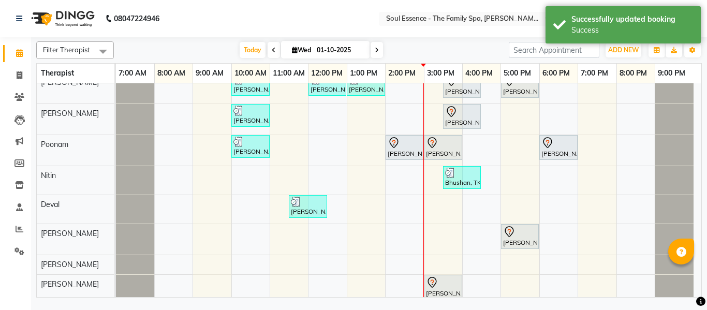
scroll to position [19, 0]
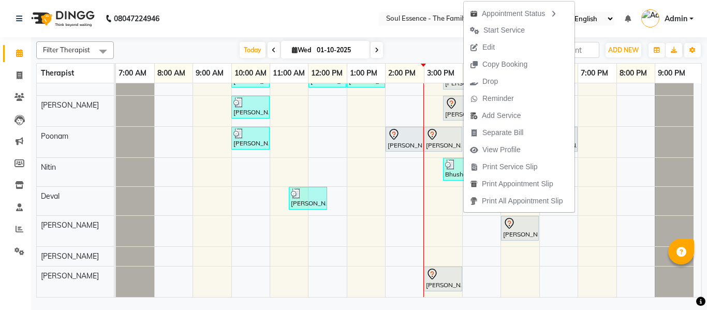
click at [356, 20] on nav "08047224946 Select Location × Soul Essence - The Family Spa, [PERSON_NAME] Colo…" at bounding box center [353, 18] width 707 height 37
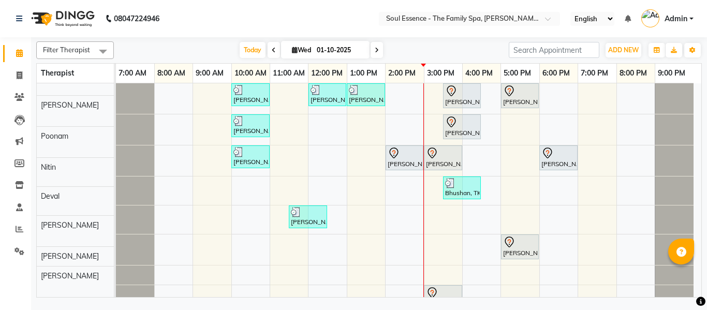
scroll to position [0, 0]
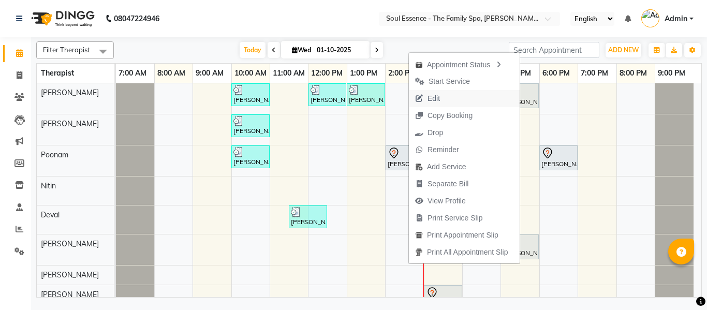
click at [446, 98] on span "Edit" at bounding box center [427, 98] width 37 height 17
select select "tentative"
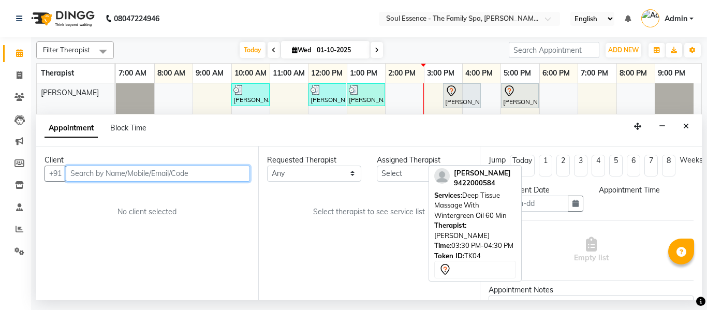
type input "01-10-2025"
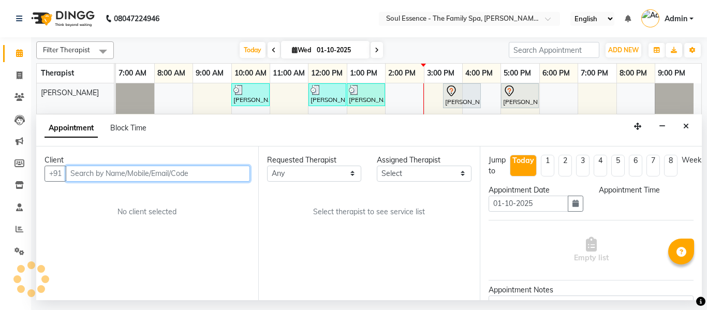
select select "45892"
select select "840"
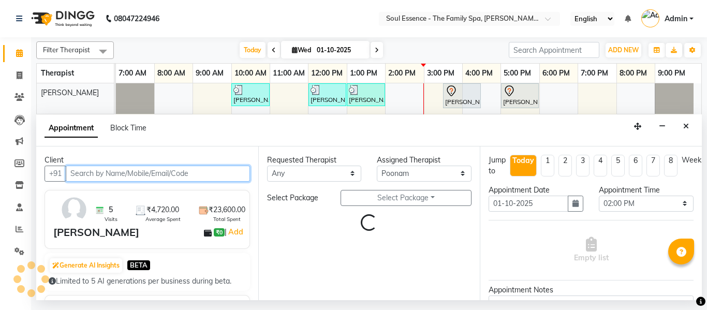
select select "1188"
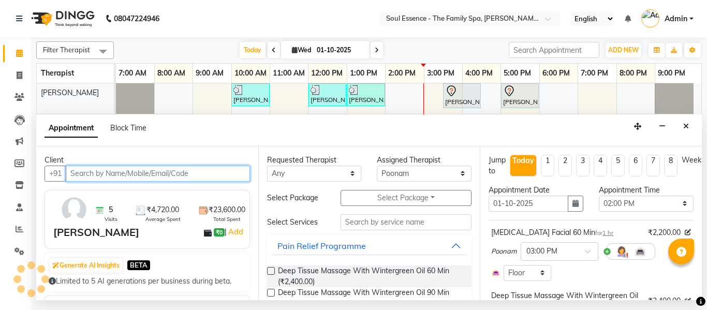
scroll to position [52, 0]
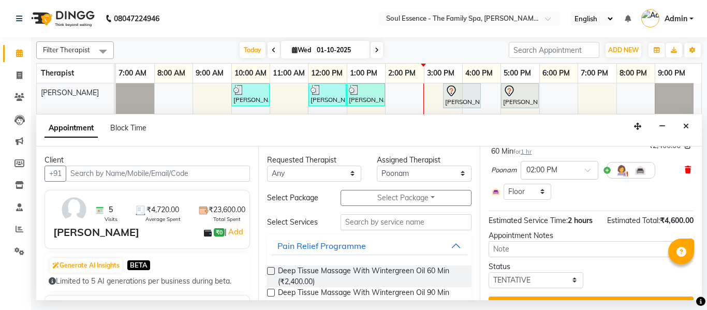
click at [685, 168] on icon at bounding box center [688, 169] width 6 height 7
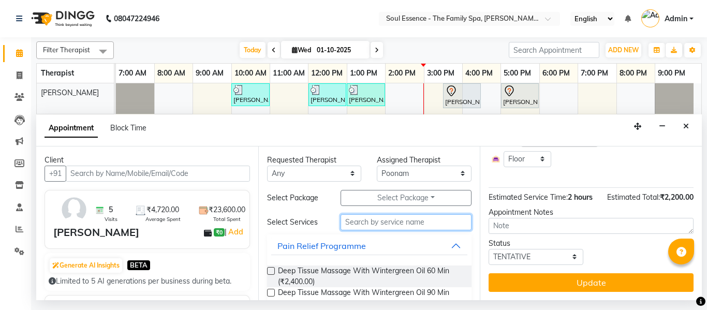
click at [386, 220] on input "text" at bounding box center [407, 222] width 132 height 16
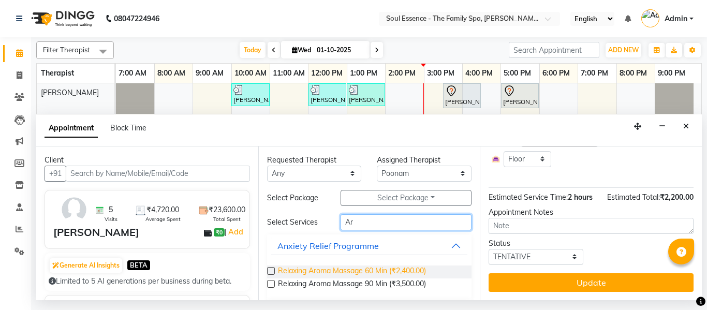
type input "Ar"
click at [376, 272] on span "Relaxing Aroma Massage 60 Min (₹2,400.00)" at bounding box center [352, 272] width 148 height 13
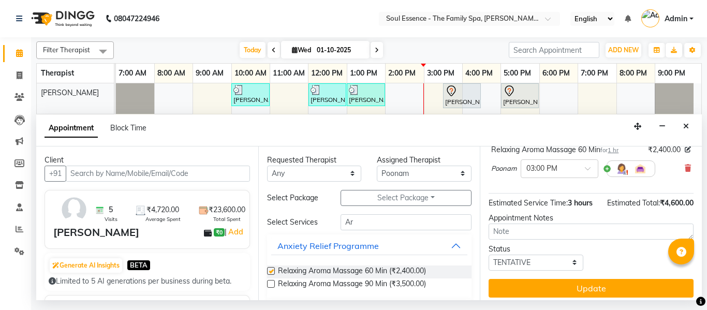
checkbox input "false"
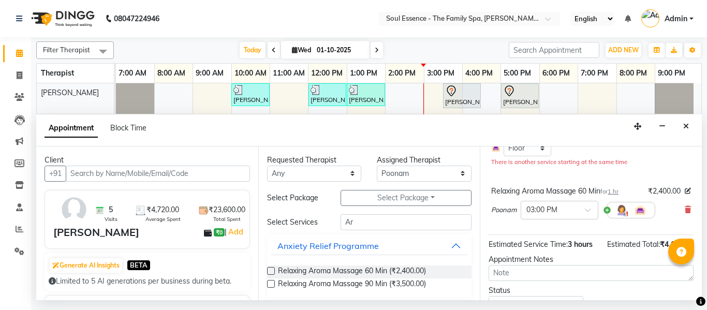
scroll to position [114, 0]
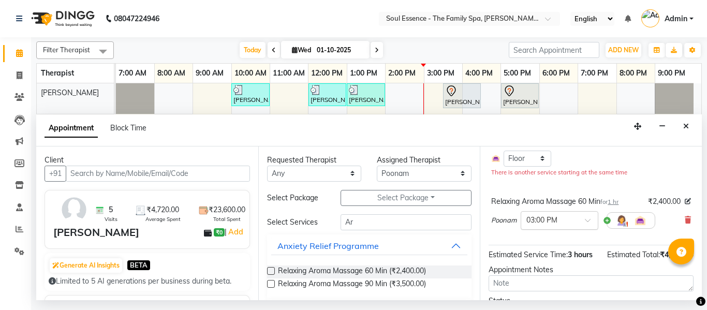
click at [562, 220] on input "text" at bounding box center [550, 219] width 46 height 11
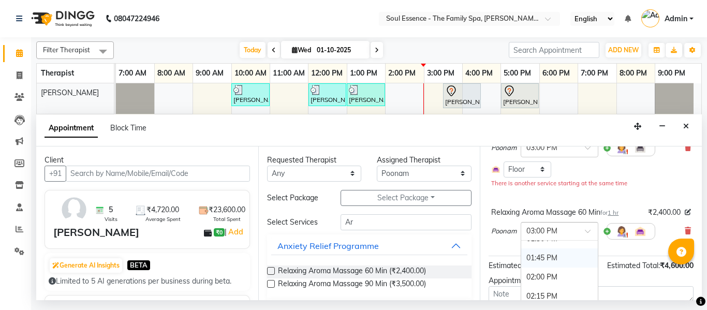
scroll to position [385, 0]
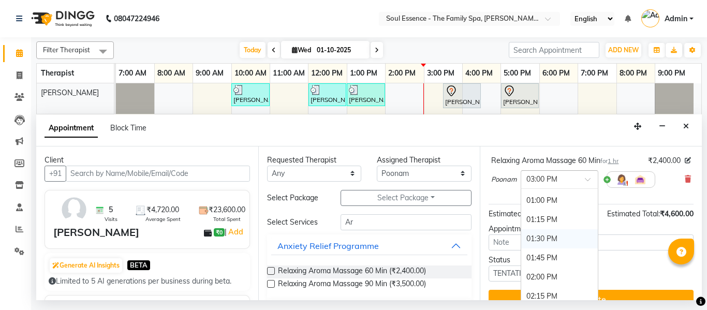
click at [558, 237] on div "01:30 PM" at bounding box center [559, 238] width 77 height 19
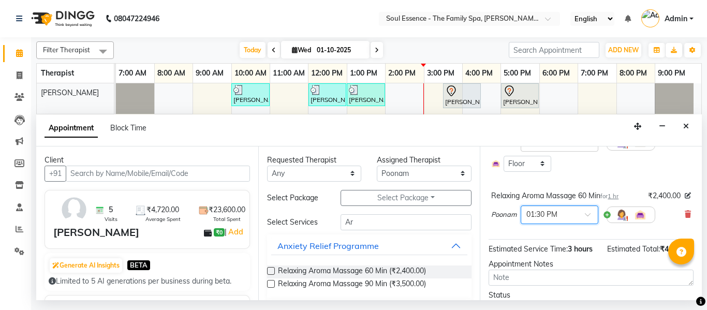
scroll to position [93, 0]
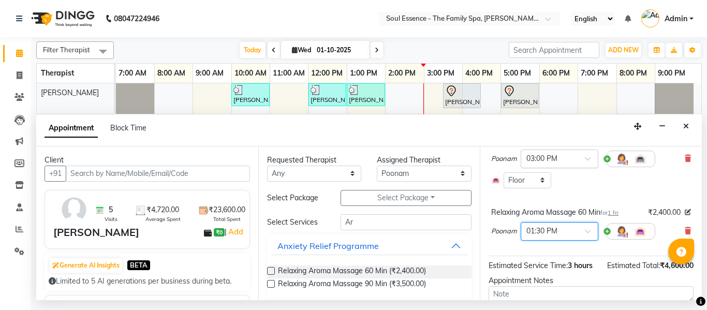
click at [576, 161] on div at bounding box center [559, 158] width 77 height 11
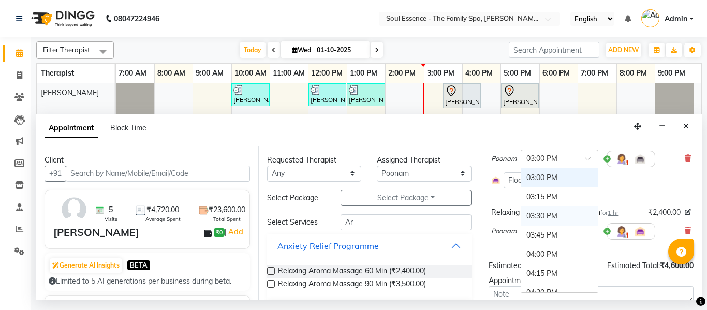
scroll to position [437, 0]
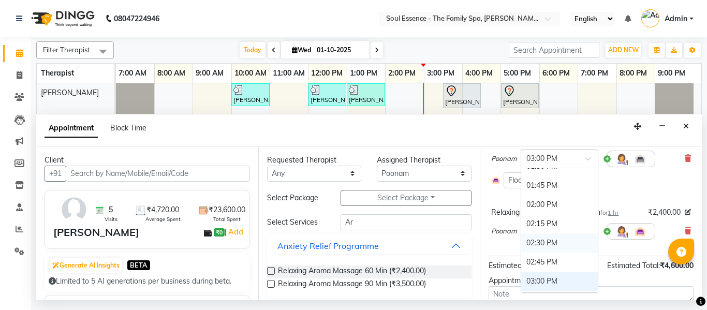
click at [545, 238] on div "02:30 PM" at bounding box center [559, 243] width 77 height 19
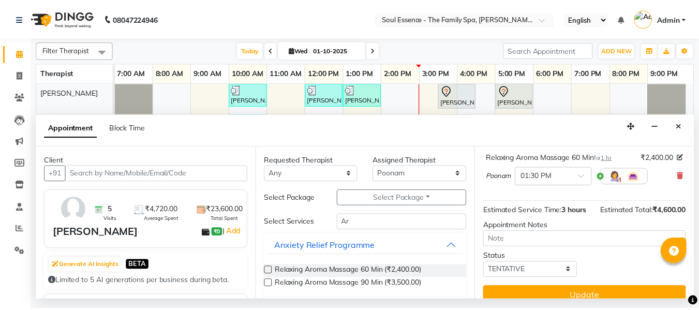
scroll to position [180, 0]
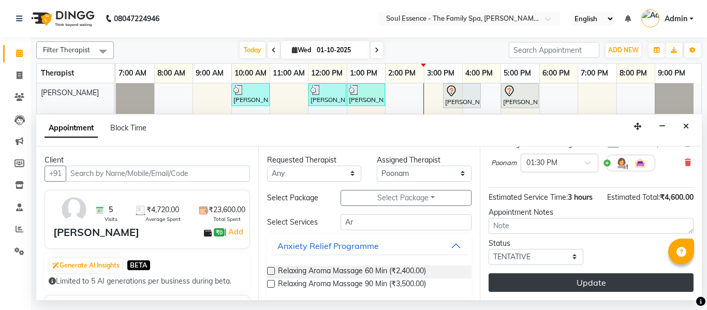
click at [590, 275] on button "Update" at bounding box center [591, 282] width 205 height 19
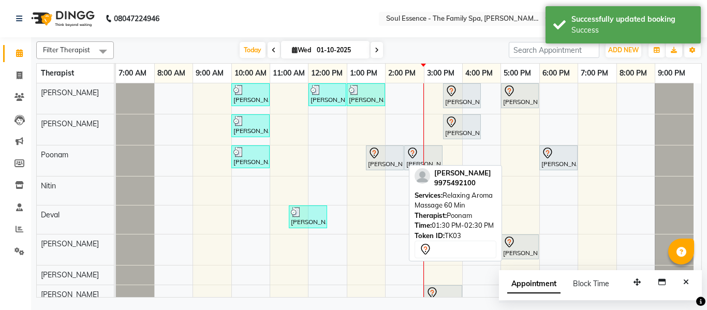
click at [393, 157] on div at bounding box center [385, 153] width 34 height 12
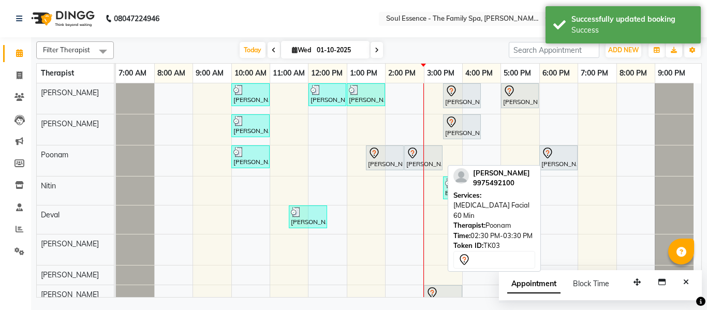
click at [417, 158] on icon at bounding box center [412, 153] width 12 height 12
select select "7"
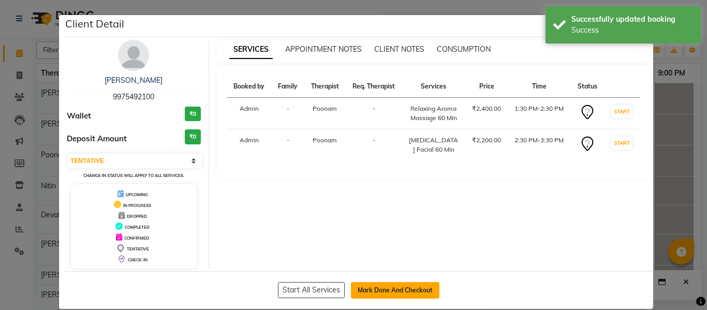
click at [401, 286] on button "Mark Done And Checkout" at bounding box center [395, 290] width 89 height 17
select select "774"
select select "service"
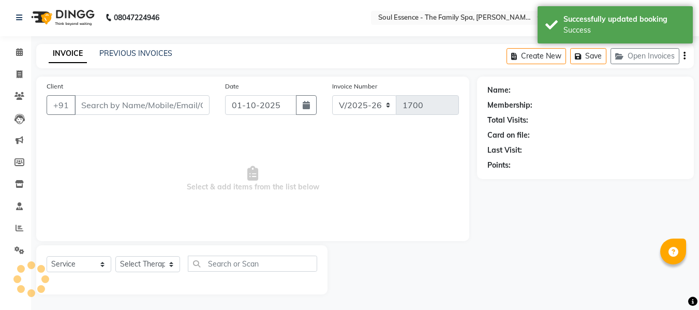
type input "9975492100"
select select "45892"
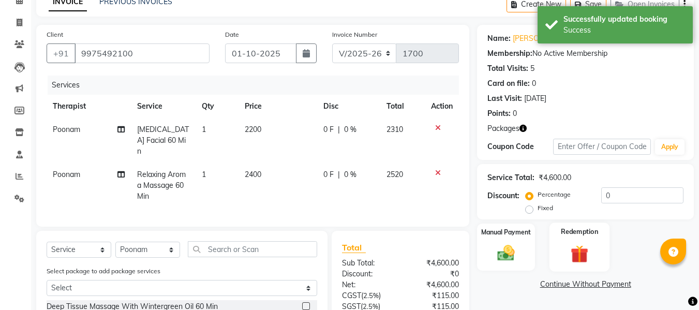
click at [573, 228] on label "Redemption" at bounding box center [580, 232] width 37 height 10
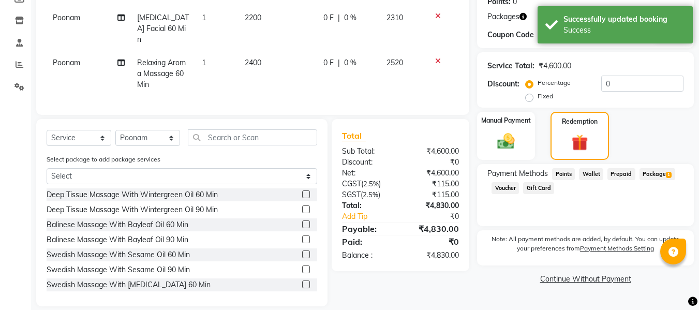
scroll to position [173, 0]
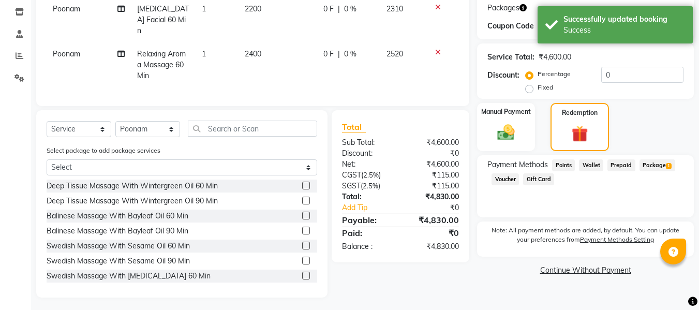
click at [644, 173] on div "Payment Methods Points Wallet Prepaid Package 1 Voucher Gift Card" at bounding box center [586, 173] width 196 height 28
click at [649, 168] on span "Package 1" at bounding box center [658, 165] width 36 height 12
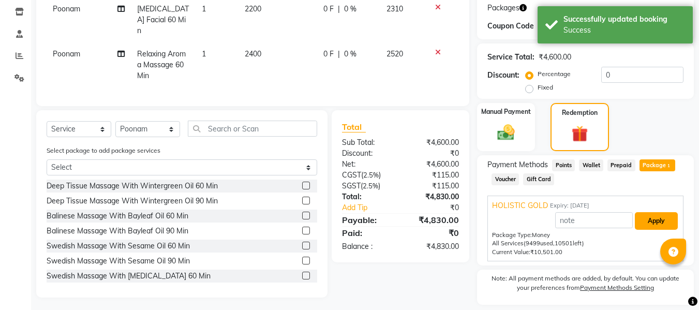
click at [642, 226] on button "Apply" at bounding box center [656, 221] width 43 height 18
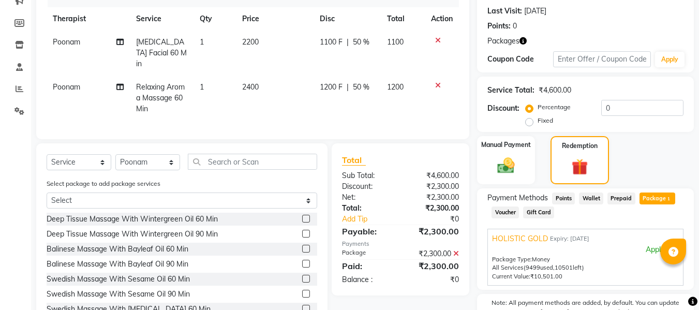
scroll to position [48, 0]
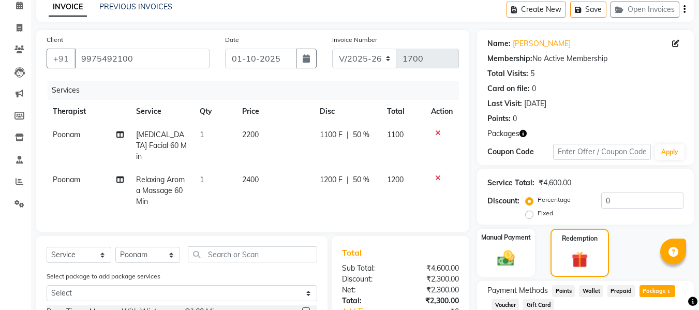
click at [170, 152] on td "[MEDICAL_DATA] Facial 60 Min" at bounding box center [162, 145] width 64 height 45
select select "45892"
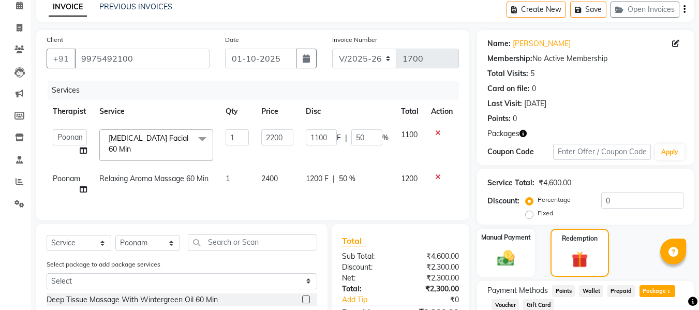
click at [173, 148] on span "[MEDICAL_DATA] Facial 60 Min x" at bounding box center [151, 144] width 91 height 22
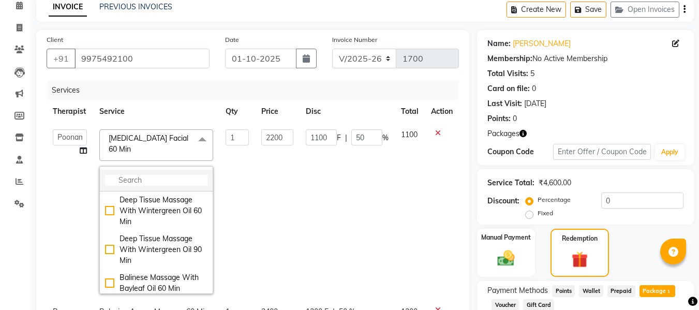
click at [158, 179] on input "multiselect-search" at bounding box center [156, 180] width 103 height 11
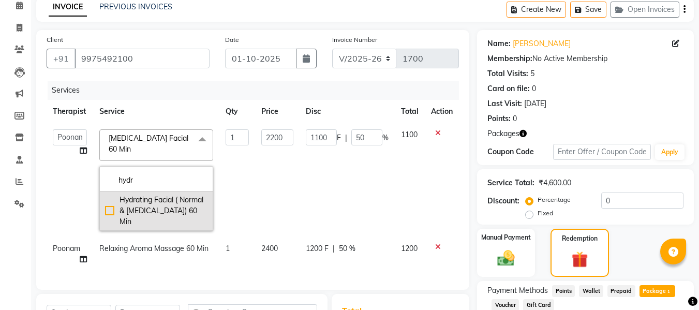
type input "hydr"
click at [161, 200] on div "Hydrating Facial ( Normal & [MEDICAL_DATA]) 60 Min" at bounding box center [156, 211] width 103 height 33
checkbox input "true"
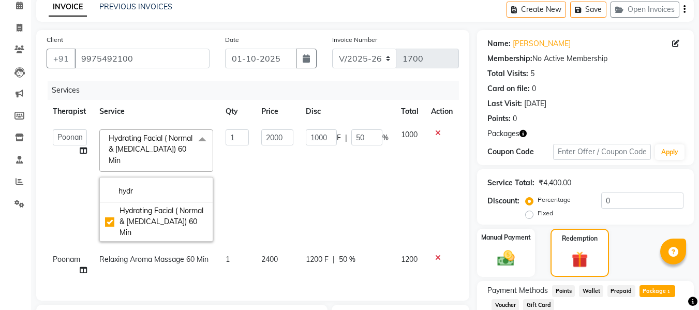
click at [252, 115] on th "Qty" at bounding box center [238, 111] width 36 height 23
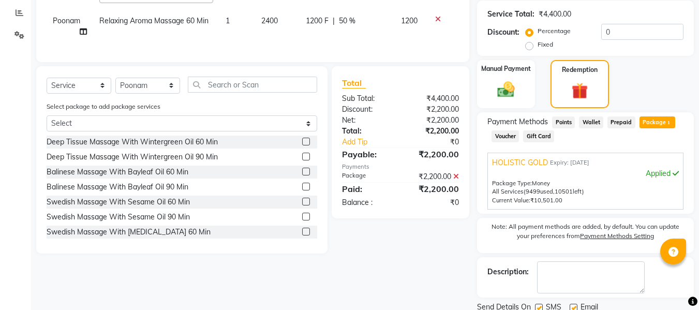
scroll to position [255, 0]
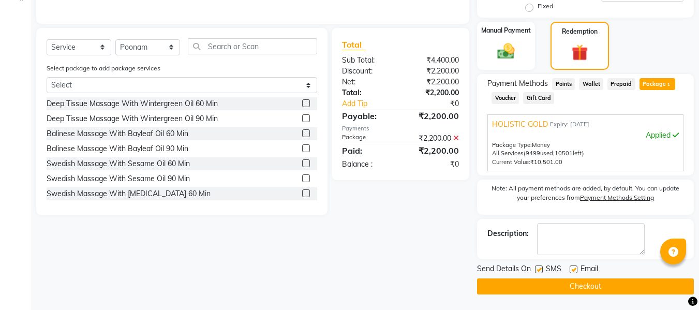
click at [543, 268] on label at bounding box center [539, 270] width 8 height 8
click at [542, 268] on input "checkbox" at bounding box center [538, 270] width 7 height 7
click at [543, 282] on button "Checkout" at bounding box center [585, 287] width 217 height 16
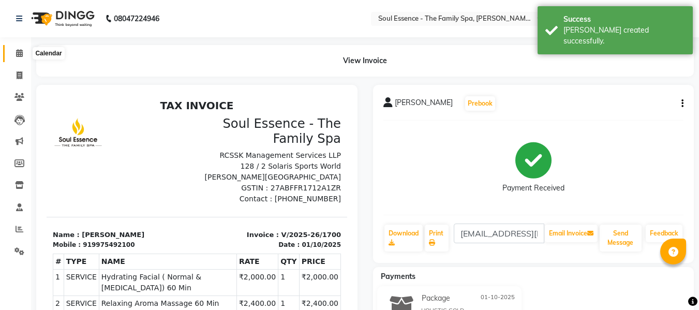
click at [14, 54] on span at bounding box center [19, 54] width 18 height 12
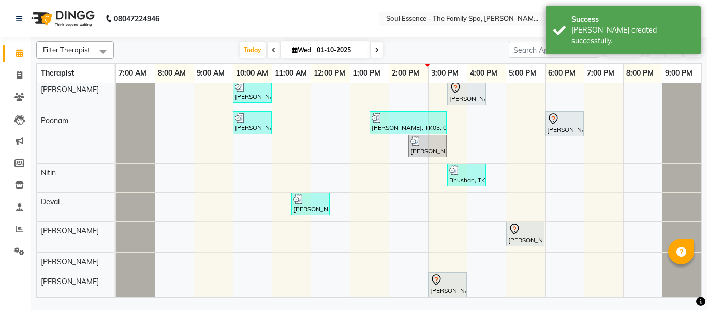
scroll to position [40, 0]
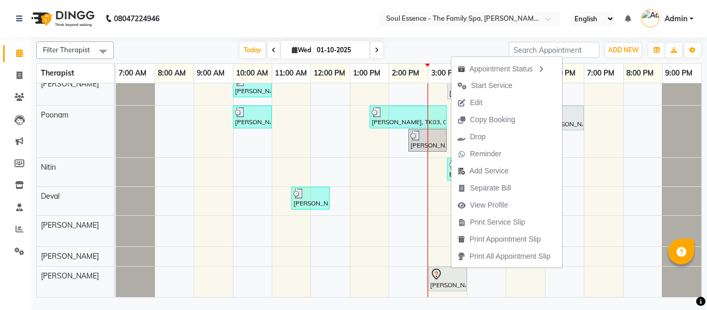
click at [335, 7] on nav "08047224946 Select Location × Soul Essence - The Family Spa, [PERSON_NAME] Colo…" at bounding box center [353, 18] width 707 height 37
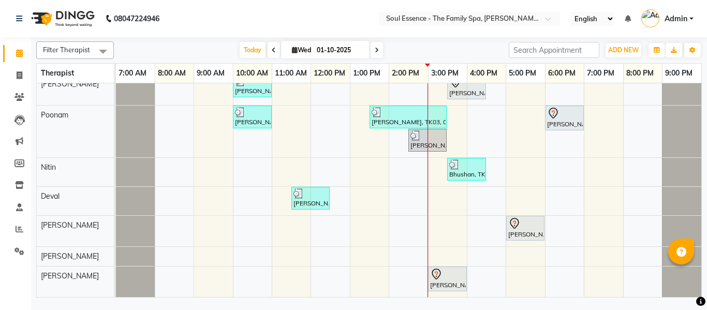
click at [348, 49] on input "01-10-2025" at bounding box center [340, 50] width 52 height 16
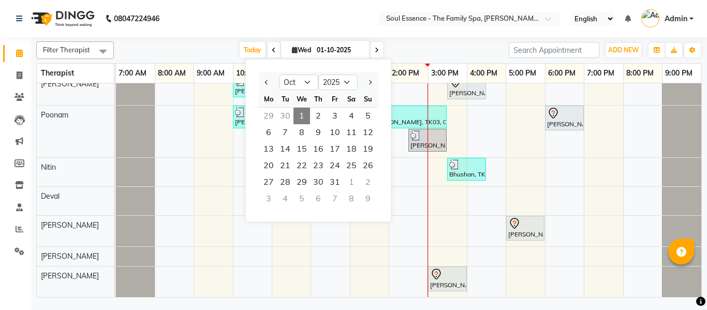
click at [350, 106] on div "Sa" at bounding box center [351, 99] width 17 height 17
click at [353, 110] on span "4" at bounding box center [351, 116] width 17 height 17
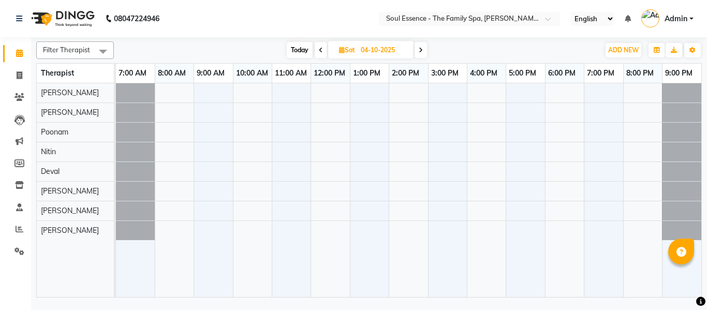
click at [439, 105] on div at bounding box center [409, 190] width 586 height 214
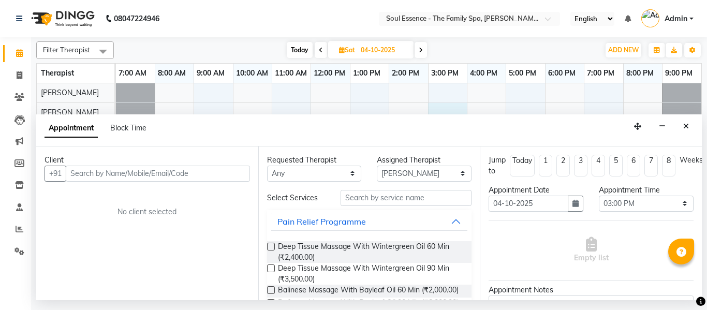
click at [236, 181] on input "text" at bounding box center [158, 174] width 184 height 16
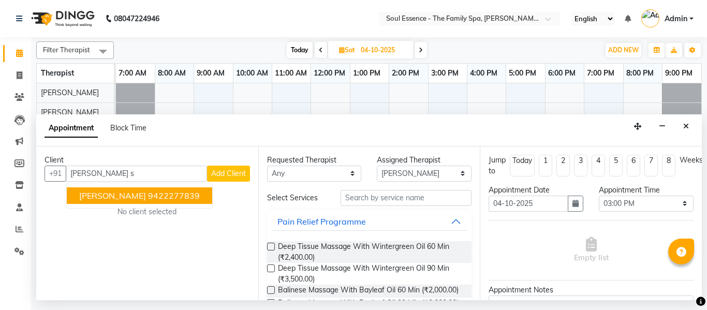
click at [150, 192] on ngb-highlight "9422277839" at bounding box center [174, 196] width 52 height 10
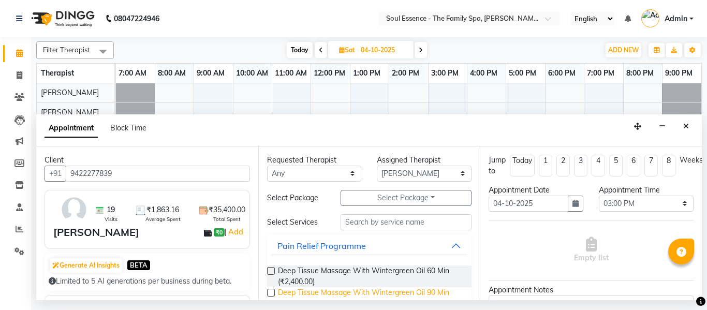
click at [300, 289] on span "Deep Tissue Massage With Wintergreen Oil 90 Min (₹3,500.00)" at bounding box center [371, 298] width 186 height 22
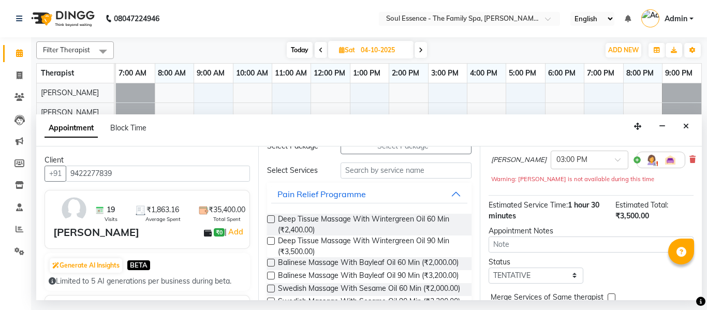
scroll to position [161, 0]
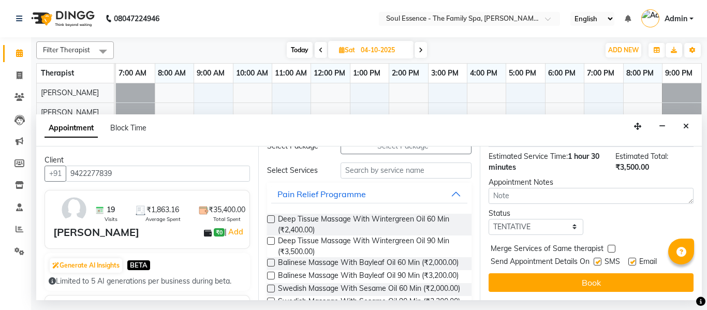
click at [604, 257] on div "SMS" at bounding box center [611, 262] width 35 height 13
drag, startPoint x: 600, startPoint y: 252, endPoint x: 592, endPoint y: 262, distance: 12.5
click at [599, 258] on label at bounding box center [598, 262] width 8 height 8
click at [599, 259] on input "checkbox" at bounding box center [597, 262] width 7 height 7
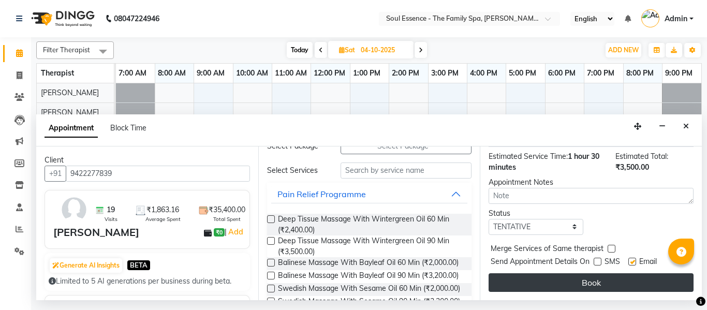
click at [589, 273] on button "Book" at bounding box center [591, 282] width 205 height 19
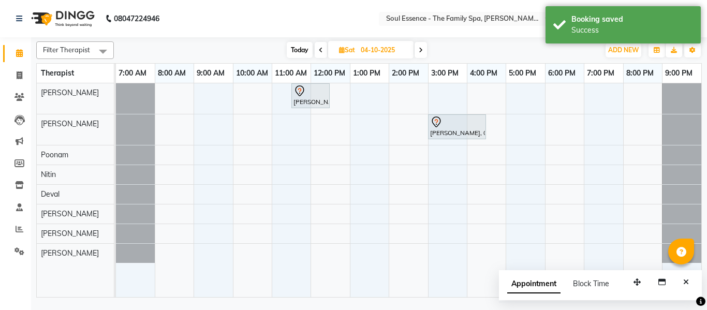
click at [294, 55] on span "Today" at bounding box center [300, 50] width 26 height 16
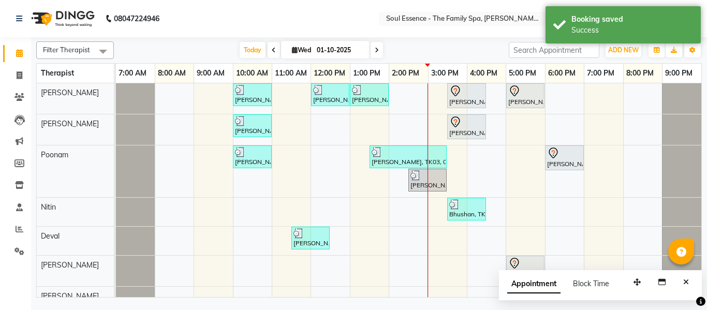
scroll to position [40, 0]
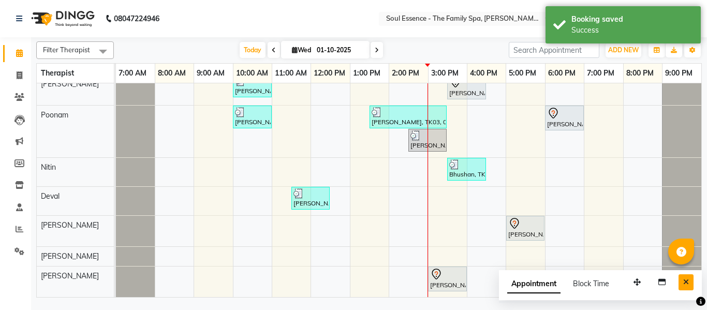
click at [686, 280] on icon "Close" at bounding box center [686, 282] width 6 height 7
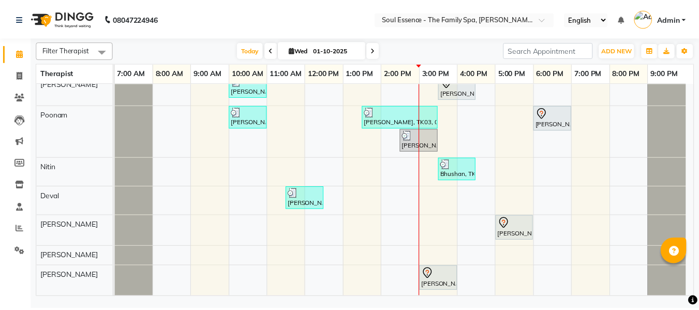
scroll to position [0, 0]
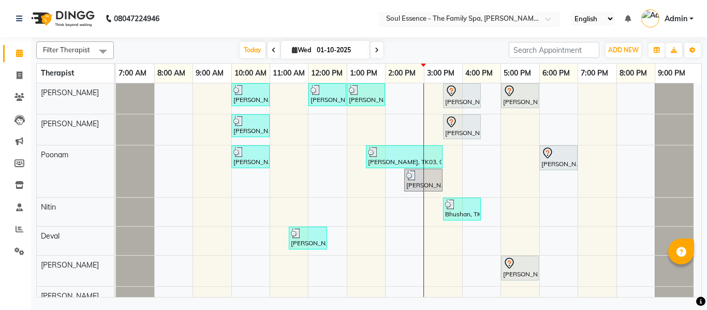
click at [411, 23] on input "text" at bounding box center [459, 19] width 150 height 10
click at [329, 12] on nav "08047224946 Select Location × Soul Essence - The Family Spa, [PERSON_NAME] Colo…" at bounding box center [353, 18] width 707 height 37
click at [355, 12] on nav "08047224946 Select Location × Soul Essence - The Family Spa, [PERSON_NAME] Colo…" at bounding box center [353, 18] width 707 height 37
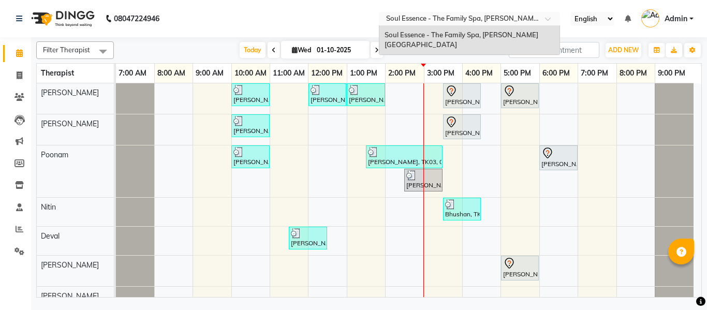
click at [421, 22] on input "text" at bounding box center [459, 19] width 150 height 10
click at [352, 5] on nav "08047224946 Select Location × Soul Essence - The Family Spa, [PERSON_NAME][GEOG…" at bounding box center [353, 18] width 707 height 37
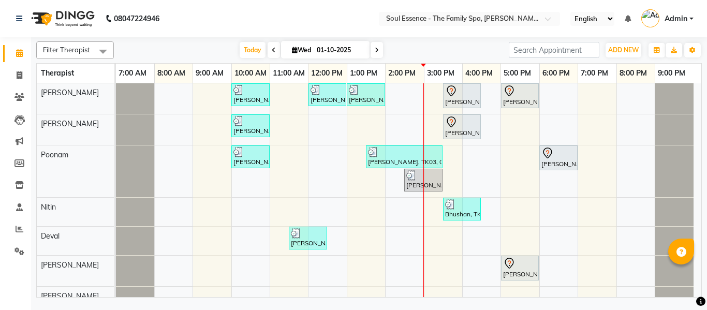
click at [261, 29] on nav "08047224946 Select Location × Soul Essence - The Family Spa, [PERSON_NAME] Colo…" at bounding box center [353, 18] width 707 height 37
click at [241, 51] on span "Today" at bounding box center [253, 50] width 26 height 16
click at [261, 45] on span "Today" at bounding box center [253, 50] width 26 height 16
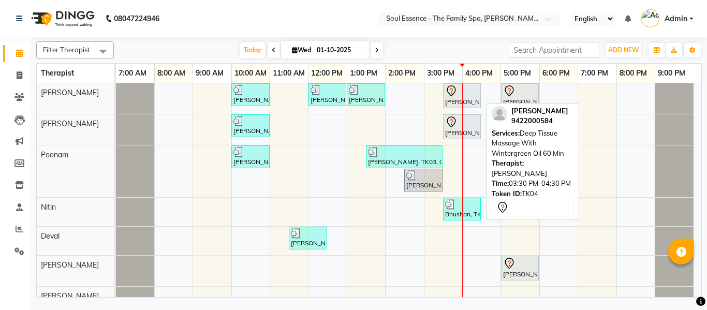
click at [460, 93] on div at bounding box center [462, 91] width 34 height 12
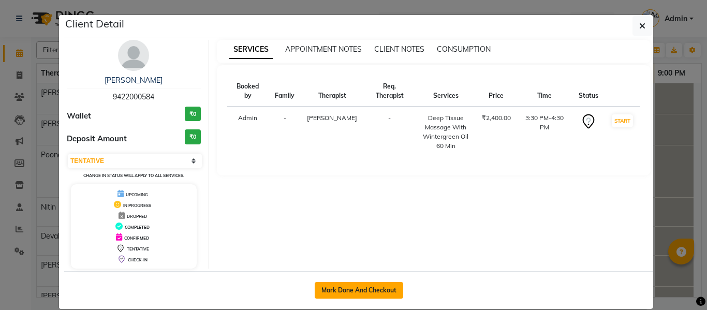
click at [337, 289] on button "Mark Done And Checkout" at bounding box center [359, 290] width 89 height 17
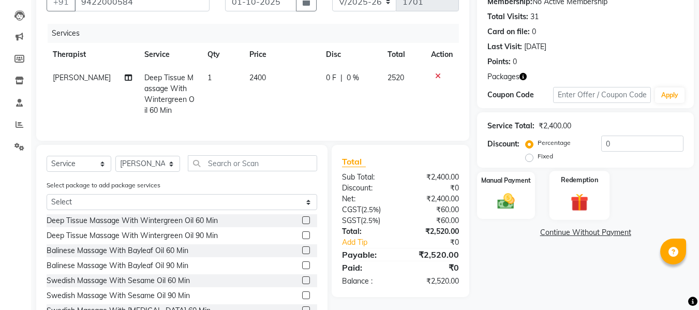
click at [582, 206] on img at bounding box center [579, 202] width 29 height 22
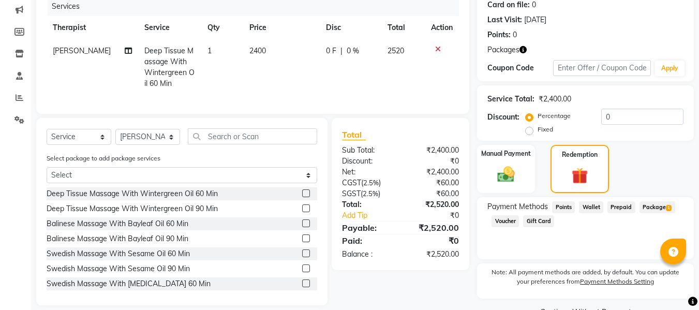
scroll to position [157, 0]
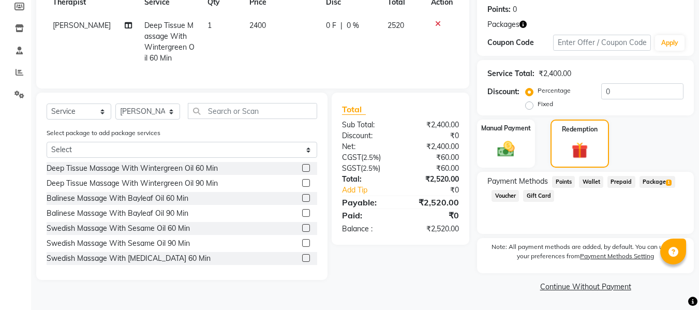
click at [665, 181] on span "Package 1" at bounding box center [658, 182] width 36 height 12
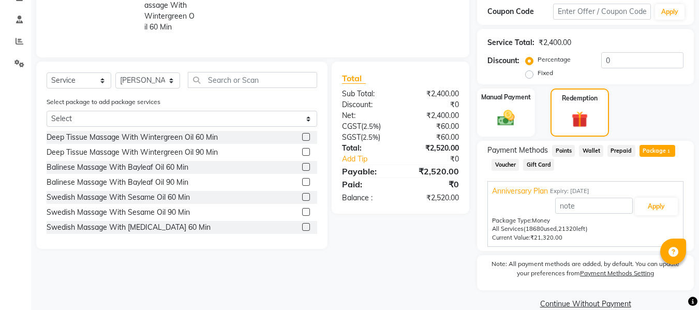
scroll to position [205, 0]
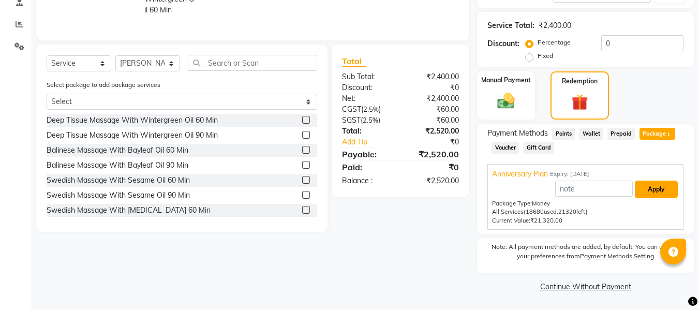
click at [661, 186] on button "Apply" at bounding box center [656, 190] width 43 height 18
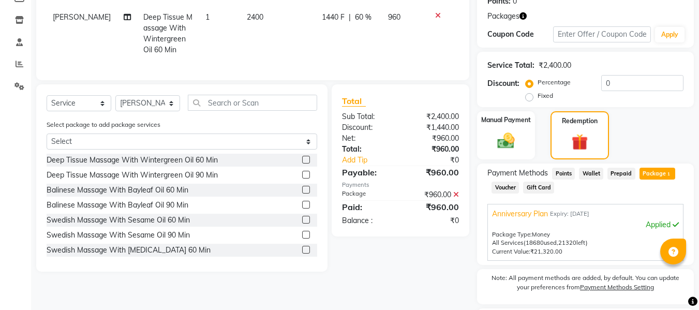
scroll to position [101, 0]
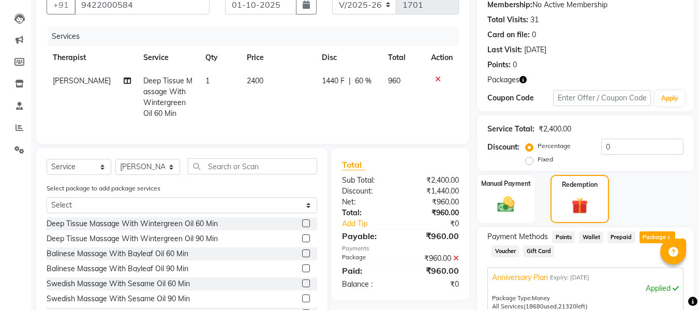
click at [323, 82] on span "1440 F" at bounding box center [333, 81] width 23 height 11
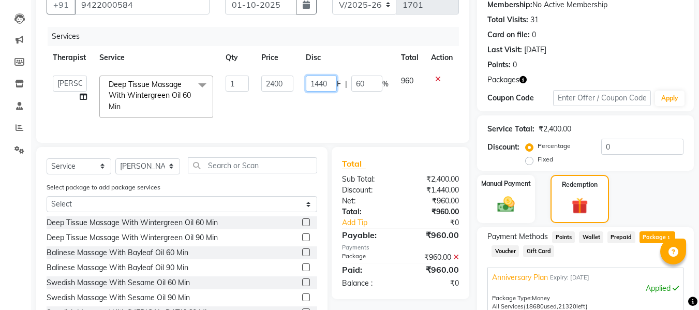
click at [327, 83] on input "1440" at bounding box center [321, 84] width 31 height 16
click at [363, 37] on div "Services" at bounding box center [257, 36] width 419 height 19
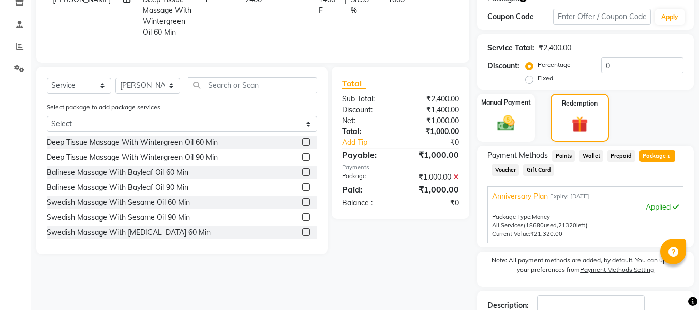
scroll to position [255, 0]
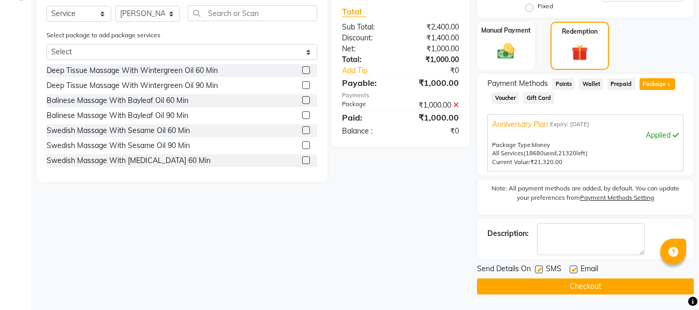
click at [535, 273] on div at bounding box center [538, 271] width 7 height 11
click at [542, 271] on label at bounding box center [539, 270] width 8 height 8
click at [542, 271] on input "checkbox" at bounding box center [538, 270] width 7 height 7
click at [575, 268] on label at bounding box center [574, 270] width 8 height 8
click at [575, 268] on input "checkbox" at bounding box center [573, 270] width 7 height 7
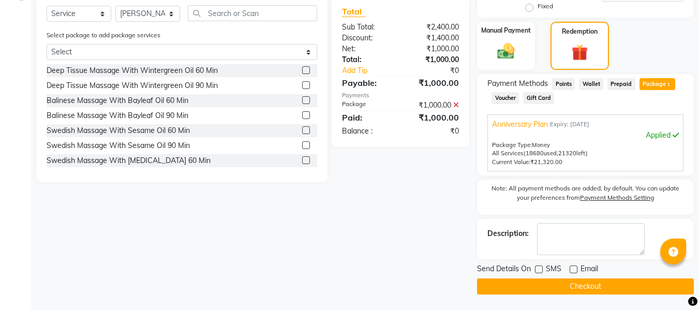
click at [567, 277] on div "Send Details On SMS Email Checkout" at bounding box center [585, 279] width 217 height 31
click at [562, 290] on button "Checkout" at bounding box center [585, 287] width 217 height 16
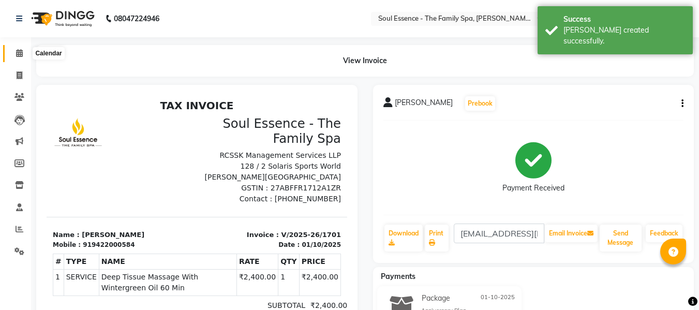
click at [27, 55] on span at bounding box center [19, 54] width 18 height 12
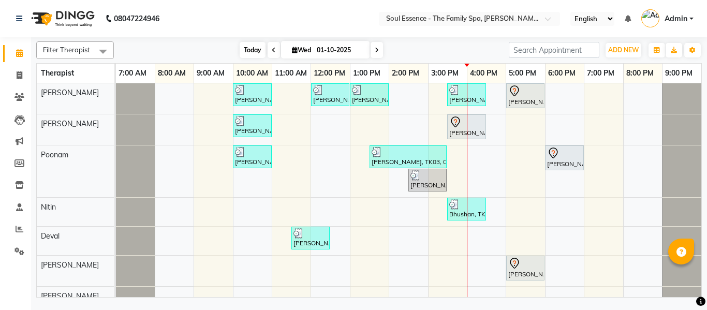
click at [246, 49] on span "Today" at bounding box center [253, 50] width 26 height 16
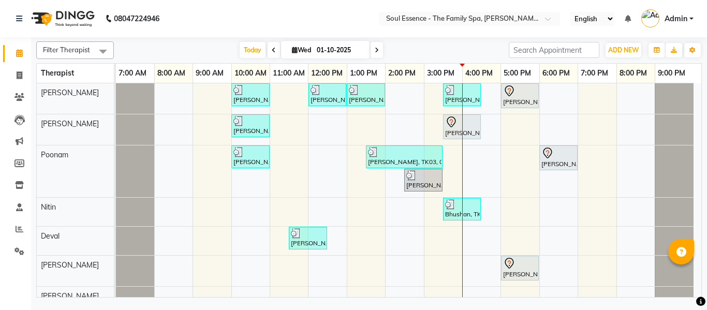
click at [242, 38] on div "Filter Therapist Select All [PERSON_NAME] [PERSON_NAME] [PERSON_NAME] [PERSON_N…" at bounding box center [369, 167] width 666 height 260
click at [241, 45] on span "Today" at bounding box center [253, 50] width 26 height 16
click at [234, 48] on div "[DATE] [DATE]" at bounding box center [311, 50] width 385 height 16
click at [416, 43] on div "[DATE] [DATE]" at bounding box center [311, 50] width 385 height 16
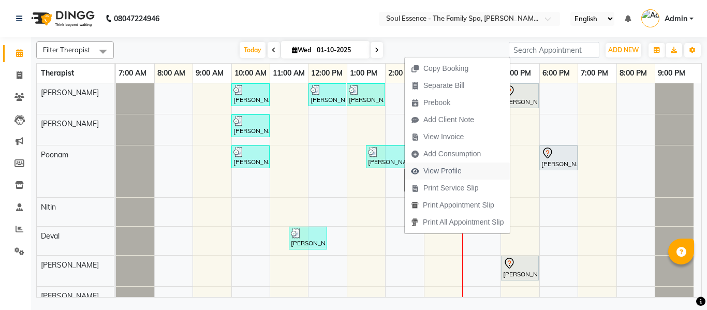
click at [435, 168] on span "View Profile" at bounding box center [443, 171] width 38 height 11
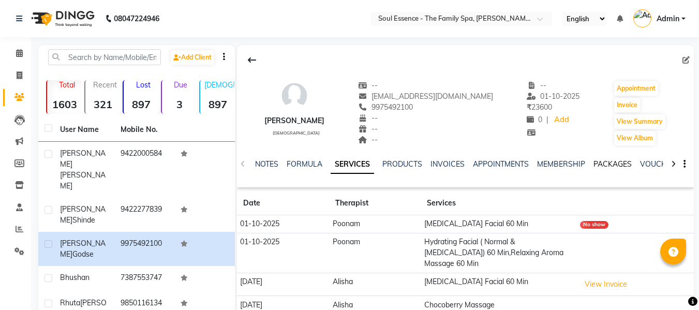
click at [599, 161] on link "PACKAGES" at bounding box center [613, 163] width 38 height 9
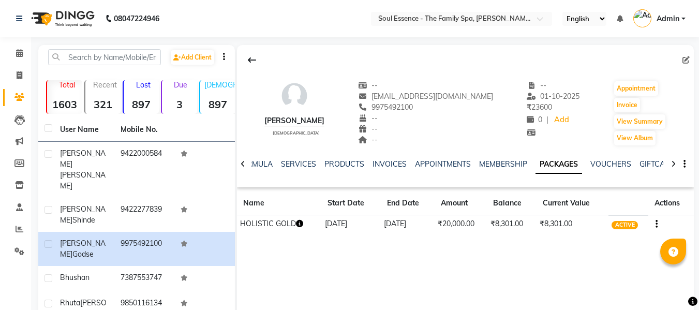
click at [413, 106] on span "9975492100" at bounding box center [385, 107] width 55 height 9
click at [22, 45] on li "Calendar" at bounding box center [15, 53] width 31 height 22
drag, startPoint x: 22, startPoint y: 48, endPoint x: 83, endPoint y: 0, distance: 77.5
click at [22, 49] on span at bounding box center [19, 54] width 18 height 12
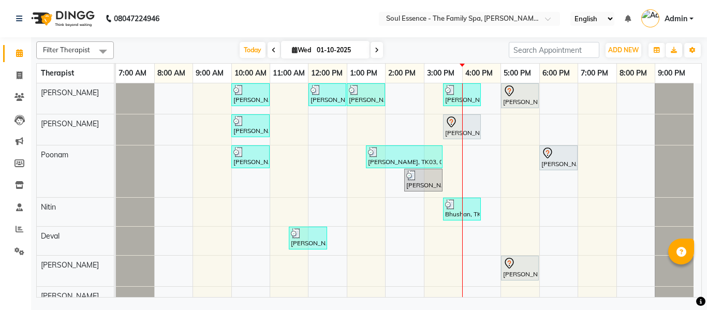
click at [425, 54] on div "[DATE] [DATE]" at bounding box center [311, 50] width 385 height 16
click at [320, 10] on nav "08047224946 Select Location × Soul Essence - The Family Spa, [PERSON_NAME] Colo…" at bounding box center [353, 18] width 707 height 37
click at [291, 30] on nav "08047224946 Select Location × Soul Essence - The Family Spa, [PERSON_NAME] Colo…" at bounding box center [353, 18] width 707 height 37
click at [251, 54] on span "Today" at bounding box center [253, 50] width 26 height 16
click at [328, 39] on div "Filter Therapist Select All [PERSON_NAME] [PERSON_NAME] [PERSON_NAME] [PERSON_N…" at bounding box center [369, 167] width 666 height 260
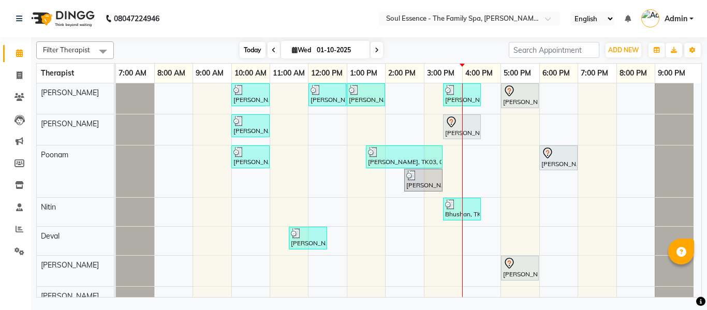
click at [255, 48] on span "Today" at bounding box center [253, 50] width 26 height 16
click at [354, 34] on nav "08047224946 Select Location × Soul Essence - The Family Spa, [PERSON_NAME] Colo…" at bounding box center [353, 18] width 707 height 37
click at [382, 50] on span at bounding box center [377, 50] width 12 height 16
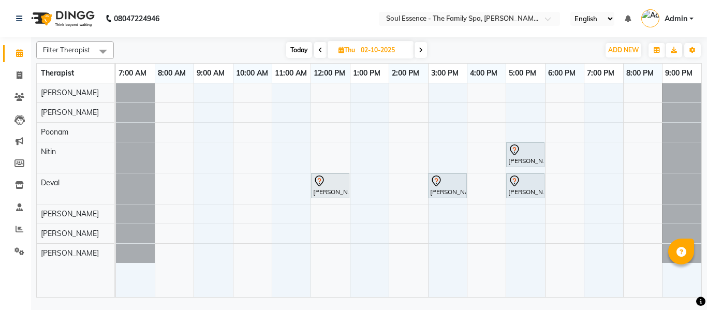
click at [213, 28] on nav "08047224946 Select Location × Soul Essence - The Family Spa, [PERSON_NAME] Colo…" at bounding box center [353, 18] width 707 height 37
click at [291, 43] on span "Today" at bounding box center [299, 50] width 26 height 16
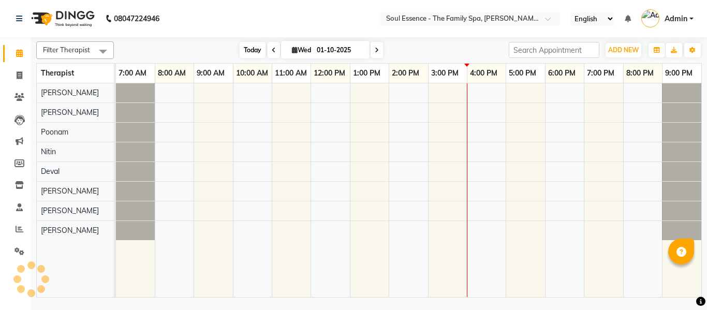
click at [244, 43] on span "Today" at bounding box center [253, 50] width 26 height 16
click at [318, 16] on nav "08047224946 Select Location × Soul Essence - The Family Spa, [PERSON_NAME] Colo…" at bounding box center [353, 18] width 707 height 37
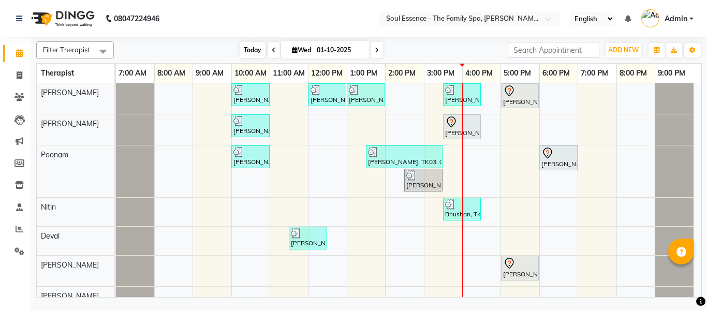
click at [248, 45] on span "Today" at bounding box center [253, 50] width 26 height 16
click at [376, 49] on icon at bounding box center [377, 50] width 4 height 6
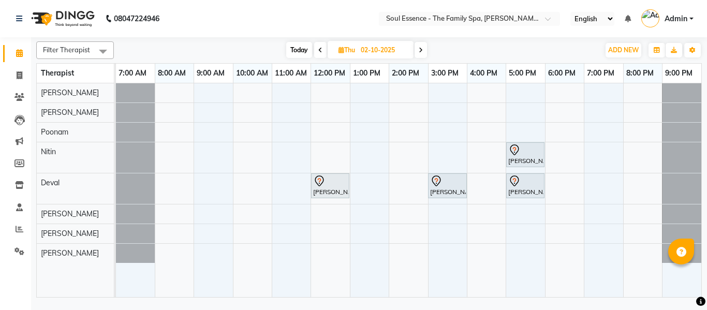
click at [298, 53] on span "Today" at bounding box center [299, 50] width 26 height 16
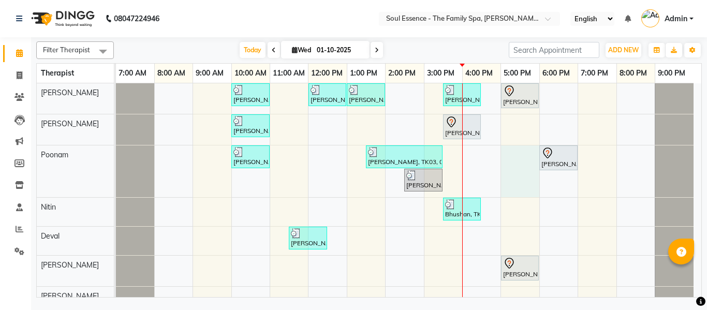
click at [509, 185] on div "[PERSON_NAME], TK01, 10:00 AM-11:00 AM, Signature Sandalwood Cream Massage [PER…" at bounding box center [409, 210] width 586 height 254
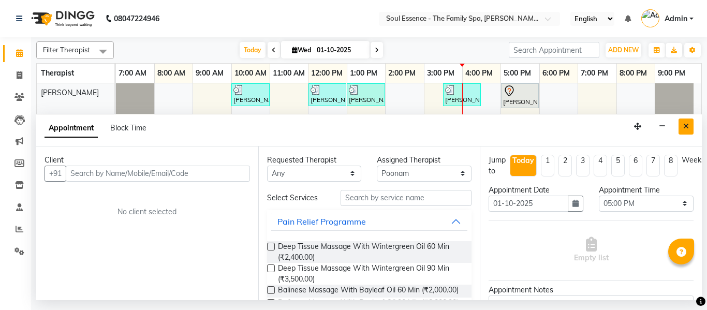
click at [687, 126] on icon "Close" at bounding box center [686, 126] width 6 height 7
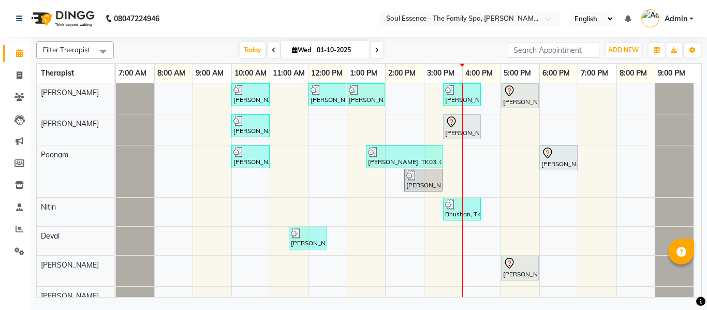
click at [512, 241] on div "[PERSON_NAME], TK01, 10:00 AM-11:00 AM, Signature Sandalwood Cream Massage [PER…" at bounding box center [409, 210] width 586 height 254
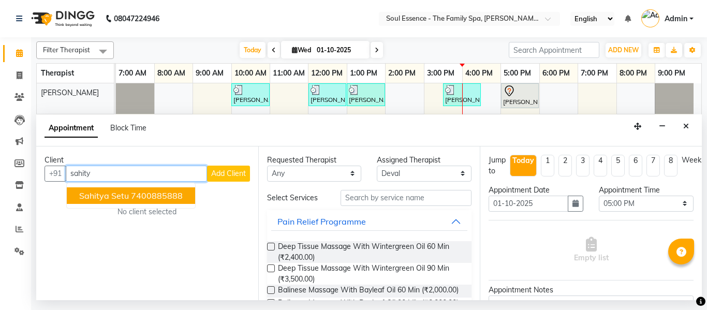
click at [144, 200] on ngb-highlight "7400885888" at bounding box center [157, 196] width 52 height 10
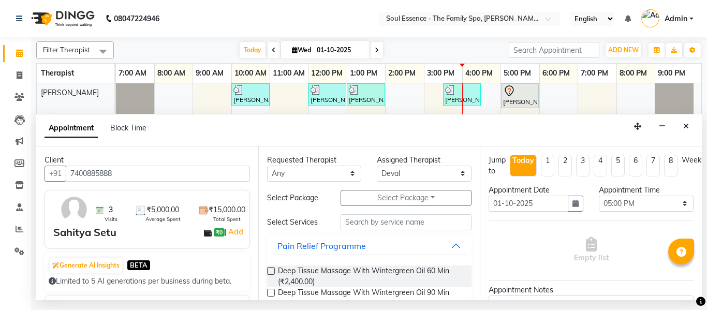
click at [270, 272] on label at bounding box center [271, 271] width 8 height 8
click at [270, 272] on input "checkbox" at bounding box center [270, 272] width 7 height 7
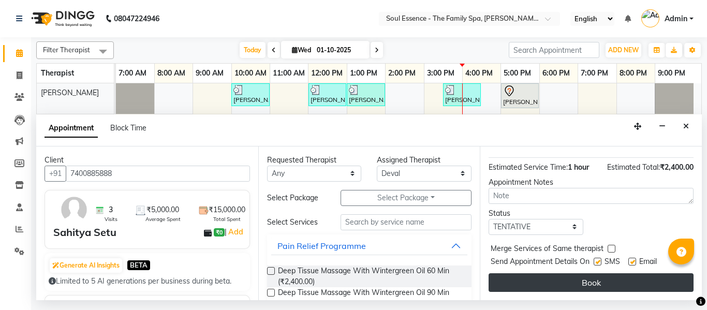
scroll to position [137, 0]
click at [589, 279] on button "Book" at bounding box center [591, 282] width 205 height 19
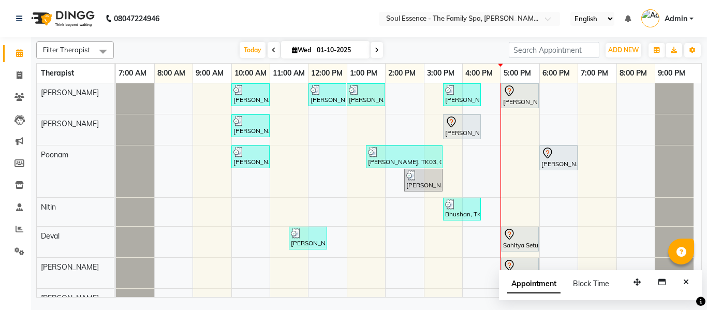
drag, startPoint x: 584, startPoint y: 281, endPoint x: 331, endPoint y: 30, distance: 356.2
click at [331, 30] on nav "08047224946 Select Location × Soul Essence - The Family Spa, [PERSON_NAME] Colo…" at bounding box center [353, 18] width 707 height 37
click at [683, 283] on button "Close" at bounding box center [686, 282] width 15 height 16
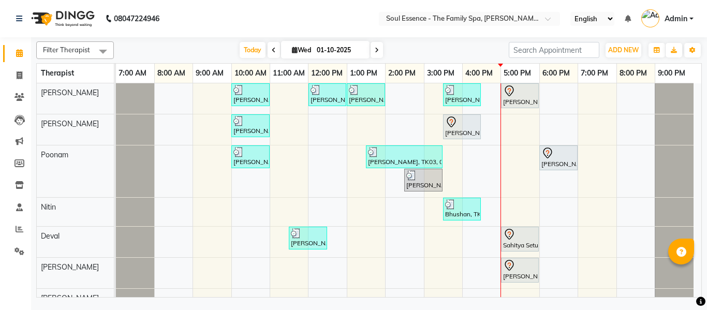
click at [429, 31] on nav "08047224946 Select Location × Soul Essence - The Family Spa, [PERSON_NAME] Colo…" at bounding box center [353, 18] width 707 height 37
click at [424, 22] on input "text" at bounding box center [459, 19] width 150 height 10
click at [310, 25] on nav "08047224946 Select Location × Soul Essence - The Family Spa, [PERSON_NAME] Colo…" at bounding box center [353, 18] width 707 height 37
click at [400, 37] on div "Filter Therapist Select All [PERSON_NAME] [PERSON_NAME] [PERSON_NAME] [PERSON_N…" at bounding box center [369, 167] width 666 height 260
click at [360, 24] on nav "08047224946 Select Location × Soul Essence - The Family Spa, [PERSON_NAME] Colo…" at bounding box center [353, 18] width 707 height 37
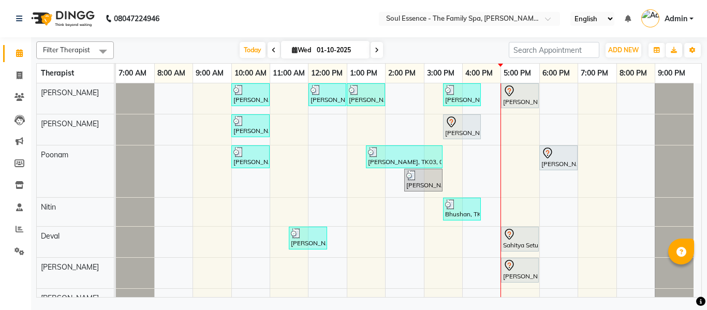
click at [426, 9] on nav "08047224946 Select Location × Soul Essence - The Family Spa, [PERSON_NAME] Colo…" at bounding box center [353, 18] width 707 height 37
click at [426, 13] on div "Select Location × Soul Essence - The Family Spa, [PERSON_NAME][GEOGRAPHIC_DATA]" at bounding box center [469, 19] width 181 height 14
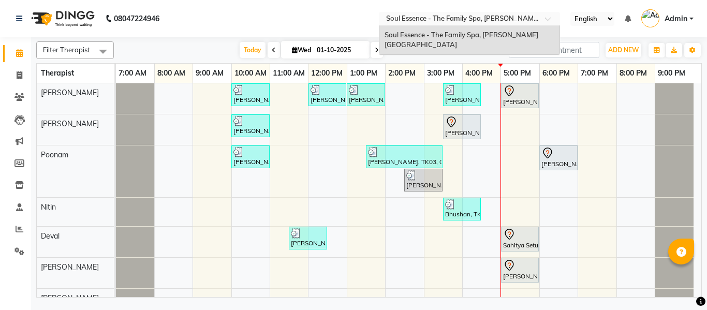
click at [356, 15] on nav "08047224946 Select Location × Soul Essence - The Family Spa, [PERSON_NAME][GEOG…" at bounding box center [353, 18] width 707 height 37
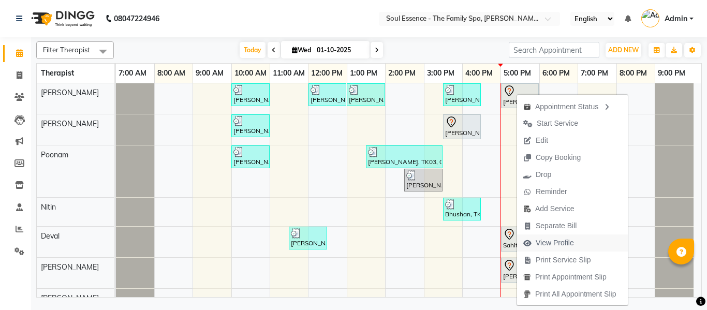
click at [547, 242] on span "View Profile" at bounding box center [555, 243] width 38 height 11
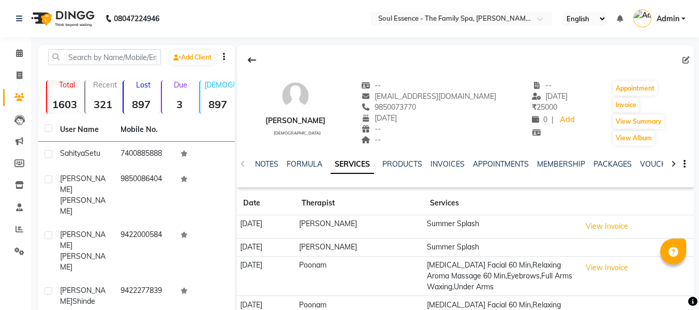
click at [606, 170] on div "NOTES FORMULA SERVICES PRODUCTS INVOICES APPOINTMENTS MEMBERSHIP PACKAGES VOUCH…" at bounding box center [453, 168] width 396 height 19
click at [607, 157] on div "NOTES FORMULA SERVICES PRODUCTS INVOICES APPOINTMENTS MEMBERSHIP PACKAGES VOUCH…" at bounding box center [465, 165] width 457 height 36
click at [605, 165] on link "PACKAGES" at bounding box center [613, 163] width 38 height 9
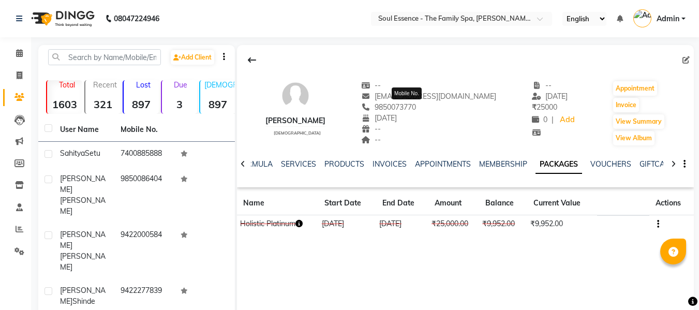
click at [407, 107] on span "9850073770" at bounding box center [388, 107] width 55 height 9
click at [267, 41] on div "08047224946 Select Location × Soul Essence - The Family Spa, [PERSON_NAME] Colo…" at bounding box center [349, 248] width 699 height 497
click at [416, 108] on span "9850073770" at bounding box center [388, 107] width 55 height 9
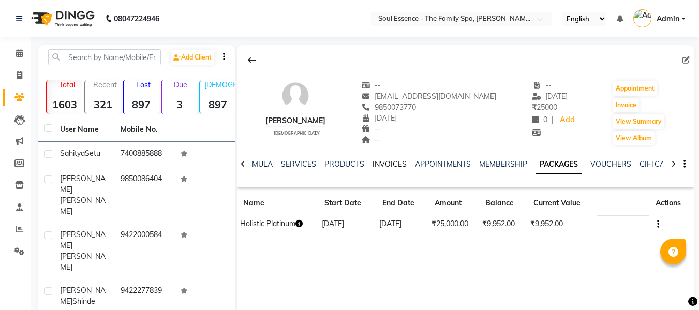
click at [388, 166] on link "INVOICES" at bounding box center [390, 163] width 34 height 9
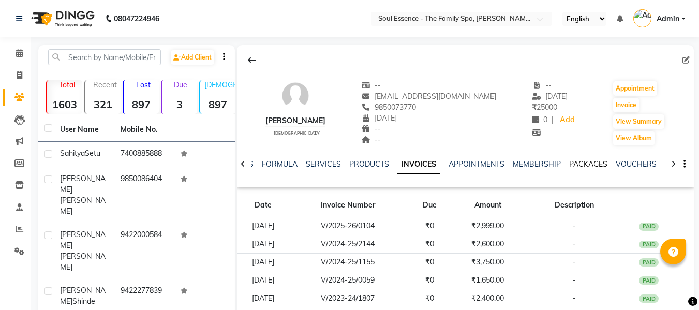
click at [577, 162] on link "PACKAGES" at bounding box center [589, 163] width 38 height 9
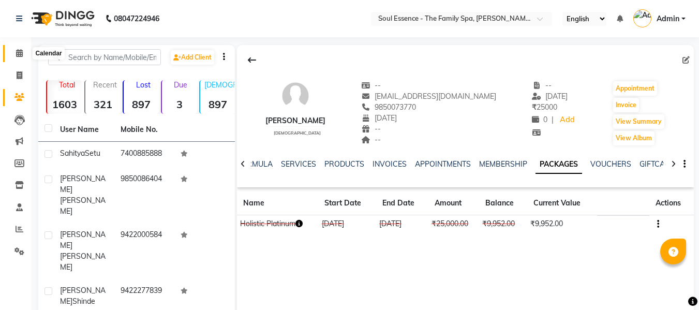
click at [18, 52] on icon at bounding box center [19, 53] width 7 height 8
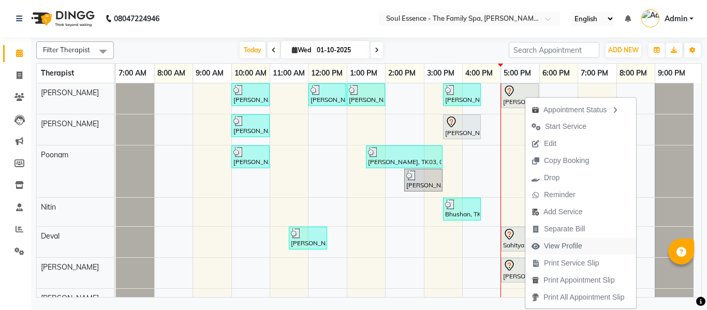
click at [566, 246] on span "View Profile" at bounding box center [563, 246] width 38 height 11
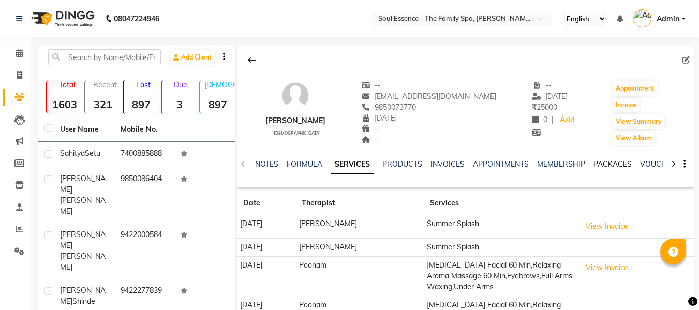
click at [605, 166] on link "PACKAGES" at bounding box center [613, 163] width 38 height 9
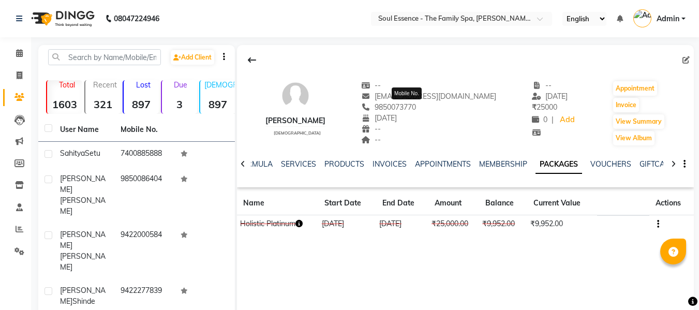
click at [416, 105] on span "9850073770" at bounding box center [388, 107] width 55 height 9
click at [19, 56] on icon at bounding box center [19, 53] width 7 height 8
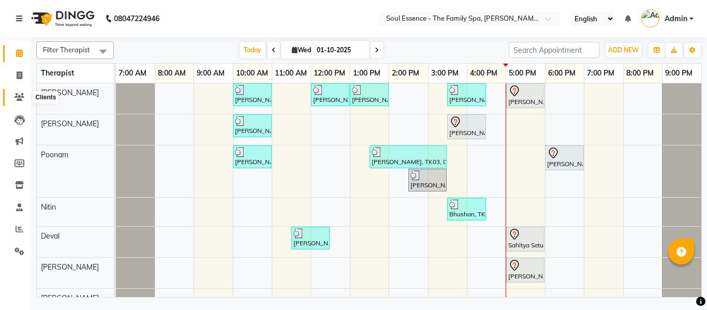
click at [24, 94] on icon at bounding box center [19, 97] width 10 height 8
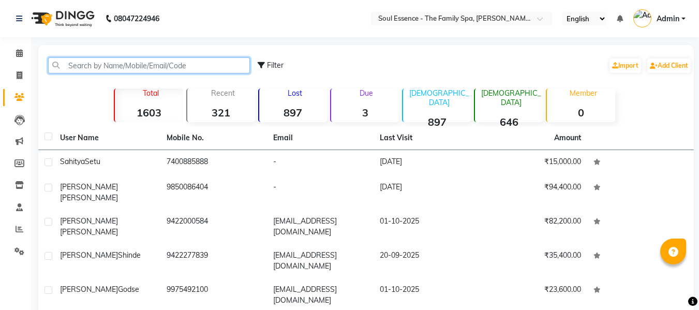
click at [146, 71] on input "text" at bounding box center [149, 65] width 202 height 16
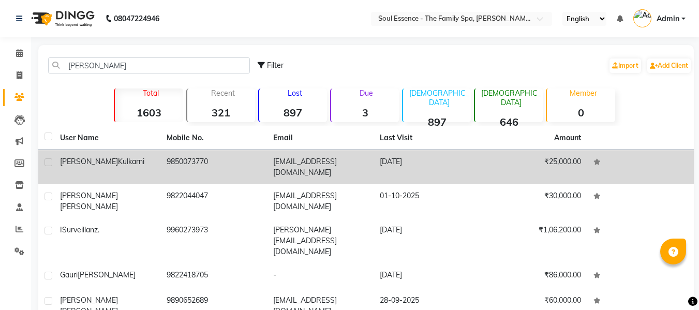
click at [386, 173] on td "[DATE]" at bounding box center [427, 167] width 107 height 34
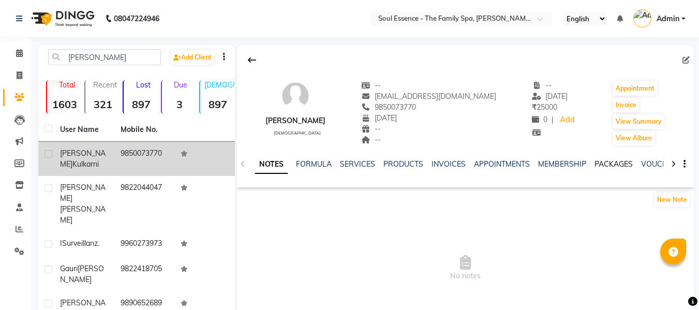
click at [620, 162] on link "PACKAGES" at bounding box center [614, 163] width 38 height 9
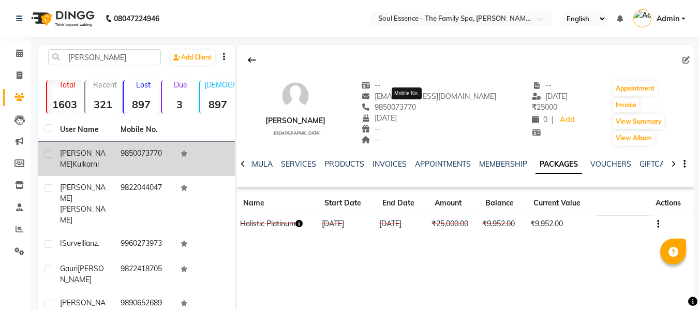
click at [416, 105] on span "9850073770" at bounding box center [388, 107] width 55 height 9
click at [658, 224] on icon "button" at bounding box center [659, 224] width 2 height 1
click at [588, 224] on div "Edit" at bounding box center [609, 223] width 68 height 13
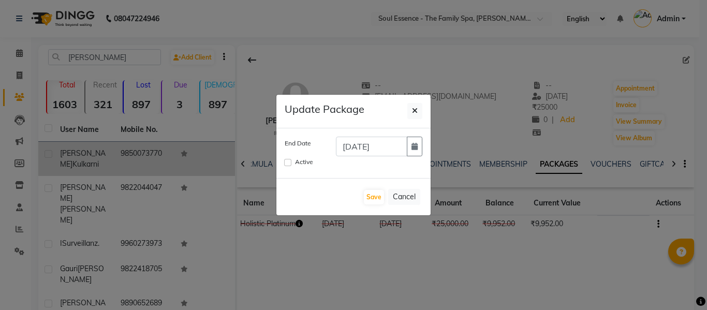
click at [291, 162] on div "Active" at bounding box center [354, 162] width 138 height 12
click at [289, 163] on input "Active" at bounding box center [287, 162] width 7 height 7
click at [411, 147] on button "button" at bounding box center [415, 147] width 16 height 20
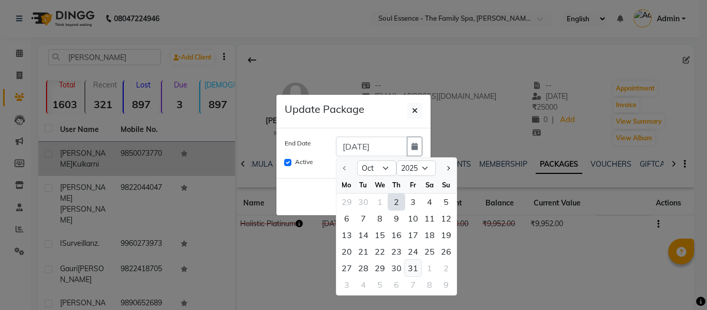
click at [417, 270] on div "31" at bounding box center [413, 268] width 17 height 17
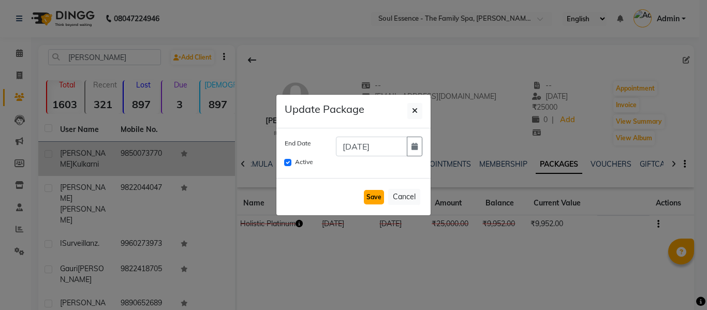
click at [375, 203] on button "Save" at bounding box center [374, 197] width 20 height 14
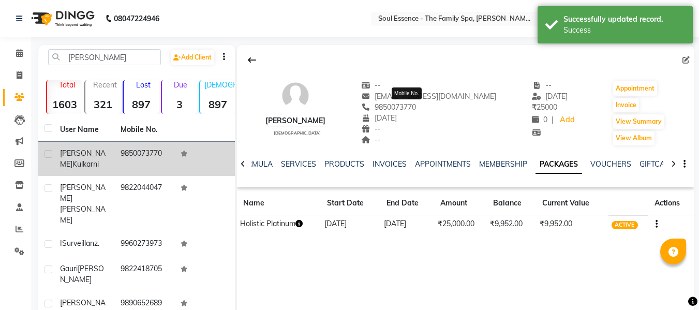
click at [406, 107] on span "9850073770" at bounding box center [388, 107] width 55 height 9
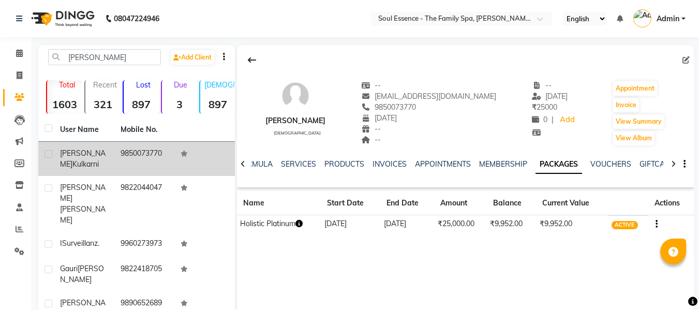
click at [372, 255] on div "[PERSON_NAME] [DEMOGRAPHIC_DATA] -- [EMAIL_ADDRESS][DOMAIN_NAME] 9850073770 [DA…" at bounding box center [465, 200] width 457 height 311
click at [19, 60] on link "Calendar" at bounding box center [15, 53] width 25 height 17
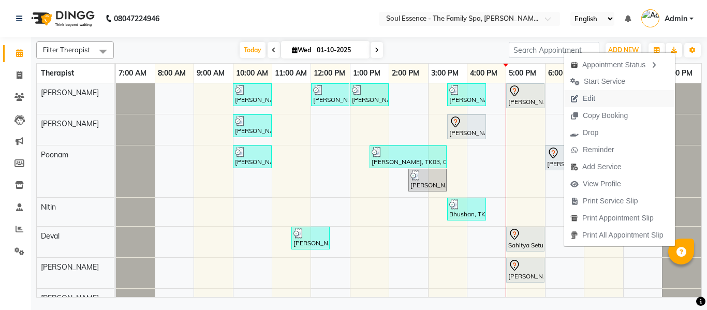
click at [592, 99] on span "Edit" at bounding box center [589, 98] width 12 height 11
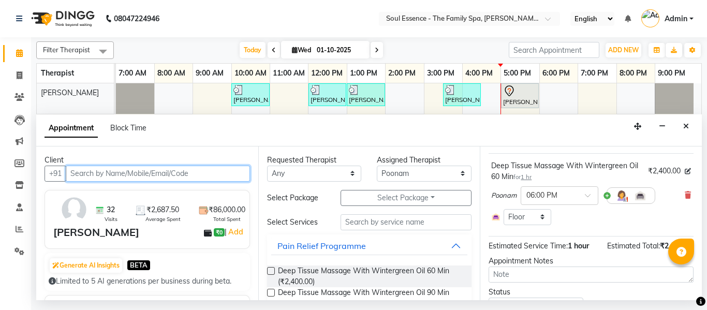
scroll to position [104, 0]
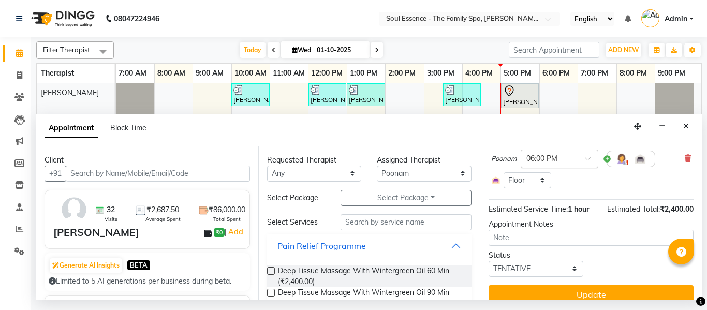
click at [583, 159] on div at bounding box center [559, 158] width 77 height 11
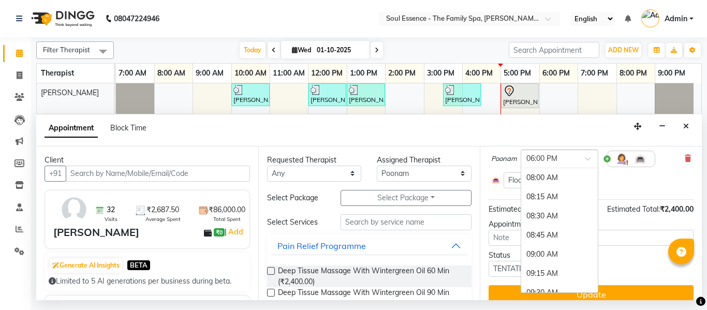
scroll to position [779, 0]
click at [551, 216] on div "06:30 PM" at bounding box center [559, 216] width 77 height 19
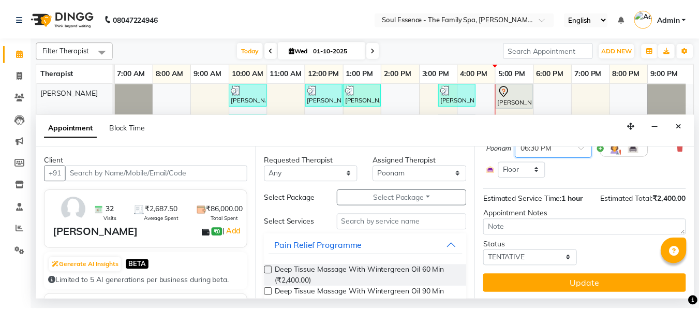
scroll to position [123, 0]
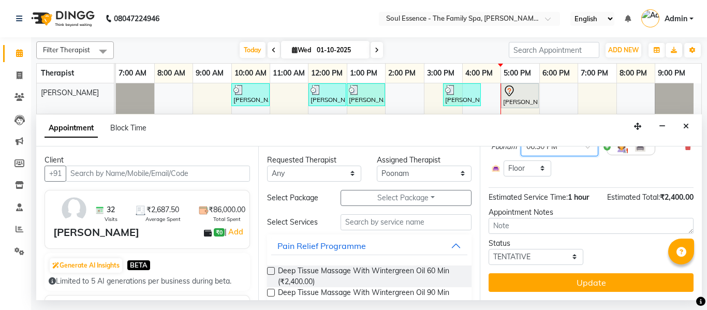
click at [603, 273] on button "Update" at bounding box center [591, 282] width 205 height 19
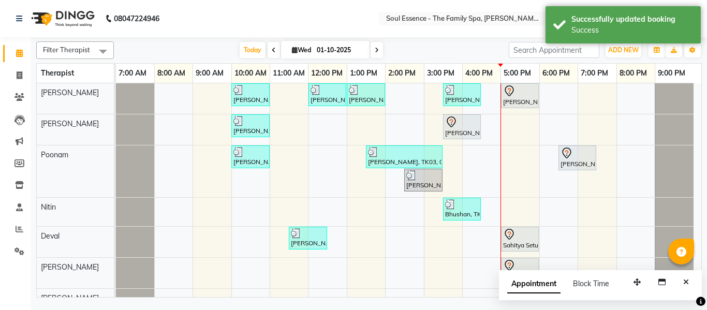
click at [498, 46] on div "[DATE] [DATE]" at bounding box center [311, 50] width 385 height 16
click at [433, 25] on ng-select "Select Location × Soul Essence - The Family Spa, [PERSON_NAME][GEOGRAPHIC_DATA]" at bounding box center [469, 19] width 181 height 14
click at [687, 281] on icon "Close" at bounding box center [686, 282] width 6 height 7
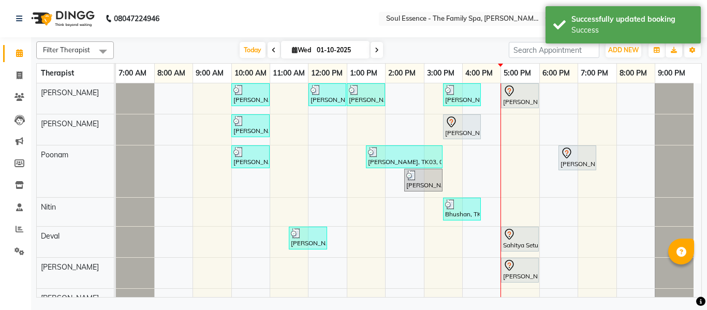
click at [383, 33] on nav "08047224946 Select Location × Soul Essence - The Family Spa, [PERSON_NAME] Colo…" at bounding box center [353, 18] width 707 height 37
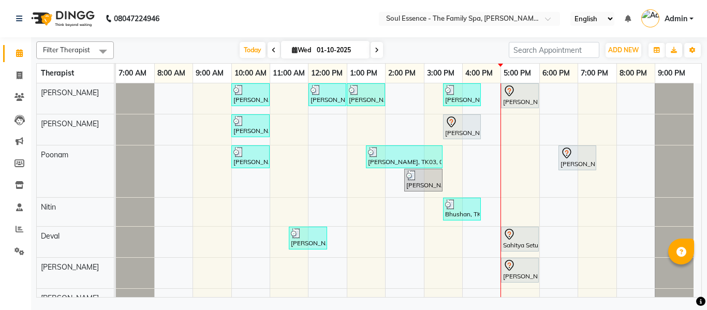
click at [278, 33] on nav "08047224946 Select Location × Soul Essence - The Family Spa, [PERSON_NAME] Colo…" at bounding box center [353, 18] width 707 height 37
click at [499, 53] on div "[DATE] [DATE]" at bounding box center [311, 50] width 385 height 16
click at [503, 51] on div "Filter Therapist Select All [PERSON_NAME] [PERSON_NAME] [PERSON_NAME] [PERSON_N…" at bounding box center [369, 50] width 666 height 18
click at [512, 50] on input "search" at bounding box center [554, 50] width 91 height 16
click at [391, 24] on div "Select Location × Soul Essence - The Family Spa, [PERSON_NAME][GEOGRAPHIC_DATA]" at bounding box center [469, 19] width 181 height 14
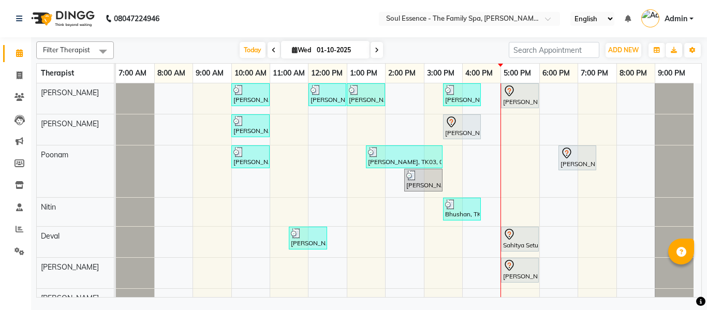
drag, startPoint x: 222, startPoint y: 24, endPoint x: 214, endPoint y: 19, distance: 8.9
click at [221, 24] on nav "08047224946 Select Location × Soul Essence - The Family Spa, [PERSON_NAME] Colo…" at bounding box center [353, 18] width 707 height 37
click at [259, 61] on div "Filter Therapist Select All [PERSON_NAME] [PERSON_NAME] [PERSON_NAME] [PERSON_N…" at bounding box center [369, 167] width 666 height 260
click at [249, 39] on div "Filter Therapist Select All [PERSON_NAME] [PERSON_NAME] [PERSON_NAME] [PERSON_N…" at bounding box center [369, 167] width 666 height 260
click at [266, 28] on nav "08047224946 Select Location × Soul Essence - The Family Spa, [PERSON_NAME] Colo…" at bounding box center [353, 18] width 707 height 37
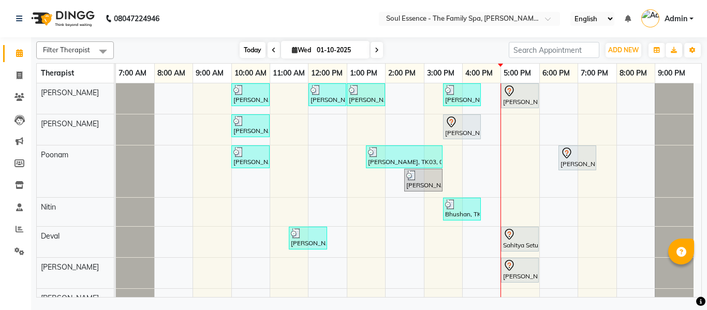
click at [253, 52] on span "Today" at bounding box center [253, 50] width 26 height 16
click at [193, 13] on nav "08047224946 Select Location × Soul Essence - The Family Spa, [PERSON_NAME] Colo…" at bounding box center [353, 18] width 707 height 37
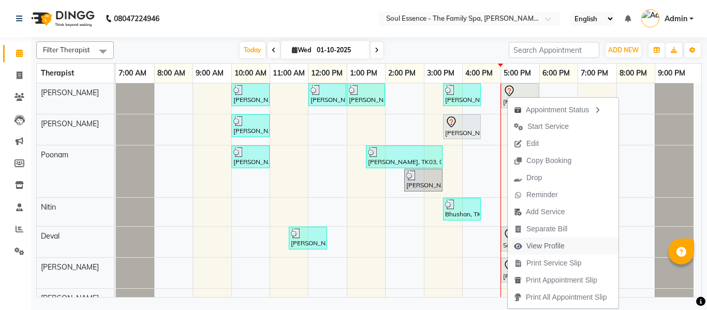
click at [533, 250] on span "View Profile" at bounding box center [546, 246] width 38 height 11
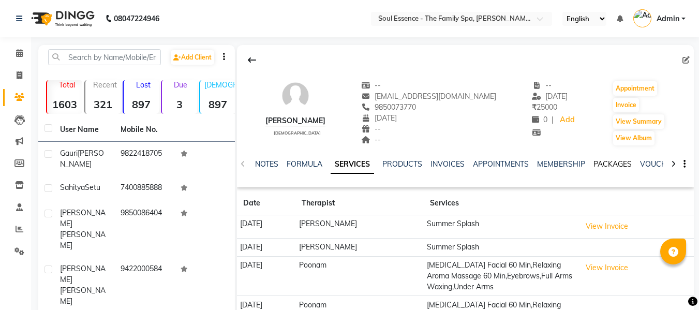
click at [600, 166] on link "PACKAGES" at bounding box center [613, 163] width 38 height 9
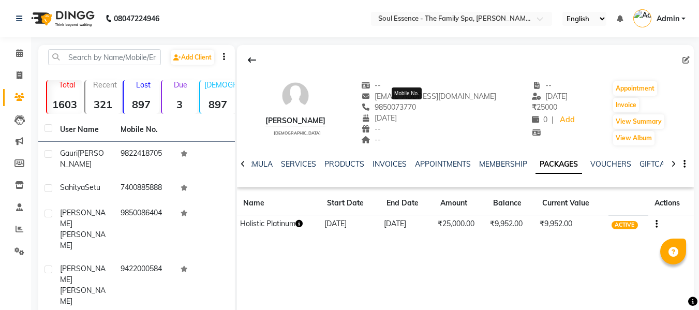
click at [406, 105] on span "9850073770" at bounding box center [388, 107] width 55 height 9
click at [8, 78] on link "Invoice" at bounding box center [15, 75] width 25 height 17
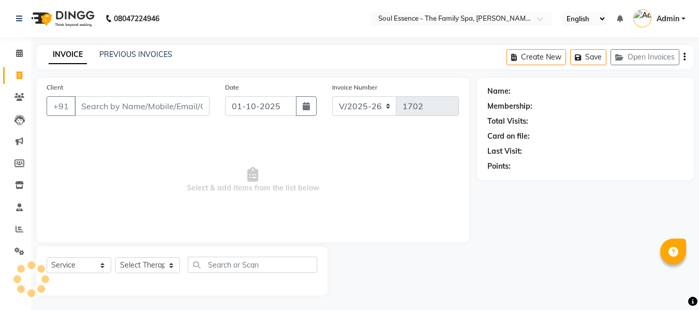
scroll to position [1, 0]
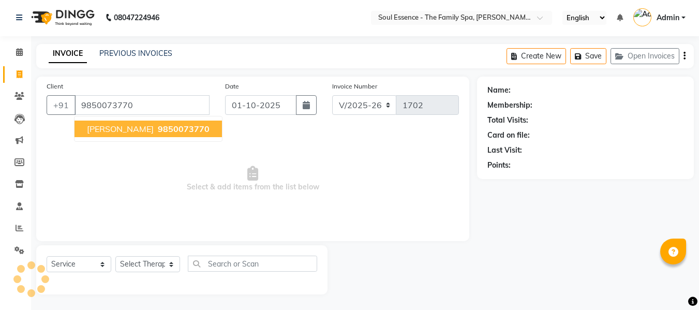
click at [158, 129] on span "9850073770" at bounding box center [184, 129] width 52 height 10
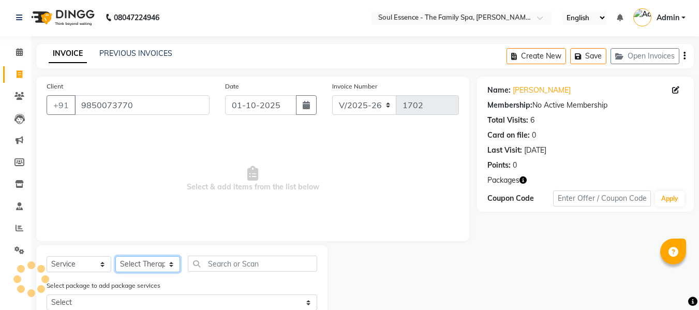
click at [134, 262] on select "Select Therapist" at bounding box center [147, 264] width 65 height 16
click at [144, 150] on span "Select & add items from the list below" at bounding box center [253, 179] width 413 height 104
drag, startPoint x: 157, startPoint y: 263, endPoint x: 156, endPoint y: 256, distance: 6.2
click at [157, 263] on select "Select Therapist Deval [PERSON_NAME] [PERSON_NAME] [PERSON_NAME]" at bounding box center [147, 264] width 65 height 16
click at [115, 256] on select "Select Therapist Deval [PERSON_NAME] [PERSON_NAME] [PERSON_NAME]" at bounding box center [147, 264] width 65 height 16
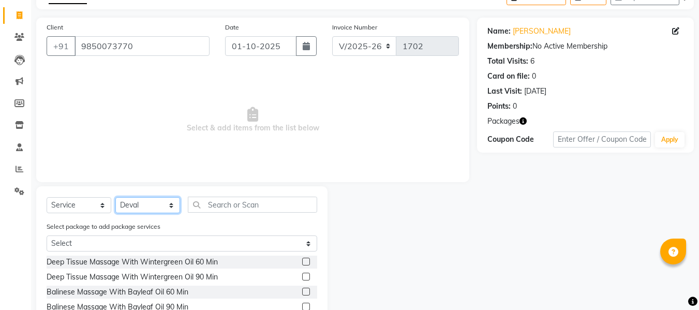
scroll to position [139, 0]
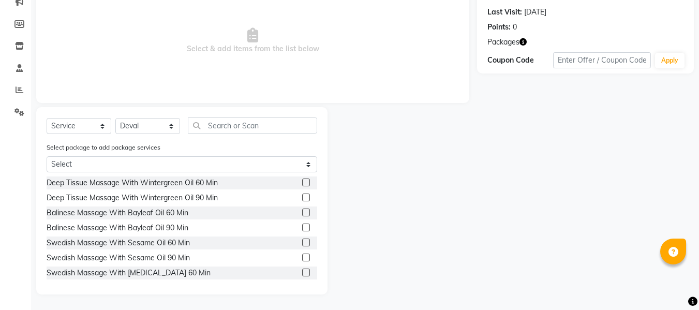
click at [302, 181] on label at bounding box center [306, 183] width 8 height 8
click at [302, 181] on input "checkbox" at bounding box center [305, 183] width 7 height 7
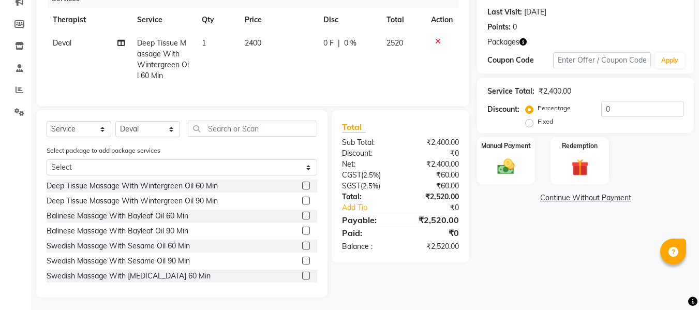
click at [279, 41] on td "2400" at bounding box center [278, 60] width 79 height 56
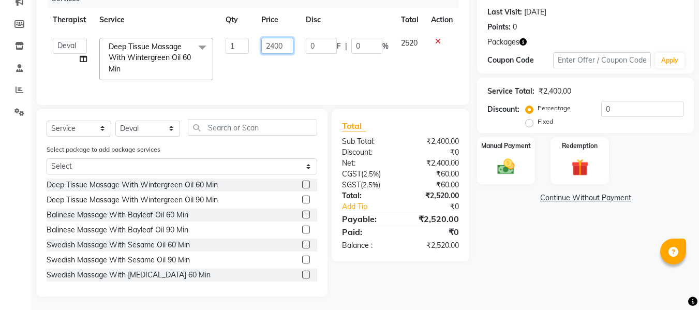
drag, startPoint x: 285, startPoint y: 41, endPoint x: 255, endPoint y: 44, distance: 30.1
click at [257, 44] on td "2400" at bounding box center [277, 59] width 45 height 55
click at [395, 67] on td "2520" at bounding box center [410, 59] width 31 height 55
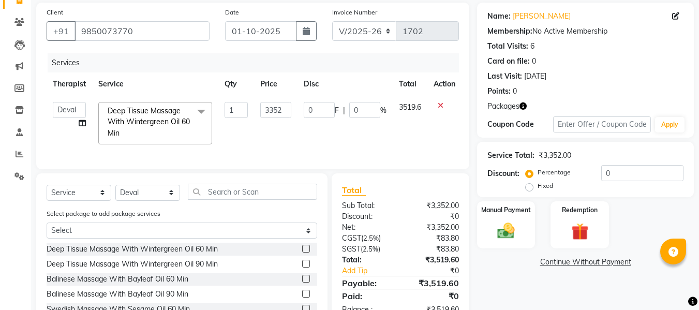
scroll to position [0, 0]
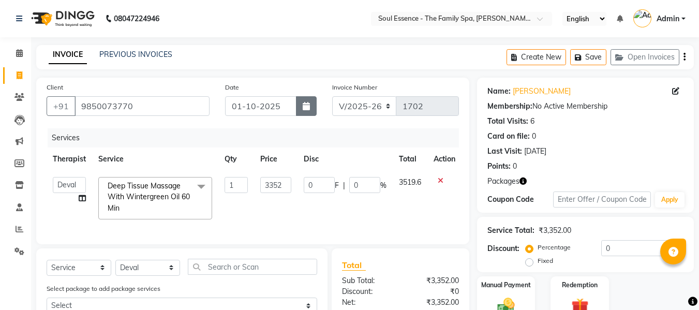
click at [303, 98] on button "button" at bounding box center [306, 106] width 21 height 20
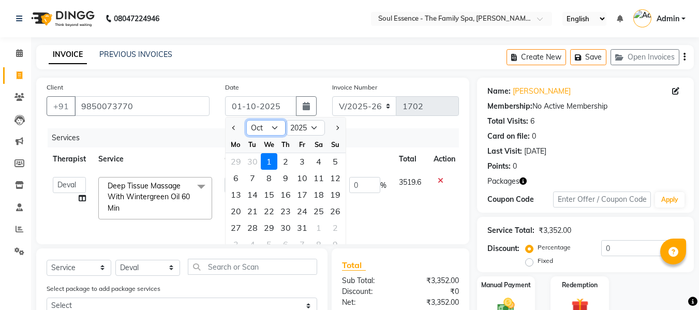
click at [261, 130] on select "Jan Feb Mar Apr May Jun [DATE] Aug Sep Oct Nov Dec" at bounding box center [265, 128] width 39 height 16
click at [246, 120] on select "Jan Feb Mar Apr May Jun [DATE] Aug Sep Oct Nov Dec" at bounding box center [265, 128] width 39 height 16
click at [267, 177] on div "9" at bounding box center [269, 178] width 17 height 17
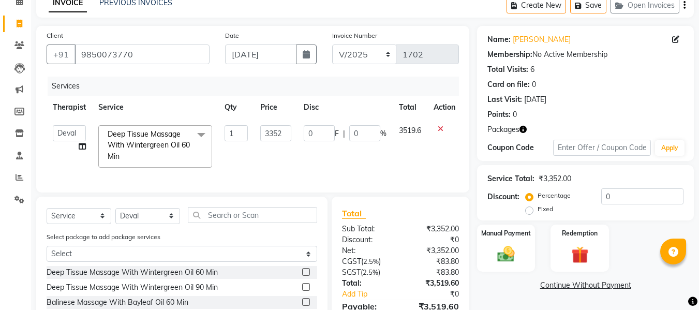
click at [582, 220] on div "Service Total: ₹3,352.00 Discount: Percentage Fixed 0" at bounding box center [585, 192] width 217 height 55
click at [578, 247] on img at bounding box center [579, 255] width 29 height 22
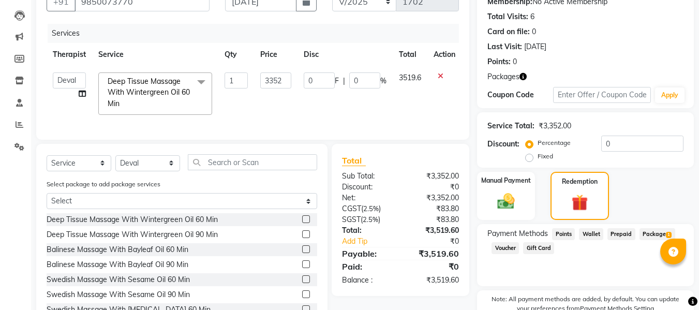
scroll to position [157, 0]
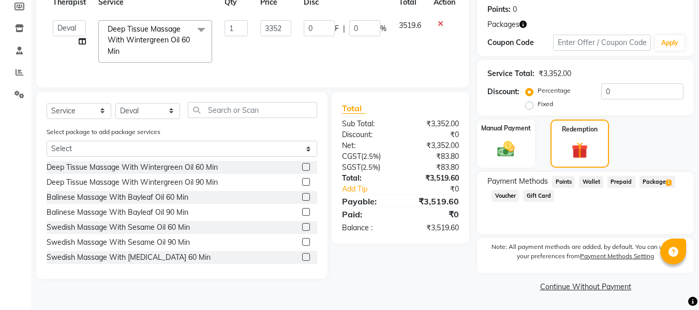
click at [660, 170] on div "Name: [PERSON_NAME] Membership: No Active Membership Total Visits: 6 Card on fi…" at bounding box center [589, 108] width 225 height 374
click at [650, 184] on span "Package 1" at bounding box center [658, 182] width 36 height 12
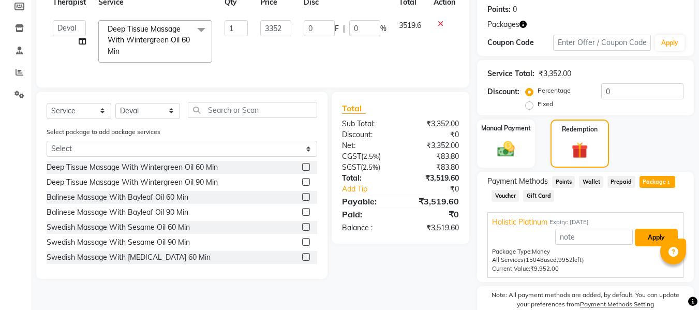
click at [649, 242] on button "Apply" at bounding box center [656, 238] width 43 height 18
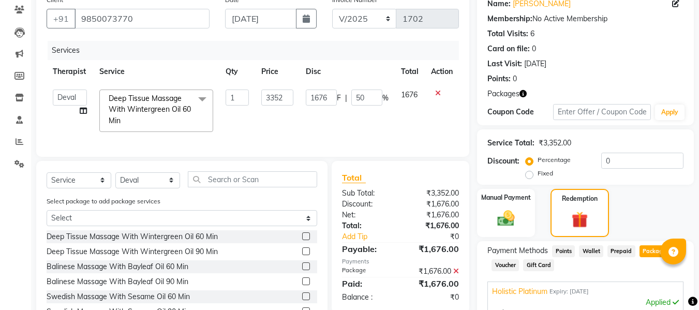
scroll to position [2, 0]
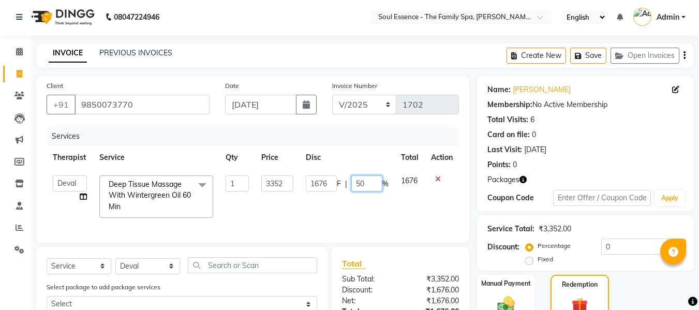
drag, startPoint x: 373, startPoint y: 184, endPoint x: 348, endPoint y: 179, distance: 25.4
click at [357, 183] on input "50" at bounding box center [367, 184] width 31 height 16
click at [392, 131] on div "Services" at bounding box center [257, 136] width 419 height 19
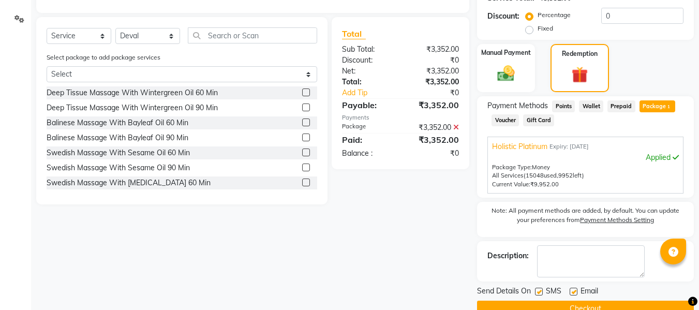
scroll to position [255, 0]
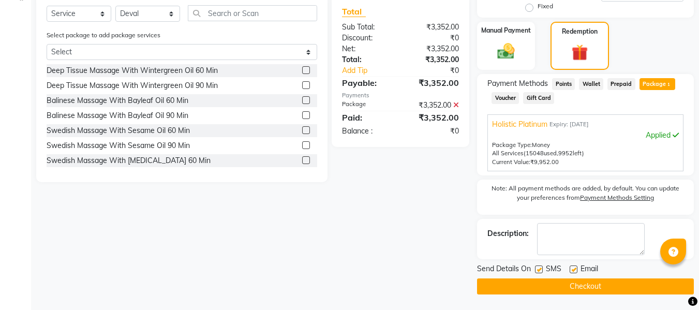
click at [542, 270] on label at bounding box center [539, 270] width 8 height 8
click at [542, 270] on input "checkbox" at bounding box center [538, 270] width 7 height 7
click at [574, 266] on label at bounding box center [574, 270] width 8 height 8
click at [574, 267] on input "checkbox" at bounding box center [573, 270] width 7 height 7
click at [560, 291] on button "Checkout" at bounding box center [585, 287] width 217 height 16
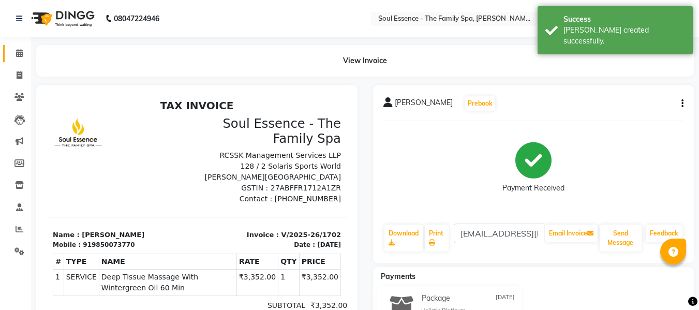
click at [14, 47] on link "Calendar" at bounding box center [15, 53] width 25 height 17
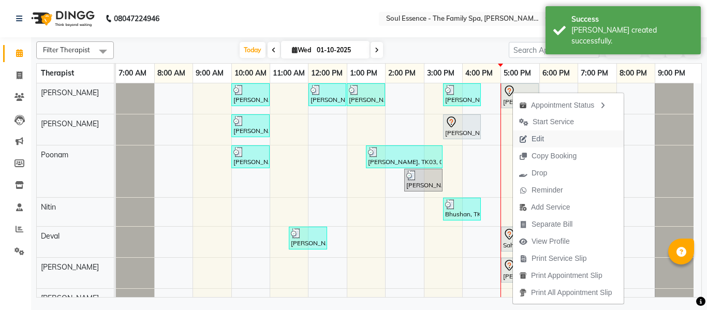
click at [536, 142] on span "Edit" at bounding box center [538, 139] width 12 height 11
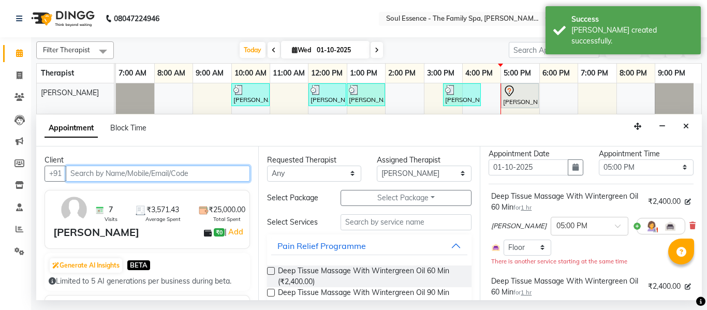
scroll to position [52, 0]
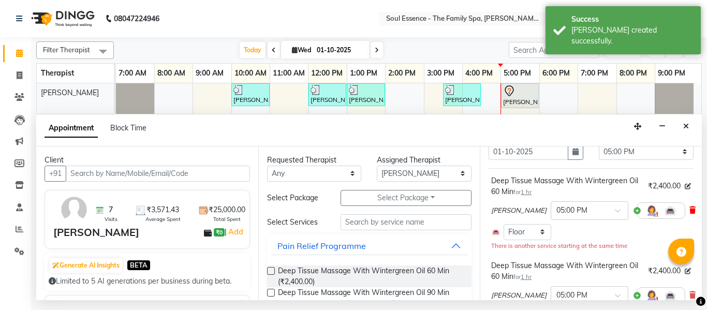
click at [690, 210] on icon at bounding box center [693, 210] width 6 height 7
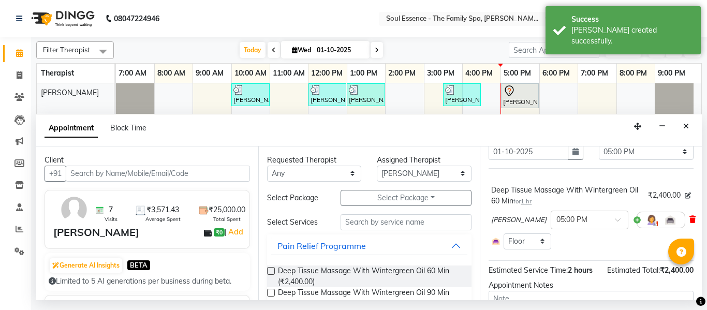
click at [690, 216] on icon at bounding box center [693, 219] width 6 height 7
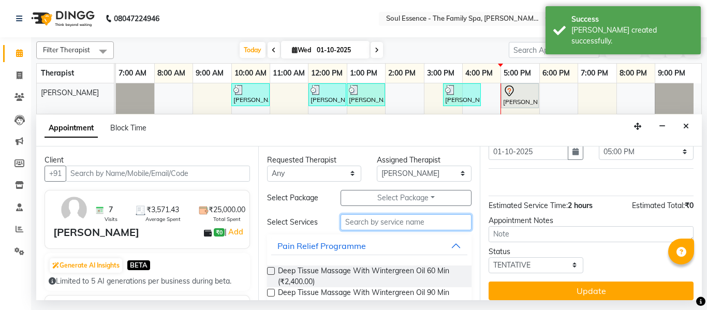
click at [400, 222] on input "text" at bounding box center [407, 222] width 132 height 16
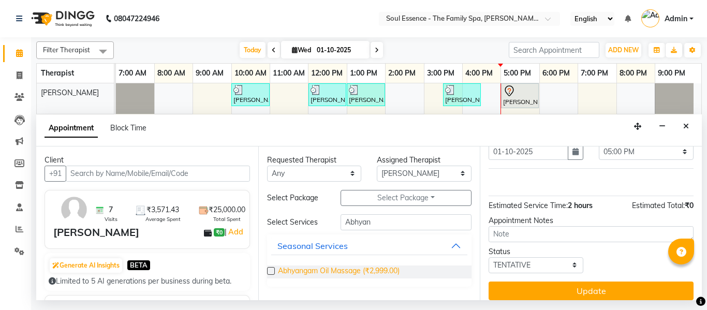
click at [389, 275] on span "Abhyangam Oil Massage (₹2,999.00)" at bounding box center [339, 272] width 122 height 13
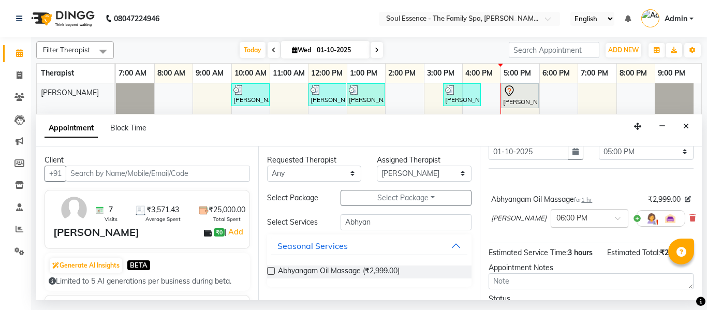
click at [557, 224] on div "× 06:00 PM" at bounding box center [572, 218] width 31 height 11
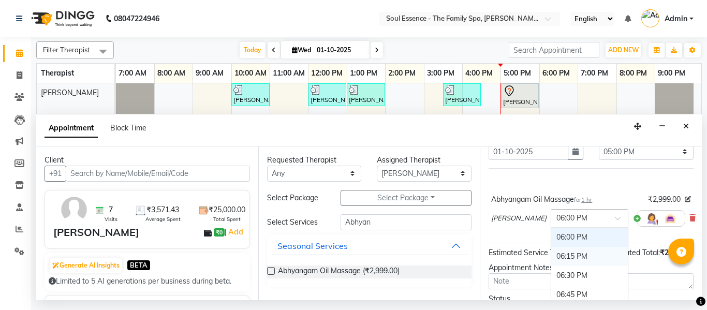
scroll to position [663, 0]
click at [557, 261] on div "05:00 PM" at bounding box center [589, 264] width 77 height 19
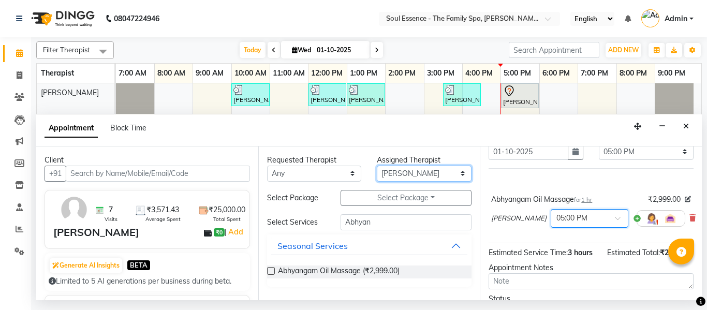
click at [388, 169] on select "Select Deval [PERSON_NAME] [PERSON_NAME] [PERSON_NAME]" at bounding box center [424, 174] width 95 height 16
click at [377, 166] on select "Select Deval [PERSON_NAME] [PERSON_NAME] [PERSON_NAME]" at bounding box center [424, 174] width 95 height 16
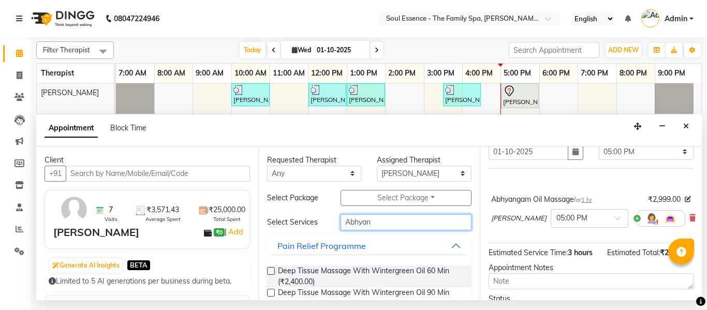
click at [385, 217] on input "Abhyan" at bounding box center [407, 222] width 132 height 16
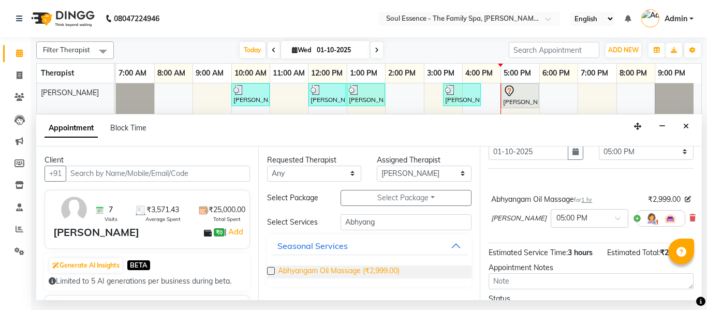
click at [296, 278] on span "Abhyangam Oil Massage (₹2,999.00)" at bounding box center [339, 272] width 122 height 13
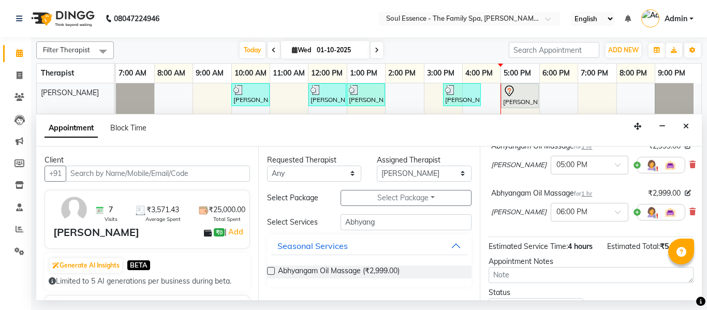
scroll to position [155, 0]
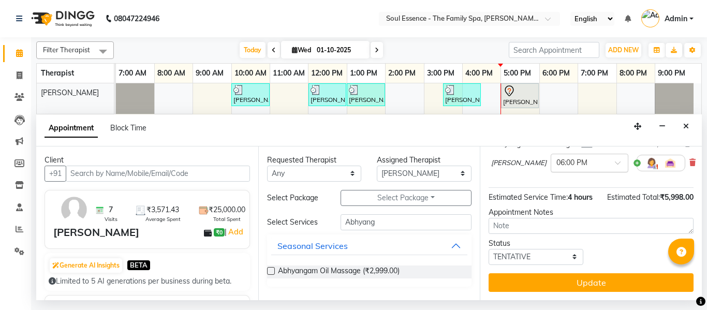
click at [562, 169] on div "× 06:00 PM" at bounding box center [590, 163] width 78 height 19
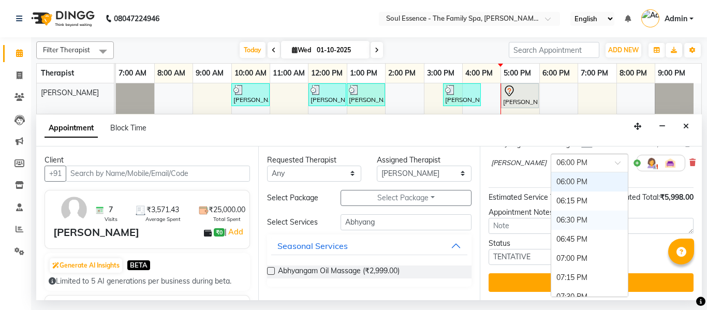
scroll to position [679, 0]
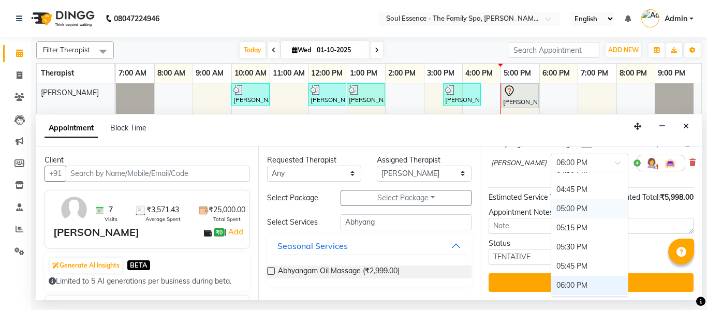
click at [553, 211] on div "05:00 PM" at bounding box center [589, 208] width 77 height 19
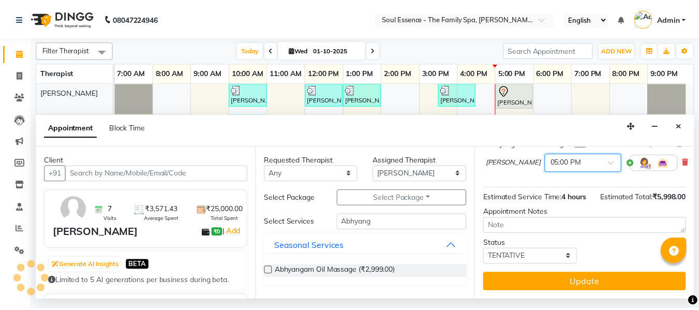
scroll to position [173, 0]
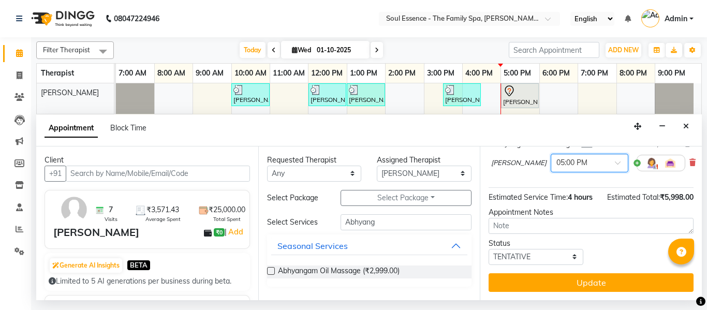
click at [578, 275] on button "Update" at bounding box center [591, 282] width 205 height 19
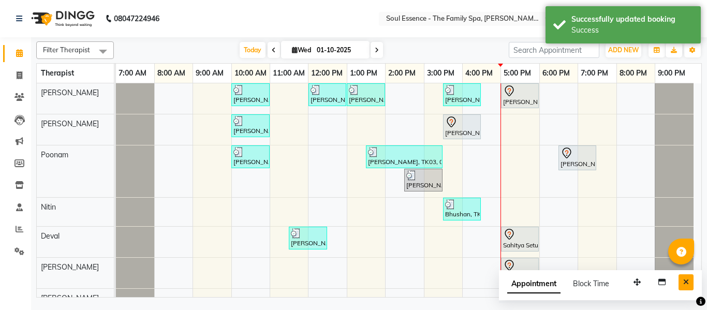
click at [687, 287] on button "Close" at bounding box center [686, 282] width 15 height 16
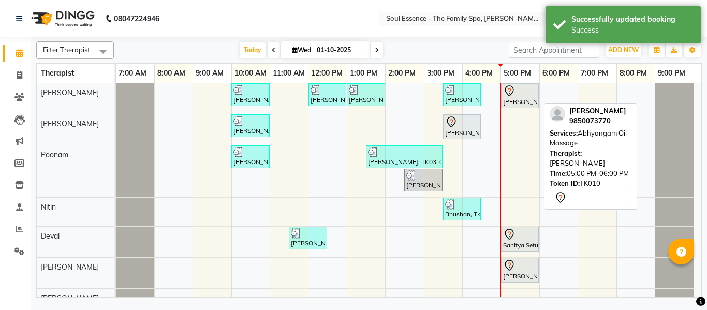
click at [516, 90] on div at bounding box center [520, 91] width 34 height 12
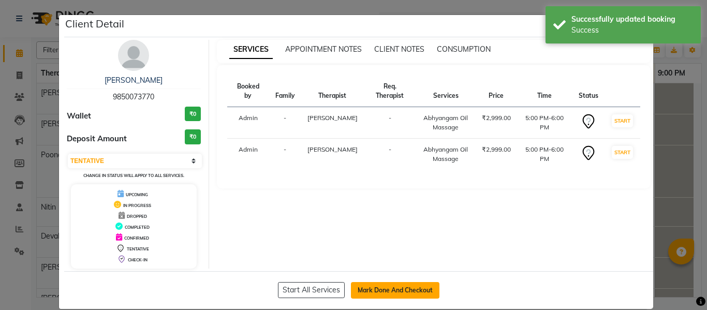
click at [379, 291] on button "Mark Done And Checkout" at bounding box center [395, 290] width 89 height 17
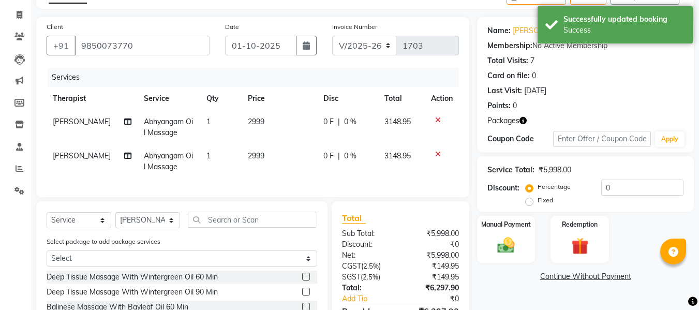
scroll to position [155, 0]
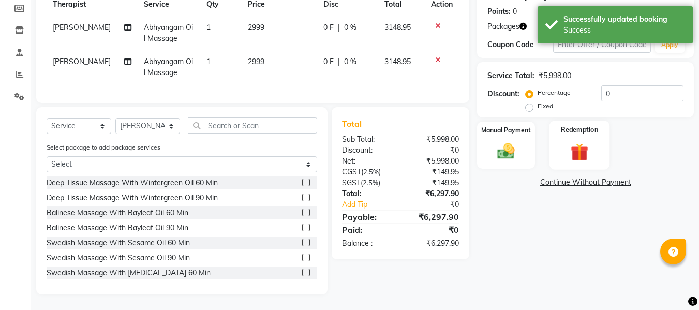
click at [597, 151] on div "Redemption" at bounding box center [580, 145] width 61 height 49
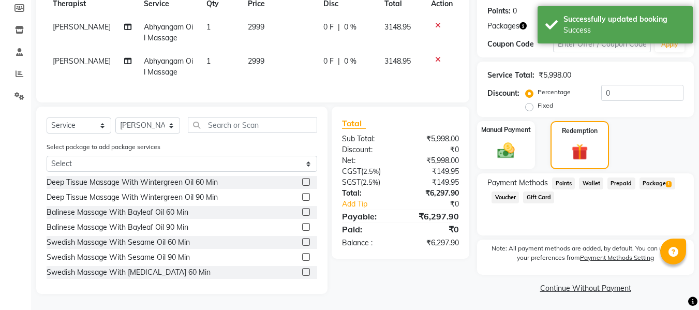
click at [652, 186] on span "Package 1" at bounding box center [658, 184] width 36 height 12
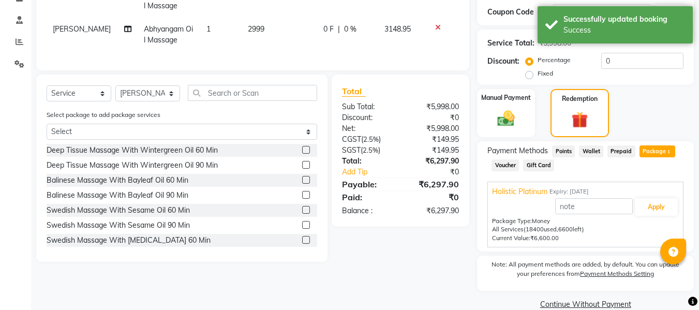
scroll to position [205, 0]
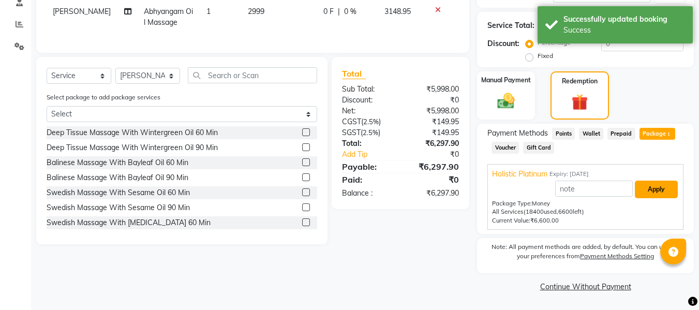
click at [655, 183] on button "Apply" at bounding box center [656, 190] width 43 height 18
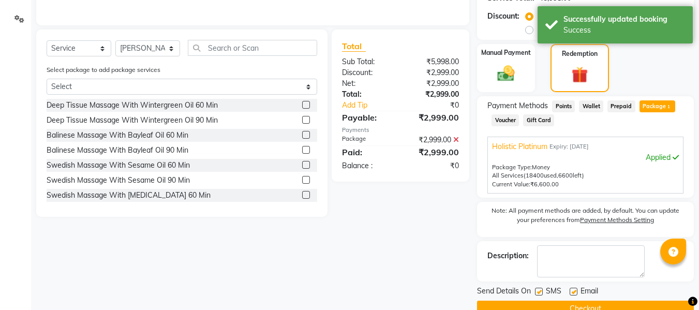
scroll to position [255, 0]
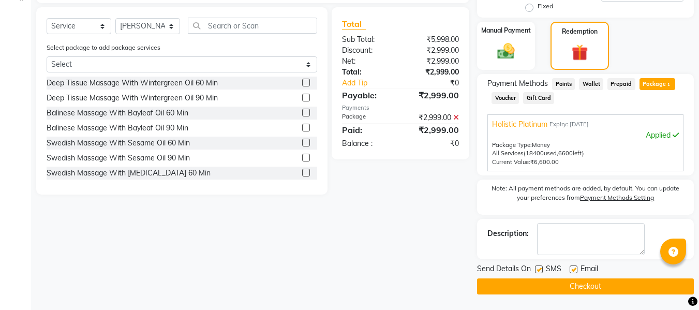
click at [542, 270] on label at bounding box center [539, 270] width 8 height 8
click at [542, 270] on input "checkbox" at bounding box center [538, 270] width 7 height 7
click at [547, 283] on button "Checkout" at bounding box center [585, 287] width 217 height 16
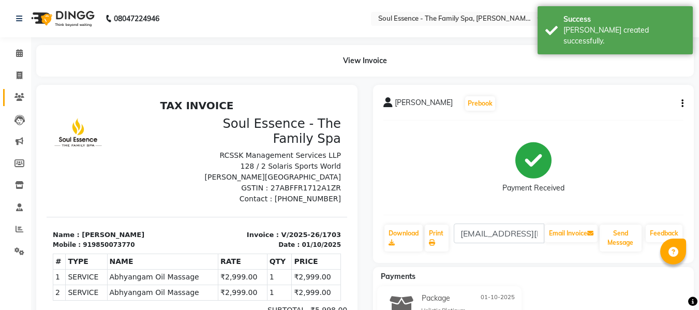
click at [12, 92] on span at bounding box center [19, 98] width 18 height 12
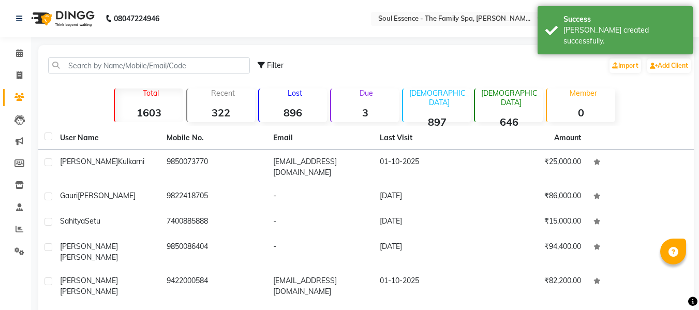
click at [108, 149] on th "User Name" at bounding box center [107, 138] width 107 height 24
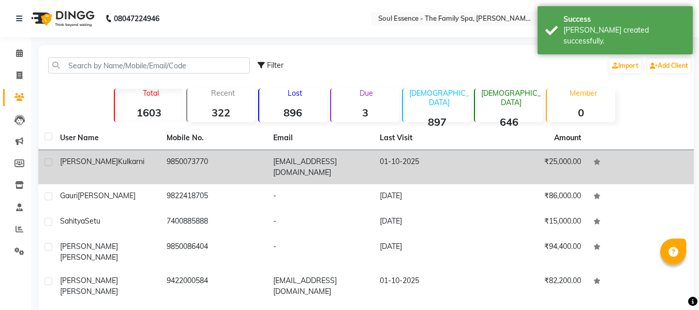
click at [107, 166] on div "[PERSON_NAME]" at bounding box center [107, 161] width 94 height 11
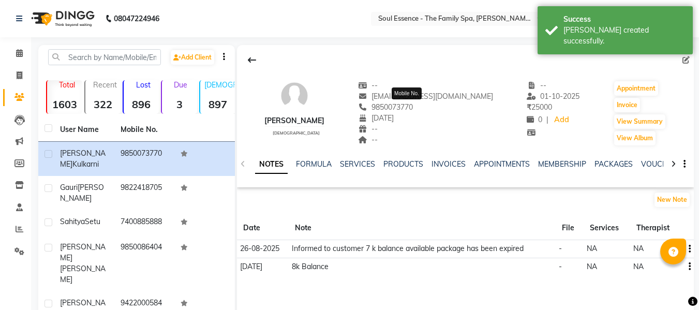
click at [410, 107] on span "9850073770" at bounding box center [385, 107] width 55 height 9
click at [409, 107] on span "9850073770" at bounding box center [385, 107] width 55 height 9
click at [13, 78] on span at bounding box center [19, 76] width 18 height 12
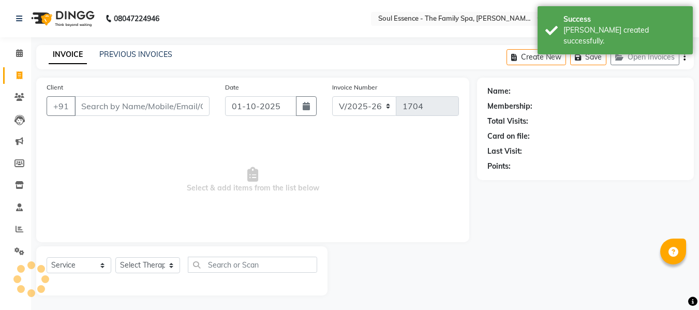
scroll to position [1, 0]
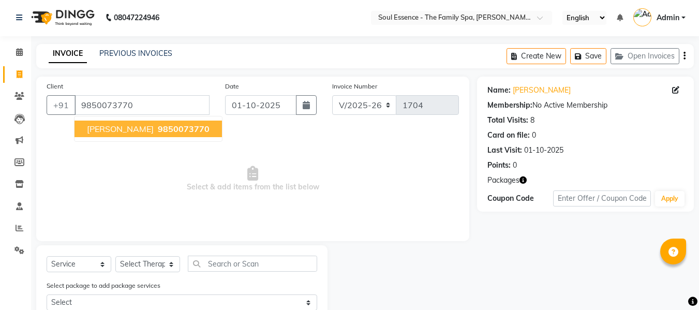
click at [119, 130] on span "[PERSON_NAME]" at bounding box center [120, 129] width 67 height 10
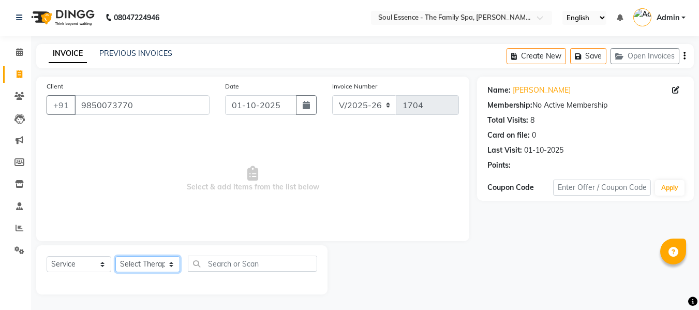
click at [137, 266] on select "Select Therapist Deval [PERSON_NAME] [PERSON_NAME] [PERSON_NAME]" at bounding box center [147, 264] width 65 height 16
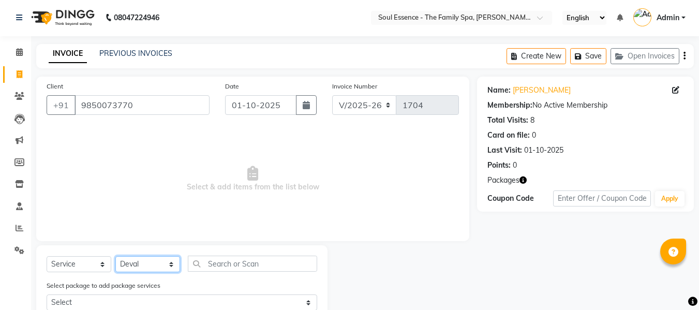
click at [115, 256] on select "Select Therapist Deval [PERSON_NAME] [PERSON_NAME] [PERSON_NAME]" at bounding box center [147, 264] width 65 height 16
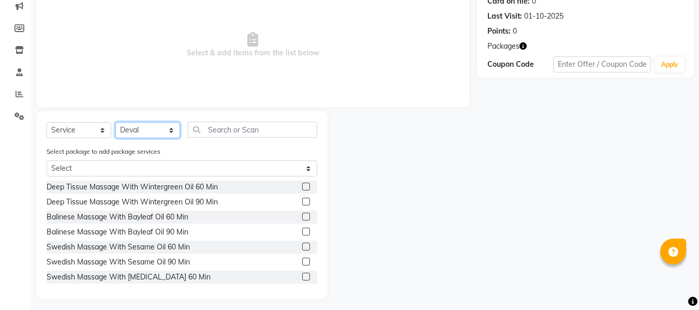
scroll to position [139, 0]
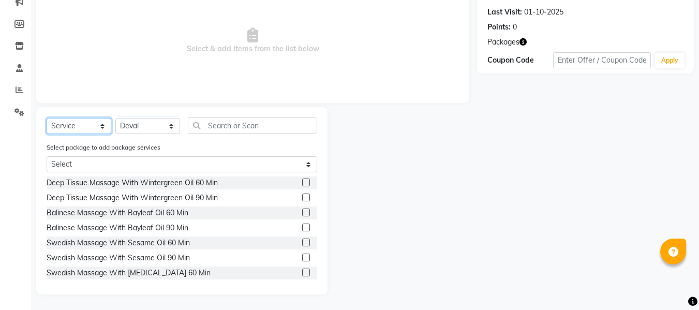
click at [75, 124] on select "Select Service Product Membership Package Voucher Prepaid Gift Card" at bounding box center [79, 126] width 65 height 16
click at [47, 134] on select "Select Service Product Membership Package Voucher Prepaid Gift Card" at bounding box center [79, 126] width 65 height 16
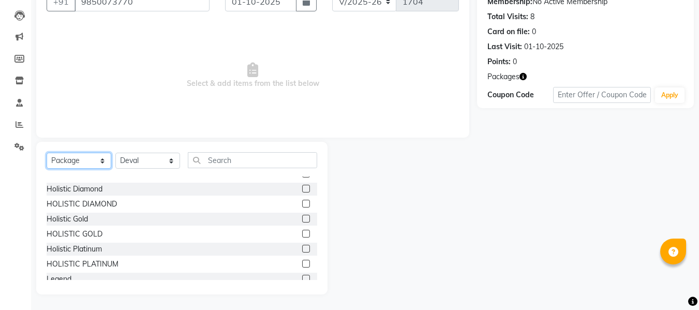
scroll to position [47, 0]
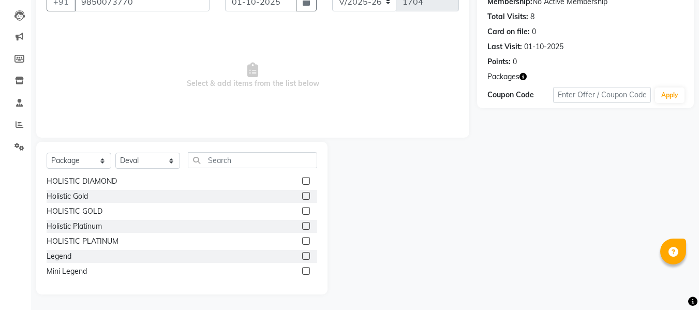
click at [302, 242] on label at bounding box center [306, 241] width 8 height 8
click at [302, 242] on input "checkbox" at bounding box center [305, 241] width 7 height 7
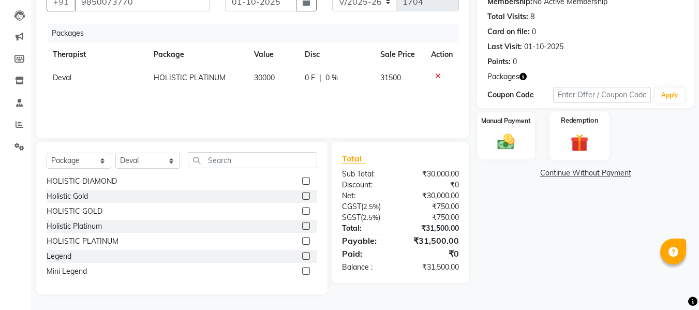
click at [528, 133] on div "Manual Payment" at bounding box center [506, 135] width 58 height 47
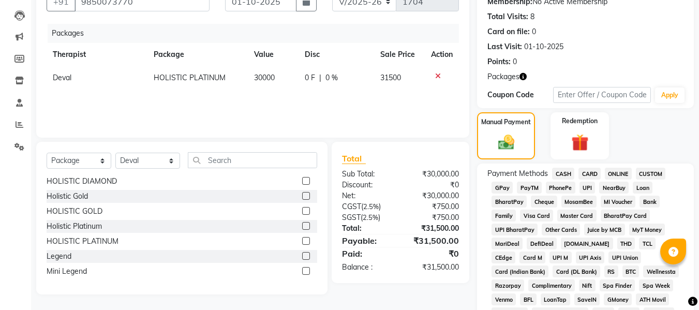
click at [595, 177] on span "CARD" at bounding box center [590, 174] width 22 height 12
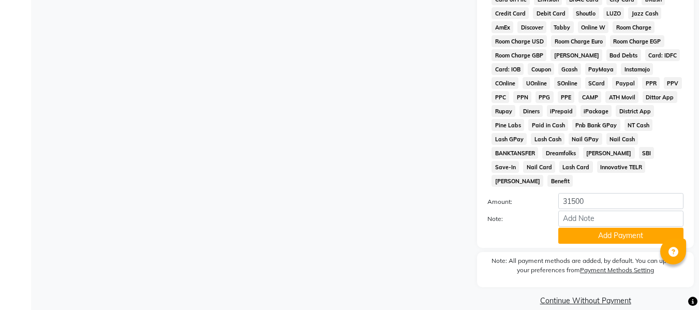
click at [606, 228] on button "Add Payment" at bounding box center [621, 236] width 125 height 16
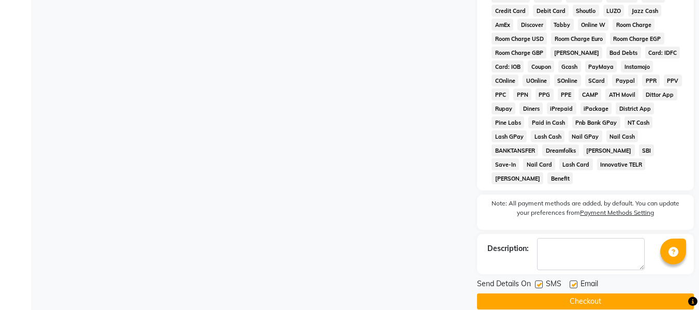
scroll to position [436, 0]
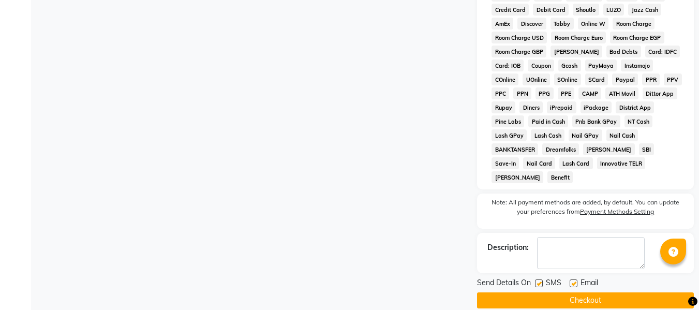
click at [572, 293] on button "Checkout" at bounding box center [585, 301] width 217 height 16
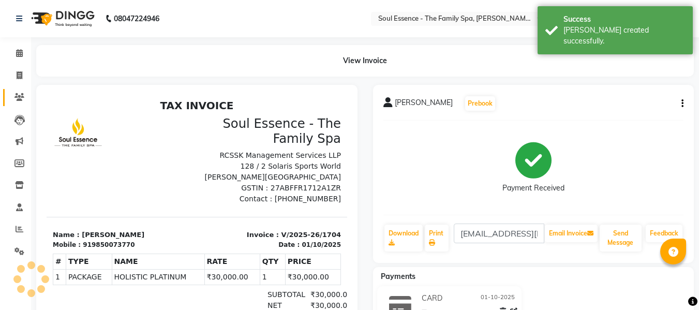
click at [9, 98] on link "Clients" at bounding box center [15, 97] width 25 height 17
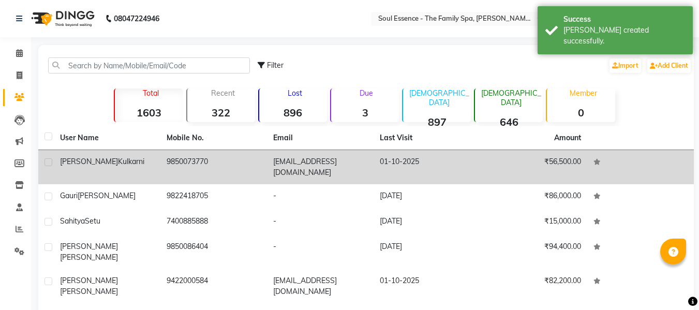
click at [149, 169] on td "[PERSON_NAME]" at bounding box center [107, 167] width 107 height 34
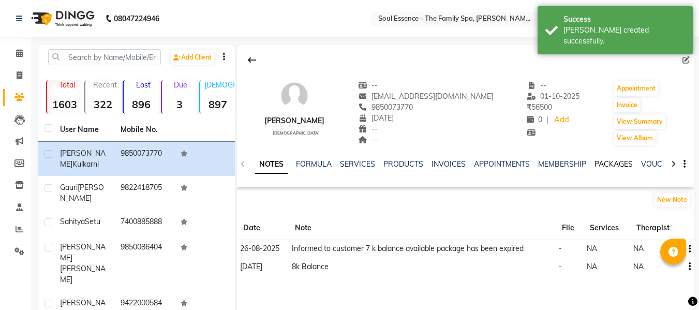
click at [607, 166] on link "PACKAGES" at bounding box center [614, 163] width 38 height 9
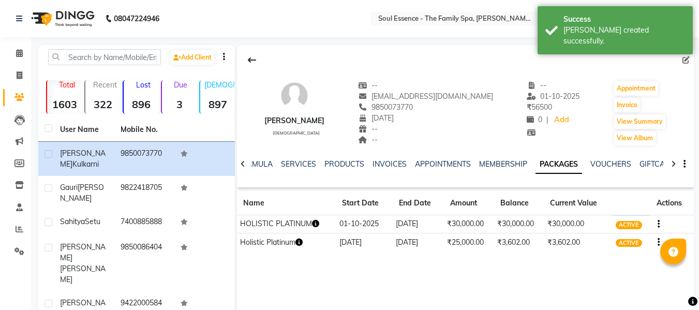
click at [658, 224] on icon "button" at bounding box center [659, 224] width 2 height 1
click at [591, 228] on div "Edit" at bounding box center [609, 223] width 68 height 13
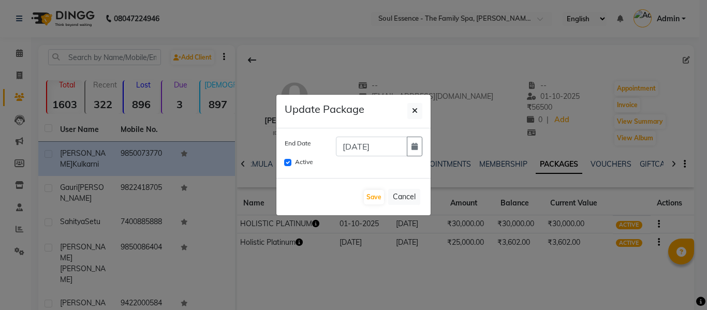
click at [434, 142] on ngb-modal-window "Update Package End Date [DATE] Active Save Cancel" at bounding box center [353, 155] width 707 height 310
click at [420, 146] on button "button" at bounding box center [415, 147] width 16 height 20
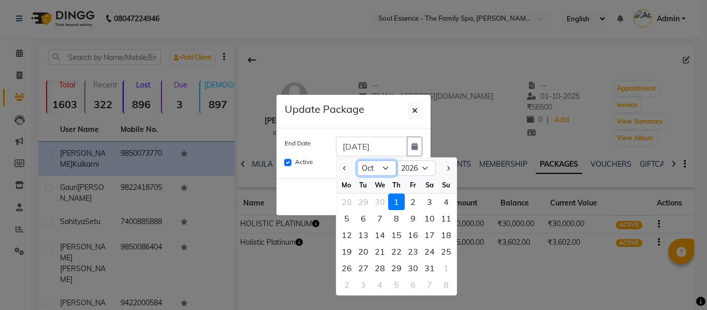
click at [374, 165] on select "Jan Feb Mar Apr May Jun [DATE] Aug Sep Oct Nov Dec" at bounding box center [376, 169] width 39 height 16
click at [357, 161] on select "Jan Feb Mar Apr May Jun [DATE] Aug Sep Oct Nov Dec" at bounding box center [376, 169] width 39 height 16
click at [379, 200] on div "1" at bounding box center [380, 202] width 17 height 17
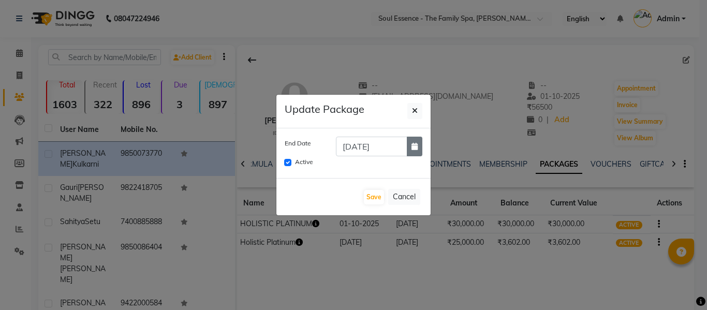
click at [412, 149] on icon "button" at bounding box center [415, 146] width 6 height 7
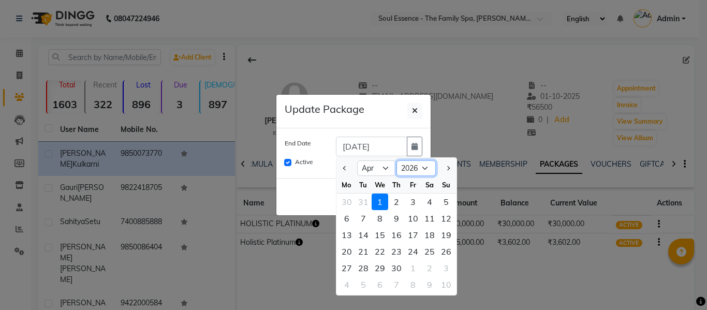
click at [417, 162] on select "2025 2026 2027 2028 2029 2030 2031 2032 2033 2034 2035 2036" at bounding box center [416, 169] width 39 height 16
click at [397, 161] on select "2025 2026 2027 2028 2029 2030 2031 2032 2033 2034 2035 2036" at bounding box center [416, 169] width 39 height 16
click at [393, 195] on div "1" at bounding box center [396, 202] width 17 height 17
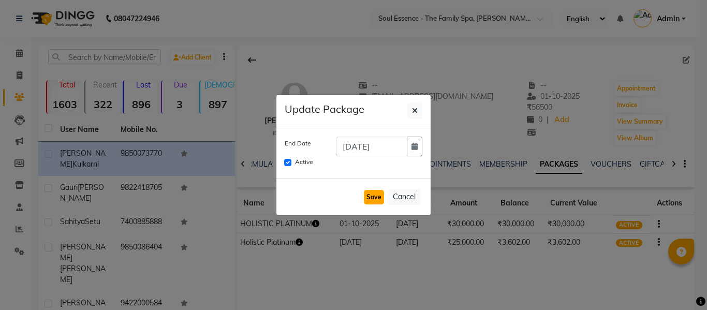
click at [379, 203] on button "Save" at bounding box center [374, 197] width 20 height 14
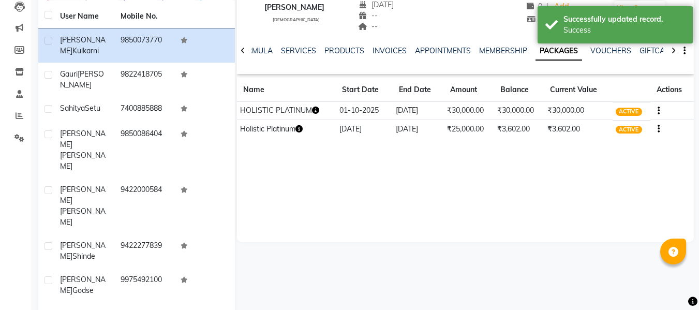
scroll to position [155, 0]
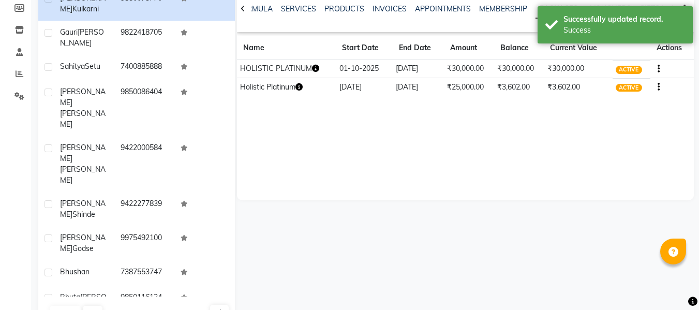
click at [659, 88] on icon "button" at bounding box center [659, 87] width 2 height 1
click at [599, 91] on div "Edit" at bounding box center [609, 93] width 68 height 13
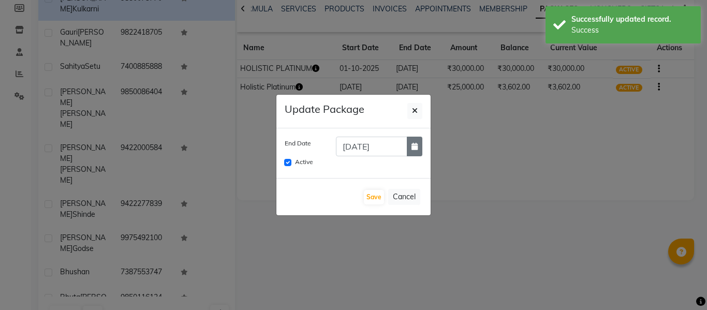
click at [416, 143] on icon "button" at bounding box center [415, 146] width 6 height 7
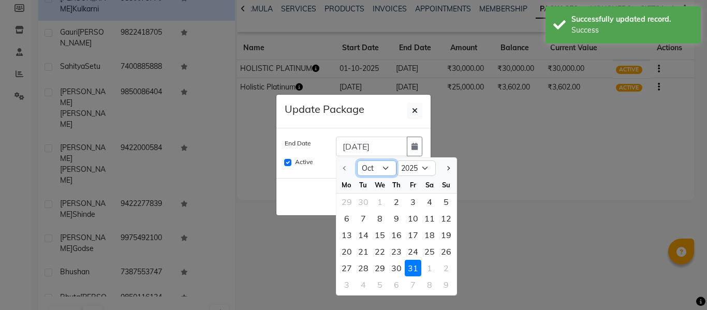
click at [390, 167] on select "Oct Nov Dec" at bounding box center [376, 169] width 39 height 16
click at [401, 171] on select "2025 2026 2027 2028 2029 2030 2031 2032 2033 2034 2035" at bounding box center [416, 169] width 39 height 16
click at [397, 161] on select "2025 2026 2027 2028 2029 2030 2031 2032 2033 2034 2035" at bounding box center [416, 169] width 39 height 16
click at [373, 168] on select "Jan Feb Mar Apr May Jun [DATE] Aug Sep Oct Nov Dec" at bounding box center [376, 169] width 39 height 16
click at [357, 161] on select "Jan Feb Mar Apr May Jun [DATE] Aug Sep Oct Nov Dec" at bounding box center [376, 169] width 39 height 16
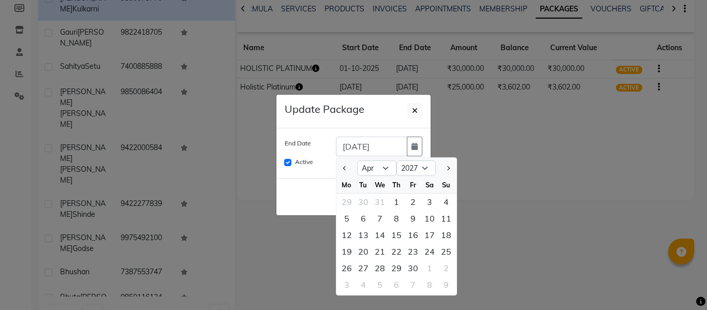
click at [398, 202] on div "1" at bounding box center [396, 202] width 17 height 17
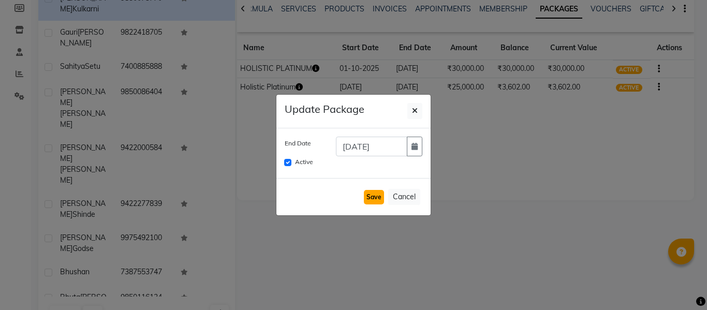
click at [379, 194] on button "Save" at bounding box center [374, 197] width 20 height 14
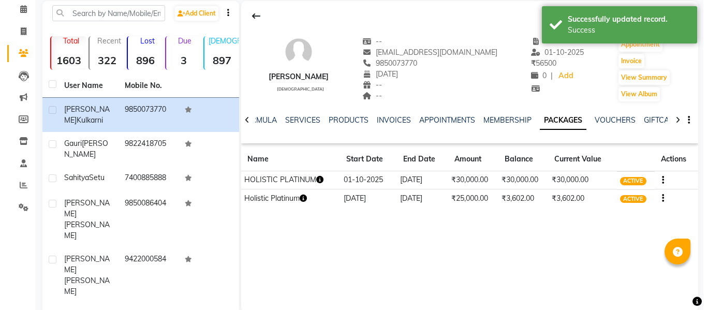
scroll to position [0, 0]
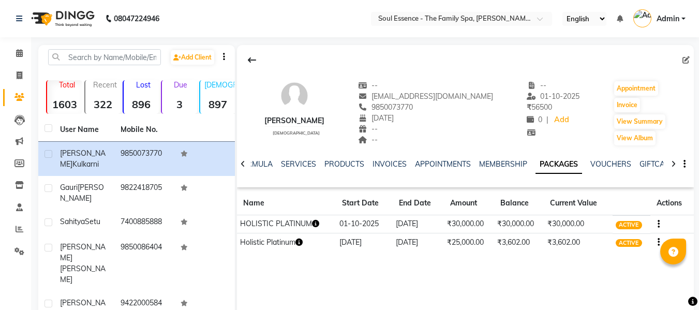
click at [9, 36] on nav "08047224946 Select Location × Soul Essence - The Family Spa, [PERSON_NAME] Colo…" at bounding box center [349, 18] width 699 height 37
click at [17, 60] on link "Calendar" at bounding box center [15, 53] width 25 height 17
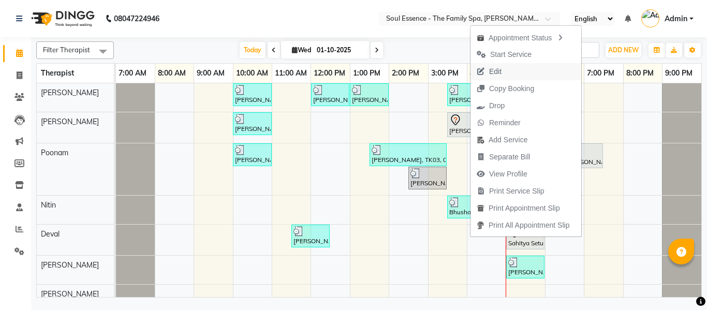
click at [505, 72] on span "Edit" at bounding box center [489, 71] width 37 height 17
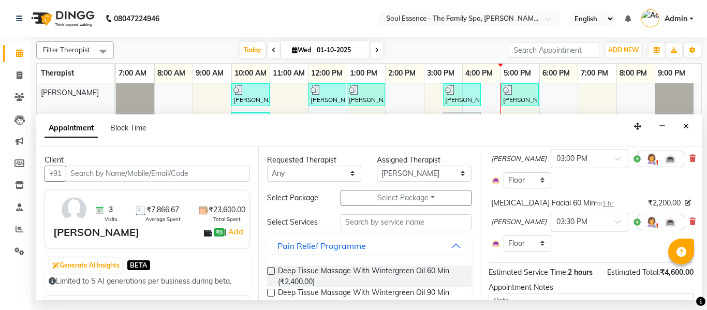
scroll to position [52, 0]
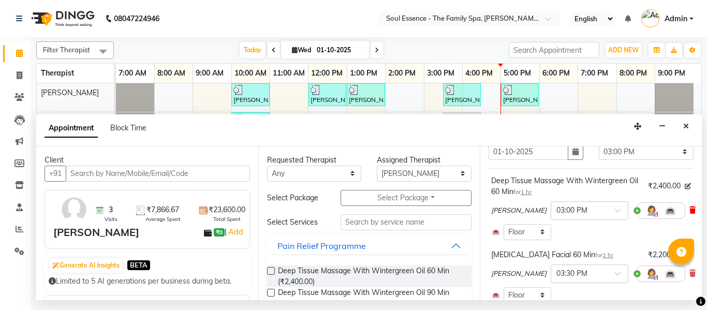
click at [690, 211] on icon at bounding box center [693, 210] width 6 height 7
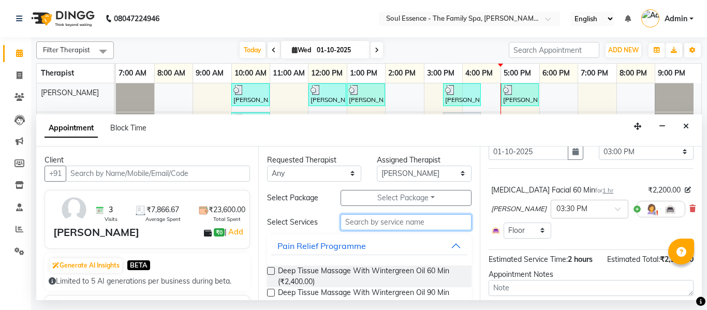
click at [421, 223] on input "text" at bounding box center [407, 222] width 132 height 16
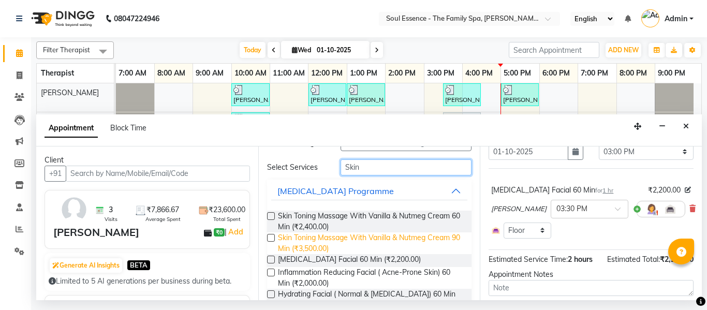
scroll to position [104, 0]
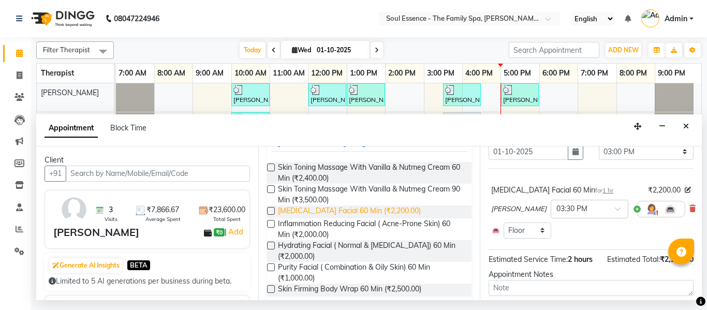
click at [336, 209] on span "[MEDICAL_DATA] Facial 60 Min (₹2,200.00)" at bounding box center [349, 212] width 143 height 13
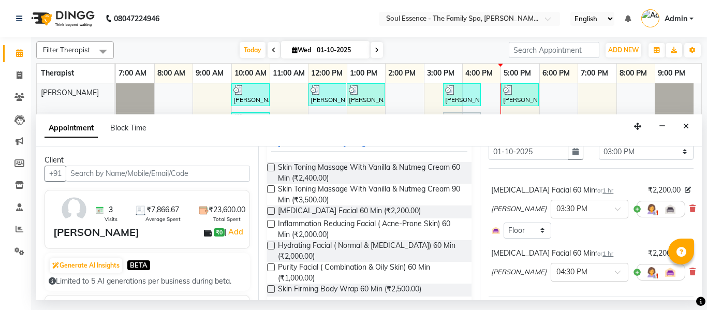
scroll to position [155, 0]
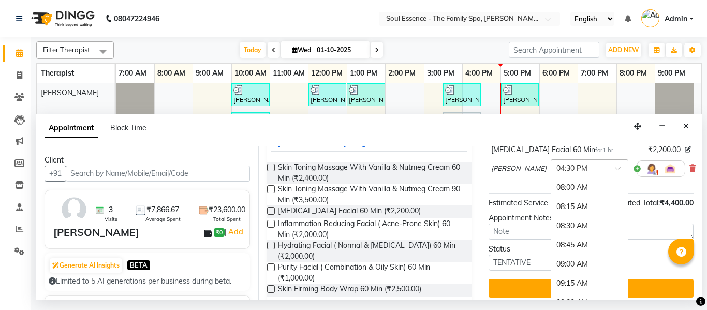
click at [573, 170] on input "text" at bounding box center [580, 168] width 46 height 11
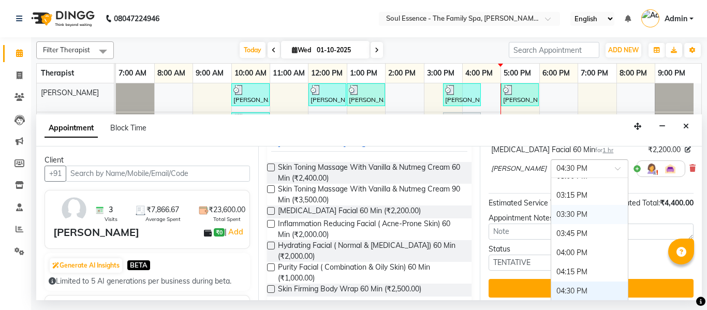
click at [572, 217] on div "03:30 PM" at bounding box center [589, 214] width 77 height 19
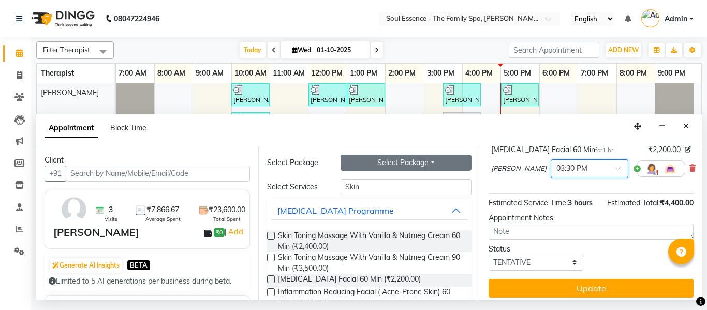
scroll to position [0, 0]
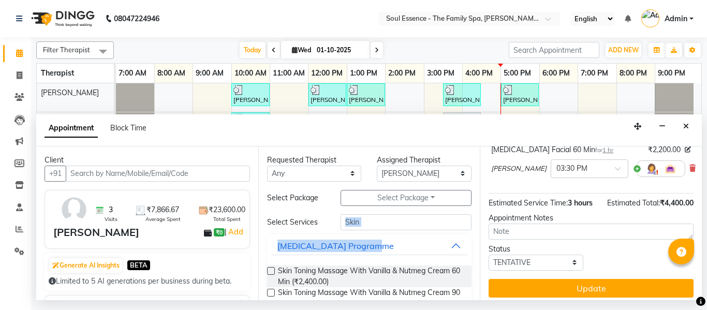
drag, startPoint x: 371, startPoint y: 232, endPoint x: 349, endPoint y: 222, distance: 24.3
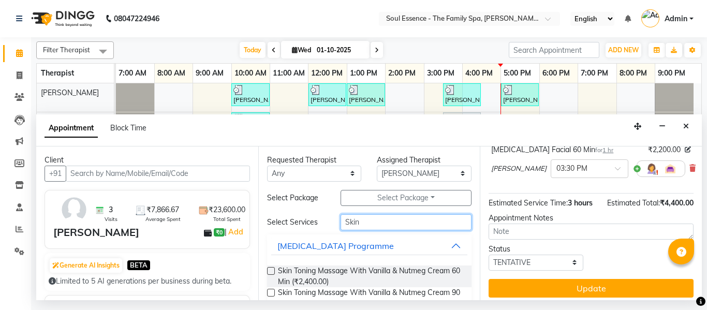
click at [368, 216] on input "Skin" at bounding box center [407, 222] width 132 height 16
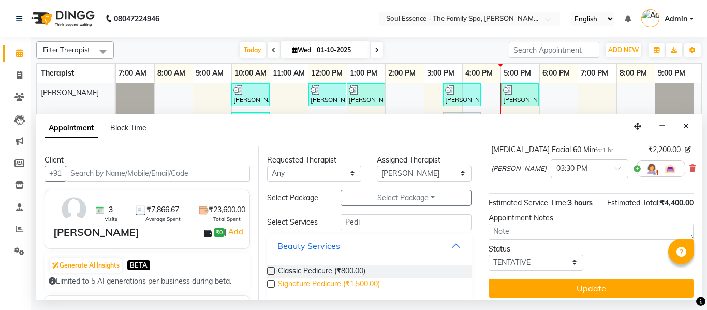
click at [337, 280] on span "Signature Pedicure (₹1,500.00)" at bounding box center [329, 285] width 102 height 13
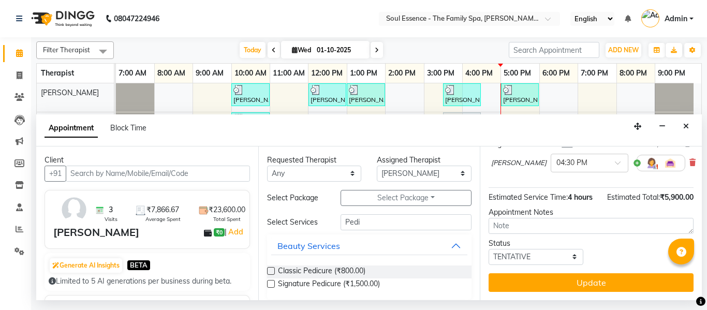
scroll to position [231, 0]
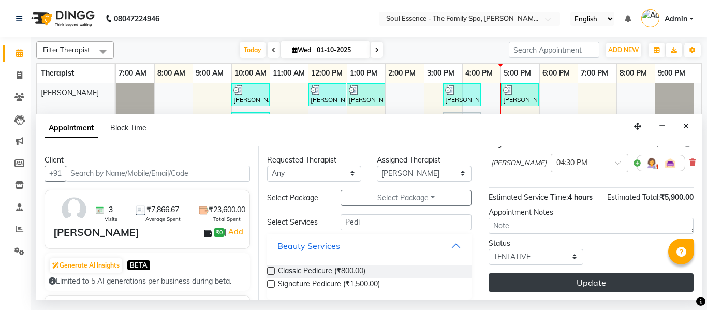
click at [607, 273] on button "Update" at bounding box center [591, 282] width 205 height 19
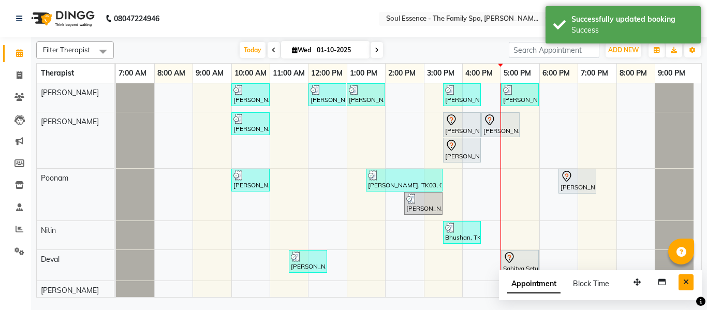
click at [686, 283] on icon "Close" at bounding box center [686, 282] width 6 height 7
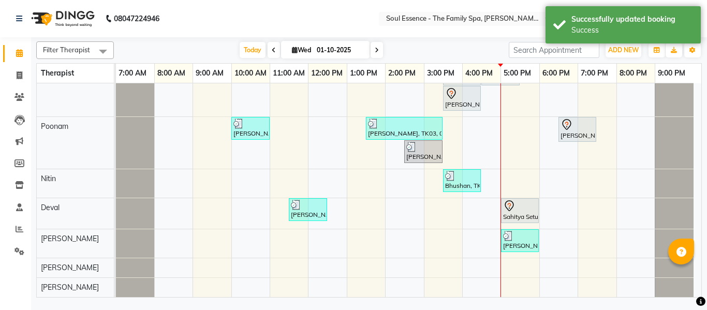
scroll to position [0, 0]
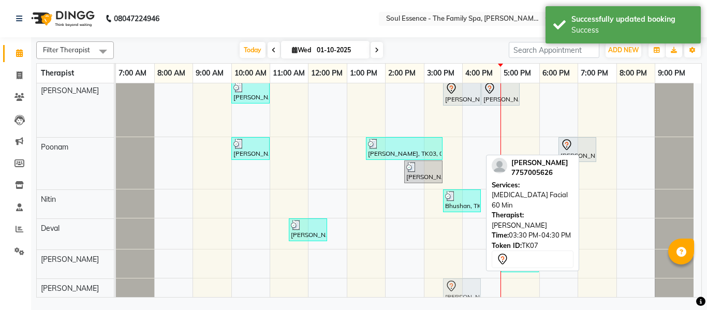
click at [476, 285] on tbody "[PERSON_NAME], TK01, 10:00 AM-11:00 AM, Signature Sandalwood Cream Massage [PER…" at bounding box center [405, 185] width 578 height 266
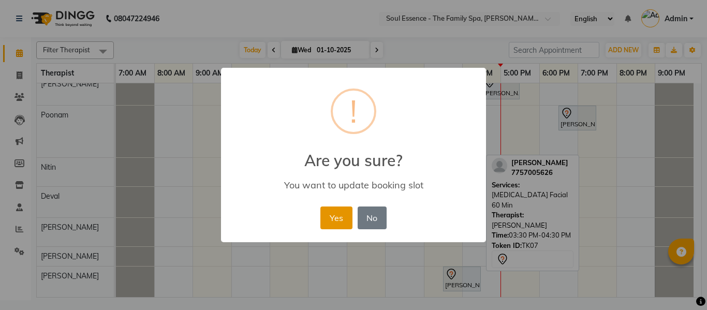
click at [336, 225] on button "Yes" at bounding box center [336, 218] width 32 height 23
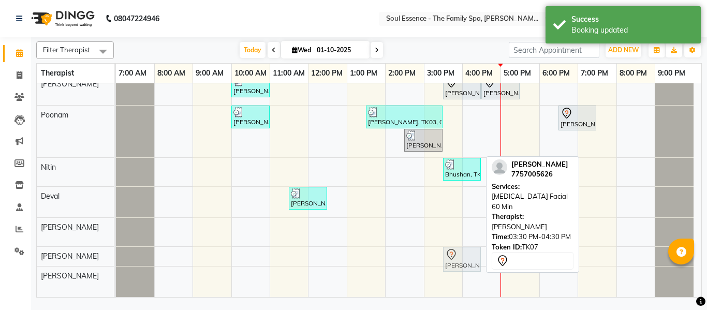
click at [458, 256] on tbody "[PERSON_NAME], TK01, 10:00 AM-11:00 AM, Signature Sandalwood Cream Massage [PER…" at bounding box center [405, 172] width 578 height 252
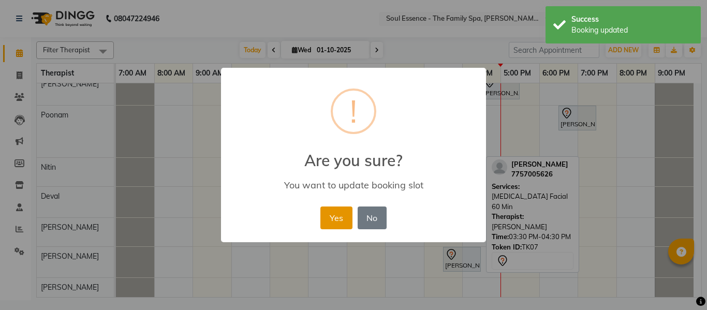
click at [349, 216] on button "Yes" at bounding box center [336, 218] width 32 height 23
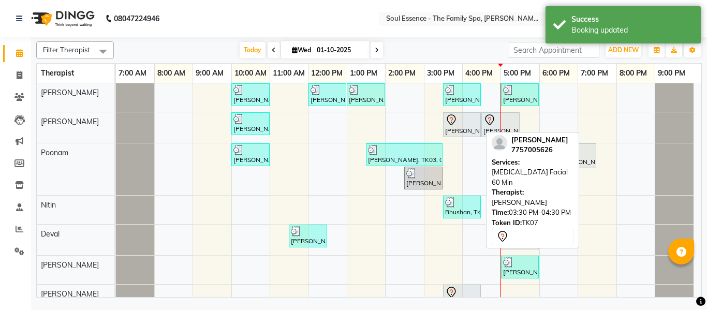
click at [468, 119] on div at bounding box center [462, 120] width 34 height 12
click at [469, 120] on div at bounding box center [462, 120] width 34 height 12
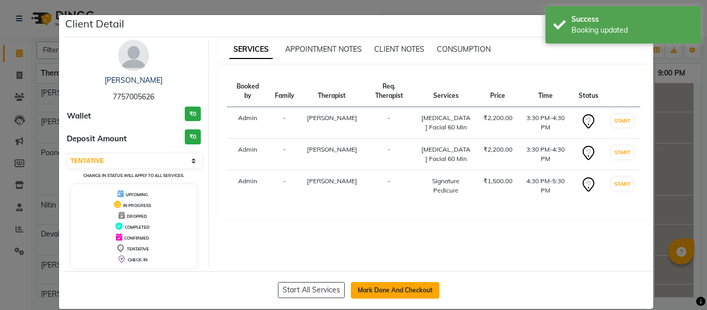
click at [372, 290] on button "Mark Done And Checkout" at bounding box center [395, 290] width 89 height 17
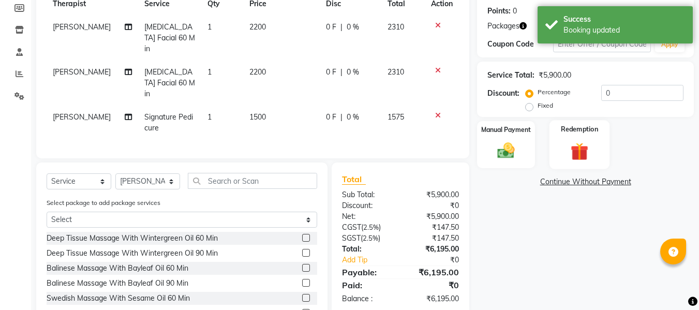
click at [603, 159] on div "Redemption" at bounding box center [580, 144] width 61 height 49
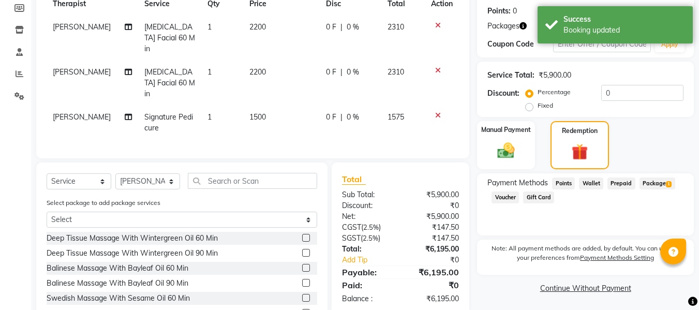
click at [646, 180] on span "Package 1" at bounding box center [658, 184] width 36 height 12
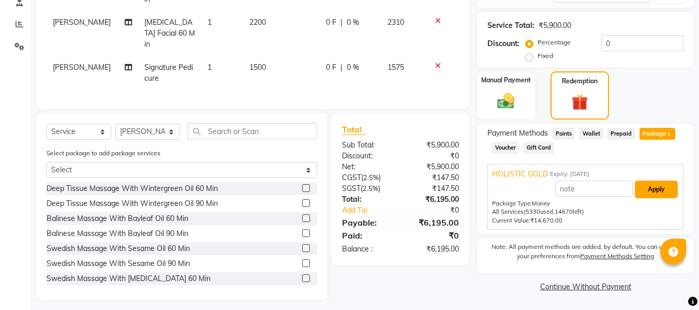
click at [647, 185] on button "Apply" at bounding box center [656, 190] width 43 height 18
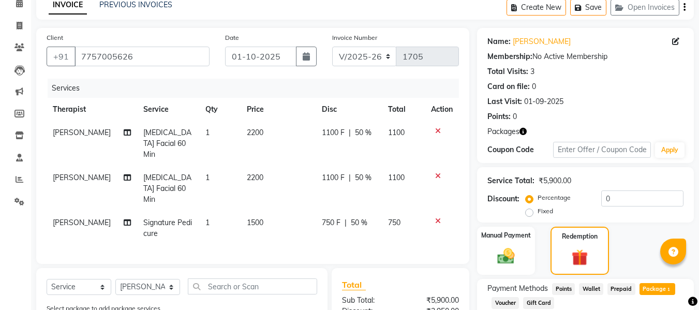
click at [356, 217] on span "50 %" at bounding box center [359, 222] width 17 height 11
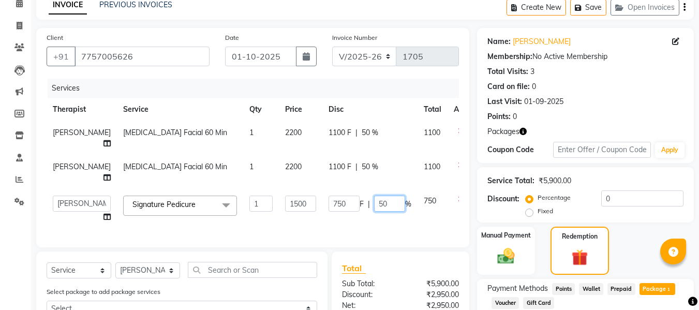
drag, startPoint x: 363, startPoint y: 199, endPoint x: 333, endPoint y: 193, distance: 30.2
click at [336, 196] on div "750 F | 50 %" at bounding box center [370, 204] width 83 height 16
click at [390, 98] on tr "Therapist Service Qty Price Disc Total Action" at bounding box center [264, 109] width 435 height 23
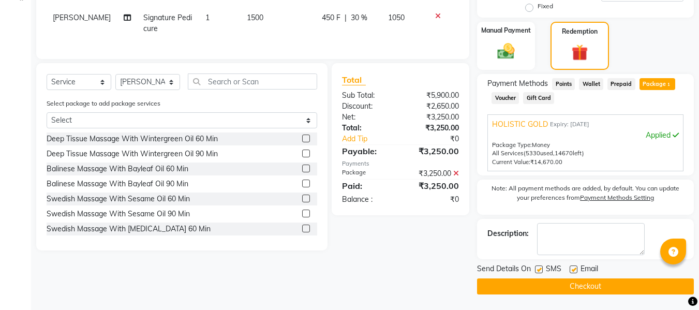
click at [540, 268] on label at bounding box center [539, 270] width 8 height 8
click at [540, 268] on input "checkbox" at bounding box center [538, 270] width 7 height 7
click at [606, 294] on button "Checkout" at bounding box center [585, 287] width 217 height 16
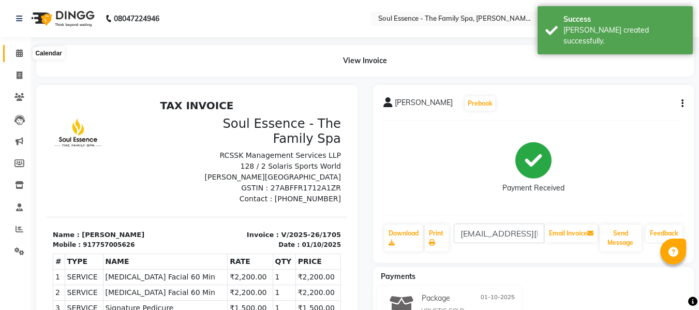
click at [18, 50] on icon at bounding box center [19, 53] width 7 height 8
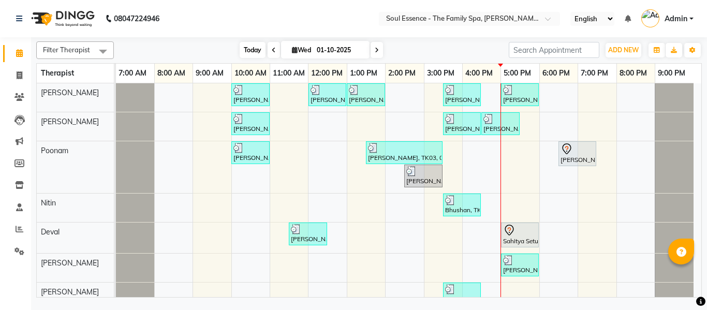
click at [245, 43] on span "Today" at bounding box center [253, 50] width 26 height 16
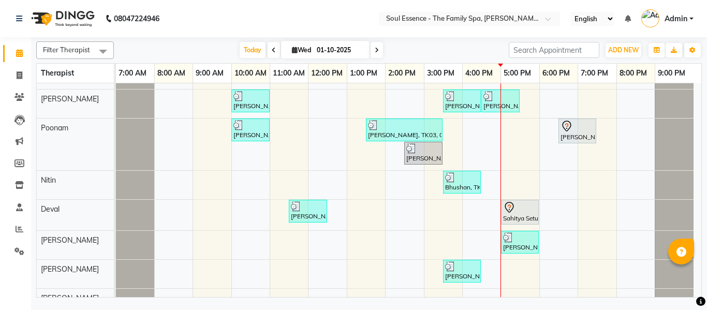
scroll to position [34, 0]
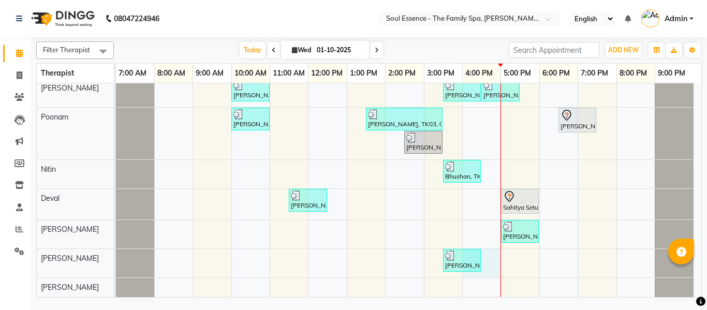
click at [490, 260] on div "[PERSON_NAME], TK01, 10:00 AM-11:00 AM, Signature Sandalwood Cream Massage [PER…" at bounding box center [409, 173] width 586 height 247
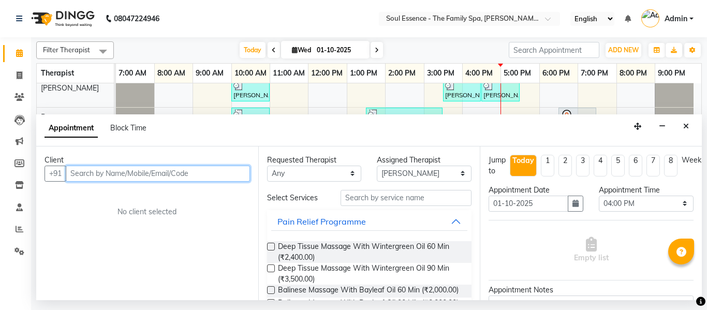
click at [137, 168] on input "text" at bounding box center [158, 174] width 184 height 16
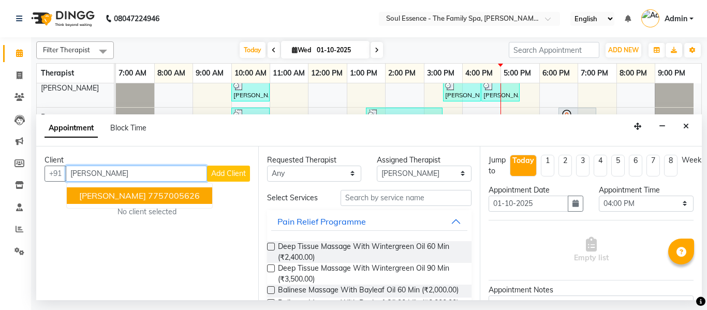
click at [128, 195] on span "[PERSON_NAME]" at bounding box center [112, 196] width 67 height 10
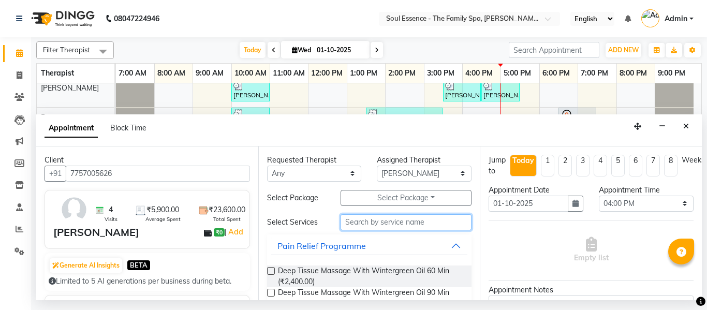
click at [361, 219] on input "text" at bounding box center [407, 222] width 132 height 16
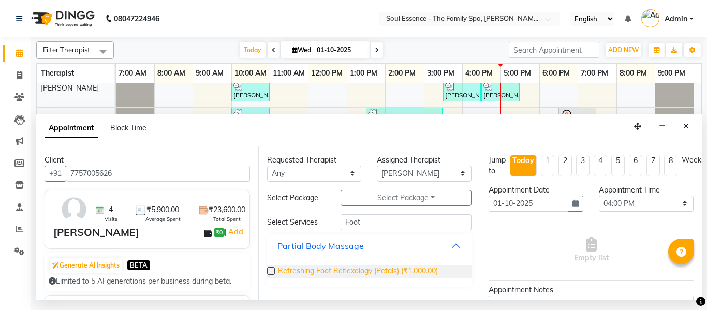
click at [380, 269] on span "Refreshing Foot Reflexology (Petals) (₹1,000.00)" at bounding box center [358, 272] width 160 height 13
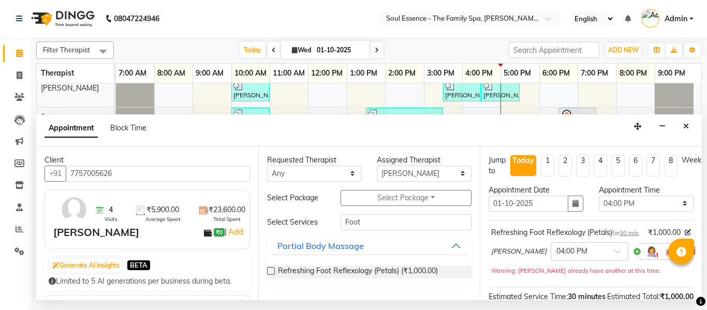
click at [580, 265] on div "[PERSON_NAME] × 04:00 PM" at bounding box center [588, 251] width 194 height 27
click at [580, 261] on div "× 04:00 PM" at bounding box center [590, 251] width 78 height 19
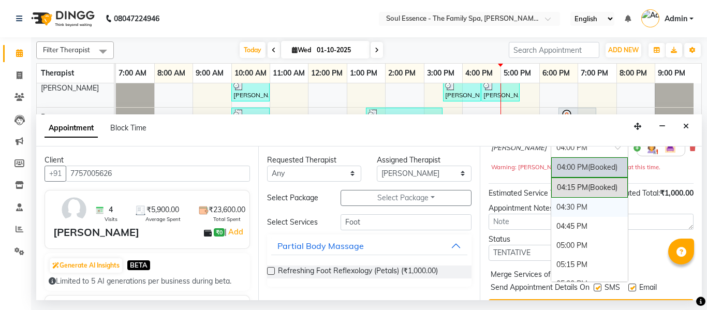
drag, startPoint x: 541, startPoint y: 215, endPoint x: 556, endPoint y: 214, distance: 15.1
click at [551, 215] on div "04:30 PM" at bounding box center [589, 207] width 77 height 19
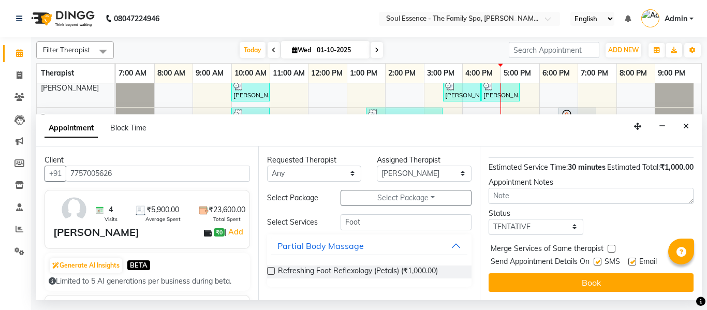
scroll to position [148, 0]
click at [597, 258] on label at bounding box center [598, 262] width 8 height 8
click at [597, 259] on input "checkbox" at bounding box center [597, 262] width 7 height 7
click at [629, 258] on label at bounding box center [633, 262] width 8 height 8
click at [629, 259] on input "checkbox" at bounding box center [632, 262] width 7 height 7
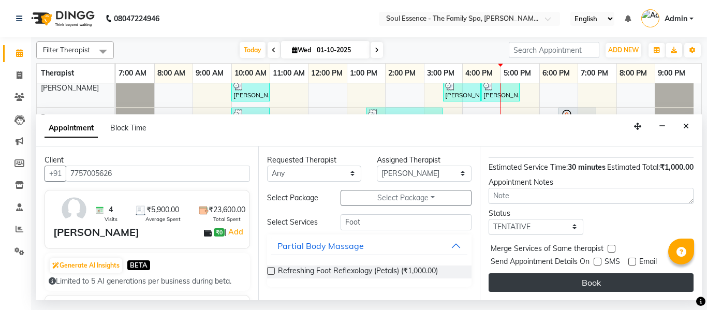
click at [629, 273] on button "Book" at bounding box center [591, 282] width 205 height 19
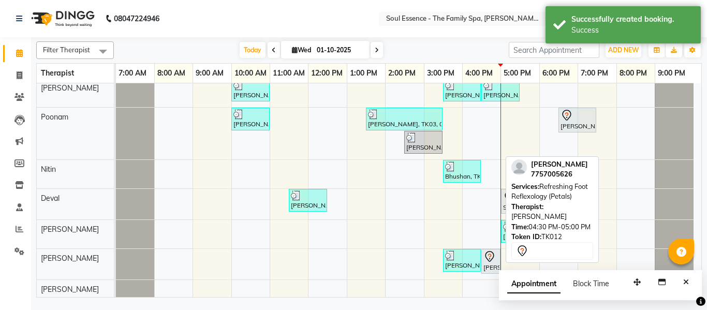
click at [492, 263] on div "[PERSON_NAME], TK12, 04:30 PM-05:00 PM, Refreshing Foot Reflexology (Petals)" at bounding box center [491, 262] width 17 height 22
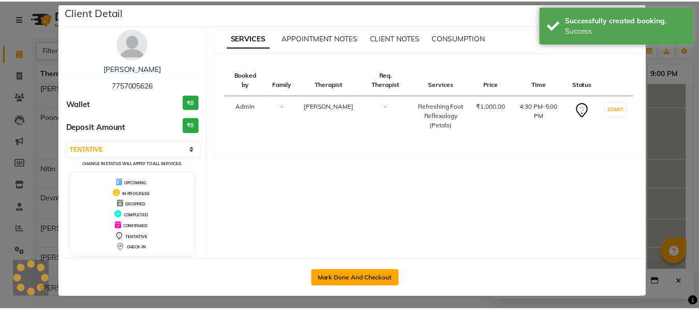
scroll to position [14, 0]
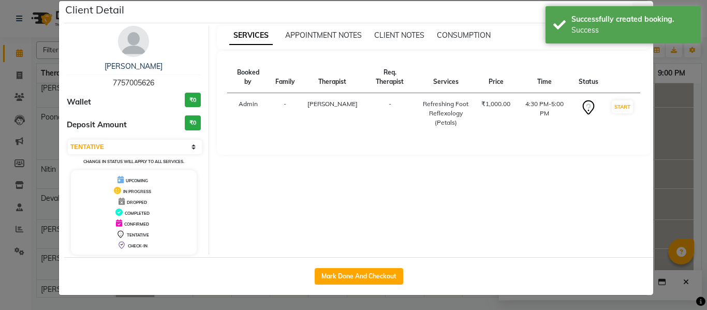
drag, startPoint x: 348, startPoint y: 273, endPoint x: 400, endPoint y: 231, distance: 66.2
click at [348, 274] on button "Mark Done And Checkout" at bounding box center [359, 276] width 89 height 17
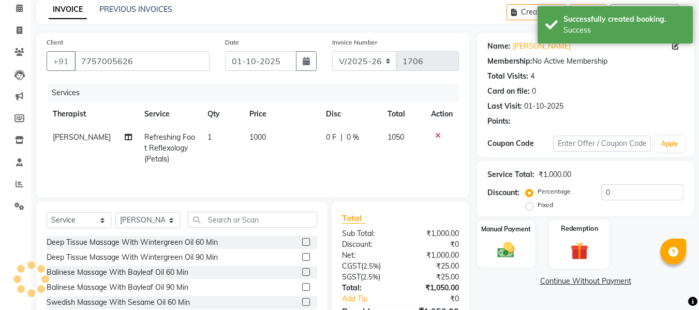
scroll to position [105, 0]
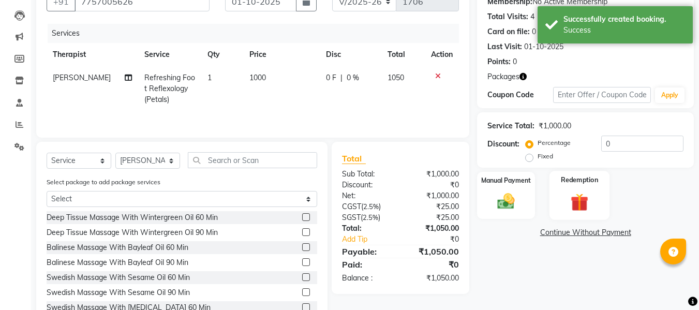
click at [588, 192] on img at bounding box center [579, 202] width 29 height 22
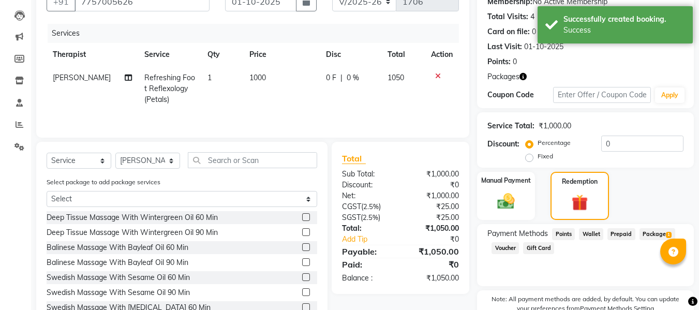
click at [644, 230] on span "Package 1" at bounding box center [658, 234] width 36 height 12
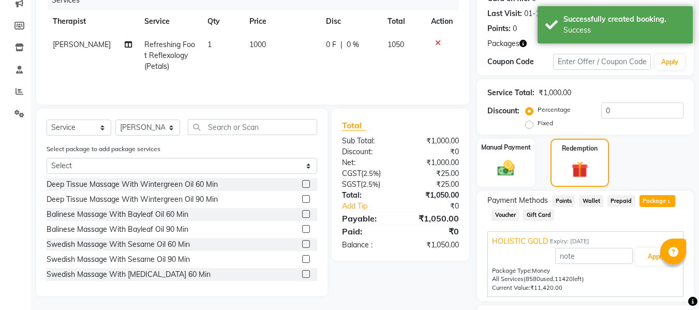
scroll to position [205, 0]
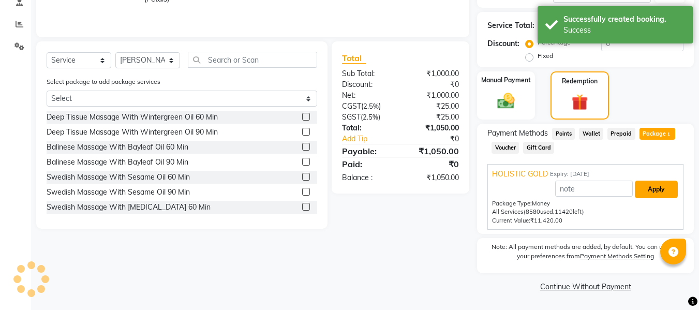
click at [656, 196] on button "Apply" at bounding box center [656, 190] width 43 height 18
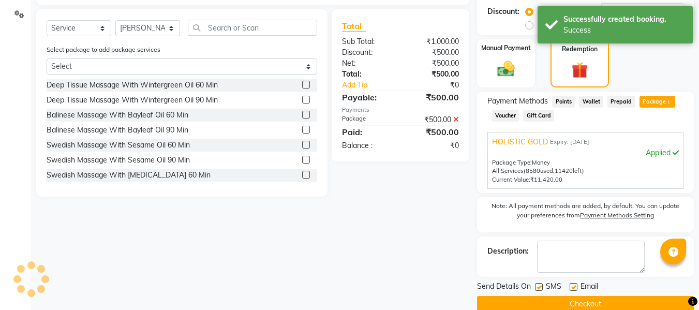
scroll to position [255, 0]
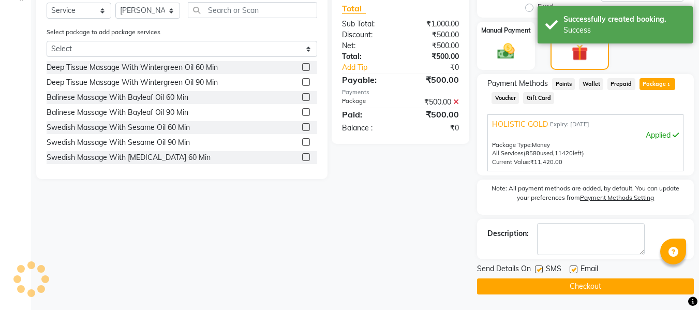
click at [540, 270] on label at bounding box center [539, 270] width 8 height 8
click at [540, 270] on input "checkbox" at bounding box center [538, 270] width 7 height 7
click at [578, 269] on div "Email" at bounding box center [588, 270] width 37 height 13
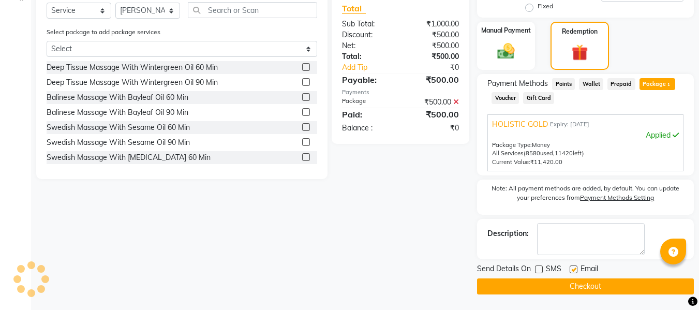
click at [576, 270] on label at bounding box center [574, 270] width 8 height 8
click at [576, 270] on input "checkbox" at bounding box center [573, 270] width 7 height 7
click at [574, 285] on button "Checkout" at bounding box center [585, 287] width 217 height 16
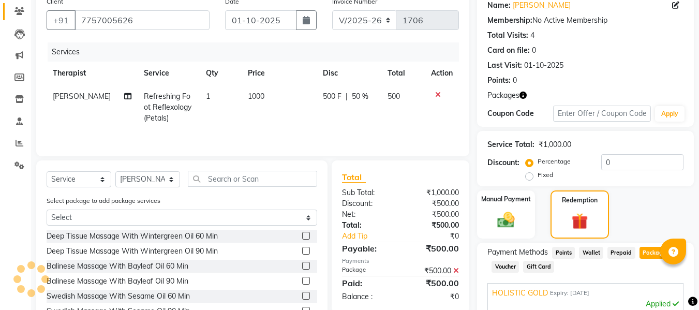
scroll to position [48, 0]
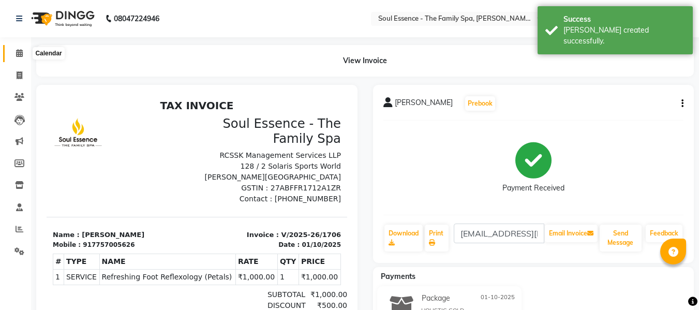
click at [22, 55] on icon at bounding box center [19, 53] width 7 height 8
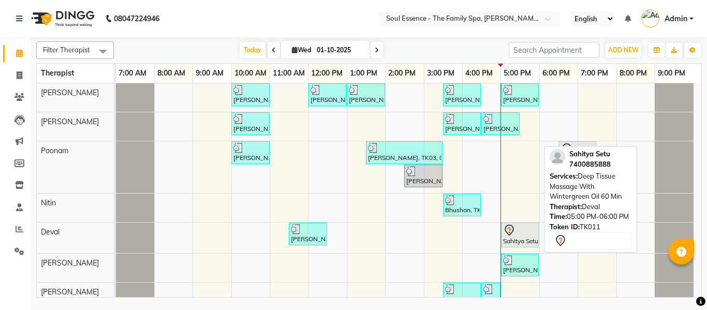
click at [520, 228] on div at bounding box center [520, 230] width 34 height 12
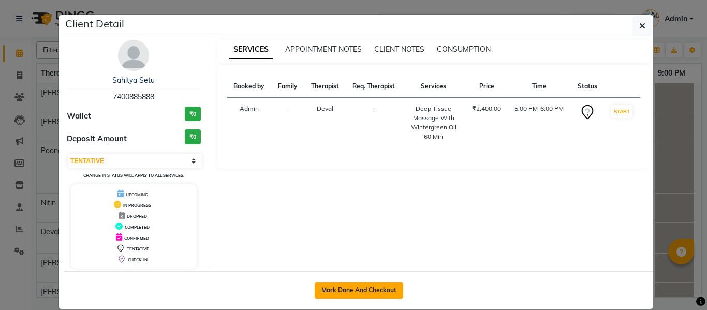
click at [350, 297] on button "Mark Done And Checkout" at bounding box center [359, 290] width 89 height 17
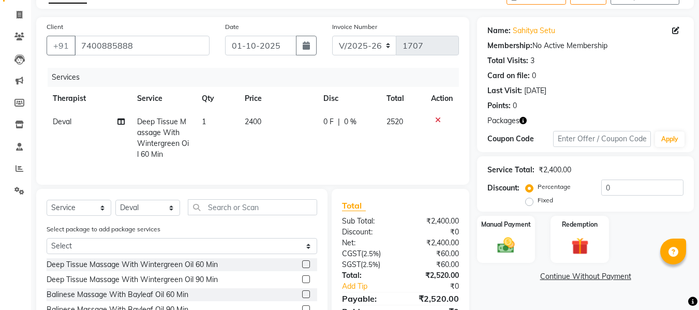
scroll to position [150, 0]
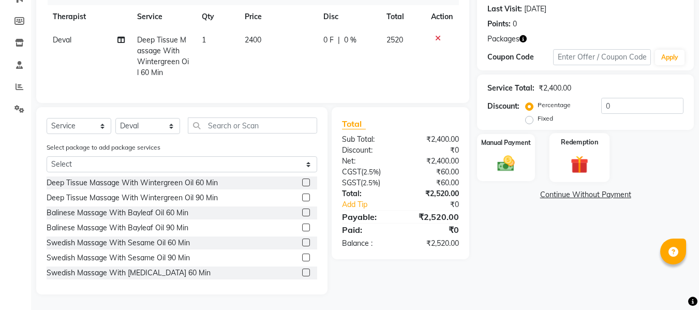
click at [573, 154] on img at bounding box center [579, 164] width 29 height 22
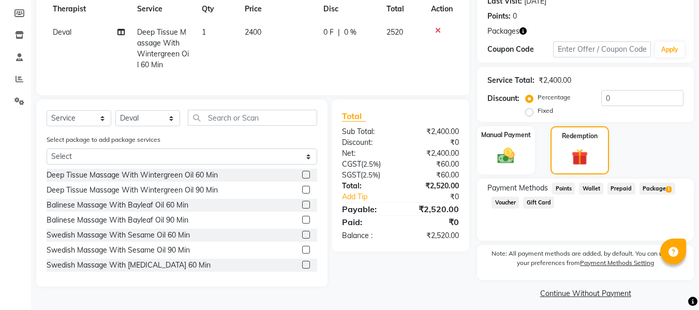
click at [661, 192] on span "Package 1" at bounding box center [658, 189] width 36 height 12
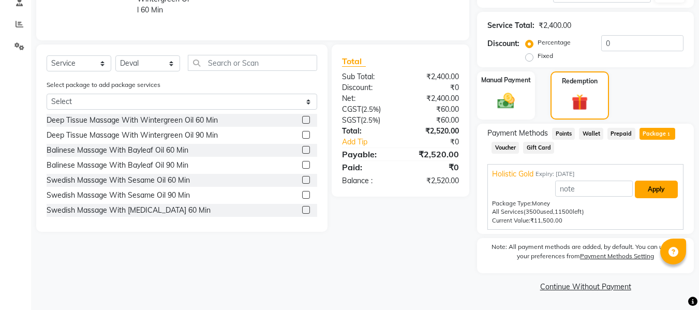
click at [657, 189] on button "Apply" at bounding box center [656, 190] width 43 height 18
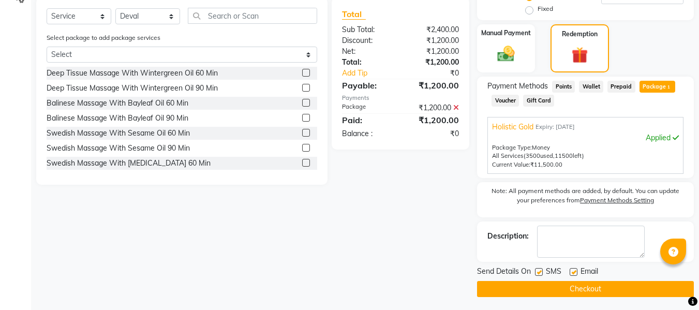
scroll to position [255, 0]
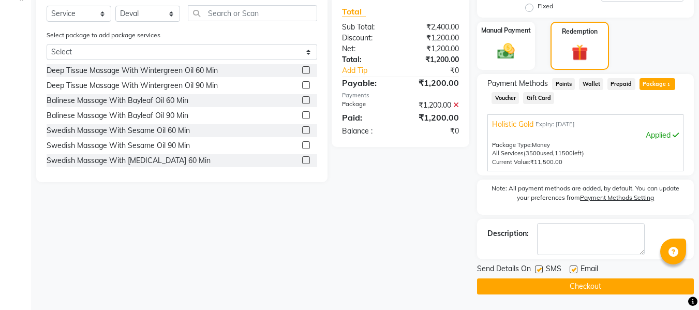
click at [536, 268] on label at bounding box center [539, 270] width 8 height 8
click at [536, 268] on input "checkbox" at bounding box center [538, 270] width 7 height 7
click at [573, 266] on label at bounding box center [574, 270] width 8 height 8
click at [573, 267] on input "checkbox" at bounding box center [573, 270] width 7 height 7
click at [573, 282] on button "Checkout" at bounding box center [585, 287] width 217 height 16
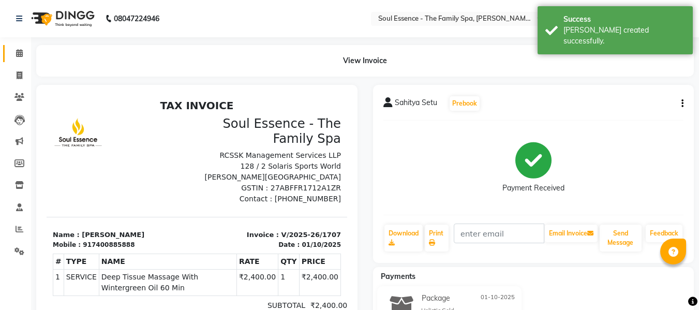
click at [17, 46] on link "Calendar" at bounding box center [15, 53] width 25 height 17
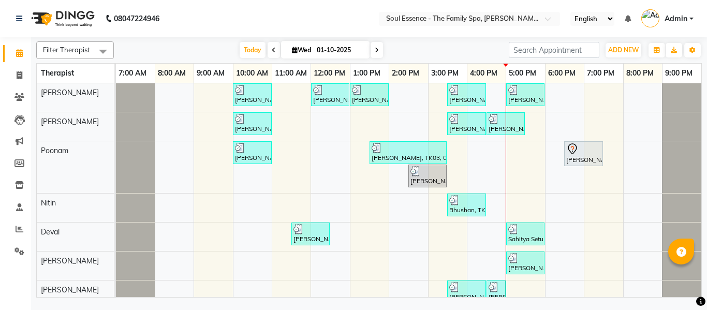
click at [286, 22] on nav "08047224946 Select Location × Soul Essence - The Family Spa, [PERSON_NAME] Colo…" at bounding box center [353, 18] width 707 height 37
click at [245, 33] on nav "08047224946 Select Location × Soul Essence - The Family Spa, [PERSON_NAME] Colo…" at bounding box center [353, 18] width 707 height 37
click at [212, 24] on nav "08047224946 Select Location × Soul Essence - The Family Spa, [PERSON_NAME] Colo…" at bounding box center [353, 18] width 707 height 37
click at [252, 52] on span "Today" at bounding box center [253, 50] width 26 height 16
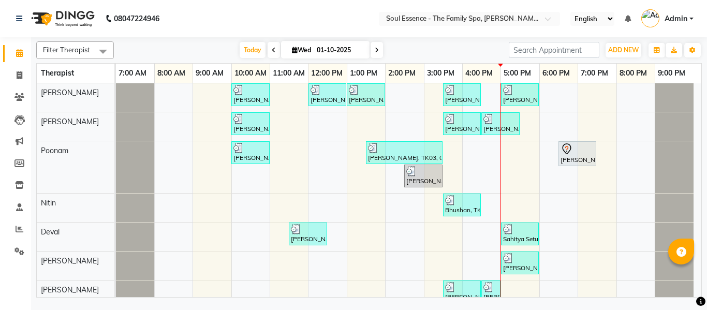
click at [251, 23] on nav "08047224946 Select Location × Soul Essence - The Family Spa, [PERSON_NAME] Colo…" at bounding box center [353, 18] width 707 height 37
click at [189, 24] on nav "08047224946 Select Location × Soul Essence - The Family Spa, [PERSON_NAME] Colo…" at bounding box center [353, 18] width 707 height 37
click at [280, 14] on nav "08047224946 Select Location × Soul Essence - The Family Spa, [PERSON_NAME] Colo…" at bounding box center [353, 18] width 707 height 37
click at [248, 31] on nav "08047224946 Select Location × Soul Essence - The Family Spa, [PERSON_NAME] Colo…" at bounding box center [353, 18] width 707 height 37
click at [214, 36] on nav "08047224946 Select Location × Soul Essence - The Family Spa, [PERSON_NAME] Colo…" at bounding box center [353, 18] width 707 height 37
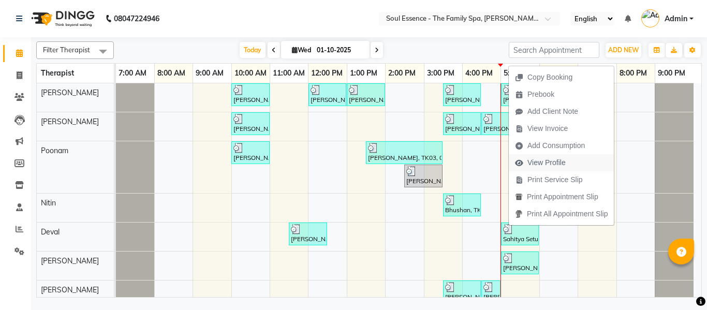
click at [569, 166] on span "View Profile" at bounding box center [540, 162] width 63 height 17
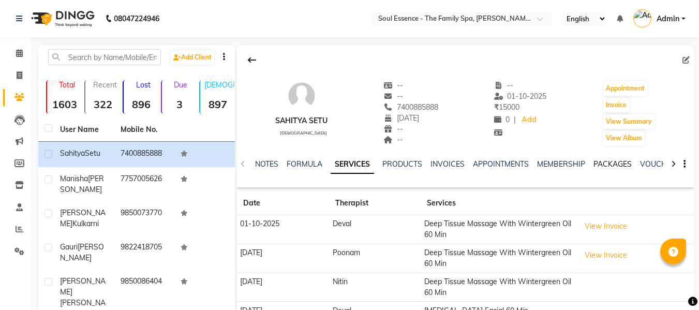
click at [620, 165] on link "PACKAGES" at bounding box center [613, 163] width 38 height 9
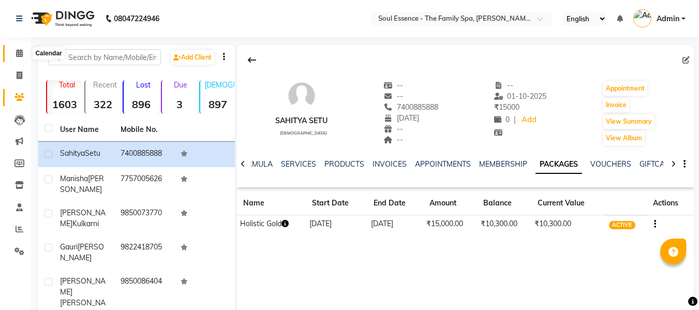
click at [24, 53] on span at bounding box center [19, 54] width 18 height 12
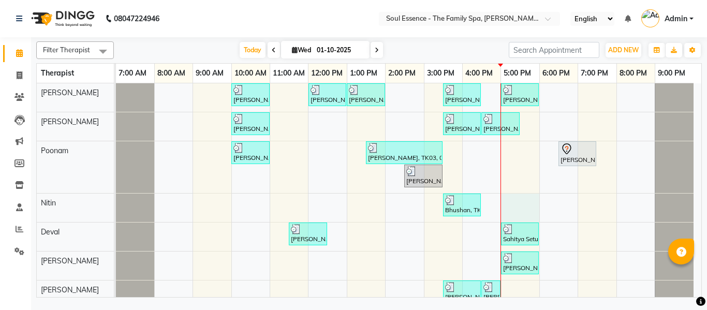
click at [518, 197] on div "[PERSON_NAME], TK01, 10:00 AM-11:00 AM, Signature Sandalwood Cream Massage [PER…" at bounding box center [409, 205] width 586 height 245
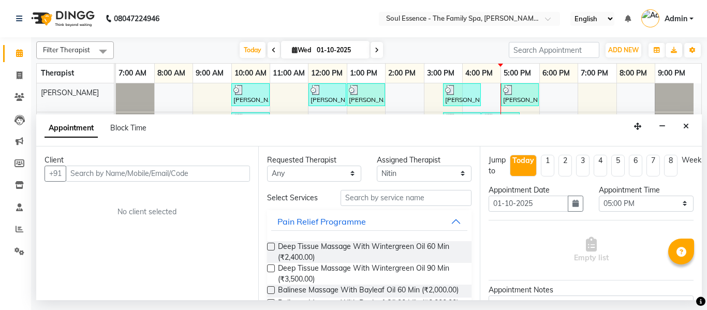
click at [152, 170] on input "text" at bounding box center [158, 174] width 184 height 16
click at [149, 170] on input "[PERSON_NAME]" at bounding box center [136, 174] width 141 height 16
click at [329, 137] on div "Appointment Block Time" at bounding box center [369, 130] width 666 height 32
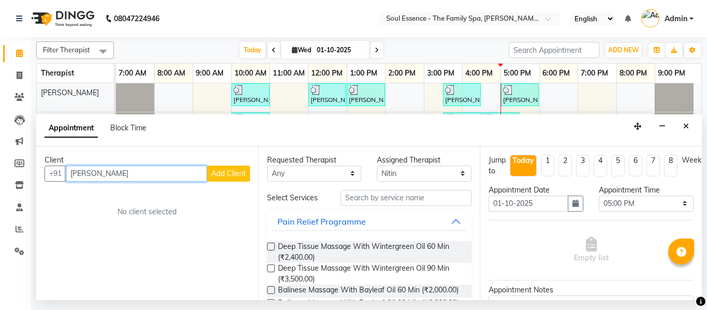
click at [115, 178] on input "[PERSON_NAME]" at bounding box center [136, 174] width 141 height 16
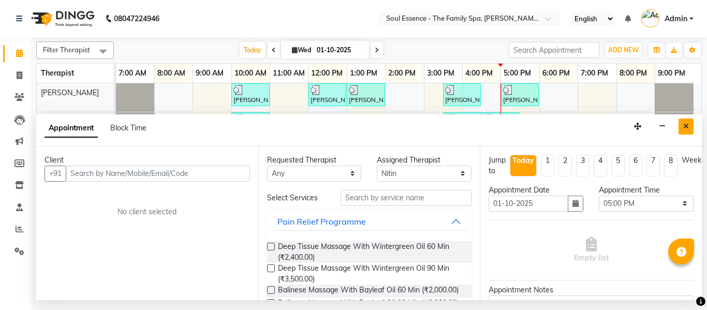
click at [685, 132] on button "Close" at bounding box center [686, 127] width 15 height 16
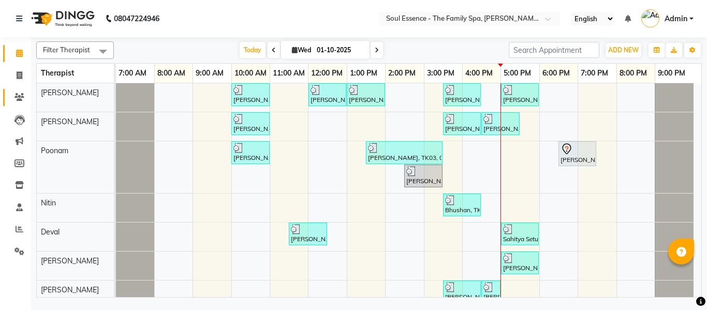
click at [18, 89] on link "Clients" at bounding box center [15, 97] width 25 height 17
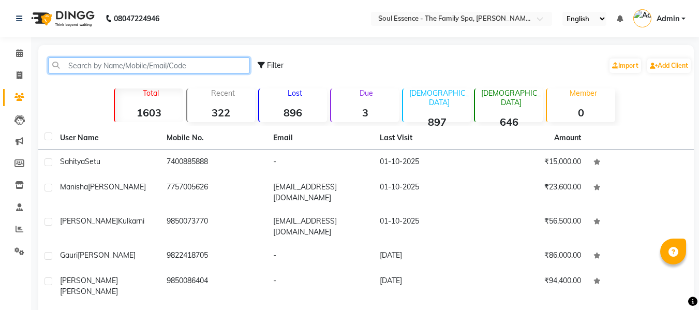
click at [84, 70] on input "text" at bounding box center [149, 65] width 202 height 16
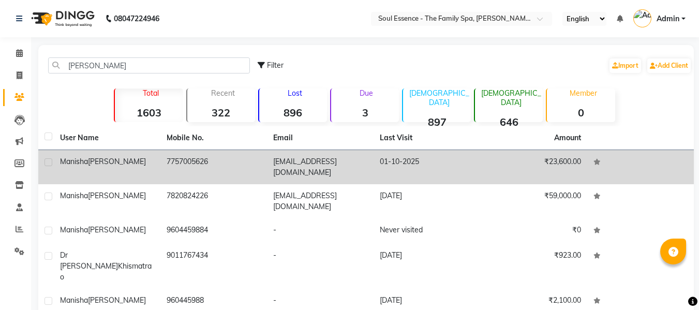
click at [160, 172] on td "[PERSON_NAME]" at bounding box center [107, 167] width 107 height 34
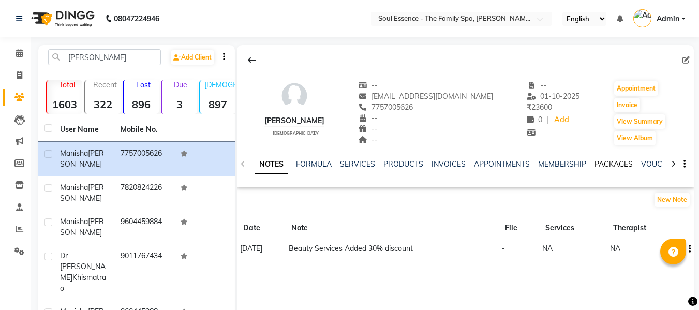
click at [612, 167] on link "PACKAGES" at bounding box center [614, 163] width 38 height 9
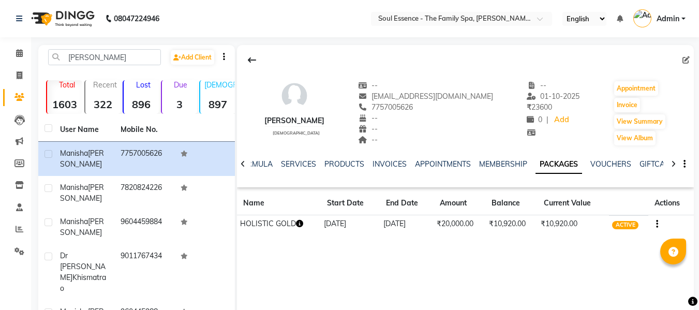
click at [413, 108] on span "7757005626" at bounding box center [385, 107] width 55 height 9
click at [17, 53] on icon at bounding box center [19, 53] width 7 height 8
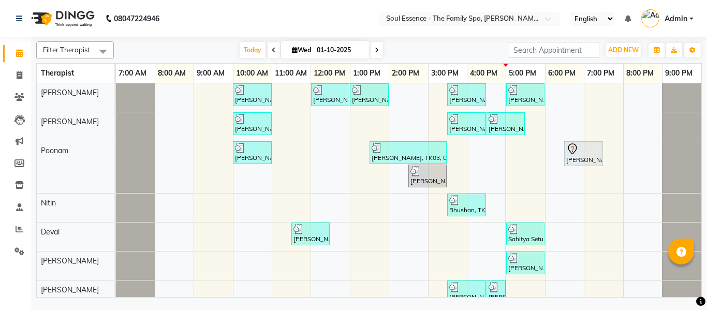
click at [521, 205] on div "[PERSON_NAME], TK01, 10:00 AM-11:00 AM, Signature Sandalwood Cream Massage [PER…" at bounding box center [409, 205] width 586 height 245
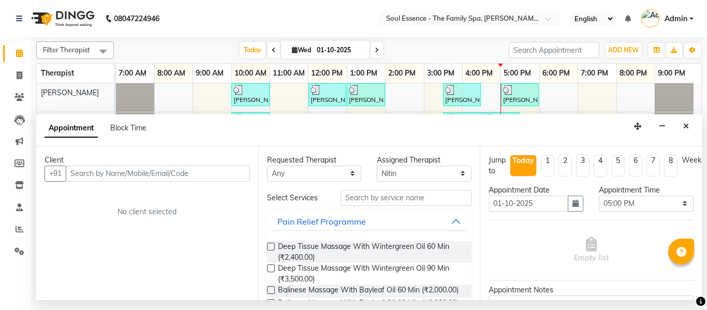
click at [218, 161] on div "Client" at bounding box center [148, 160] width 206 height 11
click at [153, 185] on div "Client +91 No client selected" at bounding box center [147, 224] width 222 height 154
click at [161, 173] on input "text" at bounding box center [158, 174] width 184 height 16
click at [215, 176] on span "Add Client" at bounding box center [228, 173] width 35 height 9
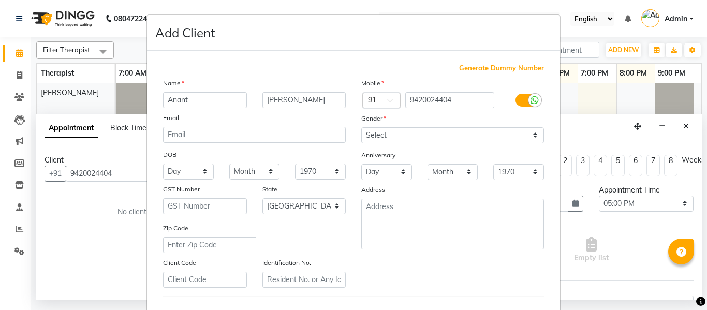
click at [425, 144] on div "Mobile Country Code × 91 9420024404 Gender Select [DEMOGRAPHIC_DATA] [DEMOGRAPH…" at bounding box center [453, 183] width 198 height 210
click at [427, 137] on select "Select [DEMOGRAPHIC_DATA] [DEMOGRAPHIC_DATA] Other Prefer Not To Say" at bounding box center [452, 135] width 183 height 16
click at [361, 127] on select "Select [DEMOGRAPHIC_DATA] [DEMOGRAPHIC_DATA] Other Prefer Not To Say" at bounding box center [452, 135] width 183 height 16
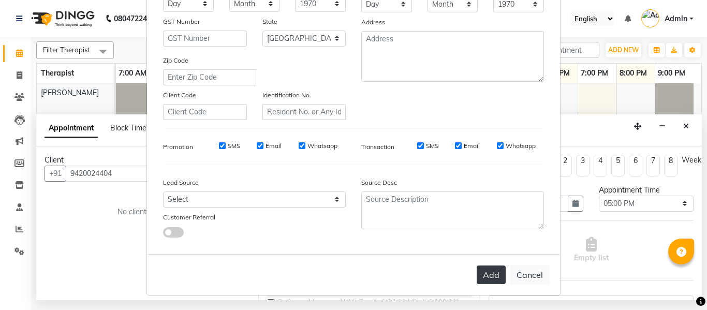
click at [482, 272] on button "Add" at bounding box center [491, 275] width 29 height 19
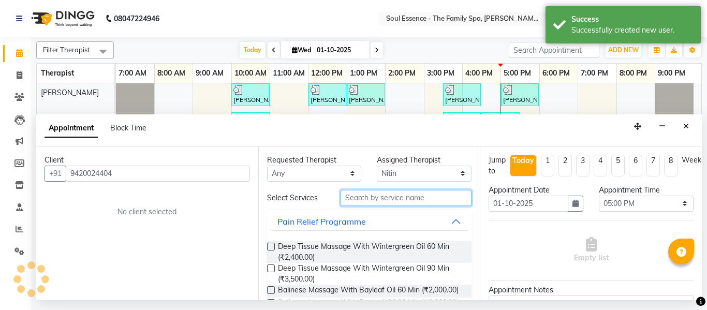
click at [373, 197] on input "text" at bounding box center [407, 198] width 132 height 16
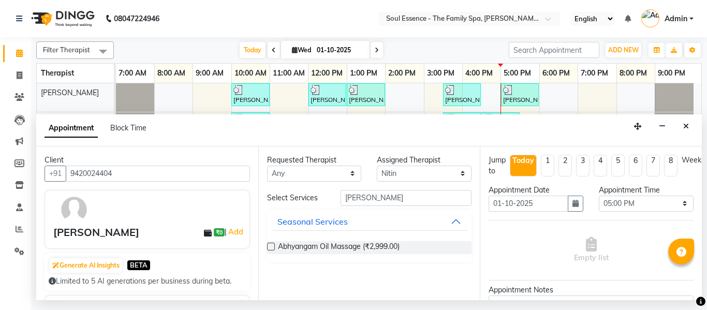
click at [331, 239] on div "Abhyangam Oil Massage (₹2,999.00)" at bounding box center [369, 248] width 205 height 30
click at [331, 240] on div "Abhyangam Oil Massage (₹2,999.00)" at bounding box center [369, 248] width 205 height 30
click at [331, 245] on span "Abhyangam Oil Massage (₹2,999.00)" at bounding box center [339, 247] width 122 height 13
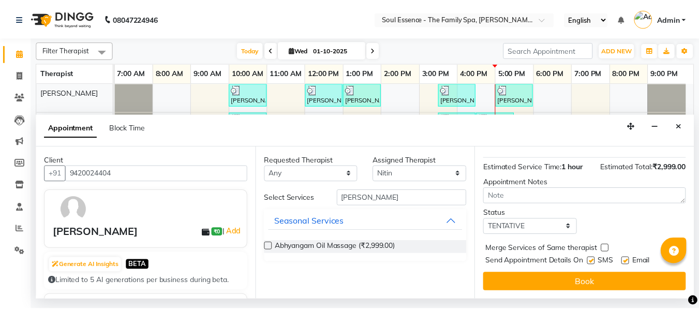
scroll to position [126, 0]
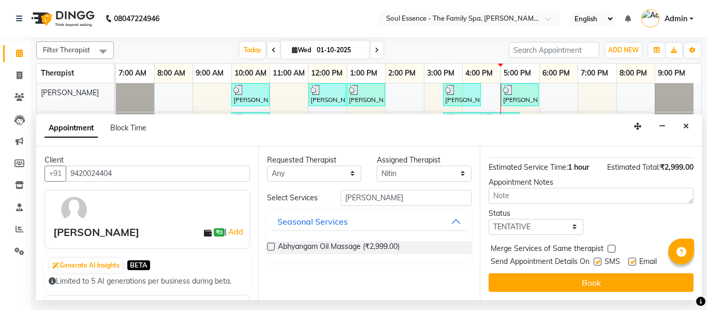
click at [598, 258] on label at bounding box center [598, 262] width 8 height 8
click at [598, 259] on input "checkbox" at bounding box center [597, 262] width 7 height 7
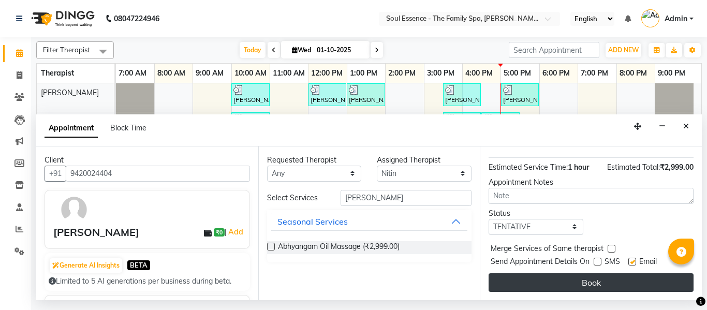
click at [614, 273] on button "Book" at bounding box center [591, 282] width 205 height 19
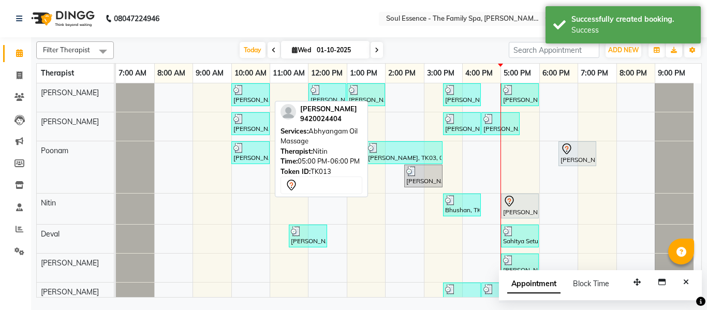
click at [525, 205] on div at bounding box center [520, 201] width 34 height 12
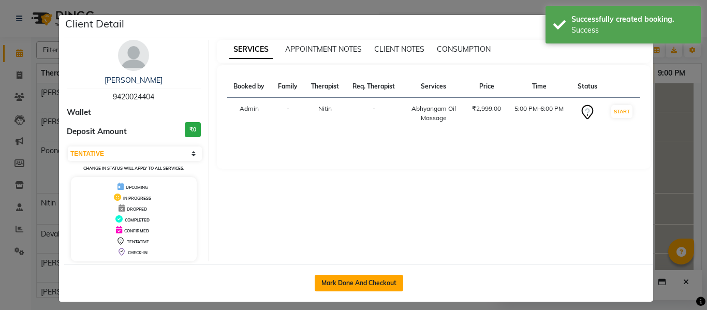
click at [335, 283] on button "Mark Done And Checkout" at bounding box center [359, 283] width 89 height 17
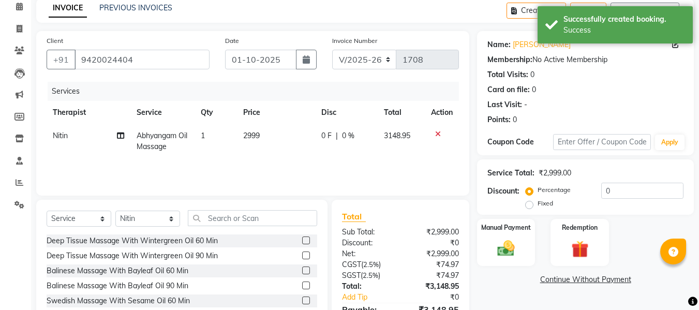
scroll to position [105, 0]
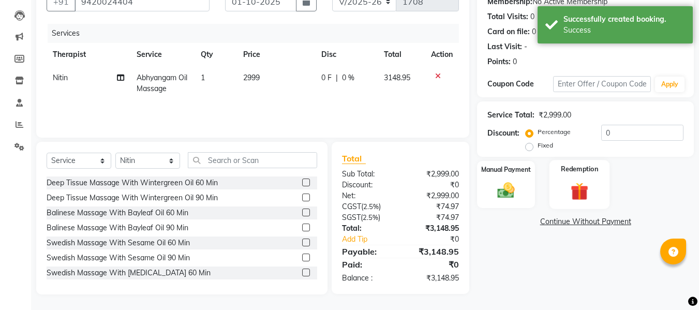
click at [560, 190] on div "Redemption" at bounding box center [580, 184] width 61 height 49
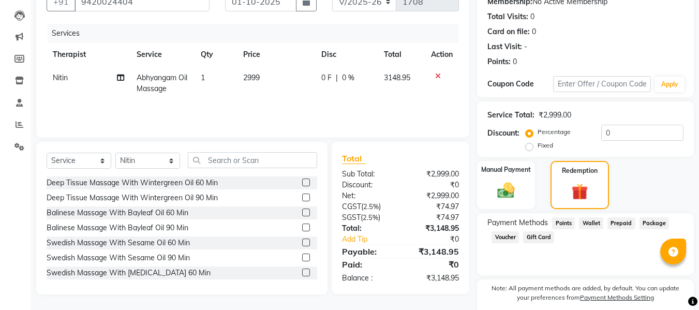
scroll to position [0, 0]
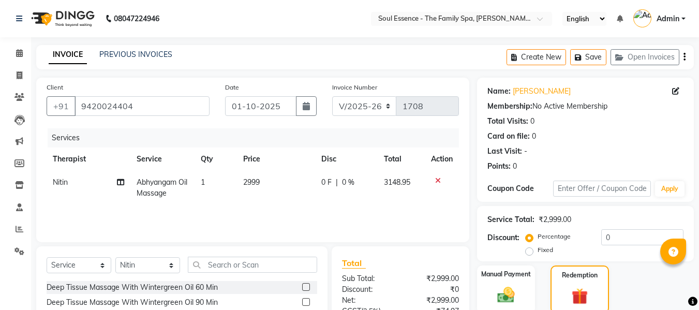
select select "774"
select select "service"
select select "70213"
click at [258, 183] on span "2999" at bounding box center [251, 182] width 17 height 9
select select "70213"
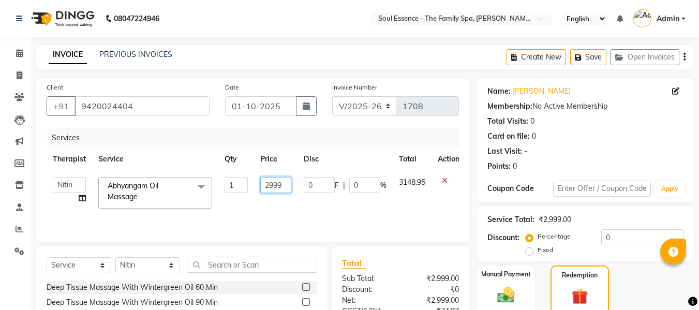
drag, startPoint x: 282, startPoint y: 187, endPoint x: 221, endPoint y: 187, distance: 61.6
click at [221, 187] on tr "Deval Gauri [PERSON_NAME] Poonam [PERSON_NAME] [PERSON_NAME] Abhyangam Oil Mass…" at bounding box center [256, 193] width 419 height 44
type input "3300"
click at [403, 157] on th "Total" at bounding box center [412, 159] width 39 height 23
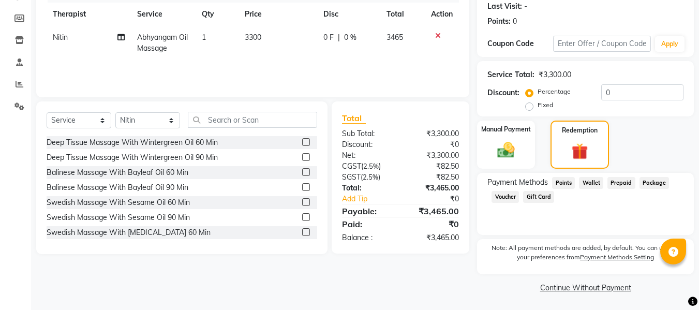
scroll to position [146, 0]
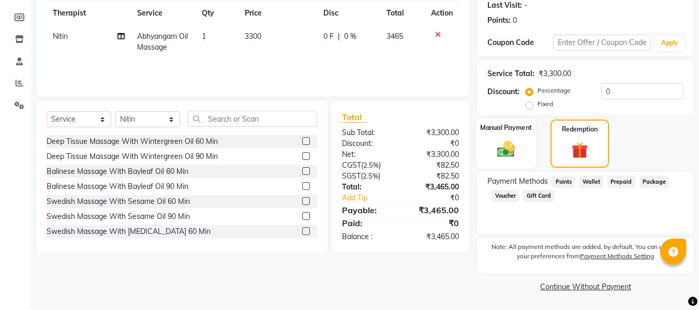
click at [504, 166] on div "Manual Payment" at bounding box center [506, 144] width 61 height 50
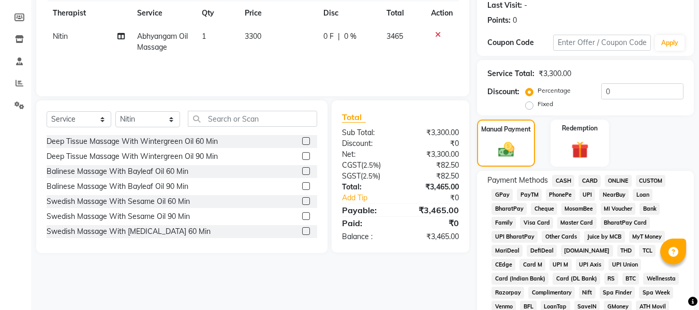
click at [510, 193] on span "GPay" at bounding box center [502, 195] width 21 height 12
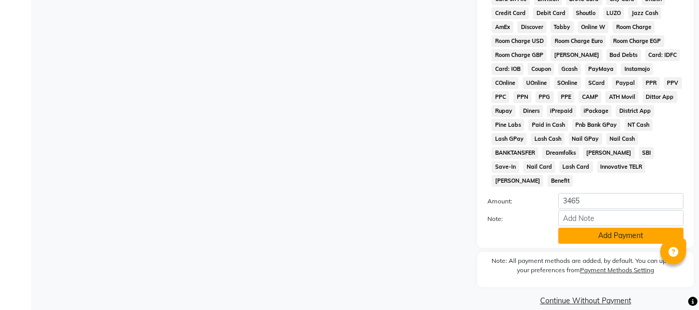
click at [611, 228] on button "Add Payment" at bounding box center [621, 236] width 125 height 16
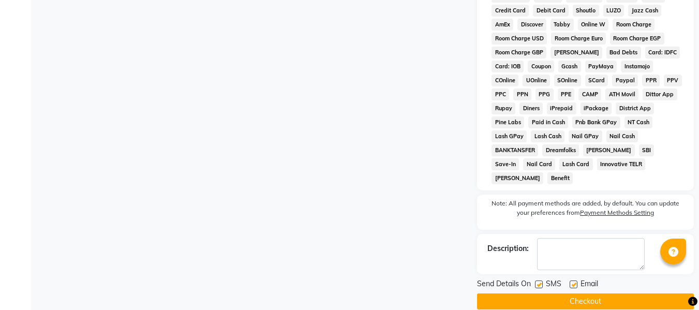
scroll to position [485, 0]
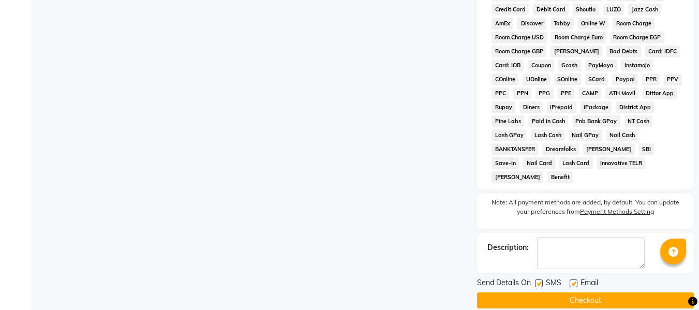
click at [577, 280] on label at bounding box center [574, 284] width 8 height 8
click at [577, 281] on input "checkbox" at bounding box center [573, 284] width 7 height 7
checkbox input "false"
click at [575, 293] on button "Checkout" at bounding box center [585, 301] width 217 height 16
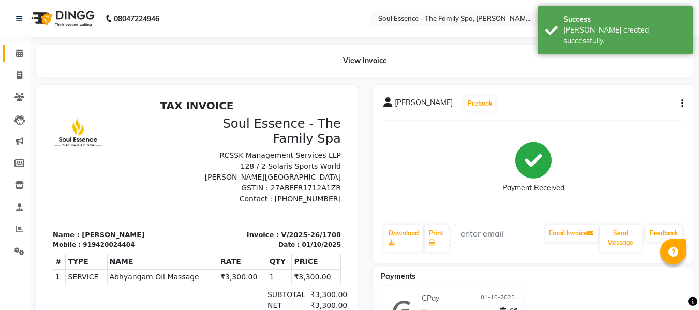
click at [22, 46] on link "Calendar" at bounding box center [15, 53] width 25 height 17
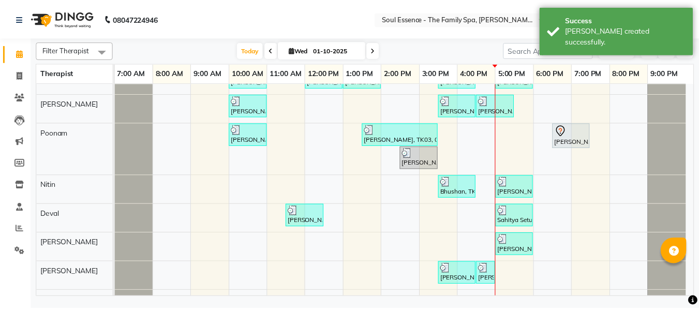
scroll to position [32, 0]
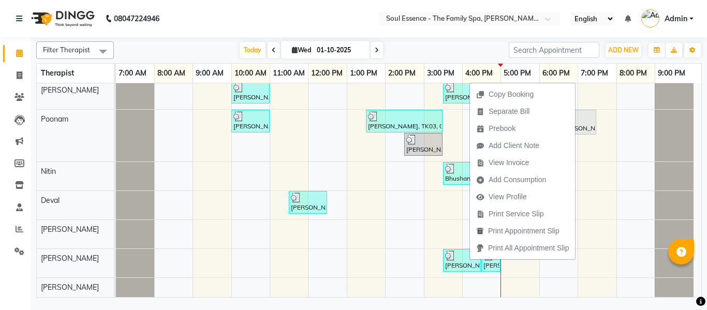
click at [516, 160] on span "View Invoice" at bounding box center [509, 162] width 40 height 11
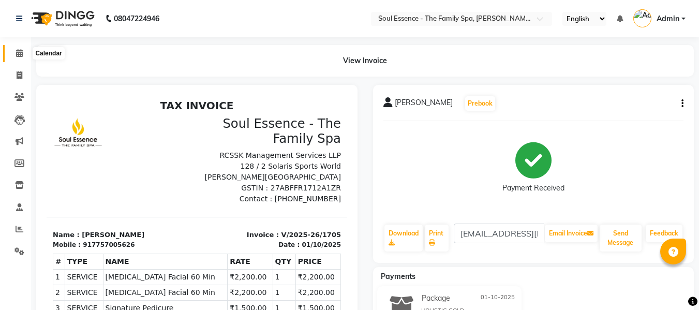
click at [16, 58] on span at bounding box center [19, 54] width 18 height 12
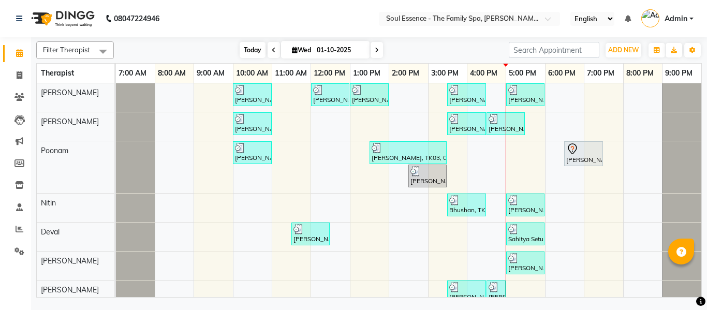
click at [260, 49] on span "Today" at bounding box center [253, 50] width 26 height 16
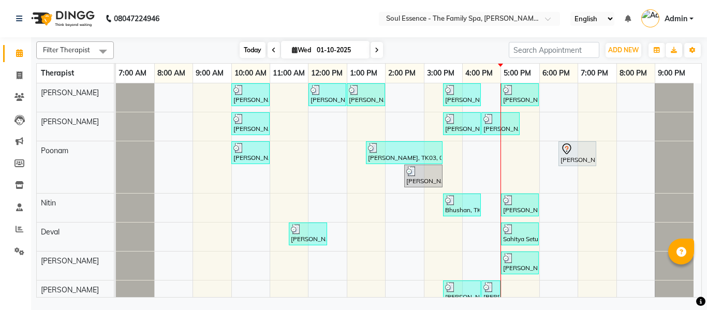
click at [243, 51] on span "Today" at bounding box center [253, 50] width 26 height 16
click at [258, 43] on span "Today" at bounding box center [253, 50] width 26 height 16
click at [12, 97] on span at bounding box center [19, 98] width 18 height 12
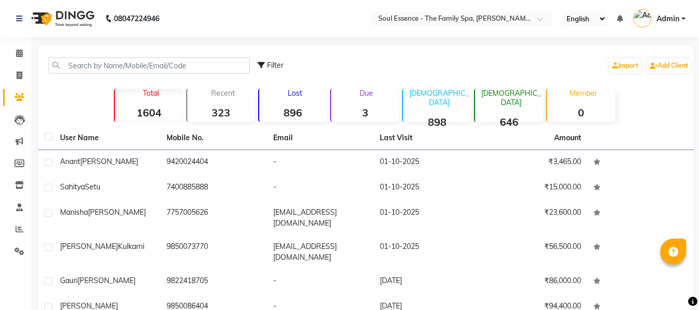
click at [24, 37] on div "Calendar Invoice Clients Leads Marketing Members Inventory Staff Reports Settin…" at bounding box center [70, 260] width 140 height 460
click at [18, 62] on link "Calendar" at bounding box center [15, 53] width 25 height 17
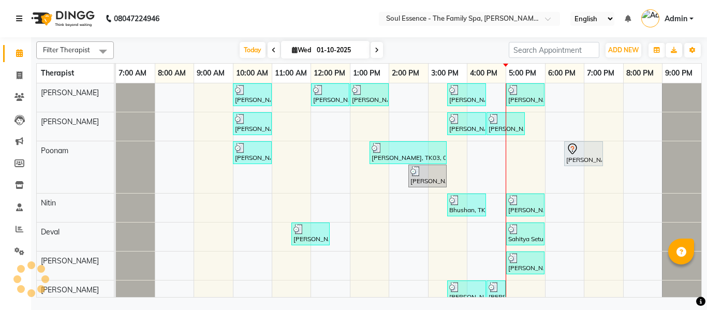
click at [23, 19] on link at bounding box center [21, 18] width 10 height 29
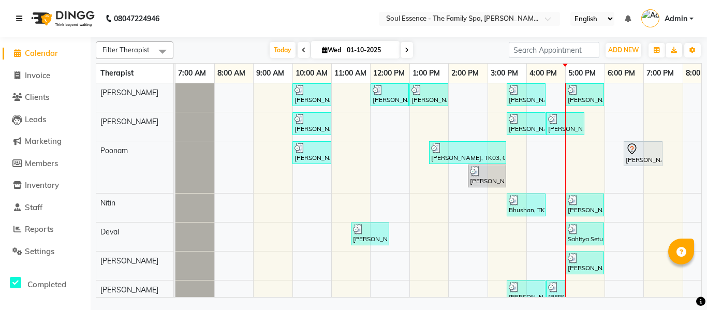
click at [23, 19] on link at bounding box center [21, 18] width 10 height 29
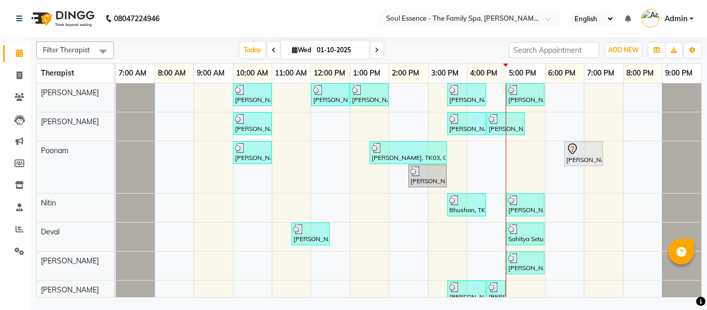
click at [52, 53] on span "Filter Therapist" at bounding box center [66, 50] width 47 height 8
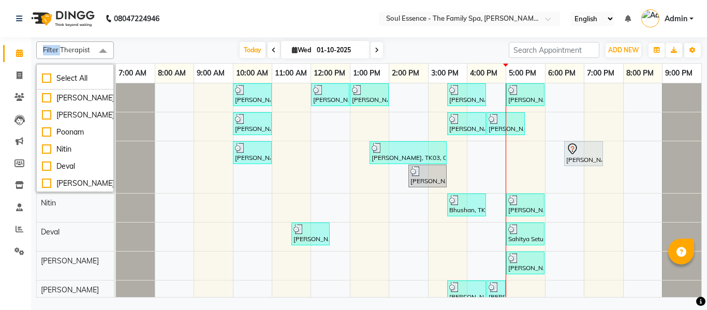
click at [52, 53] on span "Filter Therapist" at bounding box center [66, 50] width 47 height 8
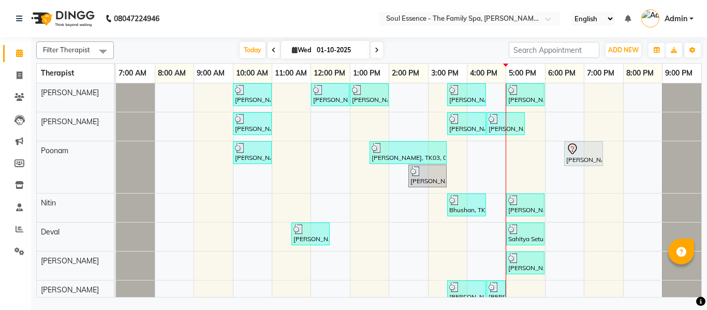
click at [211, 16] on nav "08047224946 Select Location × Soul Essence - The Family Spa, [PERSON_NAME] Colo…" at bounding box center [353, 18] width 707 height 37
click at [248, 59] on div "Filter Therapist Select All [PERSON_NAME] [PERSON_NAME] [PERSON_NAME] [PERSON_N…" at bounding box center [369, 50] width 666 height 18
click at [251, 48] on span "Today" at bounding box center [253, 50] width 26 height 16
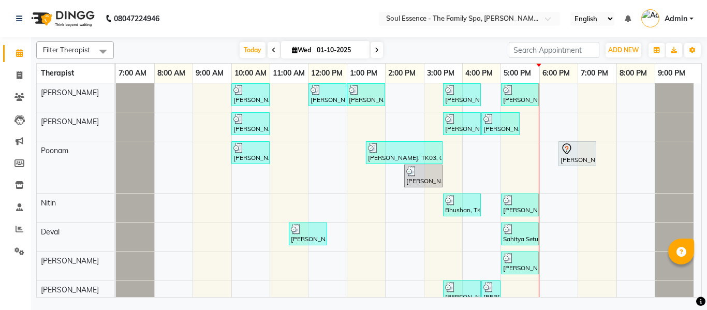
click at [375, 54] on span at bounding box center [377, 50] width 12 height 16
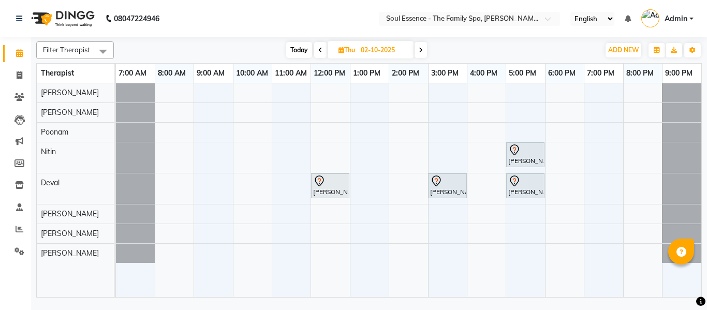
click at [300, 60] on div "Filter Therapist Select All [PERSON_NAME] [PERSON_NAME] [PERSON_NAME] [PERSON_N…" at bounding box center [369, 167] width 666 height 260
click at [298, 41] on div "Filter Therapist Select All [PERSON_NAME] [PERSON_NAME] [PERSON_NAME] [PERSON_N…" at bounding box center [369, 167] width 666 height 260
click at [296, 47] on span "Today" at bounding box center [299, 50] width 26 height 16
type input "01-10-2025"
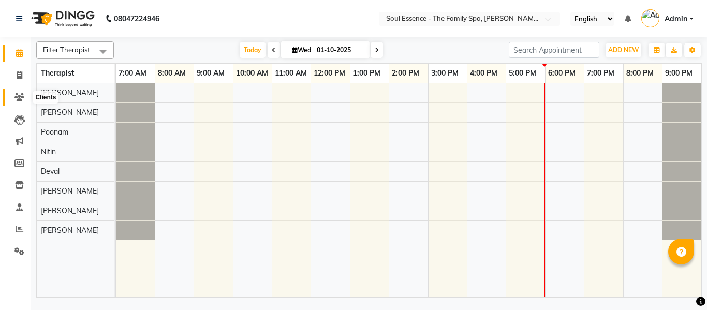
click at [17, 97] on icon at bounding box center [19, 97] width 10 height 8
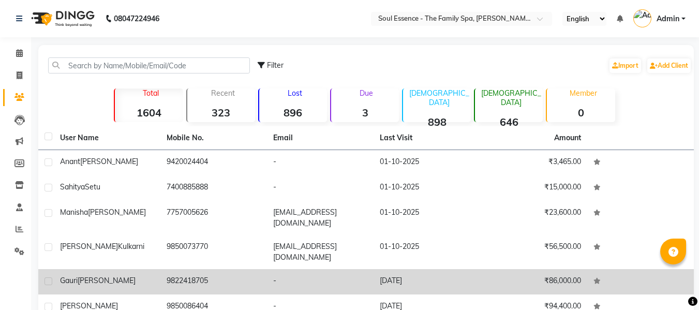
drag, startPoint x: 112, startPoint y: 268, endPoint x: 130, endPoint y: 269, distance: 18.1
click at [112, 276] on span "[PERSON_NAME]" at bounding box center [107, 280] width 58 height 9
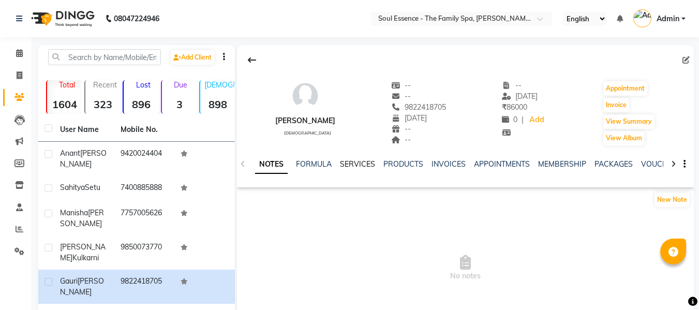
click at [364, 166] on link "SERVICES" at bounding box center [357, 163] width 35 height 9
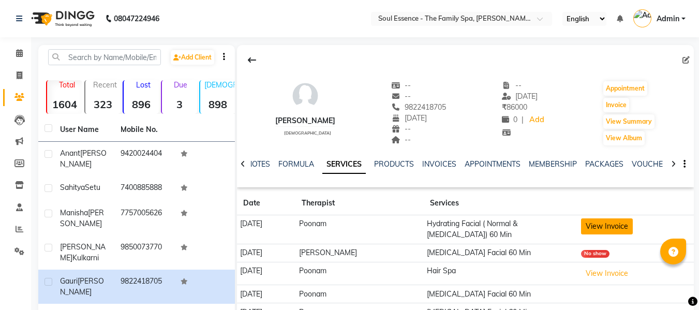
click at [610, 225] on button "View Invoice" at bounding box center [607, 226] width 52 height 16
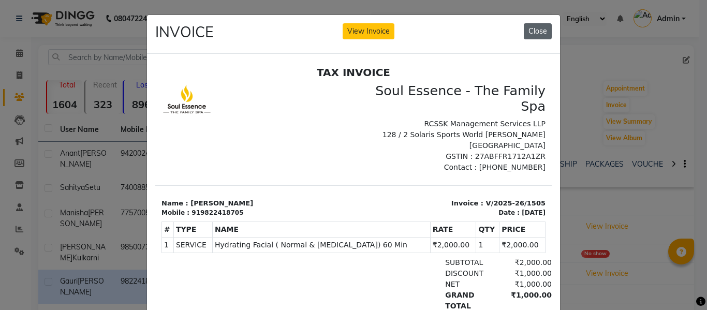
click at [531, 34] on button "Close" at bounding box center [538, 31] width 28 height 16
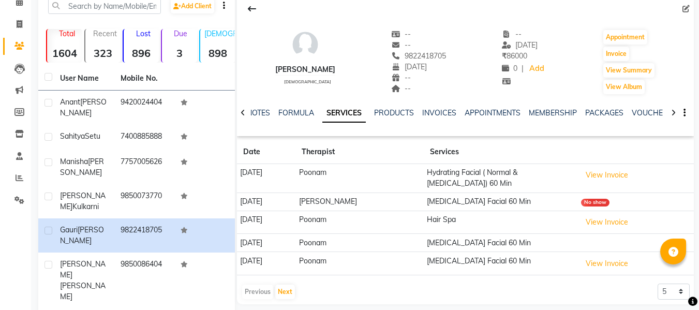
scroll to position [52, 0]
click at [242, 110] on icon at bounding box center [243, 112] width 5 height 7
click at [242, 110] on div "NOTES FORMULA SERVICES PRODUCTS INVOICES APPOINTMENTS MEMBERSHIP PACKAGES VOUCH…" at bounding box center [465, 113] width 457 height 36
click at [238, 112] on div "NOTES FORMULA SERVICES PRODUCTS INVOICES APPOINTMENTS MEMBERSHIP PACKAGES VOUCH…" at bounding box center [465, 113] width 457 height 36
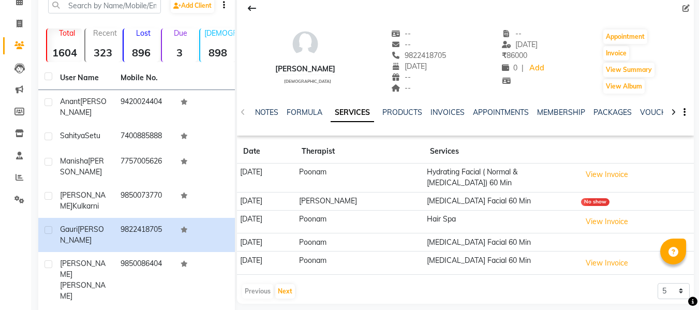
click at [236, 113] on app-client-details "Gauri Devasthale female -- -- 9822418705 10-09-1970 -- -- -- 05-09-2025 ₹ 86000…" at bounding box center [464, 148] width 459 height 311
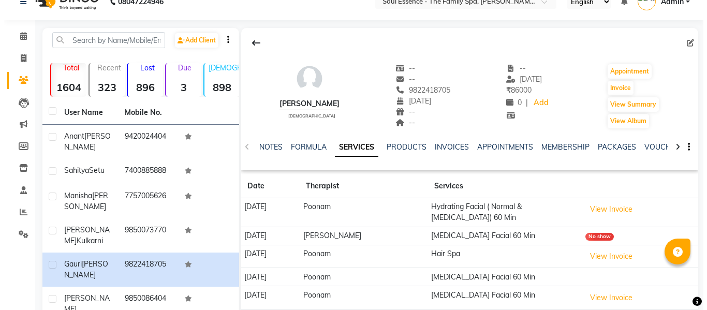
scroll to position [0, 0]
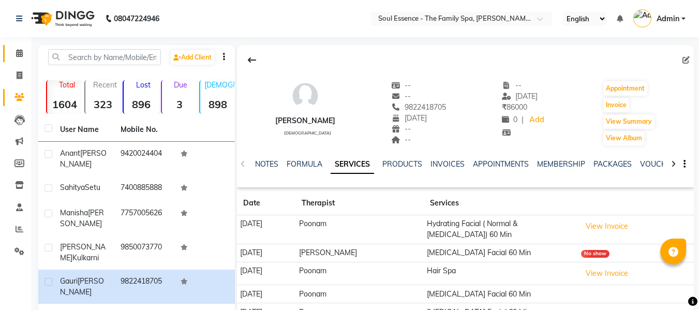
click at [24, 48] on link "Calendar" at bounding box center [15, 53] width 25 height 17
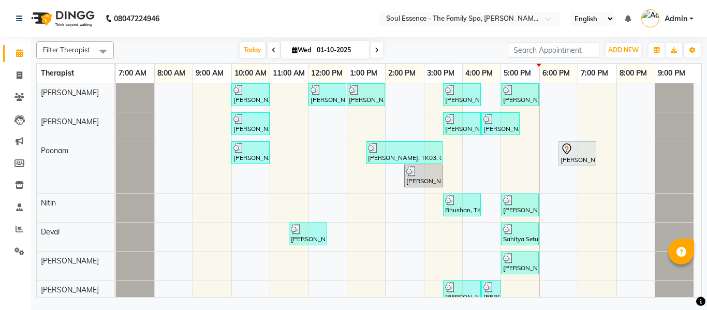
click at [376, 47] on icon at bounding box center [377, 50] width 4 height 6
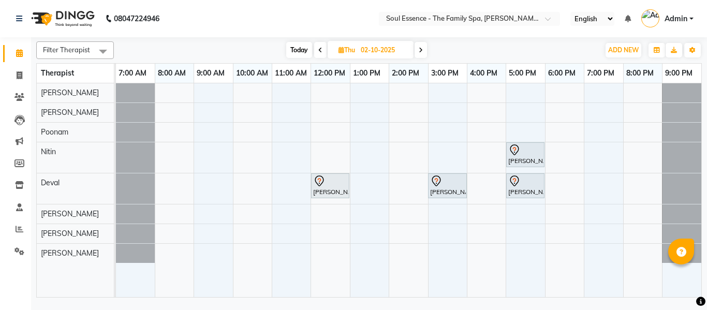
click at [300, 47] on span "Today" at bounding box center [299, 50] width 26 height 16
type input "01-10-2025"
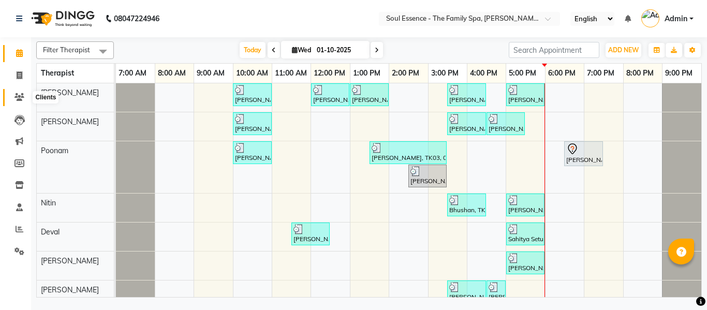
click at [24, 98] on span at bounding box center [19, 98] width 18 height 12
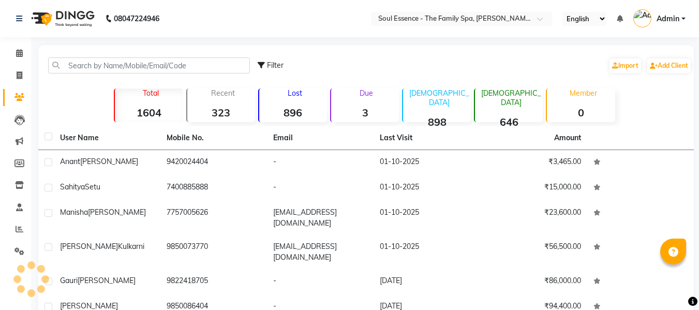
click at [86, 75] on div "Filter Import Add Client" at bounding box center [366, 65] width 652 height 33
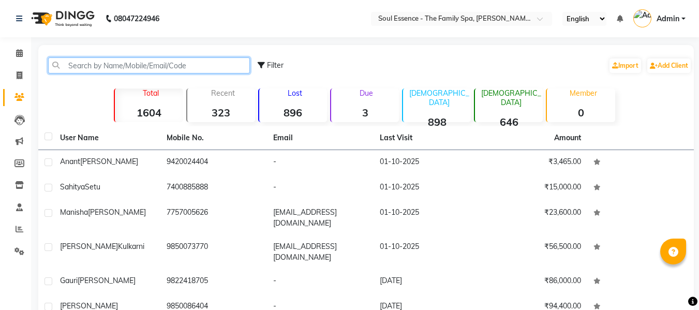
click at [92, 70] on input "text" at bounding box center [149, 65] width 202 height 16
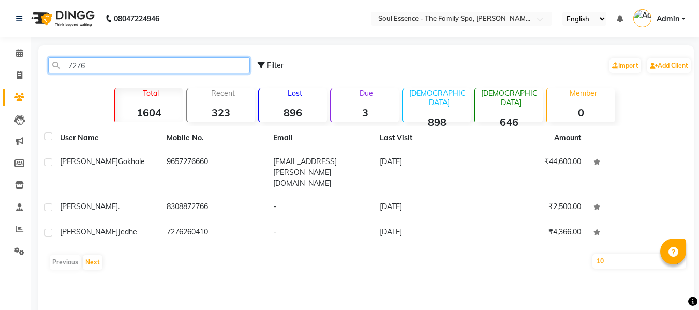
drag, startPoint x: 104, startPoint y: 65, endPoint x: 316, endPoint y: 143, distance: 226.2
click at [0, 80] on app-home "08047224946 Select Location × Soul Essence - The Family Spa, Mayur Colony Engli…" at bounding box center [349, 185] width 699 height 371
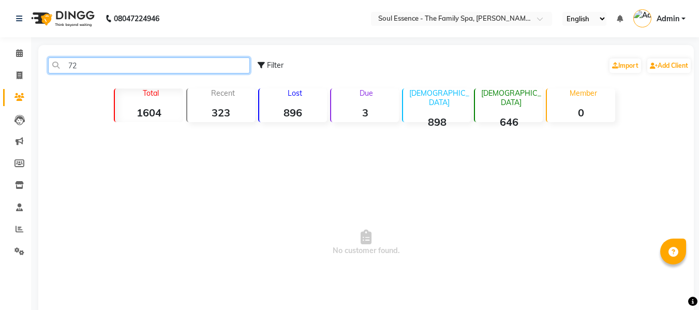
type input "7"
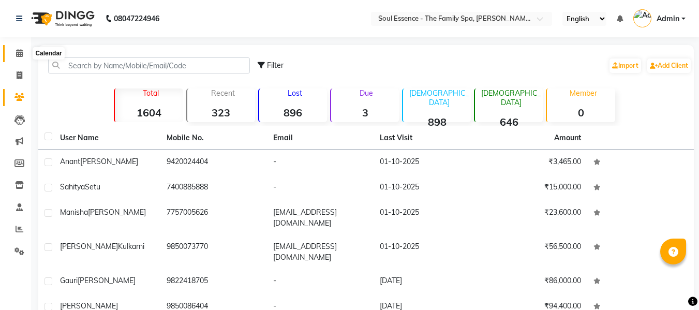
drag, startPoint x: 21, startPoint y: 53, endPoint x: 122, endPoint y: 36, distance: 101.8
click at [21, 53] on icon at bounding box center [19, 53] width 7 height 8
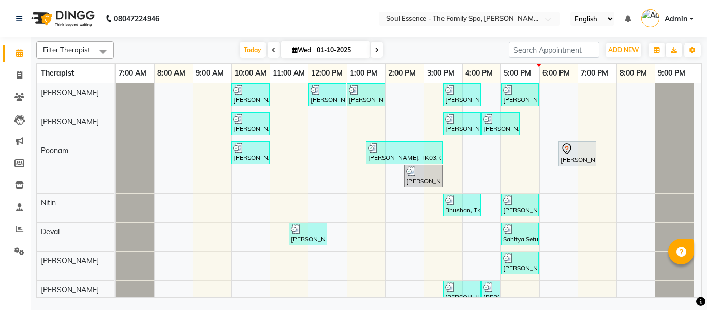
click at [375, 53] on icon at bounding box center [377, 50] width 4 height 6
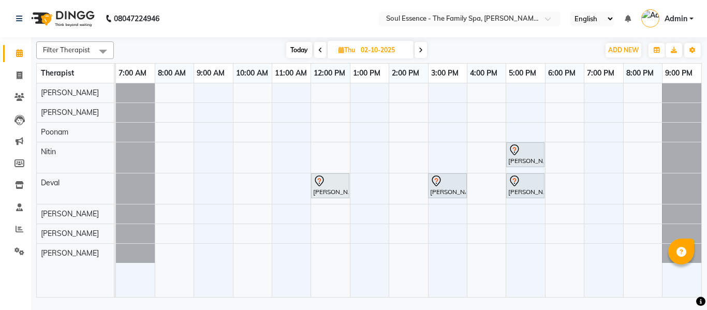
click at [467, 47] on div "Today Thu 02-10-2025" at bounding box center [356, 50] width 475 height 16
click at [301, 56] on span "Today" at bounding box center [299, 50] width 26 height 16
type input "01-10-2025"
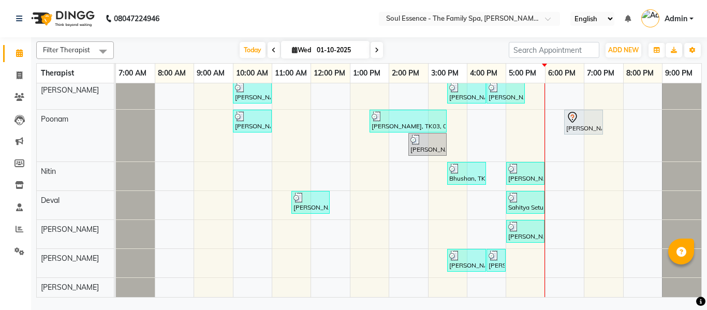
scroll to position [39, 0]
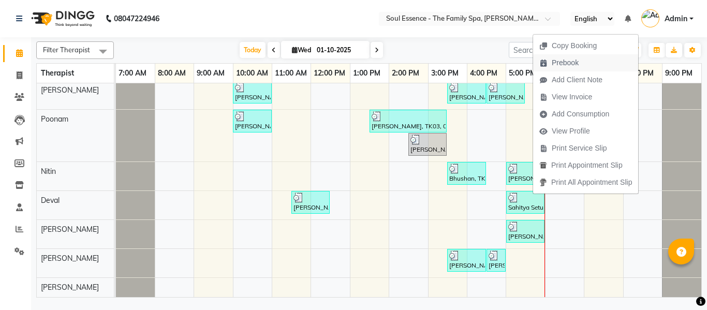
click at [581, 60] on span "Prebook" at bounding box center [559, 62] width 52 height 17
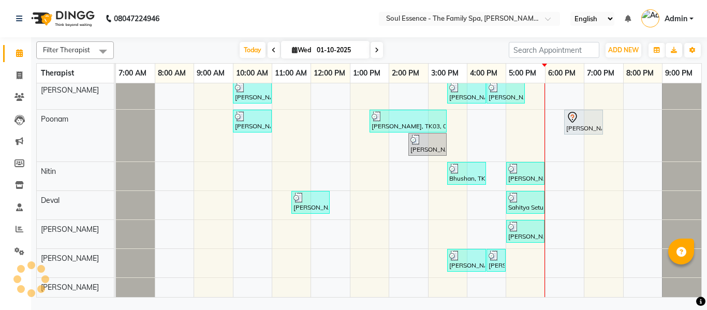
select select "66088"
select select "tentative"
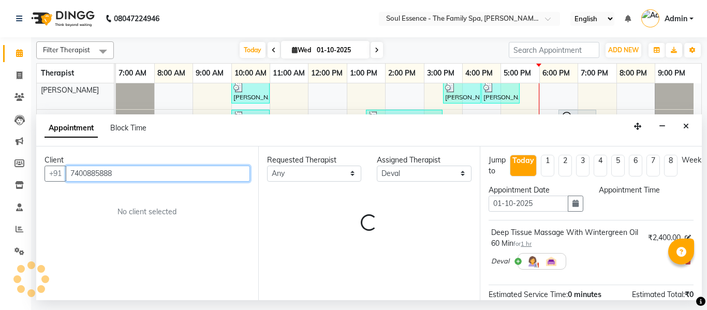
select select "480"
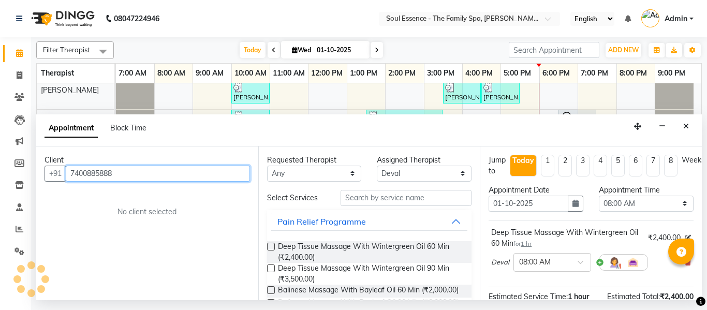
scroll to position [32, 0]
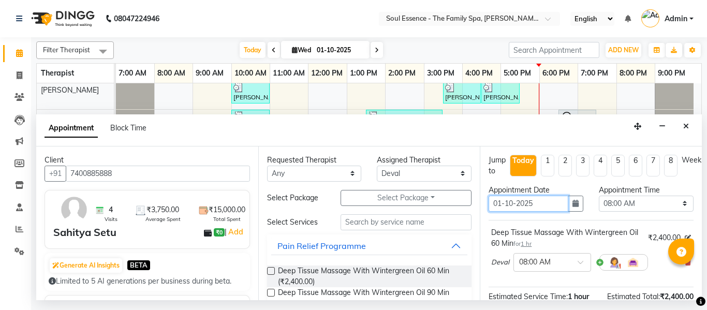
click at [537, 210] on input "01-10-2025" at bounding box center [529, 204] width 80 height 16
click at [574, 199] on button "button" at bounding box center [576, 204] width 16 height 16
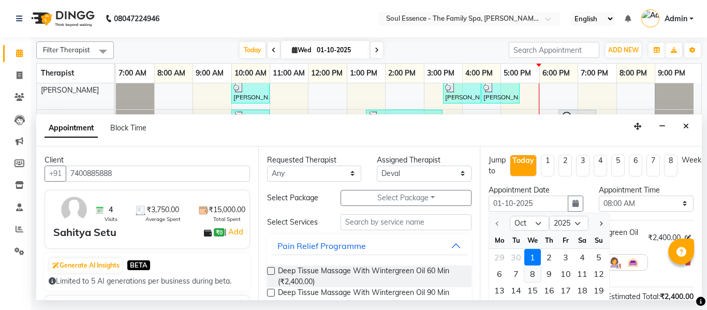
click at [532, 275] on div "8" at bounding box center [532, 274] width 17 height 17
type input "08-10-2025"
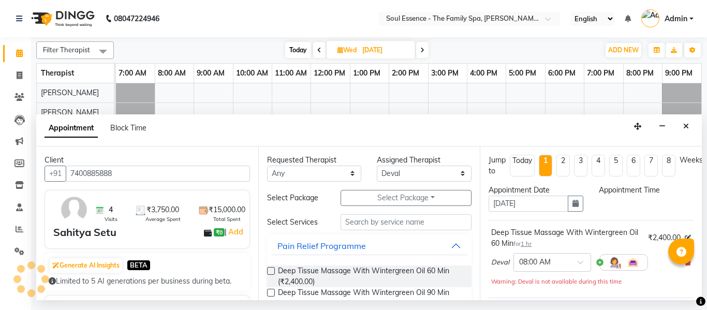
scroll to position [0, 0]
select select "480"
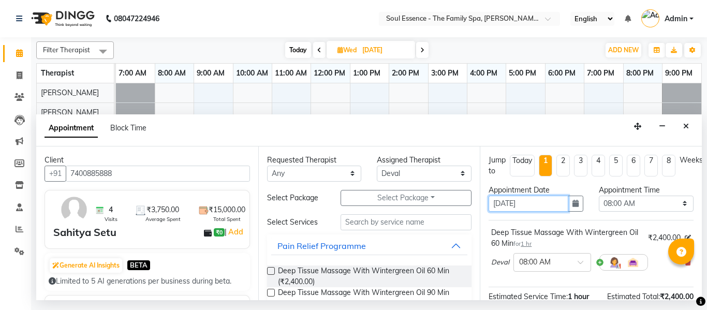
click at [562, 202] on input "08-10-2025" at bounding box center [529, 204] width 80 height 16
click at [573, 206] on icon "button" at bounding box center [576, 203] width 6 height 7
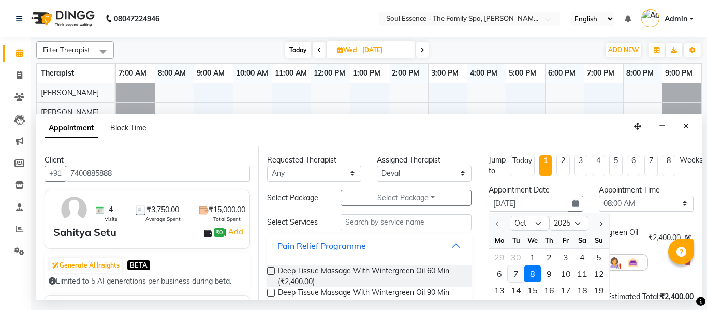
click at [517, 274] on div "7" at bounding box center [516, 274] width 17 height 17
type input "07-10-2025"
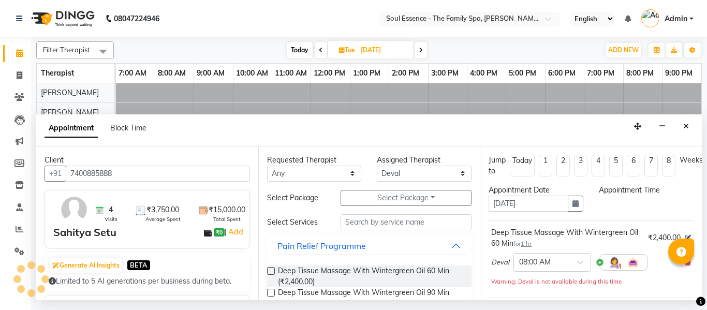
select select "480"
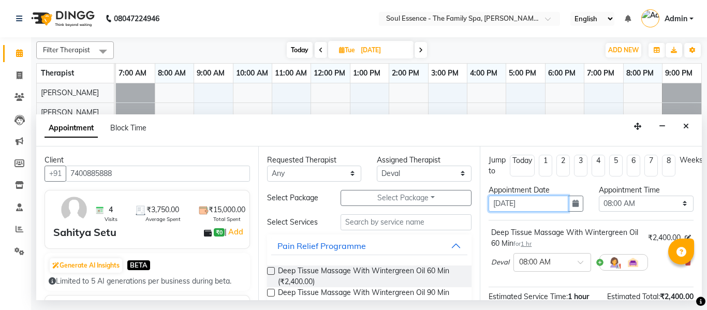
click at [552, 204] on input "07-10-2025" at bounding box center [529, 204] width 80 height 16
click at [568, 207] on button "button" at bounding box center [576, 204] width 16 height 16
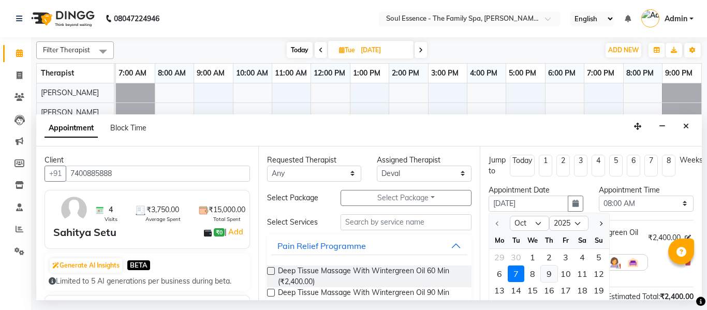
click at [545, 274] on div "9" at bounding box center [549, 274] width 17 height 17
type input "09-10-2025"
select select "480"
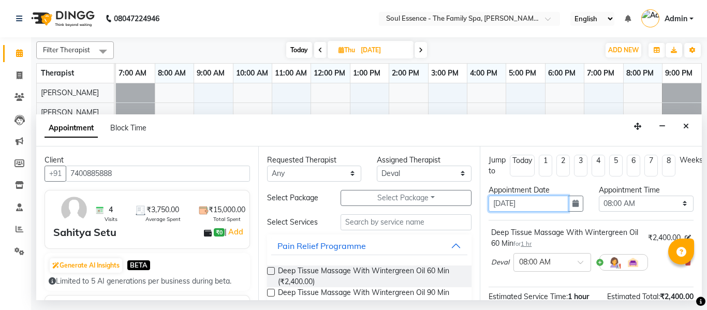
click at [559, 206] on input "09-10-2025" at bounding box center [529, 204] width 80 height 16
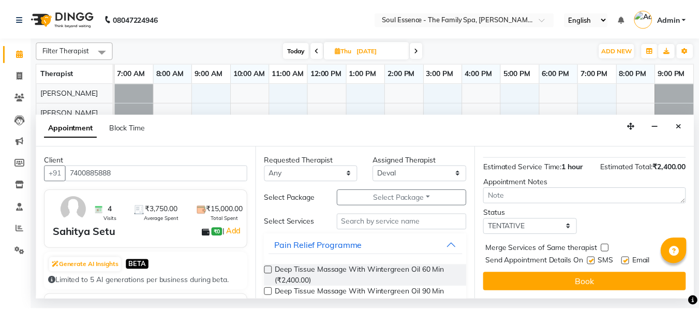
scroll to position [137, 0]
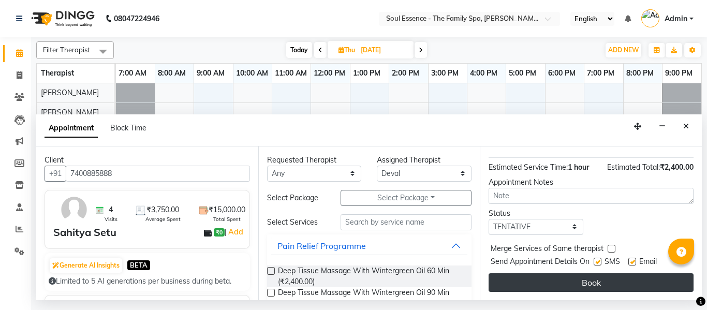
click at [601, 277] on button "Book" at bounding box center [591, 282] width 205 height 19
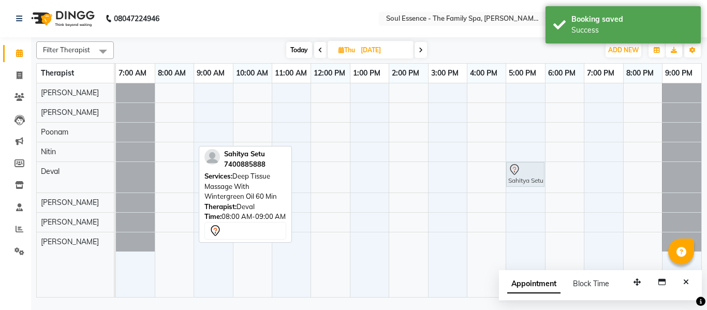
drag, startPoint x: 184, startPoint y: 180, endPoint x: 535, endPoint y: 186, distance: 350.6
click at [116, 186] on div "Sahitya Setu, 08:00 AM-09:00 AM, Deep Tissue Massage With Wintergreen Oil 60 Mi…" at bounding box center [116, 177] width 0 height 31
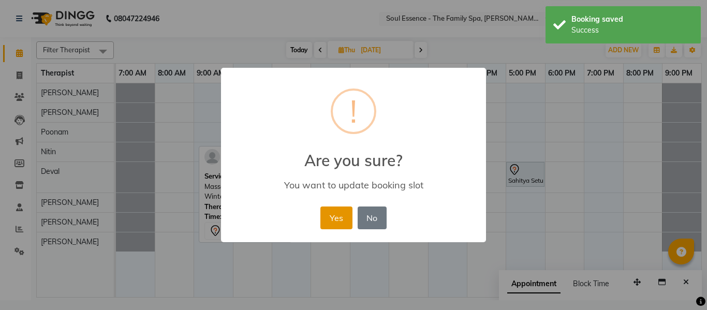
drag, startPoint x: 316, startPoint y: 216, endPoint x: 323, endPoint y: 216, distance: 7.3
click at [316, 216] on div "× ! Are you sure? You want to update booking slot Yes No No" at bounding box center [353, 155] width 265 height 175
click at [331, 219] on button "Yes" at bounding box center [336, 218] width 32 height 23
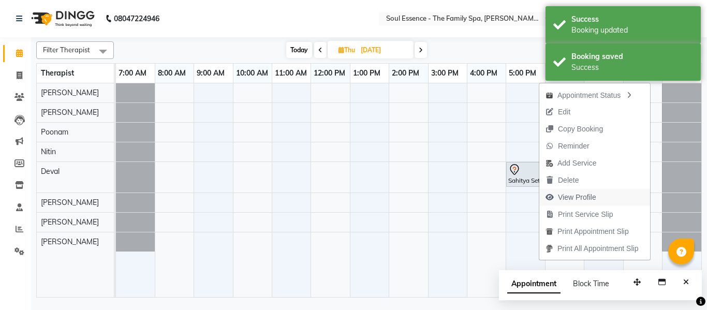
click at [584, 199] on span "View Profile" at bounding box center [577, 197] width 38 height 11
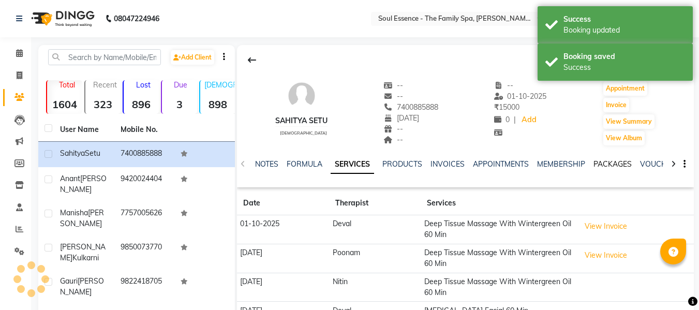
click at [609, 163] on link "PACKAGES" at bounding box center [613, 163] width 38 height 9
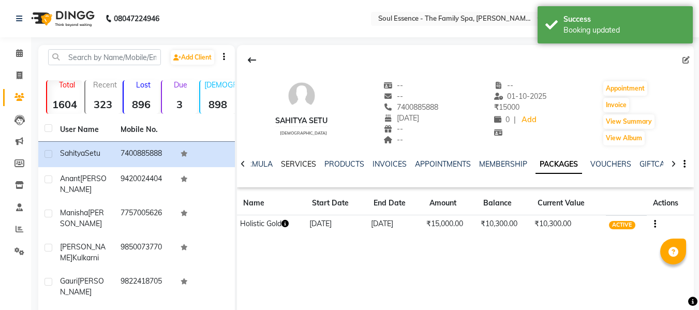
click at [286, 167] on link "SERVICES" at bounding box center [298, 163] width 35 height 9
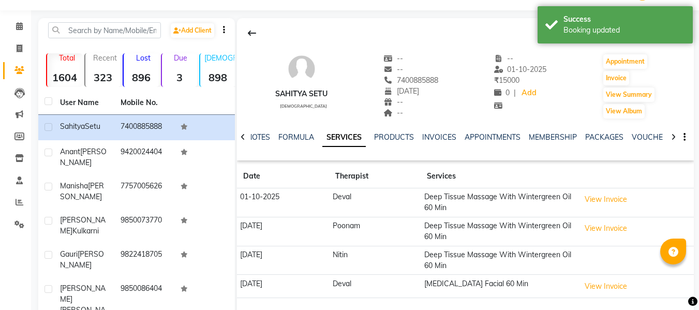
scroll to position [52, 0]
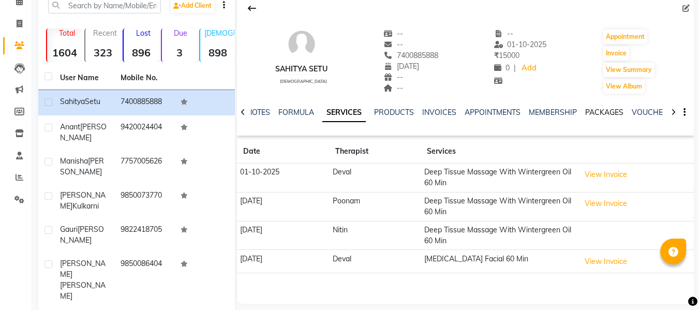
click at [603, 113] on link "PACKAGES" at bounding box center [605, 112] width 38 height 9
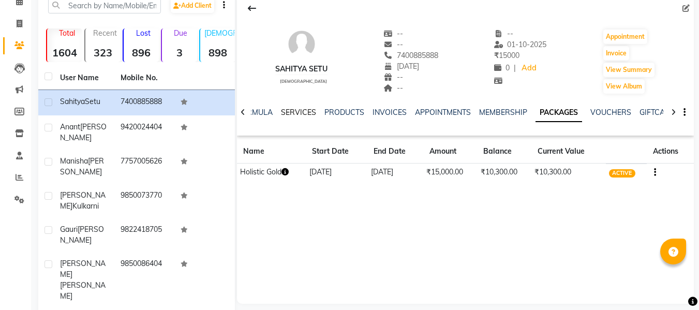
click at [281, 115] on link "SERVICES" at bounding box center [298, 112] width 35 height 9
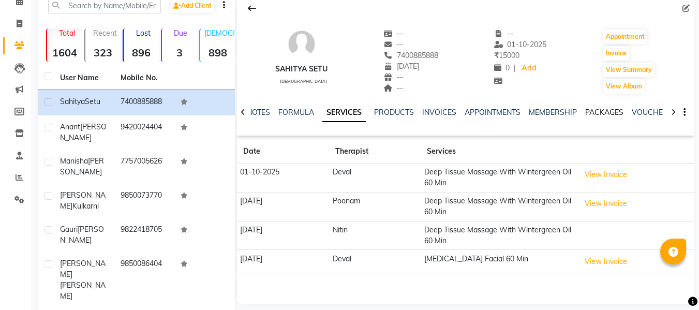
click at [610, 110] on link "PACKAGES" at bounding box center [605, 112] width 38 height 9
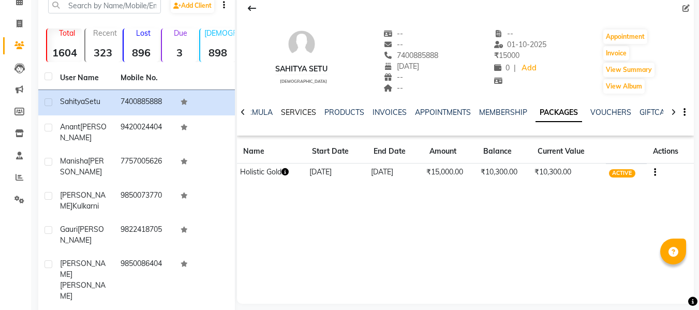
click at [309, 110] on link "SERVICES" at bounding box center [298, 112] width 35 height 9
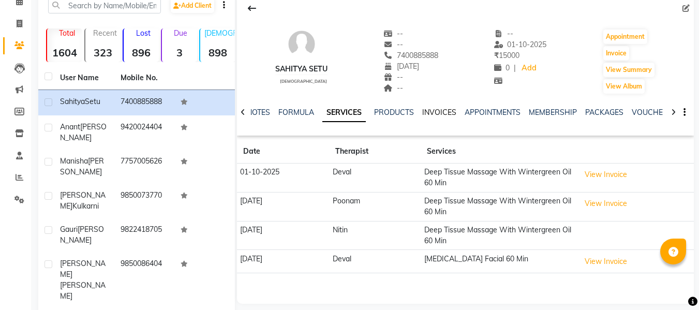
click at [431, 108] on link "INVOICES" at bounding box center [439, 112] width 34 height 9
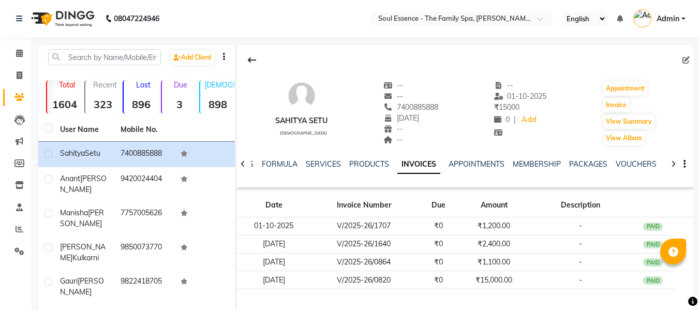
click at [252, 157] on div "NOTES FORMULA SERVICES PRODUCTS INVOICES APPOINTMENTS MEMBERSHIP PACKAGES VOUCH…" at bounding box center [465, 165] width 457 height 36
click at [242, 166] on icon at bounding box center [243, 164] width 5 height 7
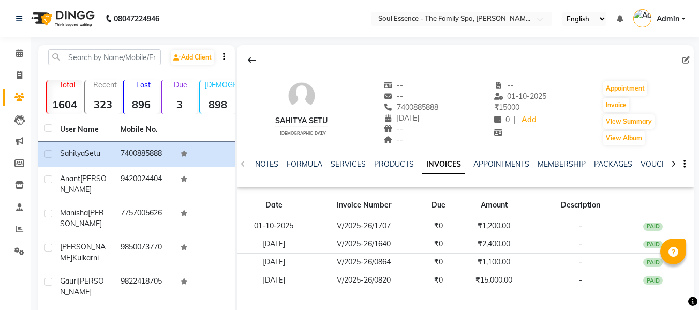
click at [242, 166] on div "NOTES FORMULA SERVICES PRODUCTS INVOICES APPOINTMENTS MEMBERSHIP PACKAGES VOUCH…" at bounding box center [465, 165] width 457 height 36
click at [241, 167] on div "NOTES FORMULA SERVICES PRODUCTS INVOICES APPOINTMENTS MEMBERSHIP PACKAGES VOUCH…" at bounding box center [465, 165] width 457 height 36
click at [270, 165] on link "NOTES" at bounding box center [266, 163] width 23 height 9
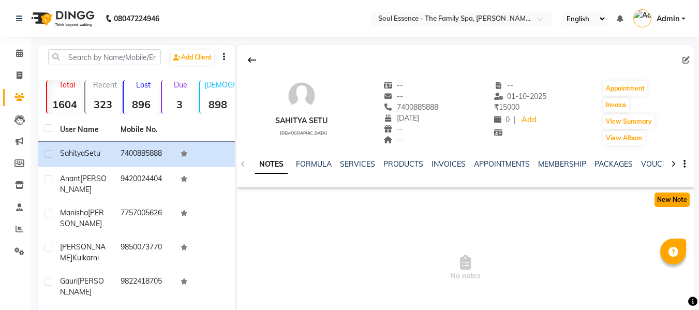
click at [682, 200] on button "New Note" at bounding box center [672, 200] width 35 height 14
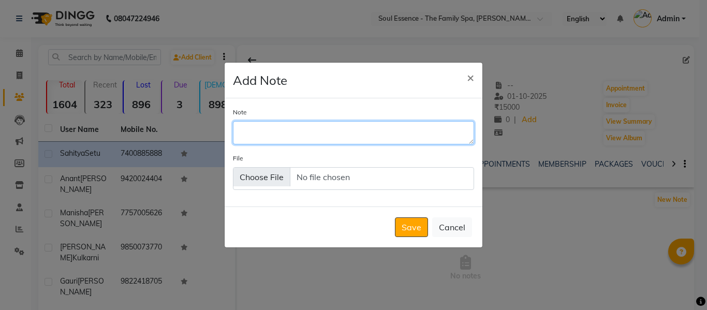
click at [310, 139] on textarea "Note" at bounding box center [353, 132] width 241 height 23
type textarea "11"
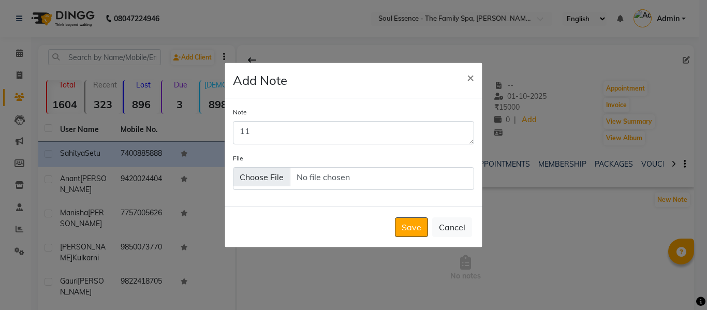
click at [412, 218] on button "Save" at bounding box center [411, 227] width 33 height 20
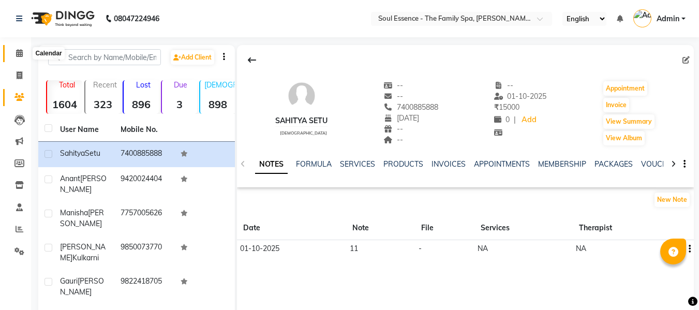
click at [20, 50] on icon at bounding box center [19, 53] width 7 height 8
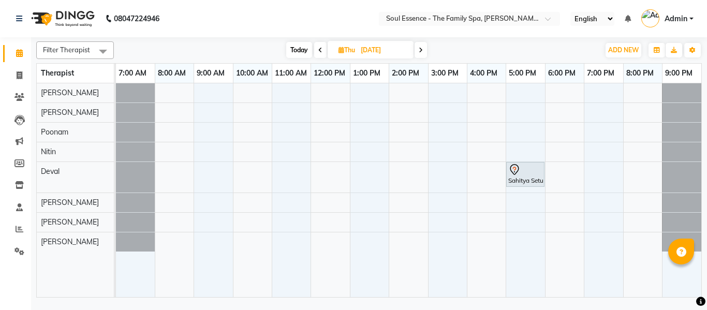
click at [294, 45] on span "Today" at bounding box center [299, 50] width 26 height 16
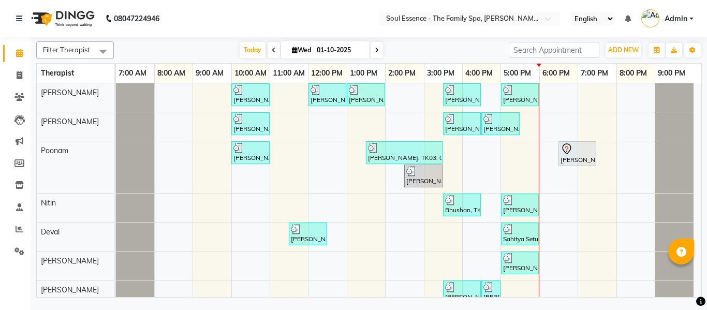
click at [384, 51] on div "[DATE] [DATE]" at bounding box center [311, 50] width 385 height 16
click at [383, 51] on div "[DATE] [DATE]" at bounding box center [311, 50] width 385 height 16
click at [380, 52] on span at bounding box center [377, 50] width 12 height 16
type input "02-10-2025"
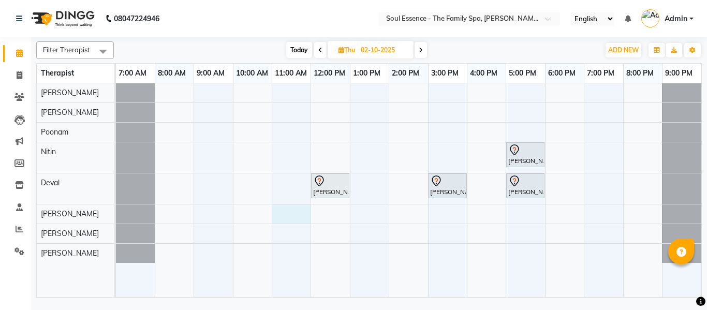
click at [281, 213] on div "Adwait Kurlekar, 05:00 PM-06:00 PM, Deep Tissue Massage With Wintergreen Oil 60…" at bounding box center [409, 190] width 586 height 214
select select "37932"
select select "660"
select select "tentative"
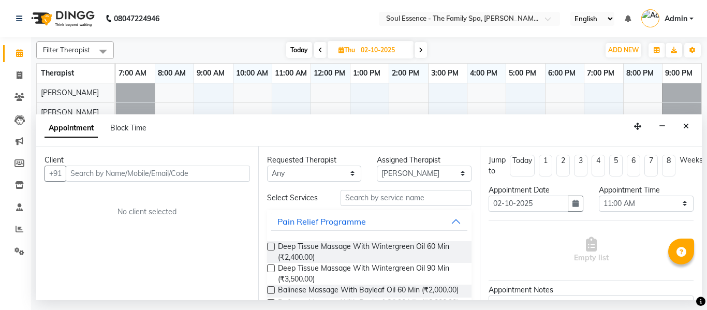
click at [95, 192] on div "Client +91 No client selected" at bounding box center [147, 224] width 222 height 154
click at [121, 166] on input "text" at bounding box center [158, 174] width 184 height 16
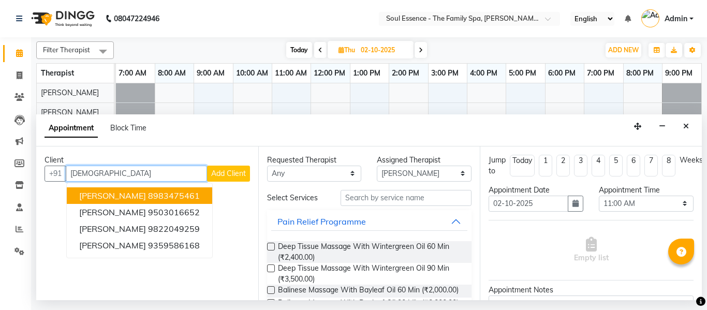
click at [128, 197] on span "Parag Dharmadhikari" at bounding box center [112, 196] width 67 height 10
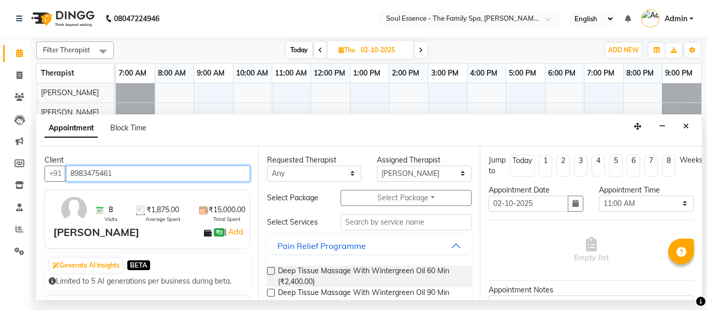
type input "8983475461"
click at [271, 273] on label at bounding box center [271, 271] width 8 height 8
click at [271, 273] on input "checkbox" at bounding box center [270, 272] width 7 height 7
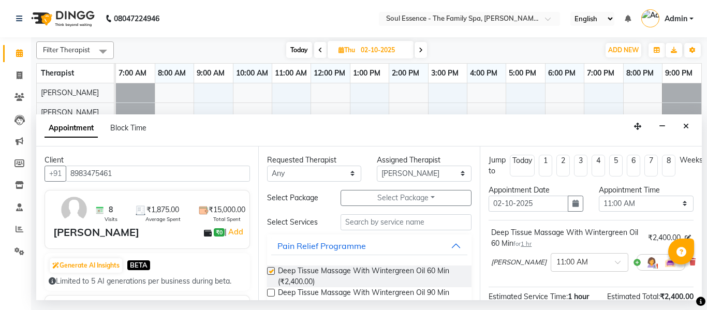
checkbox input "false"
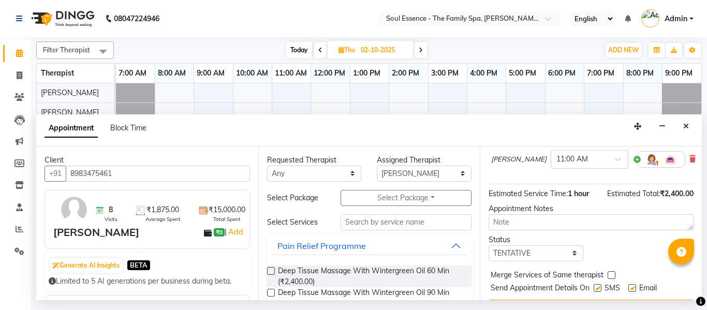
scroll to position [104, 0]
click at [585, 166] on div "× 11:00 AM" at bounding box center [590, 159] width 78 height 19
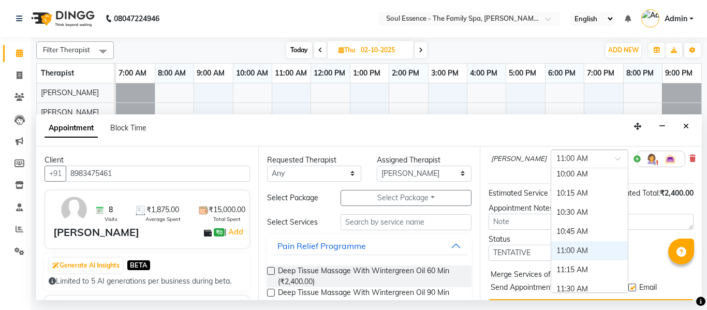
scroll to position [147, 0]
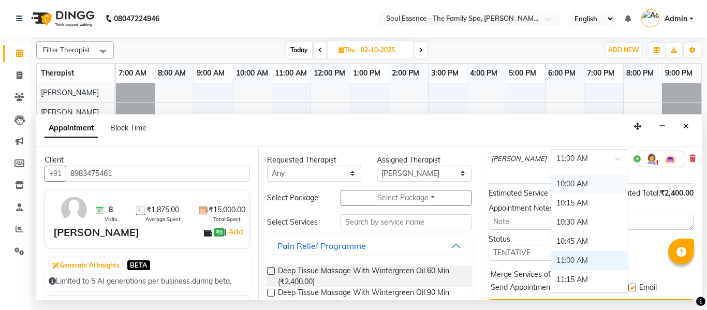
click at [551, 185] on div "10:00 AM" at bounding box center [589, 183] width 77 height 19
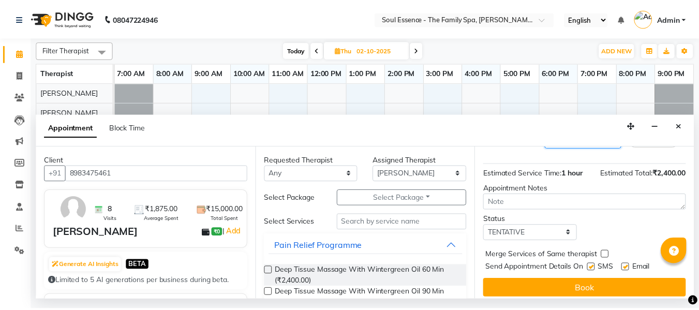
scroll to position [137, 0]
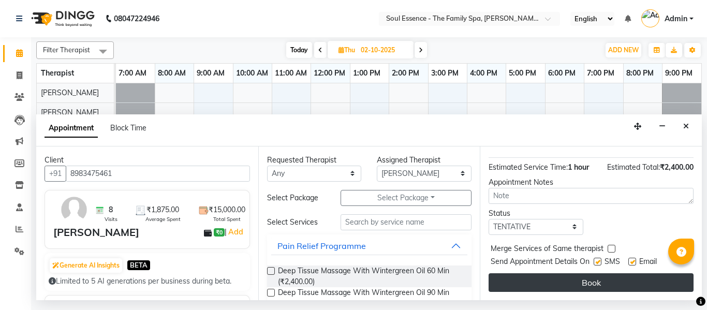
click at [596, 273] on button "Book" at bounding box center [591, 282] width 205 height 19
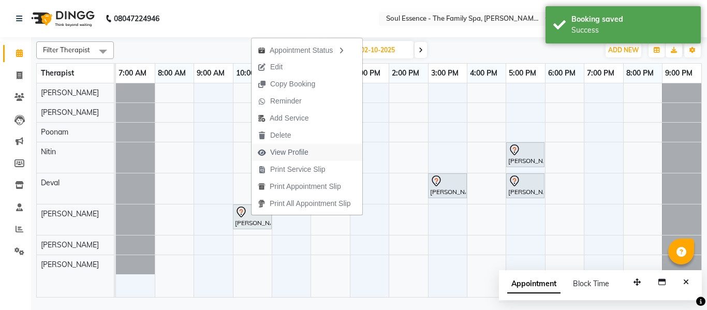
click at [288, 152] on span "View Profile" at bounding box center [289, 152] width 38 height 11
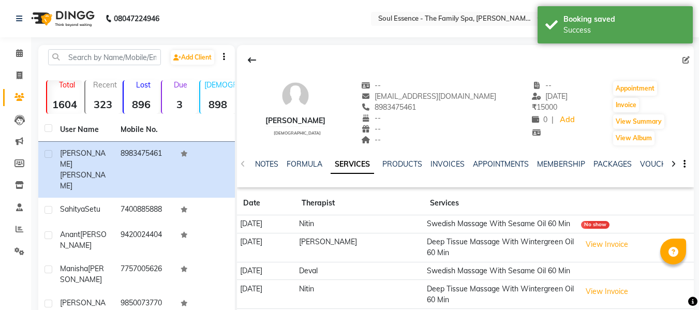
click at [602, 169] on div "PACKAGES" at bounding box center [613, 164] width 38 height 11
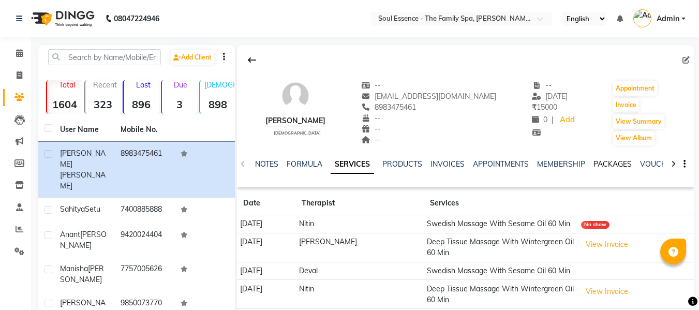
click at [608, 159] on link "PACKAGES" at bounding box center [613, 163] width 38 height 9
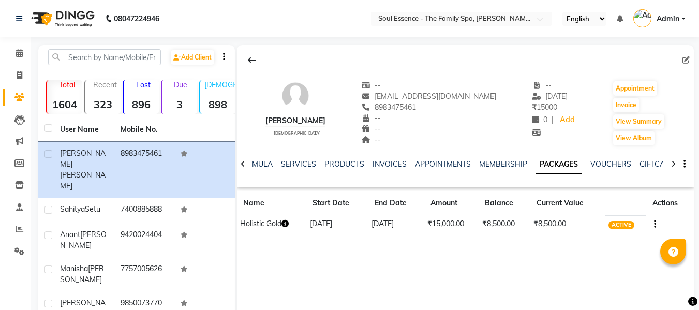
click at [295, 156] on div "NOTES FORMULA SERVICES PRODUCTS INVOICES APPOINTMENTS MEMBERSHIP PACKAGES VOUCH…" at bounding box center [465, 165] width 457 height 36
click at [303, 164] on link "SERVICES" at bounding box center [298, 163] width 35 height 9
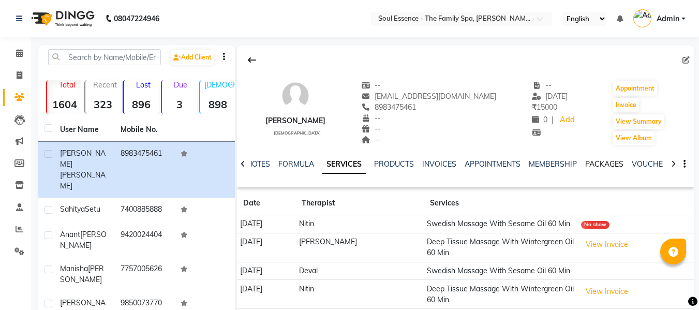
click at [603, 165] on link "PACKAGES" at bounding box center [605, 163] width 38 height 9
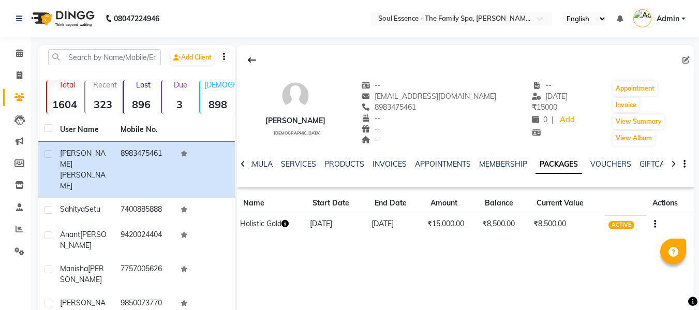
drag, startPoint x: 311, startPoint y: 220, endPoint x: 524, endPoint y: 222, distance: 212.8
click at [524, 222] on tr "Holistic Gold 01-09-2024 01-03-2026 ₹15,000.00 ₹8,500.00 ₹8,500.00 ACTIVE" at bounding box center [465, 224] width 457 height 18
click at [489, 242] on div "Parag Dharmadhikari male -- parag11111@gmail.com 8983475461 -- -- -- -- 20-07-2…" at bounding box center [465, 200] width 457 height 311
click at [302, 167] on link "SERVICES" at bounding box center [298, 163] width 35 height 9
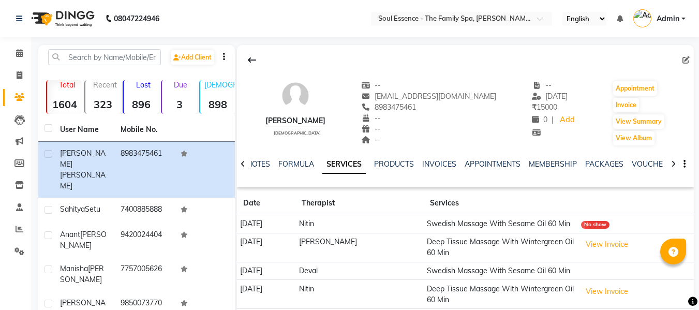
click at [615, 172] on div "NOTES FORMULA SERVICES PRODUCTS INVOICES APPOINTMENTS MEMBERSHIP PACKAGES VOUCH…" at bounding box center [453, 168] width 396 height 19
click at [611, 165] on link "PACKAGES" at bounding box center [605, 163] width 38 height 9
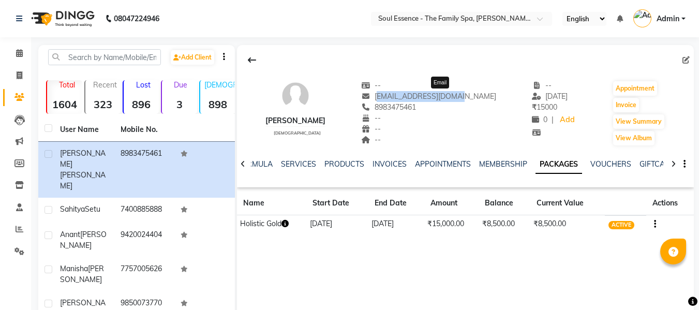
drag, startPoint x: 505, startPoint y: 97, endPoint x: 412, endPoint y: 96, distance: 92.7
click at [406, 97] on div "Parag Dharmadhikari male -- parag11111@gmail.com Email 8983475461 -- -- -- -- 2…" at bounding box center [465, 108] width 457 height 77
copy span "parag11111@gmail.com"
click at [244, 167] on icon at bounding box center [243, 164] width 5 height 7
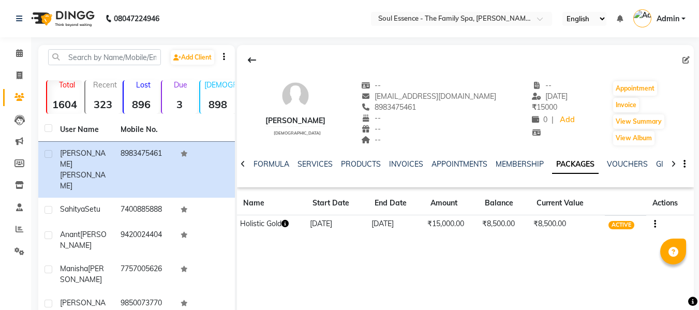
click at [244, 167] on icon at bounding box center [243, 164] width 5 height 7
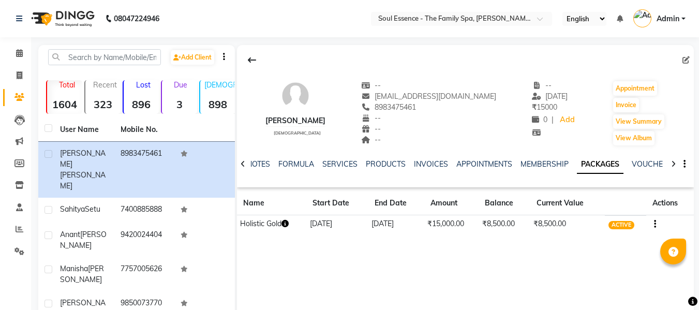
click at [244, 167] on icon at bounding box center [243, 164] width 5 height 7
click at [244, 166] on div "NOTES FORMULA SERVICES PRODUCTS INVOICES APPOINTMENTS MEMBERSHIP PACKAGES VOUCH…" at bounding box center [465, 165] width 457 height 36
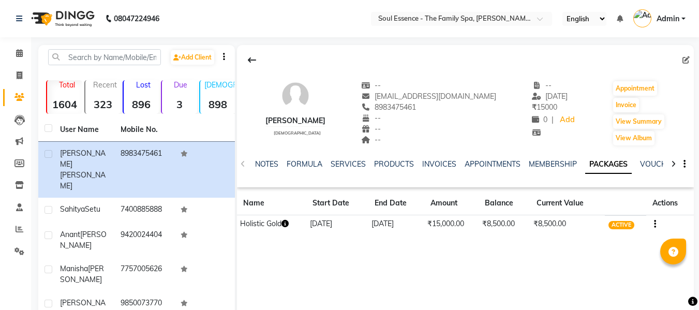
click at [288, 158] on div "NOTES FORMULA SERVICES PRODUCTS INVOICES APPOINTMENTS MEMBERSHIP PACKAGES VOUCH…" at bounding box center [465, 165] width 457 height 36
click at [271, 161] on link "NOTES" at bounding box center [266, 163] width 23 height 9
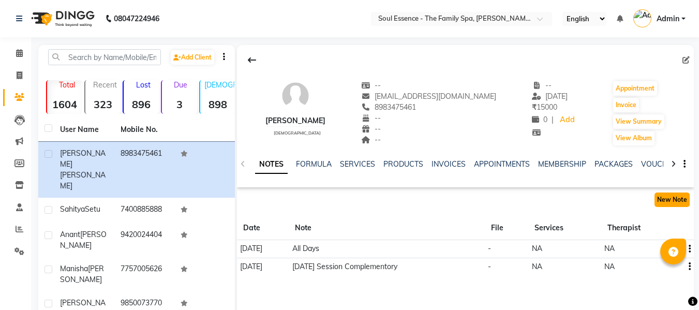
click at [675, 200] on button "New Note" at bounding box center [672, 200] width 35 height 14
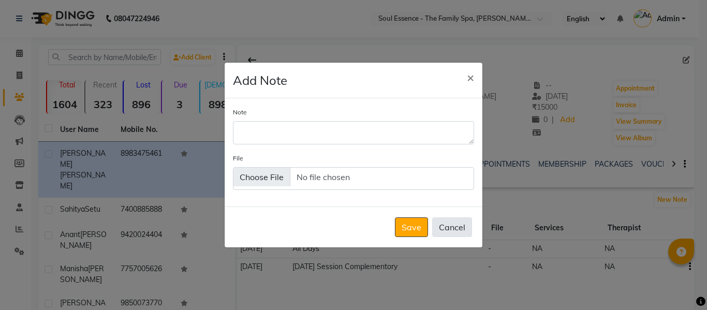
click at [447, 224] on button "Cancel" at bounding box center [452, 227] width 40 height 20
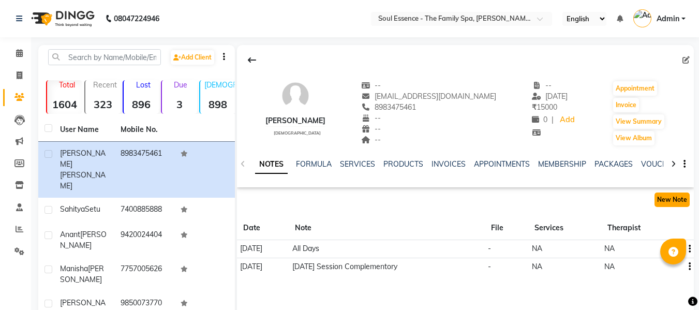
click at [689, 205] on button "New Note" at bounding box center [672, 200] width 35 height 14
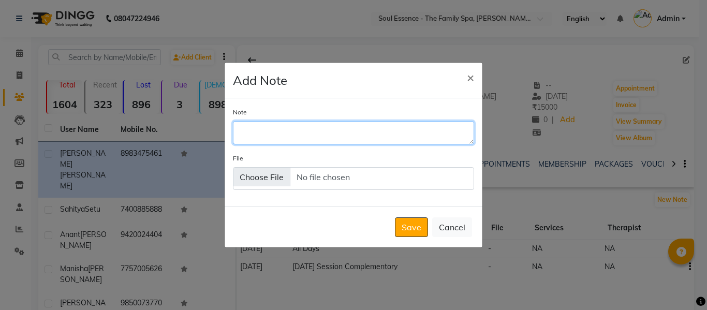
click at [236, 128] on textarea "Note" at bounding box center [353, 132] width 241 height 23
type textarea "7500 Balanced aahe"
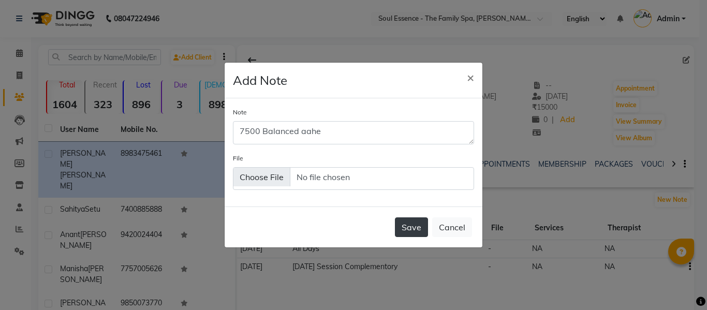
click at [408, 224] on button "Save" at bounding box center [411, 227] width 33 height 20
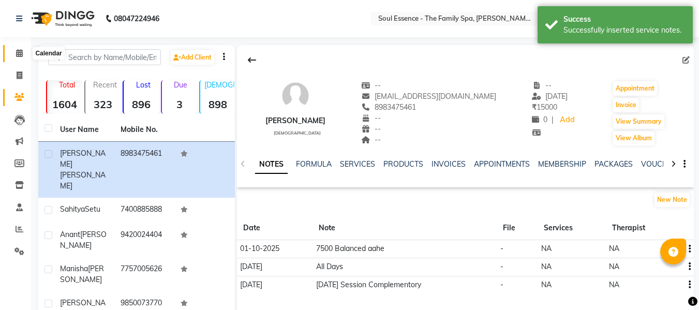
click at [20, 52] on icon at bounding box center [19, 53] width 7 height 8
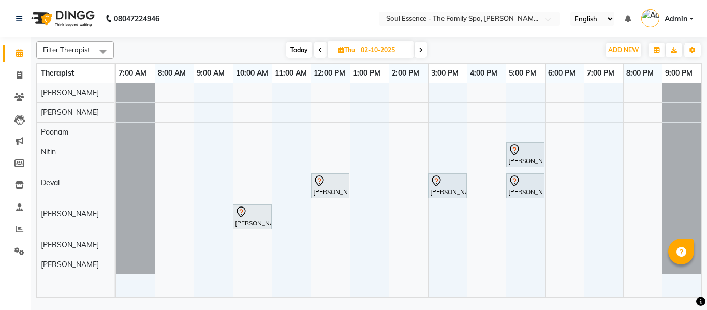
click at [304, 66] on div "11:00 AM" at bounding box center [291, 73] width 38 height 19
click at [293, 42] on span "Today" at bounding box center [299, 50] width 26 height 16
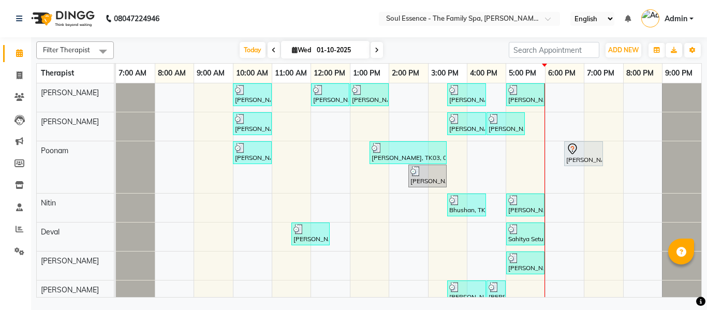
click at [368, 55] on div "[DATE] [DATE]" at bounding box center [311, 50] width 145 height 16
click at [377, 55] on span at bounding box center [377, 50] width 12 height 16
type input "02-10-2025"
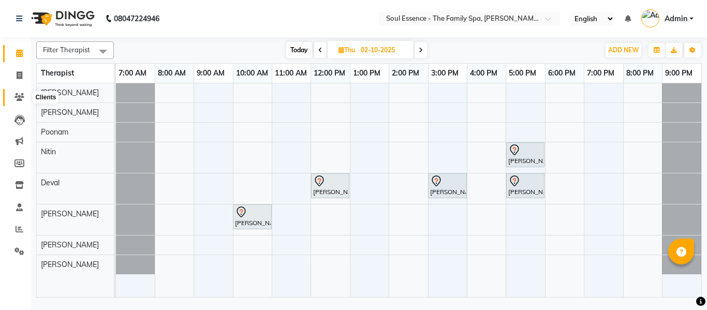
click at [17, 95] on icon at bounding box center [19, 97] width 10 height 8
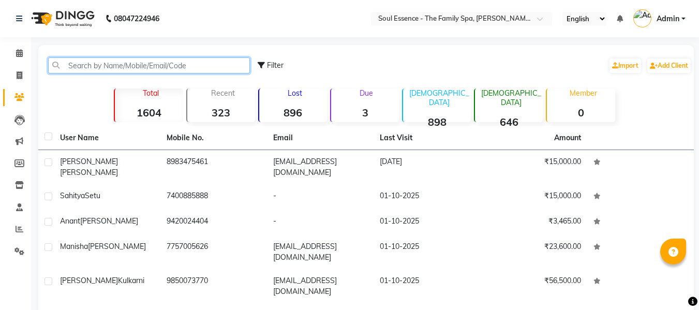
click at [71, 61] on input "text" at bounding box center [149, 65] width 202 height 16
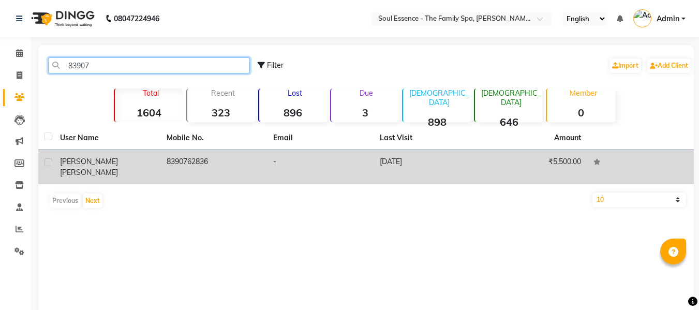
type input "83907"
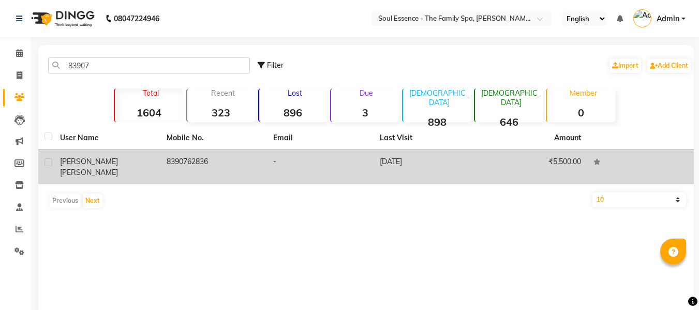
click at [142, 154] on td "Mithil Manjrekar" at bounding box center [107, 167] width 107 height 34
